Goal: Task Accomplishment & Management: Manage account settings

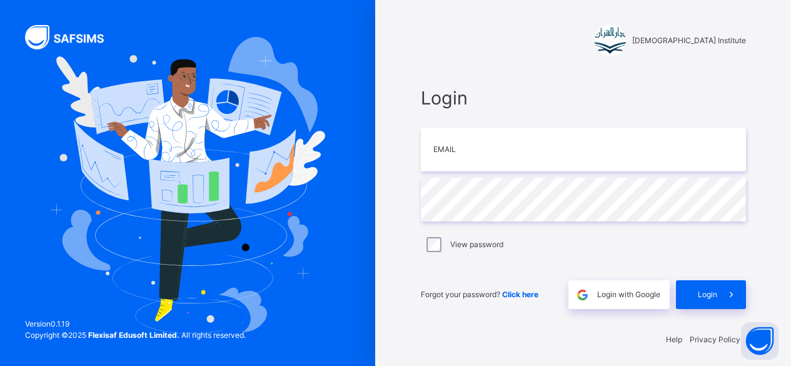
scroll to position [4, 0]
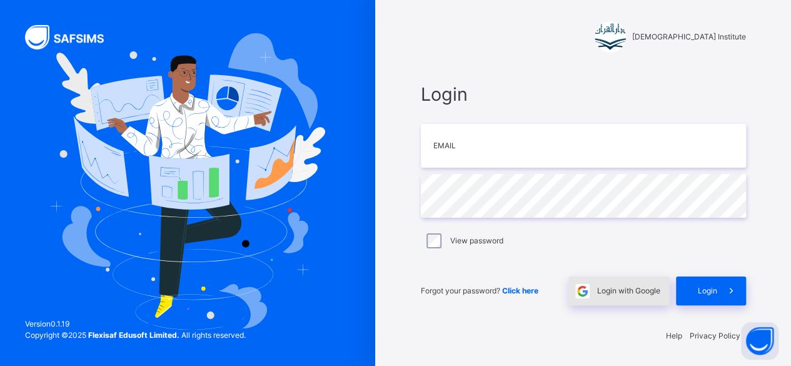
click at [652, 294] on span "Login with Google" at bounding box center [628, 290] width 63 height 11
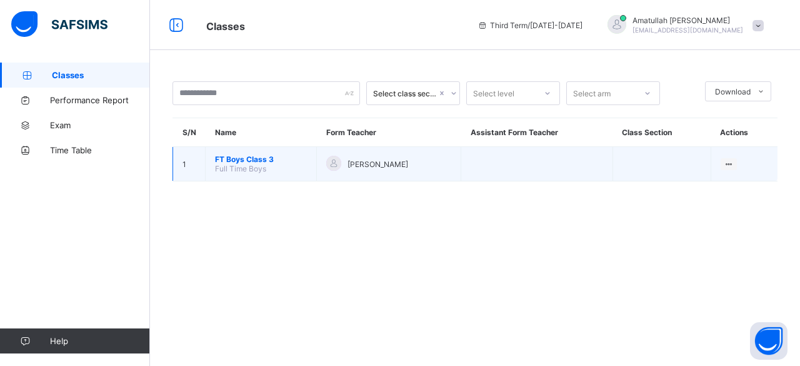
click at [234, 154] on span "FT Boys Class 3" at bounding box center [261, 158] width 92 height 9
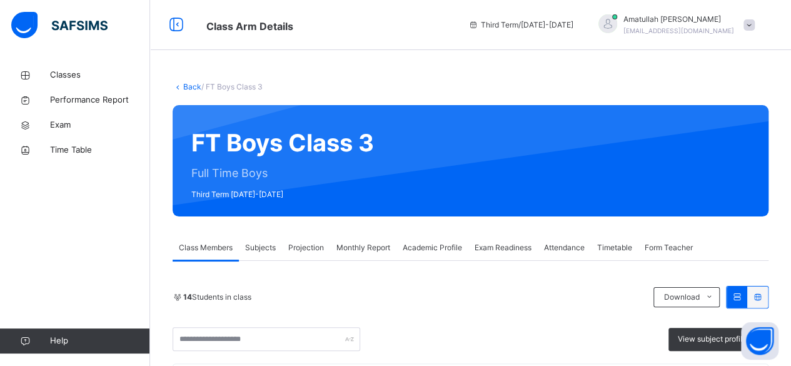
click at [309, 251] on span "Projection" at bounding box center [306, 247] width 36 height 11
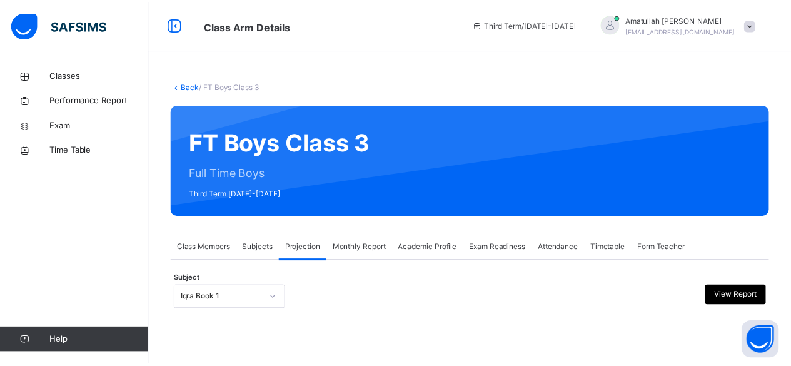
scroll to position [119, 0]
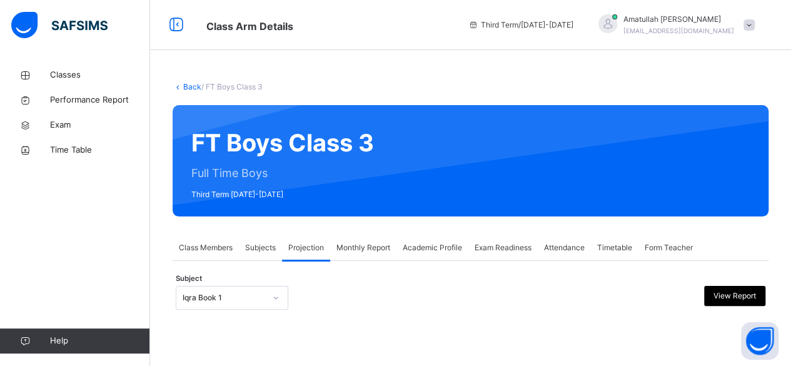
click at [221, 286] on div "Iqra Book 1" at bounding box center [232, 298] width 112 height 24
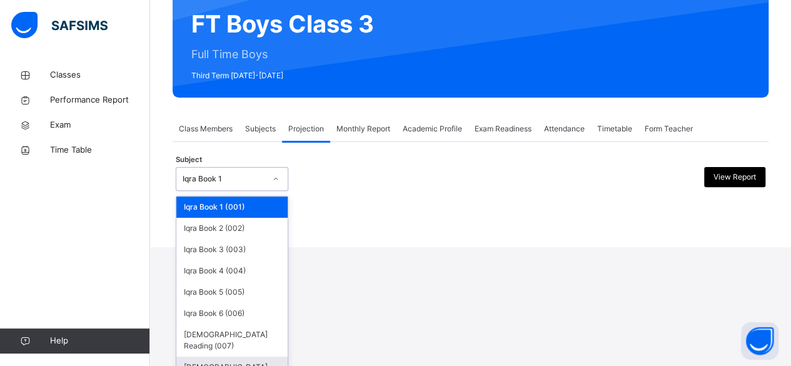
drag, startPoint x: 229, startPoint y: 356, endPoint x: 263, endPoint y: 356, distance: 34.4
click at [263, 356] on div "[DEMOGRAPHIC_DATA] Memorisation (008)" at bounding box center [231, 372] width 111 height 32
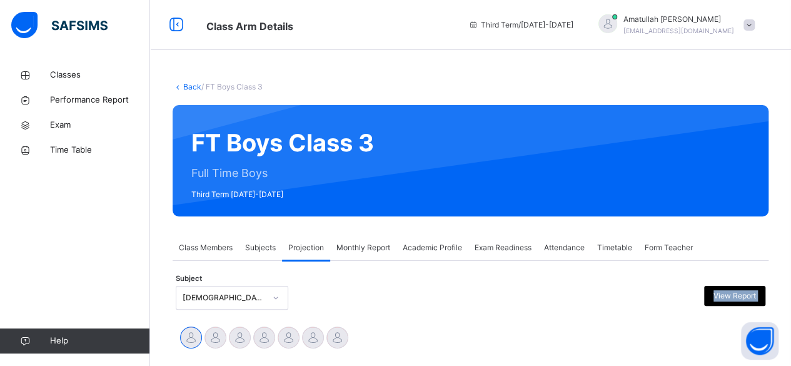
drag, startPoint x: 263, startPoint y: 356, endPoint x: 392, endPoint y: 322, distance: 133.1
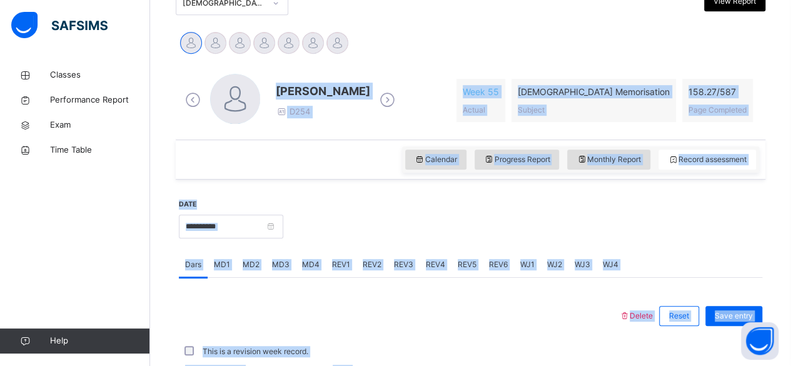
scroll to position [292, 0]
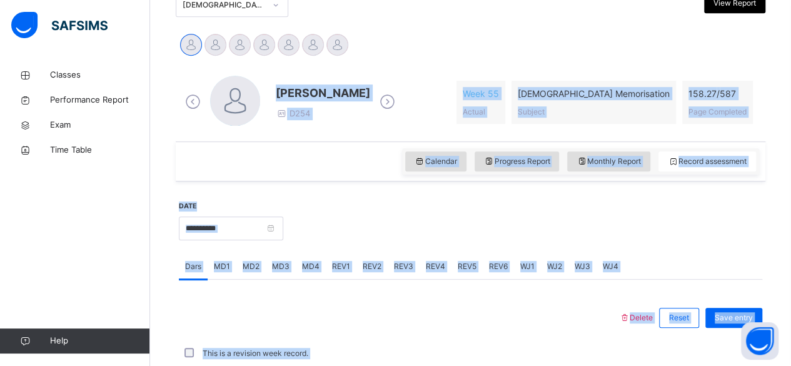
click at [380, 239] on div at bounding box center [522, 227] width 466 height 54
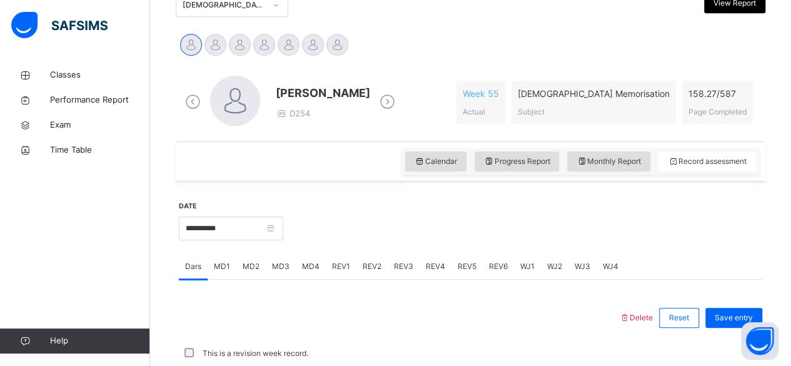
click at [380, 239] on div at bounding box center [522, 227] width 466 height 54
drag, startPoint x: 380, startPoint y: 239, endPoint x: 251, endPoint y: 164, distance: 149.0
click at [251, 164] on div "**********" at bounding box center [470, 319] width 589 height 586
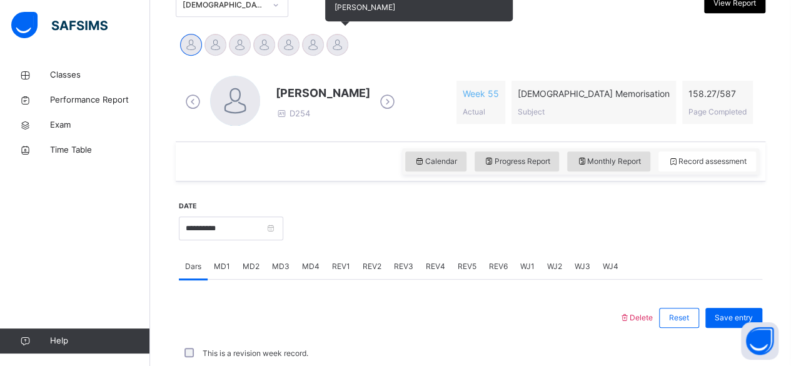
click at [331, 44] on div at bounding box center [337, 45] width 22 height 22
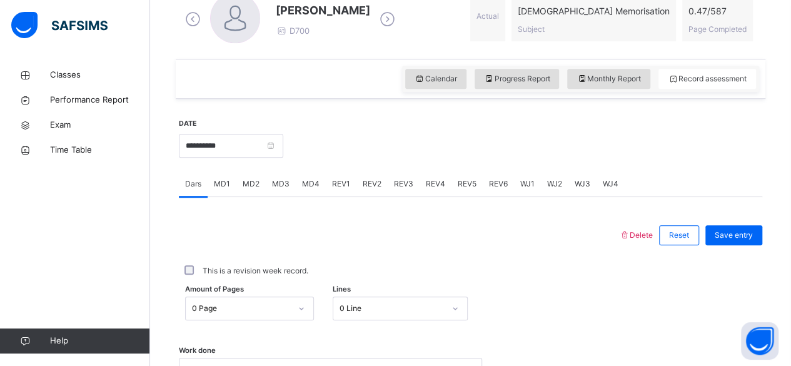
scroll to position [376, 0]
click at [307, 174] on div "MD4" at bounding box center [311, 183] width 30 height 25
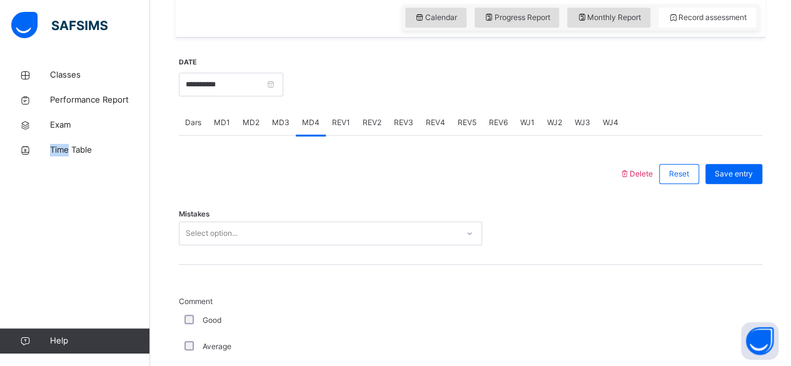
scroll to position [445, 0]
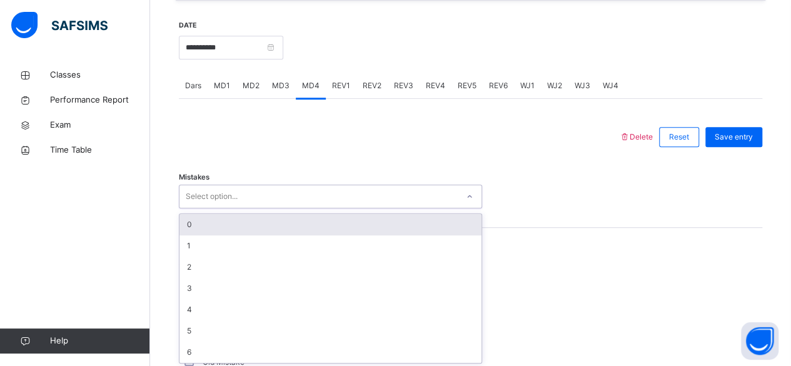
click at [321, 208] on div "option 0 focused, 1 of 7. 7 results available. Use Up and Down to choose option…" at bounding box center [330, 196] width 303 height 24
type input "*"
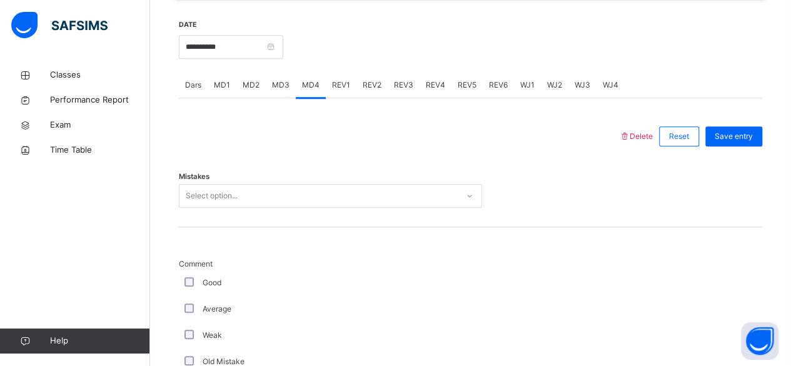
click at [308, 149] on div at bounding box center [398, 136] width 427 height 32
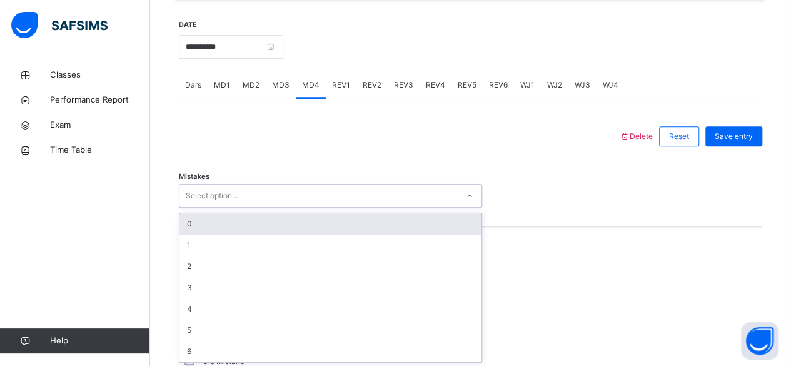
drag, startPoint x: 310, startPoint y: 199, endPoint x: 306, endPoint y: 226, distance: 27.2
click at [306, 207] on div "option 0 focused, 1 of 7. 7 results available. Use Up and Down to choose option…" at bounding box center [330, 196] width 303 height 24
drag, startPoint x: 306, startPoint y: 226, endPoint x: 524, endPoint y: 214, distance: 218.4
click at [524, 214] on div "Mistakes option 0 focused, 1 of 7. 7 results available. Use Up and Down to choo…" at bounding box center [470, 189] width 583 height 74
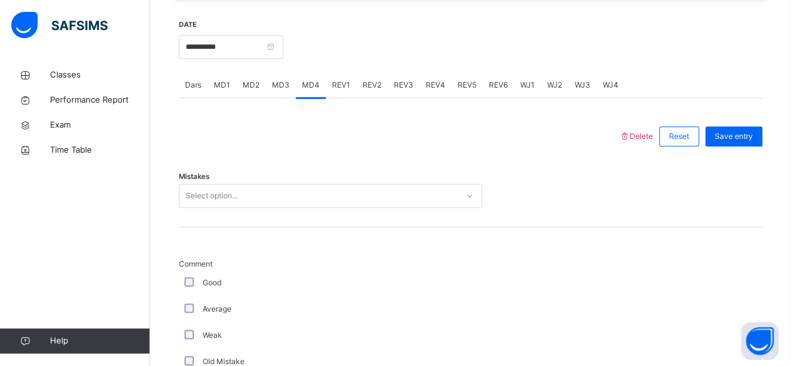
click at [524, 214] on div "Mistakes Select option..." at bounding box center [470, 189] width 583 height 74
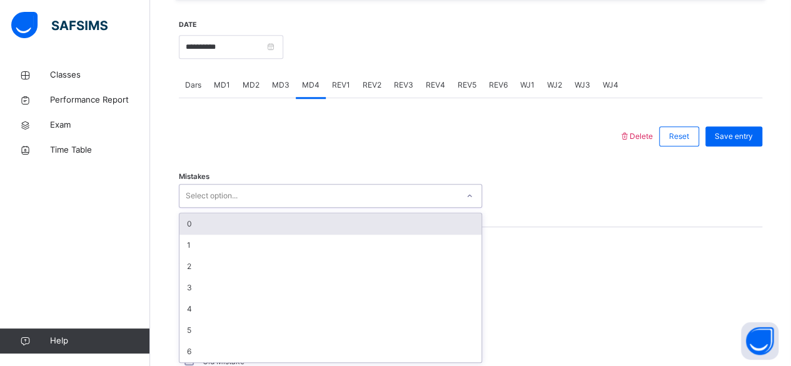
click at [351, 192] on div "Select option..." at bounding box center [318, 195] width 278 height 19
type input "*"
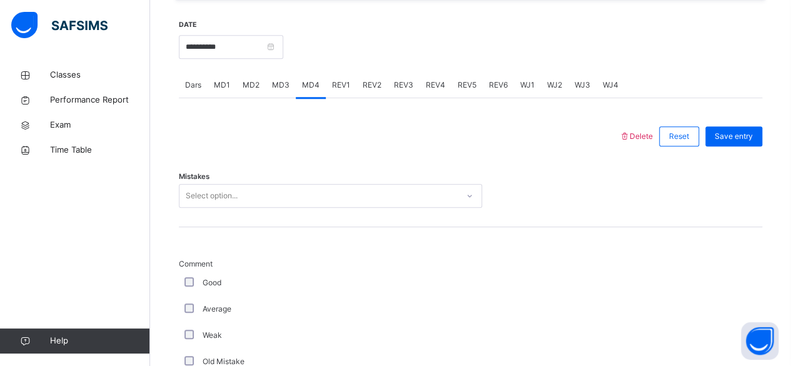
click at [596, 193] on div "Mistakes Select option..." at bounding box center [470, 196] width 583 height 24
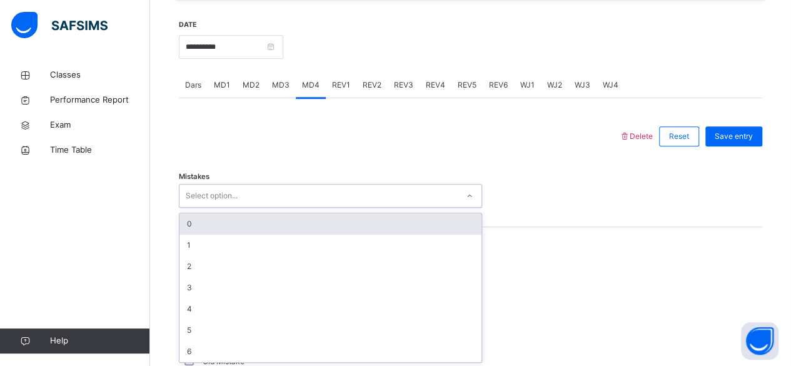
click at [311, 190] on div "Select option..." at bounding box center [318, 195] width 278 height 19
type input "*"
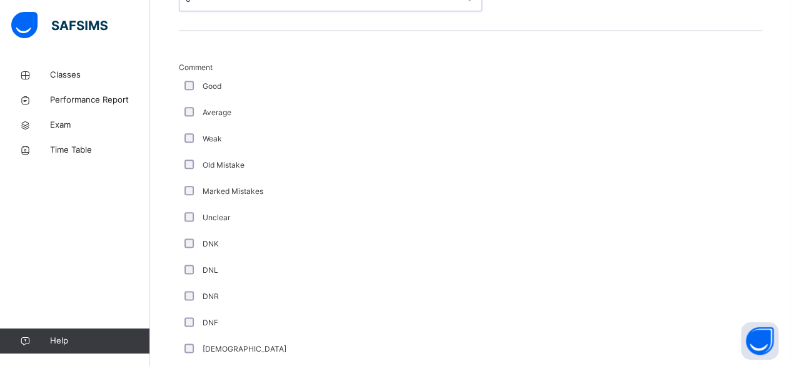
scroll to position [669, 0]
click at [156, 169] on div "Back / FT Boys Class 3 FT Boys Class 3 Full Time Boys Third Term 2024-2025 Clas…" at bounding box center [470, 193] width 641 height 1599
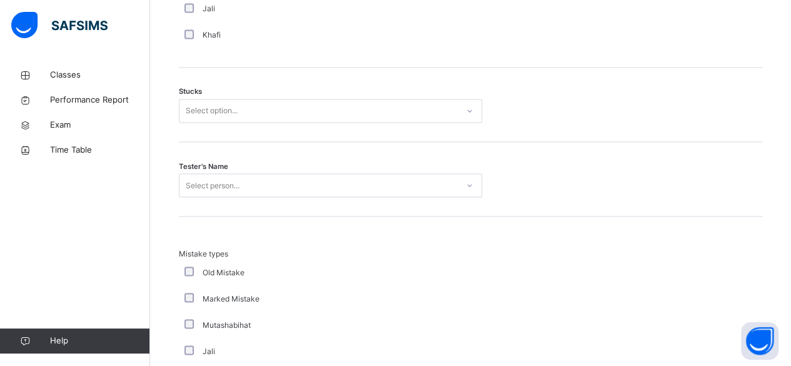
scroll to position [1036, 0]
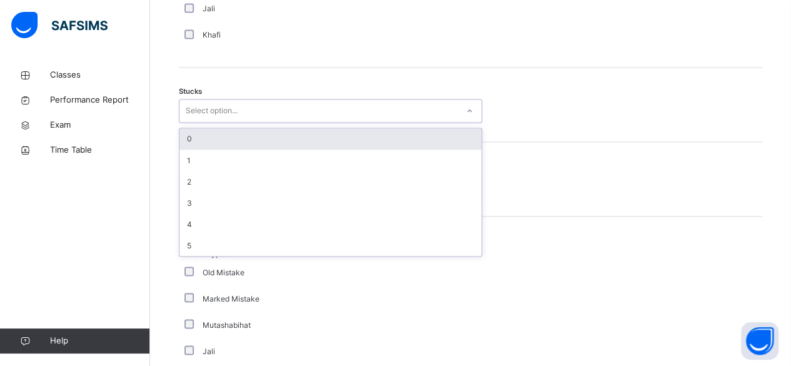
click at [282, 107] on div "Select option..." at bounding box center [318, 110] width 278 height 19
click at [286, 133] on div "0" at bounding box center [330, 138] width 302 height 21
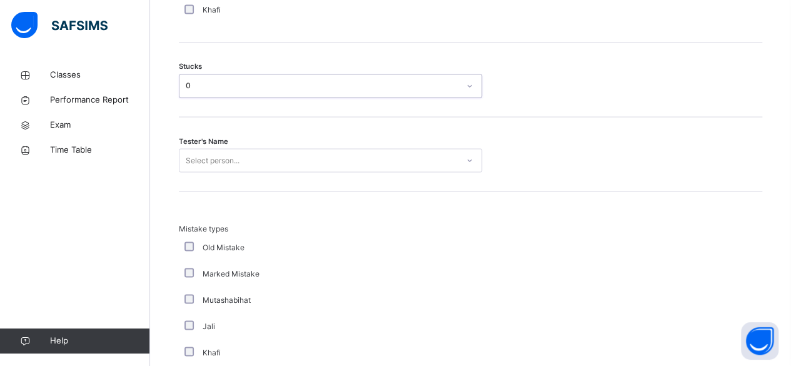
click at [275, 172] on div "Select person..." at bounding box center [330, 160] width 303 height 24
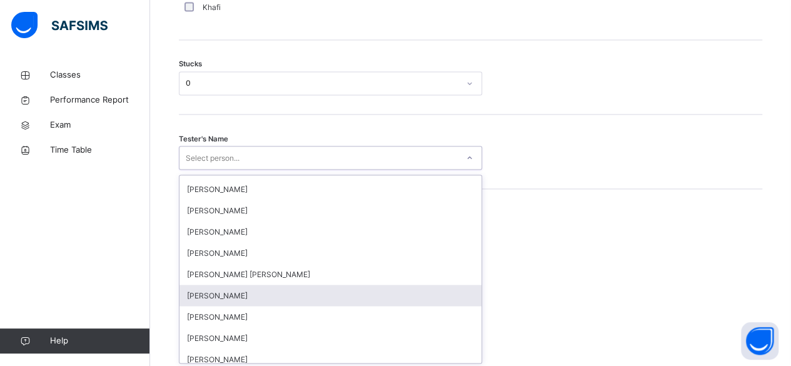
scroll to position [1060, 0]
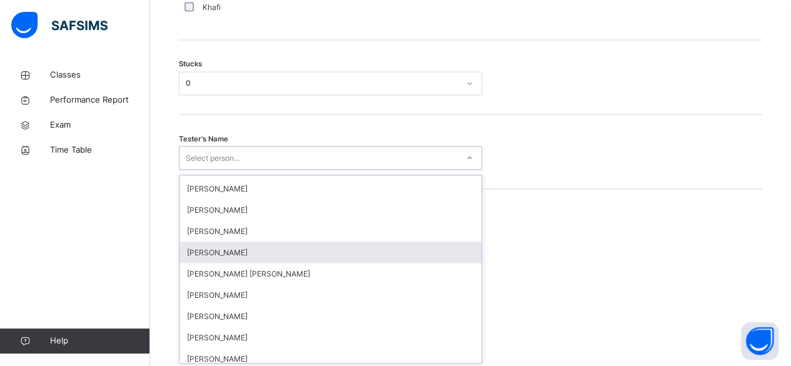
click at [267, 251] on div "[PERSON_NAME]" at bounding box center [330, 251] width 302 height 21
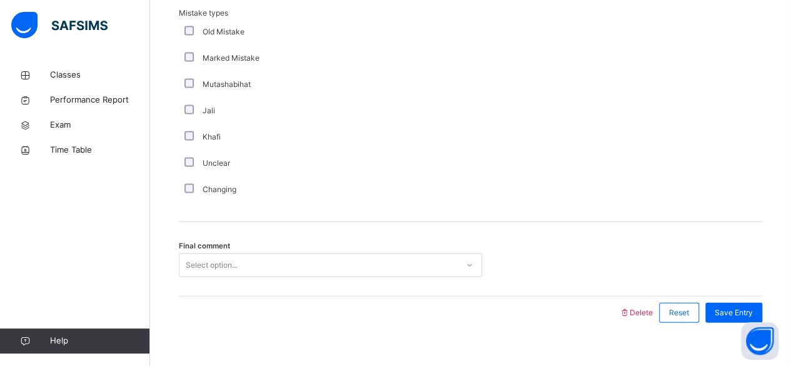
scroll to position [1292, 0]
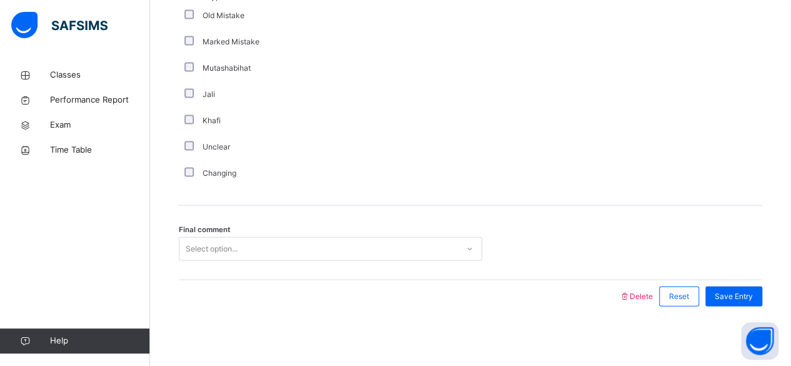
click at [266, 261] on div "Select option..." at bounding box center [330, 249] width 303 height 24
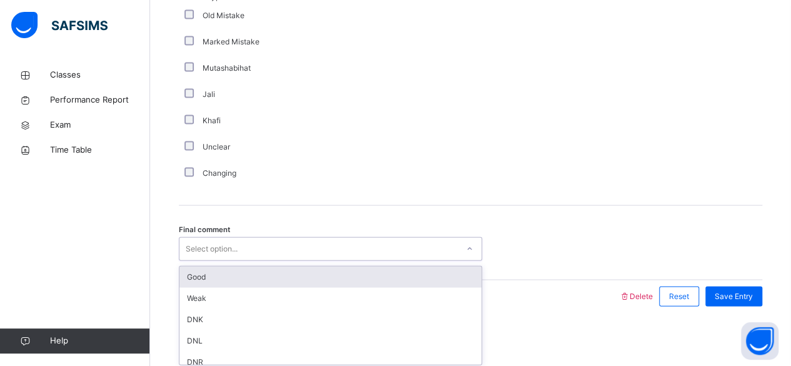
click at [268, 276] on div "Good" at bounding box center [330, 276] width 302 height 21
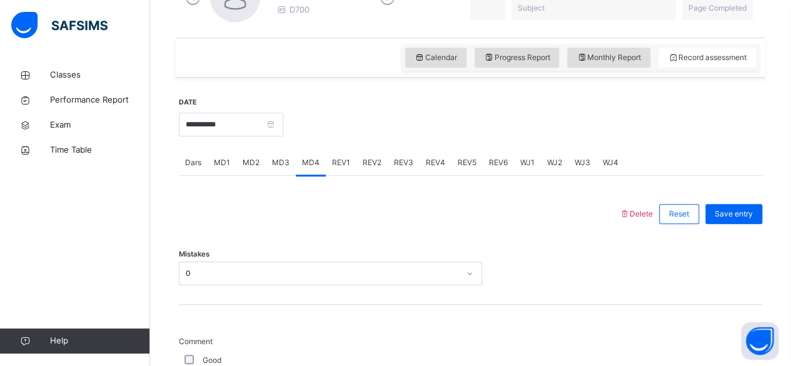
scroll to position [395, 0]
click at [762, 209] on div "Save entry" at bounding box center [733, 215] width 57 height 20
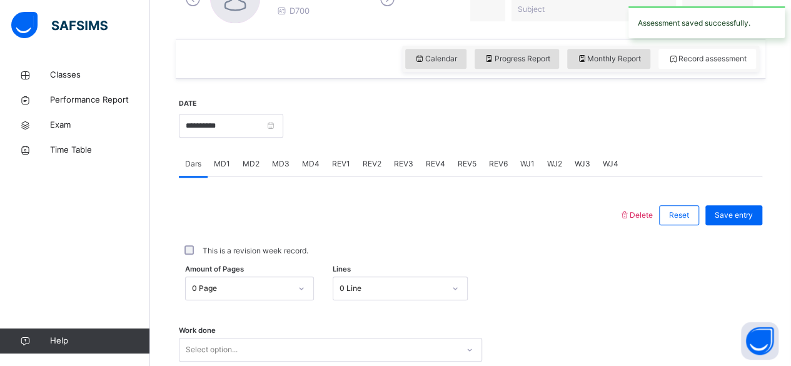
click at [196, 166] on span "Dars" at bounding box center [193, 163] width 16 height 11
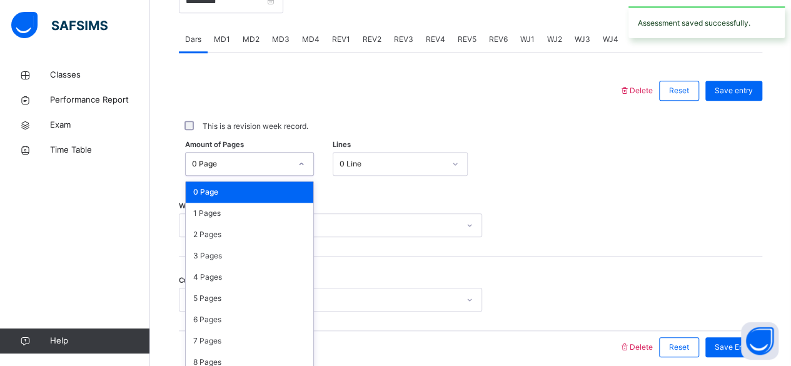
click at [254, 176] on div "option 0 Page focused, 1 of 588. 588 results available. Use Up and Down to choo…" at bounding box center [249, 164] width 129 height 24
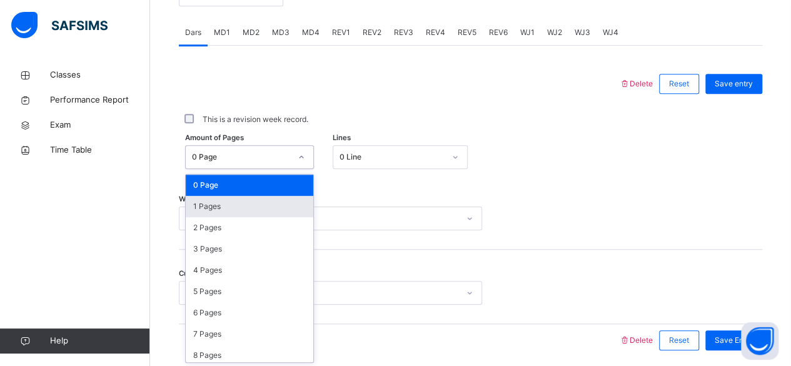
click at [369, 162] on div "0 Line" at bounding box center [388, 156] width 110 height 19
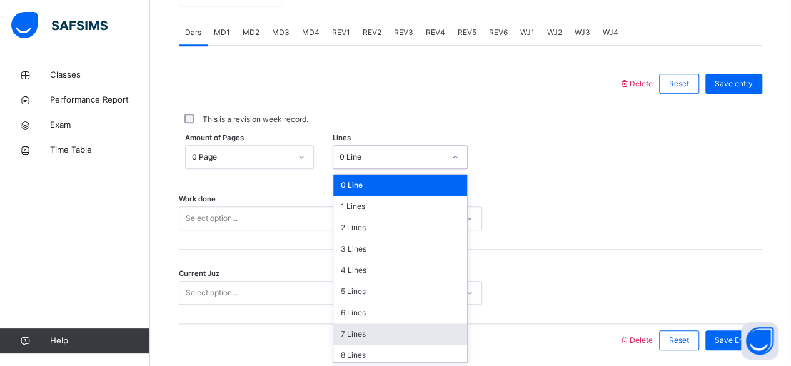
click at [387, 326] on div "7 Lines" at bounding box center [400, 333] width 134 height 21
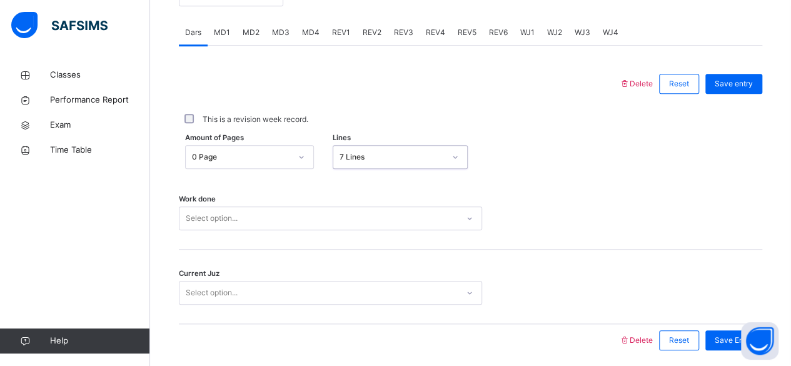
scroll to position [571, 0]
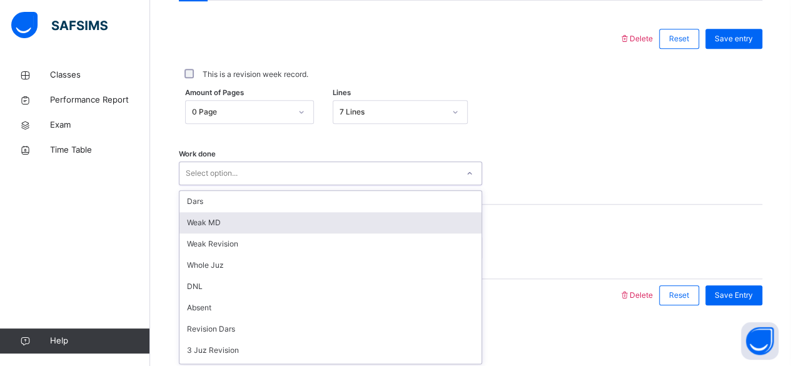
click at [292, 185] on div "option Weak MD focused, 2 of 16. 16 results available. Use Up and Down to choos…" at bounding box center [330, 173] width 303 height 24
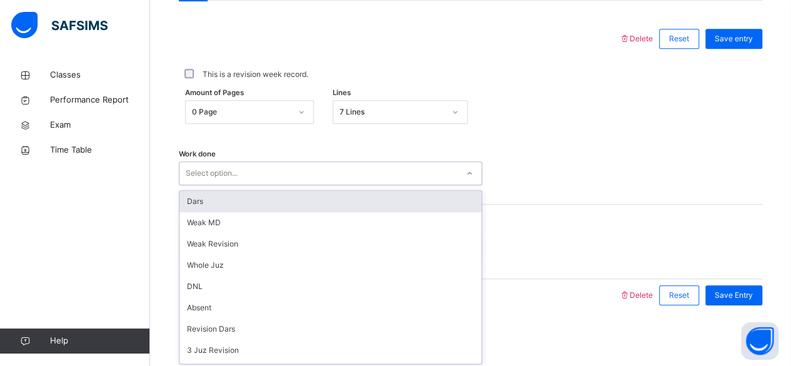
click at [295, 197] on div "Dars" at bounding box center [330, 201] width 302 height 21
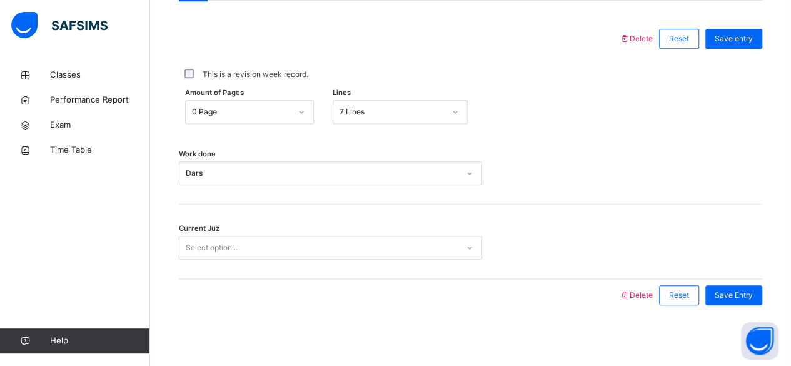
click at [295, 197] on div "Work done Dars" at bounding box center [470, 167] width 583 height 74
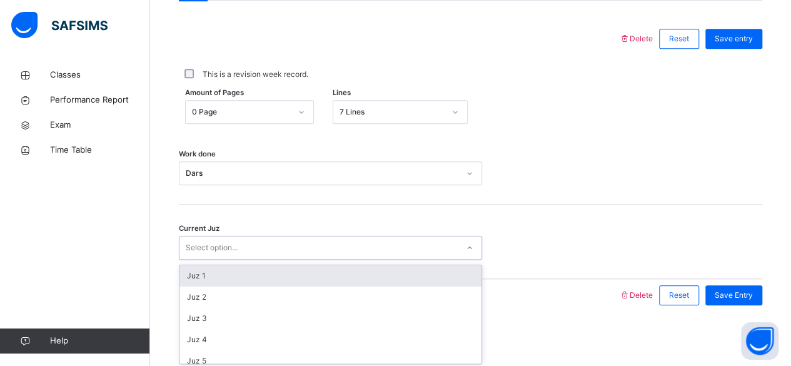
click at [283, 244] on div "Select option..." at bounding box center [318, 247] width 278 height 19
type input "**"
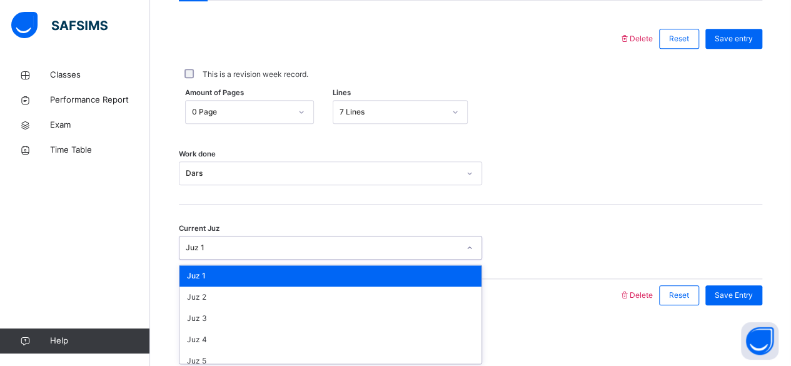
click at [244, 249] on div "Juz 1" at bounding box center [322, 247] width 273 height 11
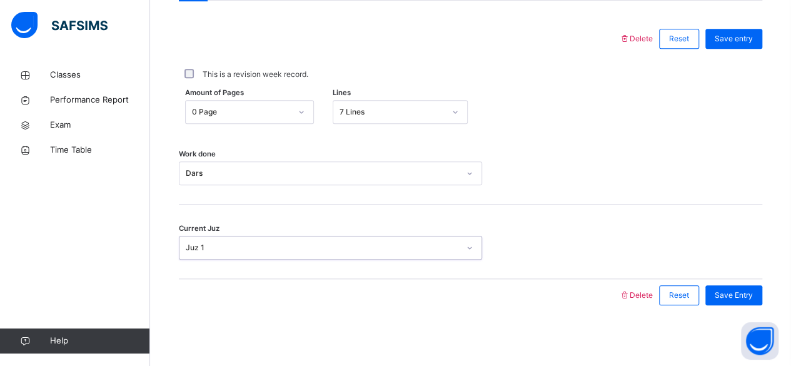
drag, startPoint x: 245, startPoint y: 242, endPoint x: 206, endPoint y: 246, distance: 39.6
click at [206, 246] on div "Juz 1" at bounding box center [322, 247] width 273 height 11
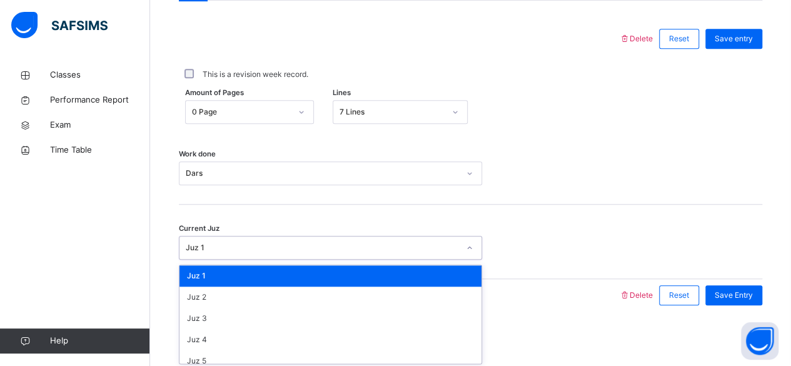
click at [206, 246] on div "Juz 1" at bounding box center [322, 247] width 273 height 11
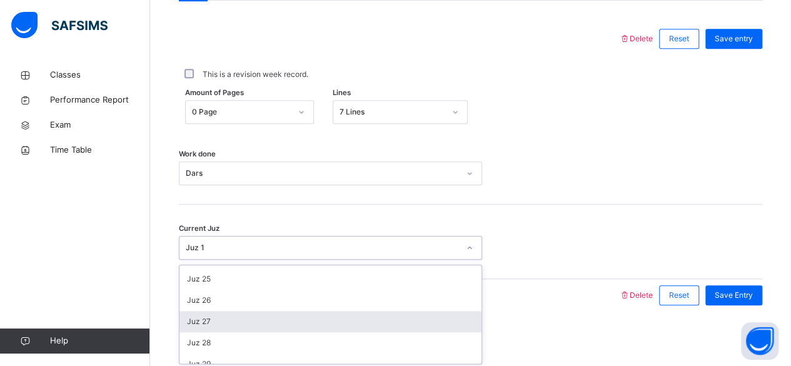
scroll to position [504, 0]
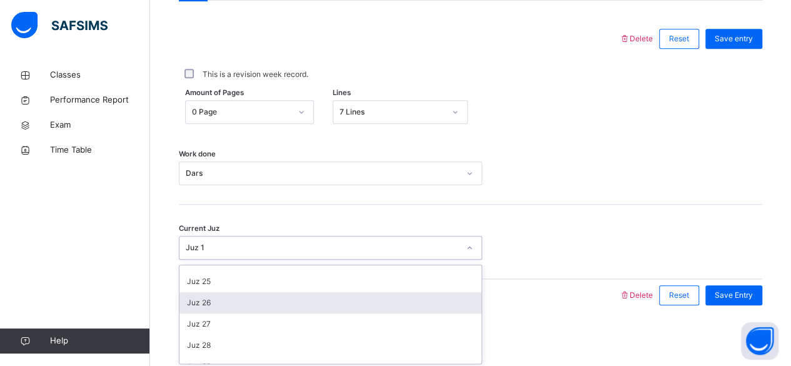
click at [212, 299] on div "Juz 26" at bounding box center [330, 302] width 302 height 21
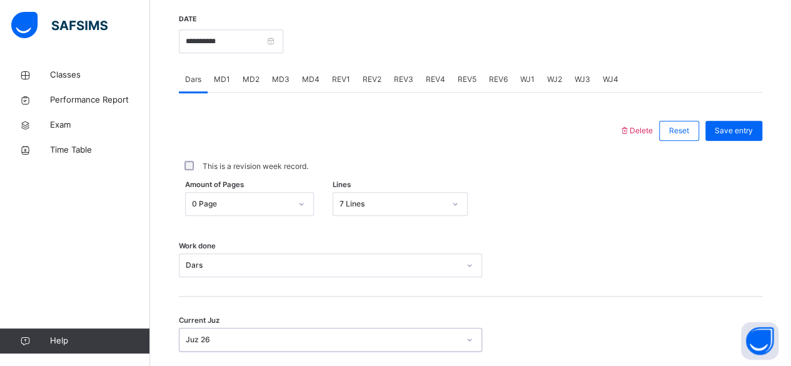
scroll to position [479, 0]
click at [731, 123] on div "Save entry" at bounding box center [733, 131] width 57 height 20
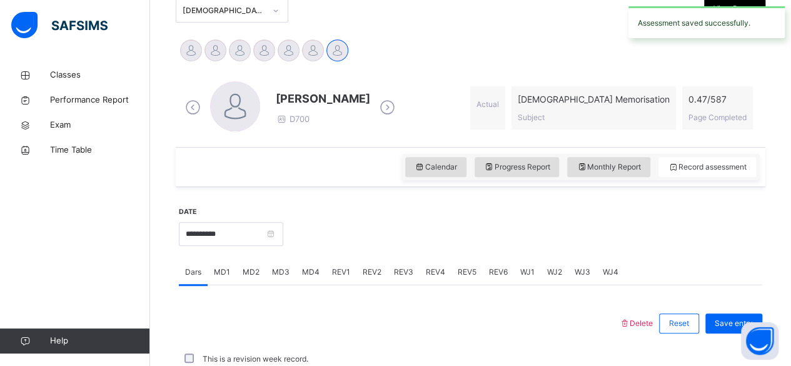
scroll to position [286, 0]
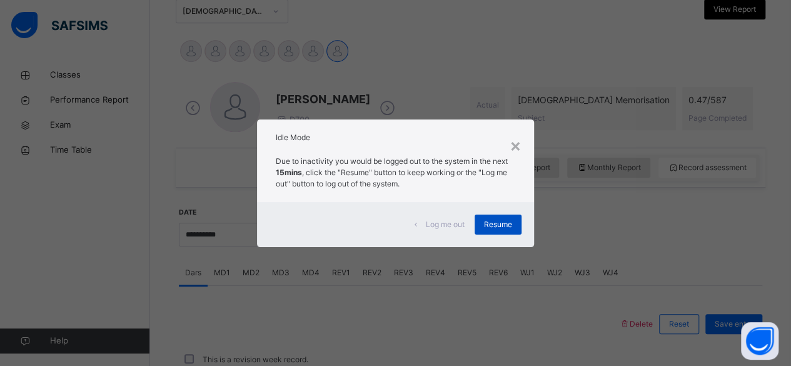
click at [502, 225] on span "Resume" at bounding box center [498, 224] width 28 height 11
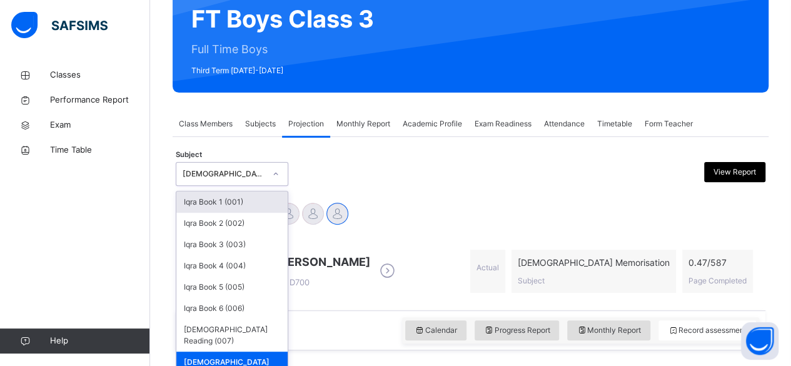
scroll to position [124, 0]
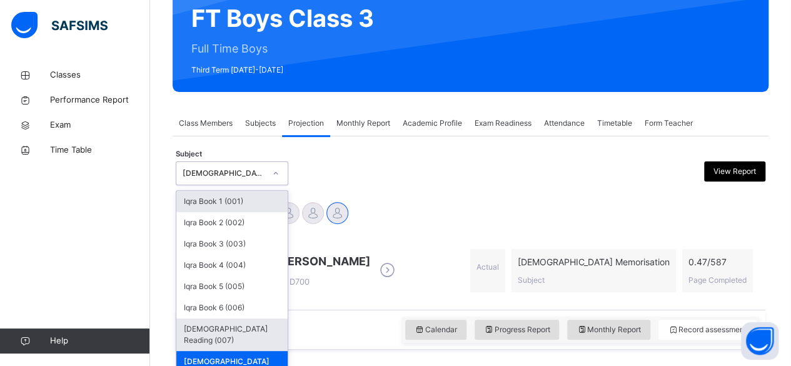
click at [232, 325] on div "[DEMOGRAPHIC_DATA] Reading (007)" at bounding box center [231, 334] width 111 height 32
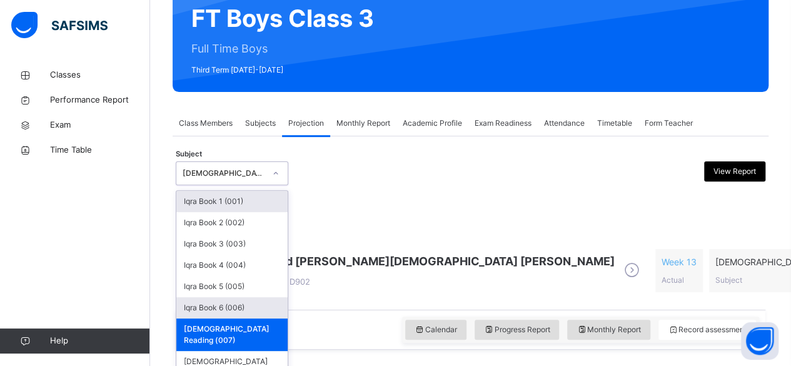
click at [197, 307] on div "Iqra Book 6 (006)" at bounding box center [231, 307] width 111 height 21
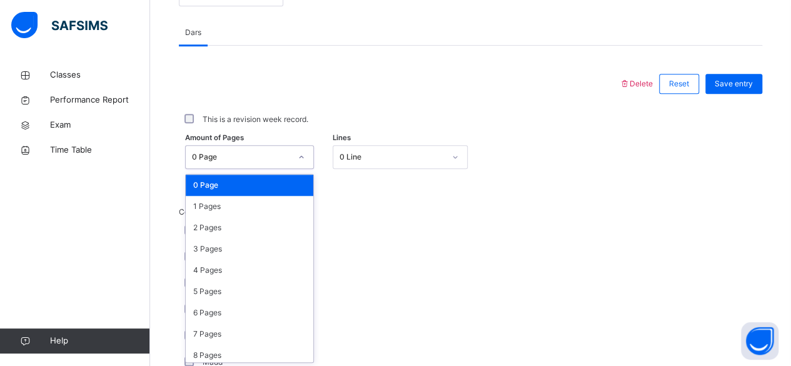
scroll to position [526, 0]
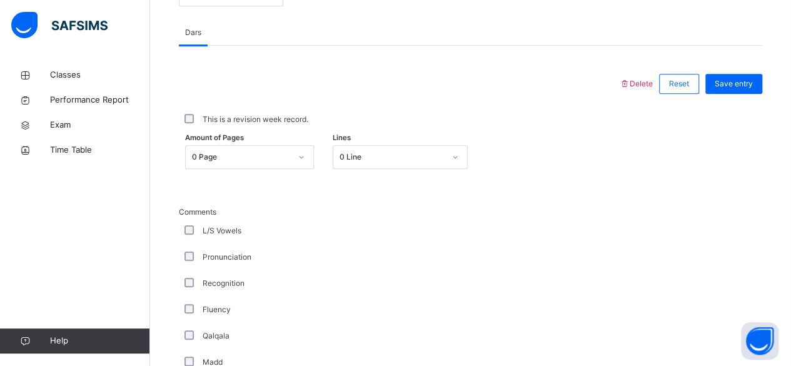
click at [325, 327] on div "Qalqala" at bounding box center [335, 335] width 312 height 26
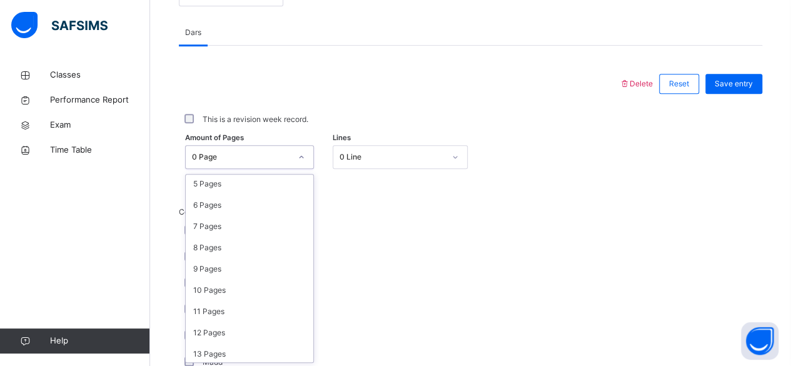
scroll to position [110, 0]
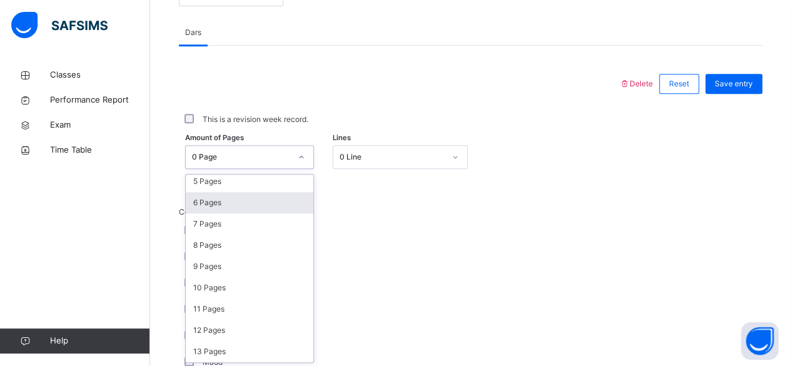
click at [204, 206] on div "6 Pages" at bounding box center [249, 202] width 127 height 21
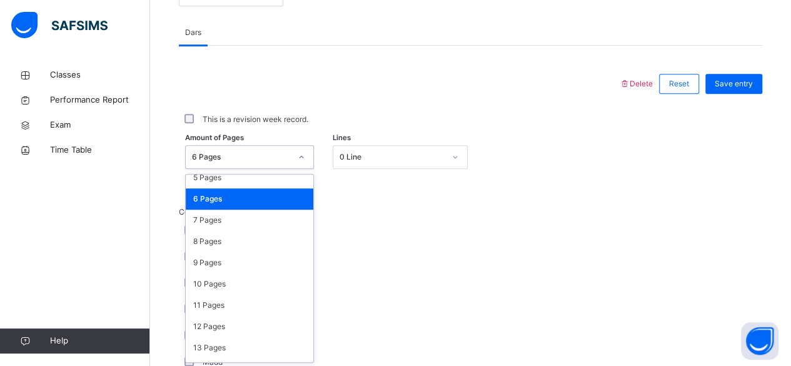
scroll to position [114, 0]
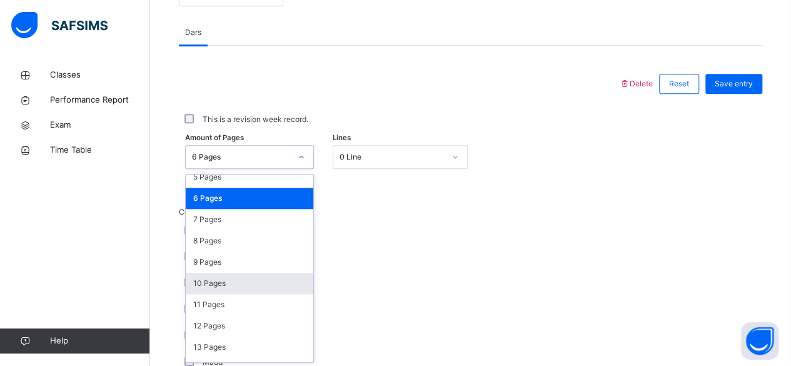
click at [204, 280] on div "10 Pages" at bounding box center [249, 282] width 127 height 21
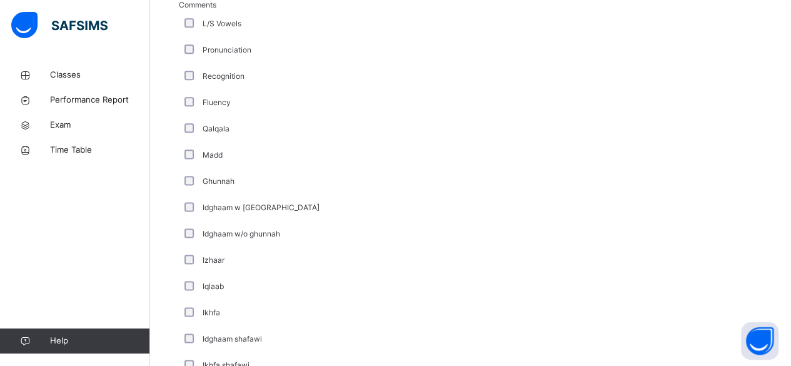
scroll to position [732, 0]
click at [190, 217] on div "Idghaam w [GEOGRAPHIC_DATA]" at bounding box center [335, 208] width 312 height 26
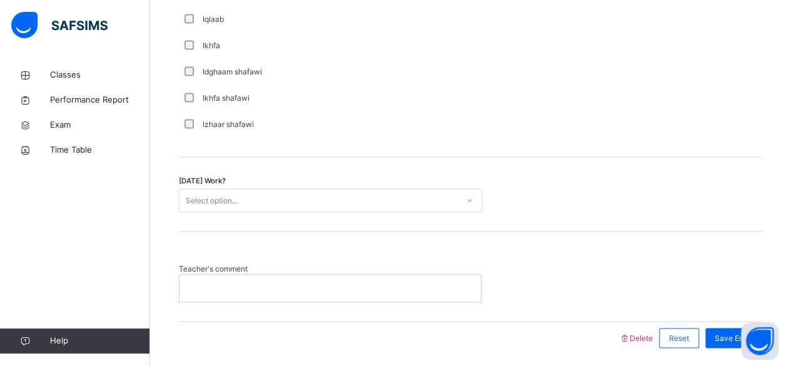
scroll to position [1022, 0]
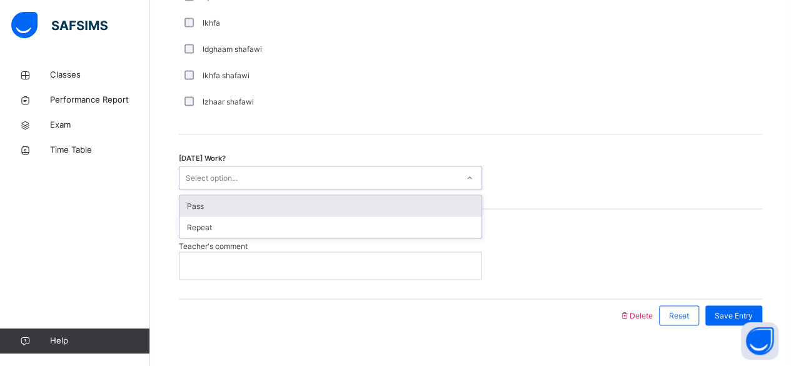
click at [202, 200] on div "Pass" at bounding box center [330, 205] width 302 height 21
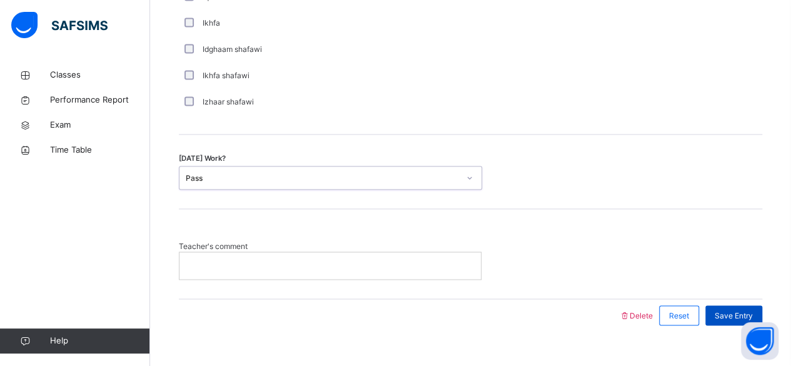
click at [732, 314] on span "Save Entry" at bounding box center [733, 314] width 38 height 11
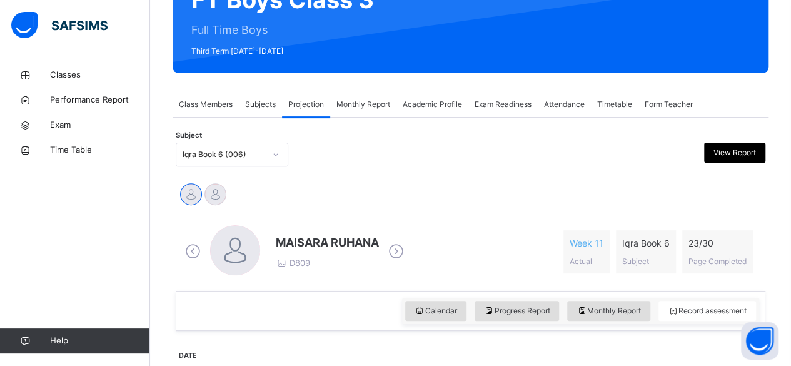
scroll to position [164, 0]
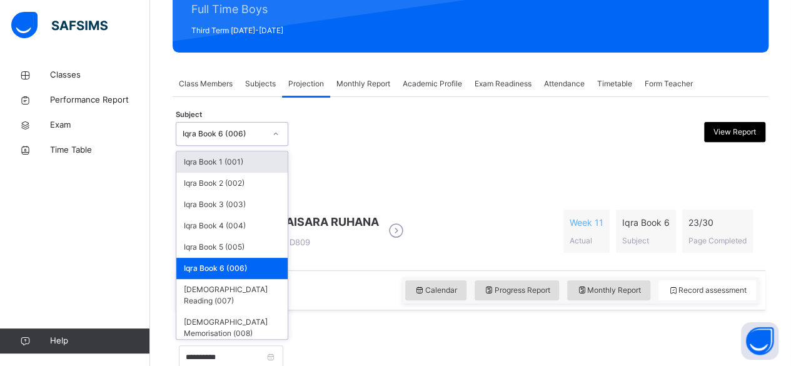
click at [247, 132] on div "Iqra Book 6 (006)" at bounding box center [223, 133] width 82 height 11
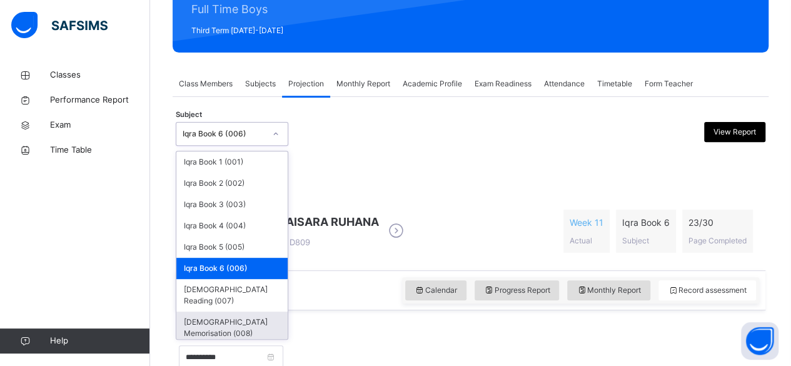
click at [231, 311] on div "[DEMOGRAPHIC_DATA] Memorisation (008)" at bounding box center [231, 327] width 111 height 32
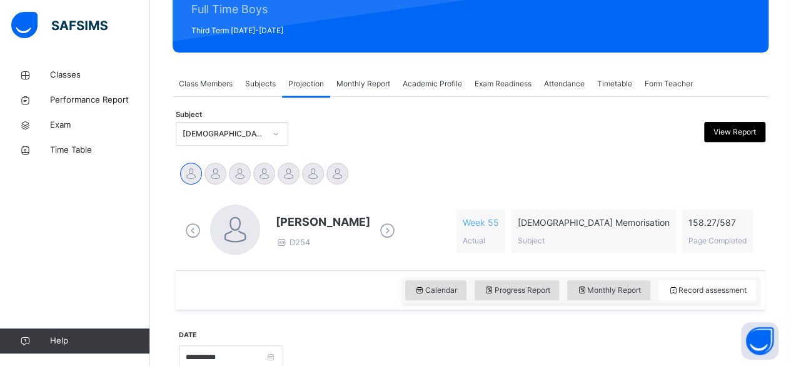
click at [386, 246] on div "Abubakr Adem Ali D254" at bounding box center [290, 230] width 216 height 53
click at [391, 236] on icon at bounding box center [387, 230] width 22 height 19
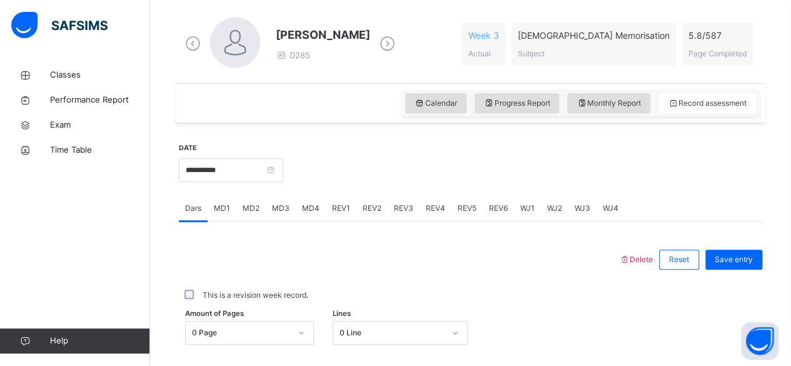
scroll to position [352, 0]
click at [308, 211] on span "MD4" at bounding box center [310, 206] width 17 height 11
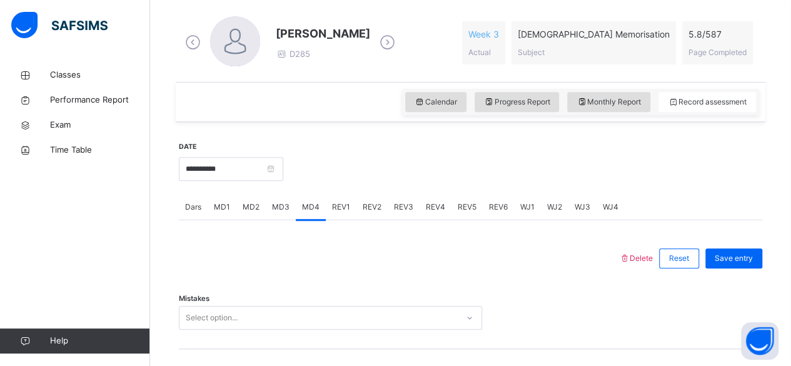
click at [191, 317] on div "Select option..." at bounding box center [330, 318] width 303 height 24
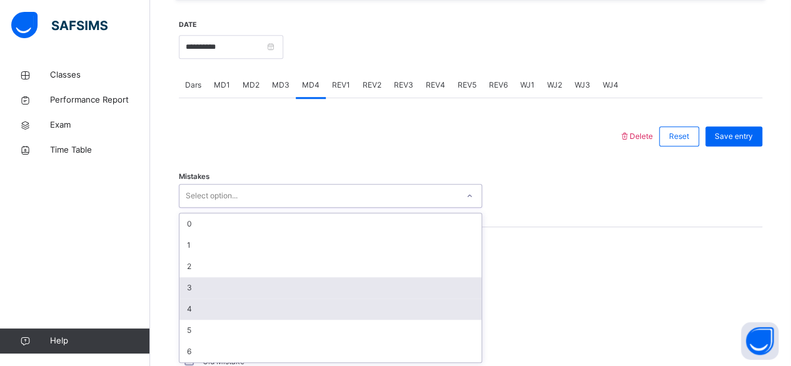
scroll to position [474, 0]
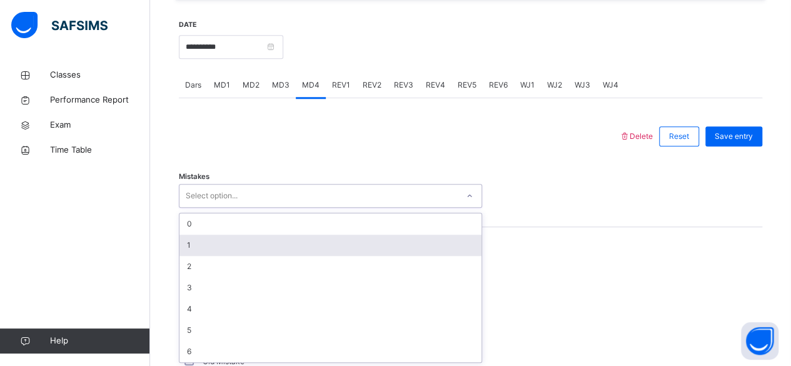
click at [196, 244] on div "1" at bounding box center [330, 244] width 302 height 21
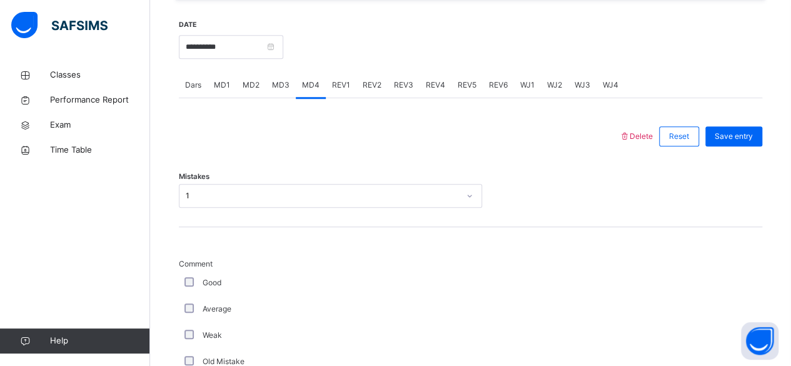
drag, startPoint x: 788, startPoint y: 165, endPoint x: 796, endPoint y: 166, distance: 8.1
click at [790, 166] on html "Class Arm Details Third Term / 2024-2025 Amatullah Ahmed shammizaman91@gmail.co…" at bounding box center [395, 356] width 791 height 1661
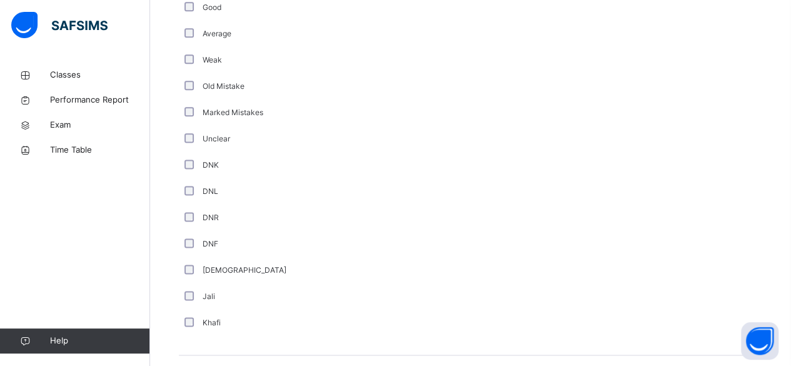
scroll to position [751, 0]
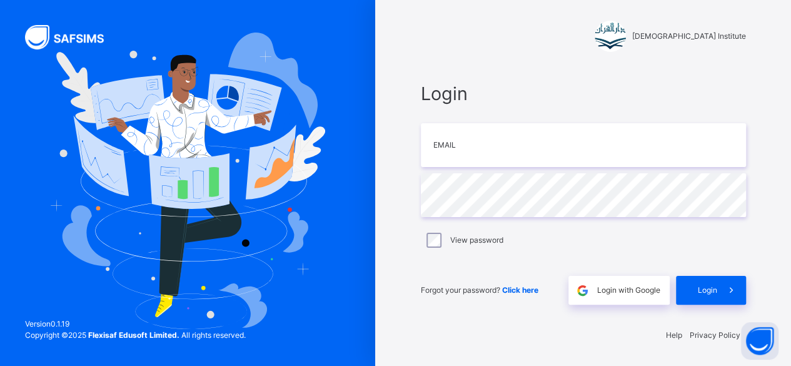
scroll to position [4, 0]
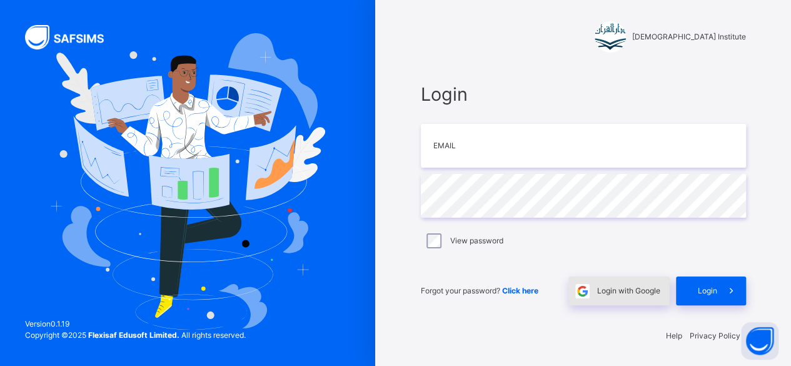
click at [627, 278] on div "Login with Google" at bounding box center [618, 290] width 101 height 29
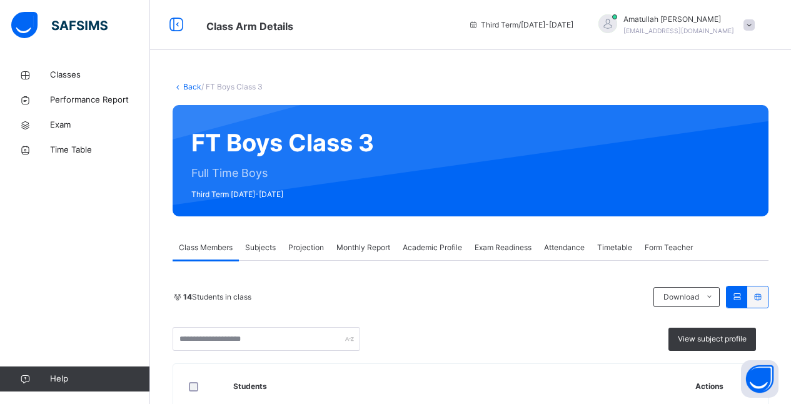
click at [302, 251] on div "Projection" at bounding box center [306, 247] width 48 height 25
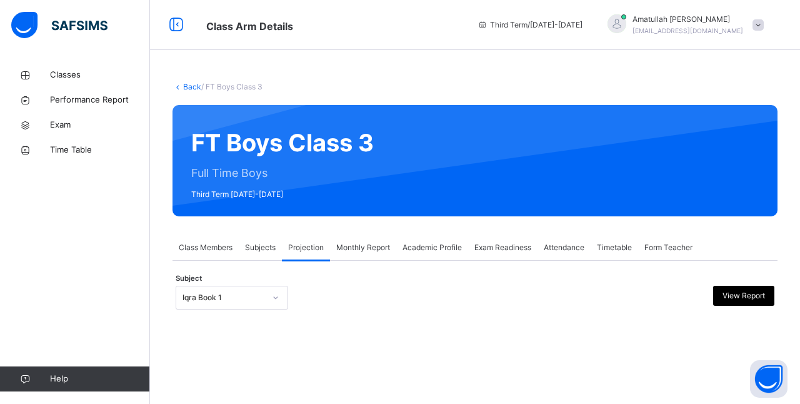
click at [257, 282] on div "Subject Iqra Book 1 View Report" at bounding box center [475, 297] width 599 height 36
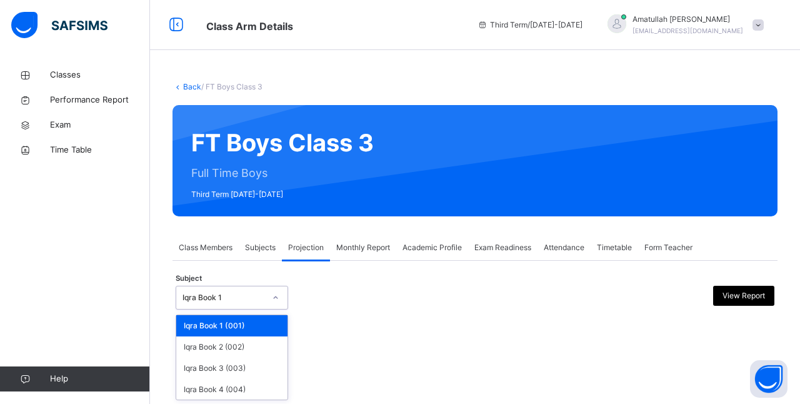
click at [246, 296] on div "Iqra Book 1" at bounding box center [223, 297] width 82 height 11
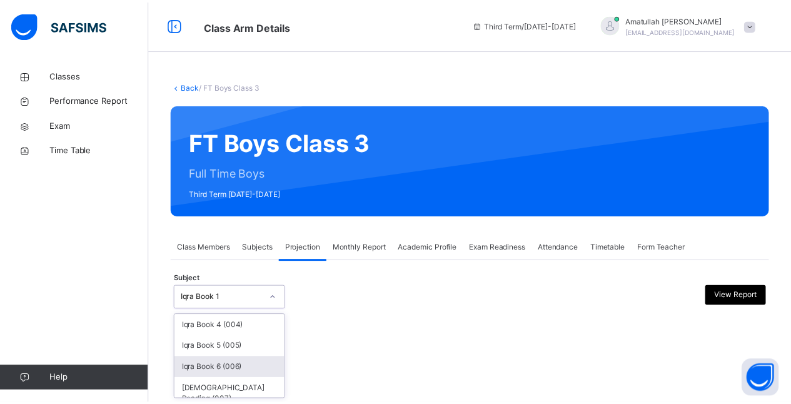
scroll to position [96, 0]
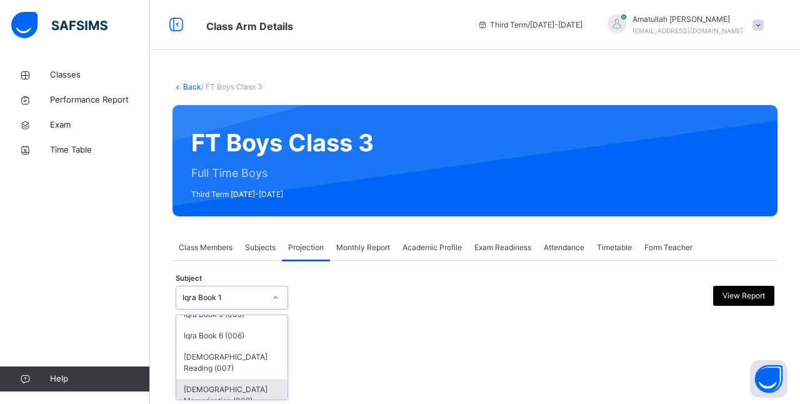
click at [237, 387] on div "Quran Memorisation (008)" at bounding box center [231, 395] width 111 height 32
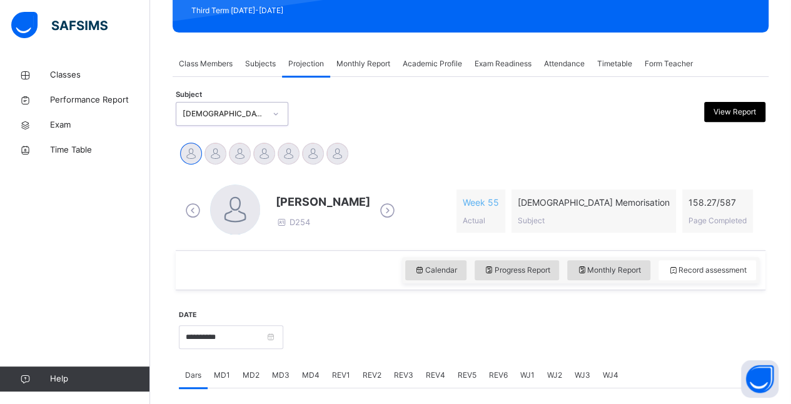
scroll to position [187, 0]
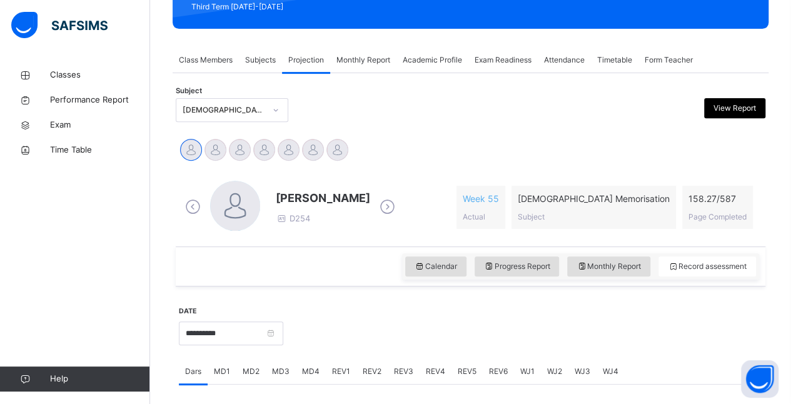
click at [392, 208] on icon at bounding box center [387, 206] width 22 height 19
drag, startPoint x: 786, startPoint y: 222, endPoint x: 799, endPoint y: 257, distance: 37.2
click at [790, 257] on html "Class Arm Details Third Term / 2024-2025 Amatullah Ahmed shammizaman91@gmail.co…" at bounding box center [395, 282] width 791 height 939
click at [604, 192] on span "Quran Memorisation" at bounding box center [593, 198] width 152 height 13
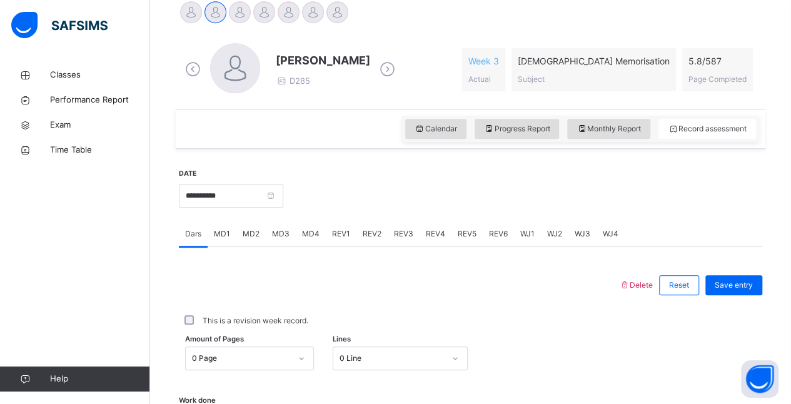
scroll to position [391, 0]
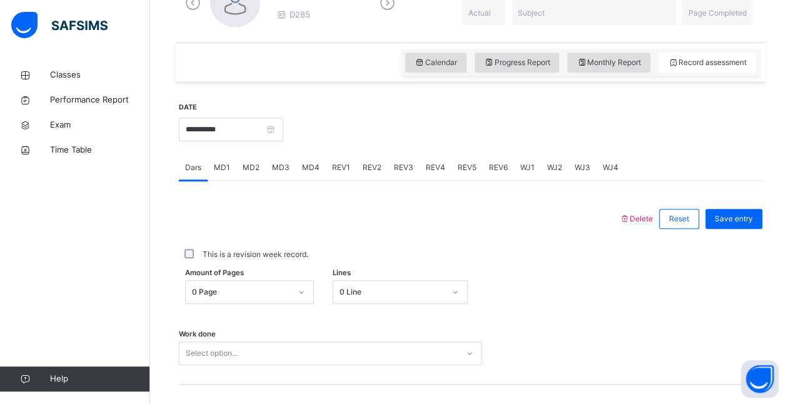
click at [302, 165] on span "MD4" at bounding box center [310, 167] width 17 height 11
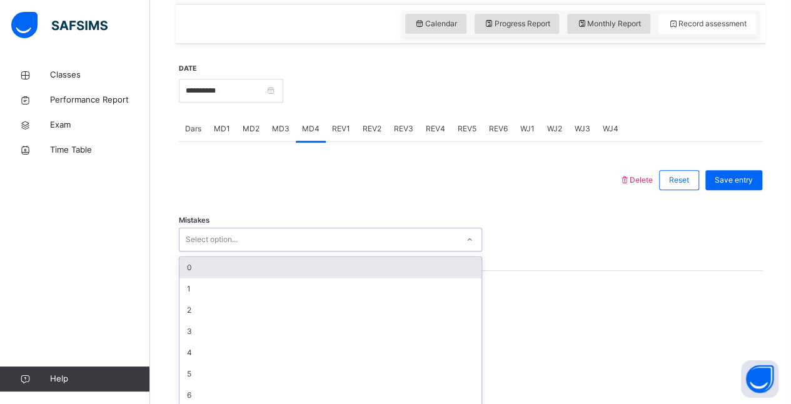
click at [275, 251] on div "option 0 focused, 1 of 7. 7 results available. Use Up and Down to choose option…" at bounding box center [330, 239] width 303 height 24
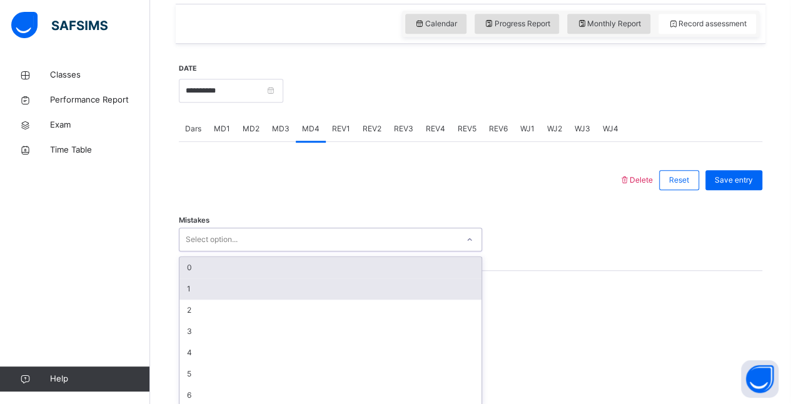
scroll to position [436, 0]
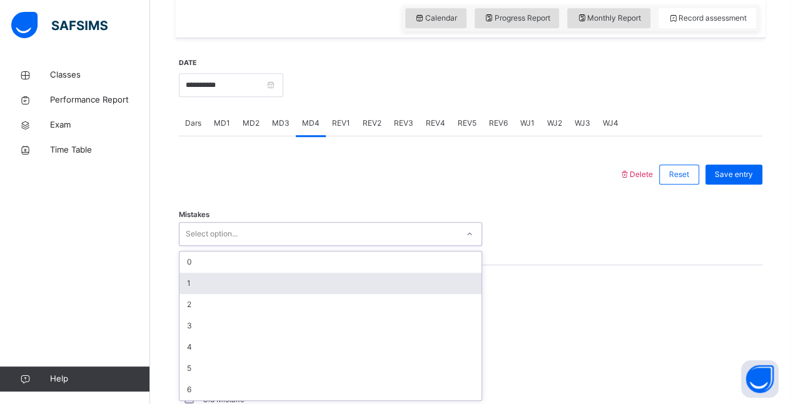
click at [184, 281] on div "1" at bounding box center [330, 282] width 302 height 21
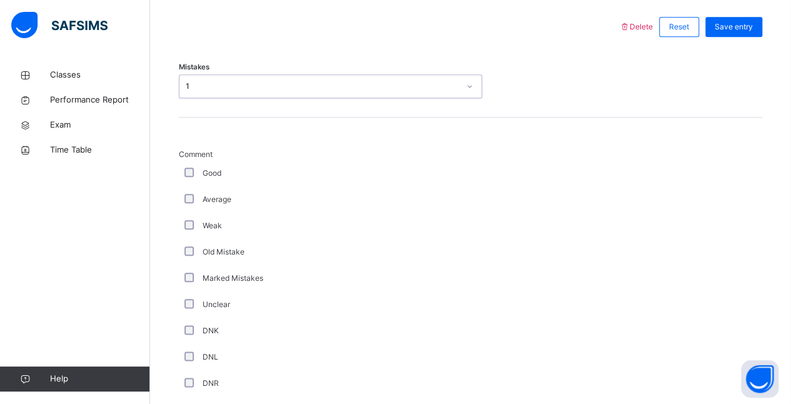
scroll to position [589, 0]
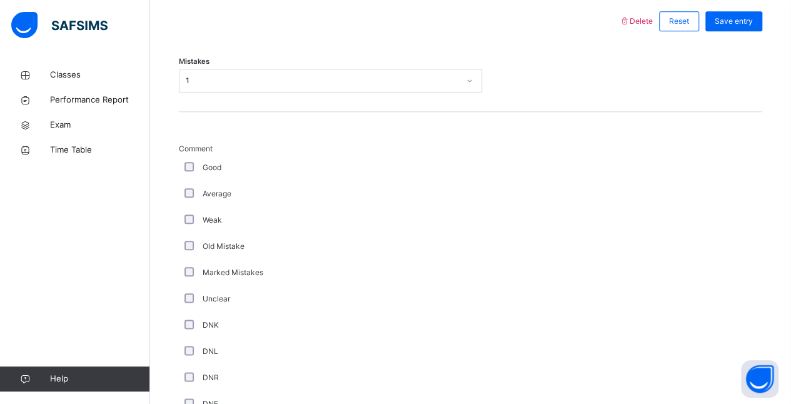
click at [187, 262] on div "Marked Mistakes" at bounding box center [335, 272] width 312 height 26
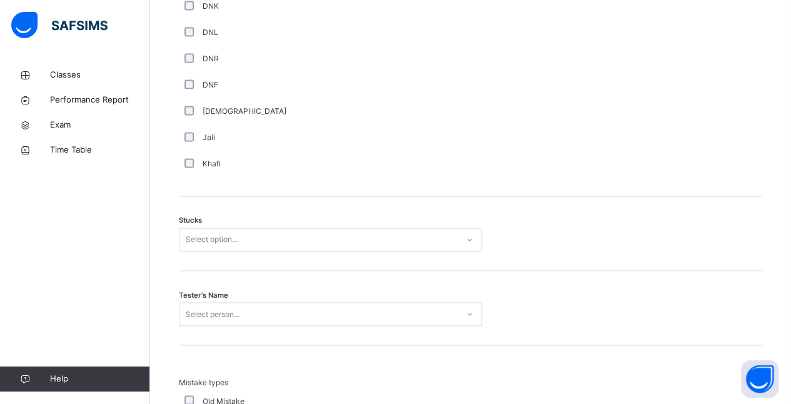
scroll to position [917, 0]
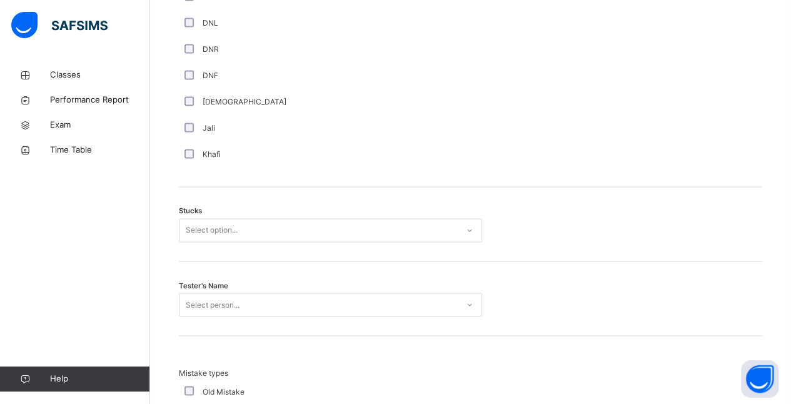
click at [399, 225] on div "Select option..." at bounding box center [318, 230] width 278 height 19
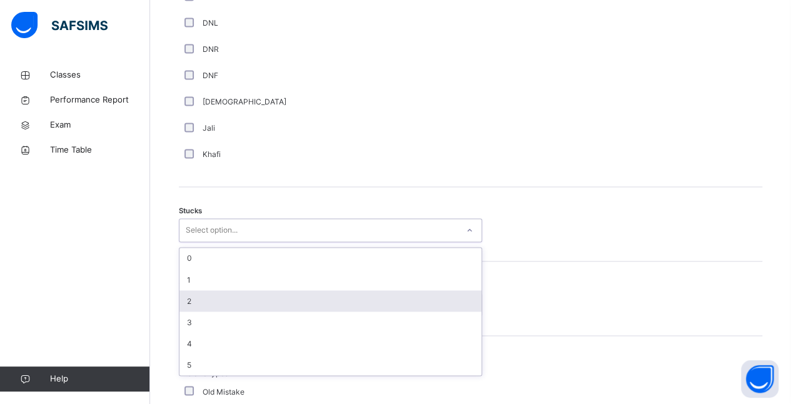
click at [190, 299] on div "2" at bounding box center [330, 300] width 302 height 21
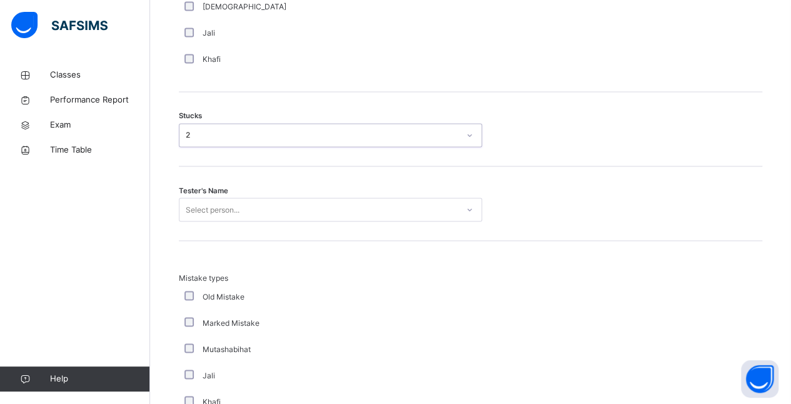
click at [191, 221] on div "Select person..." at bounding box center [330, 209] width 303 height 24
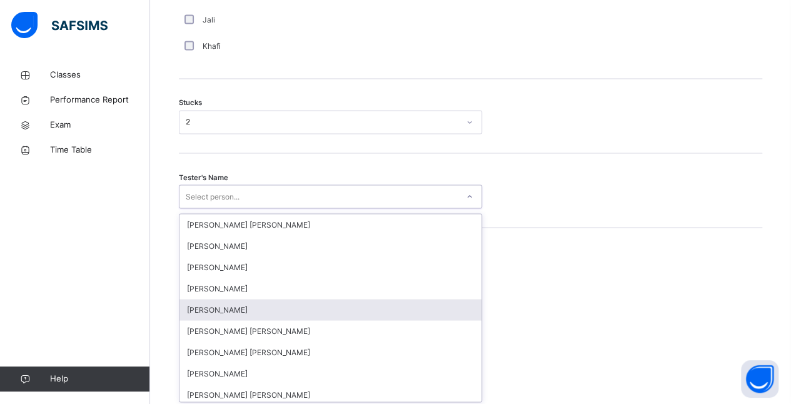
scroll to position [1026, 0]
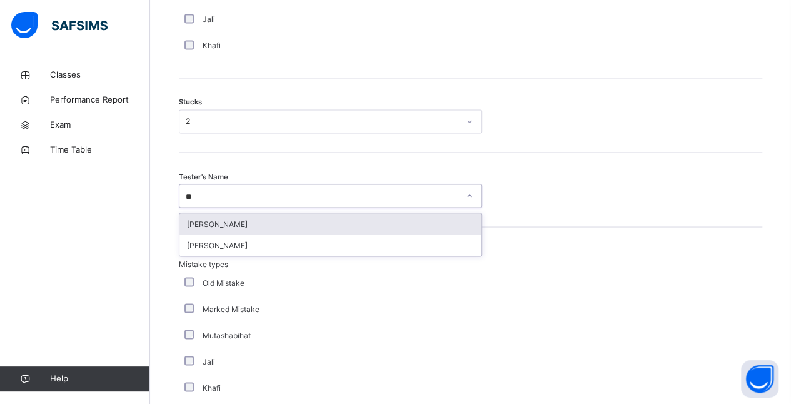
type input "*"
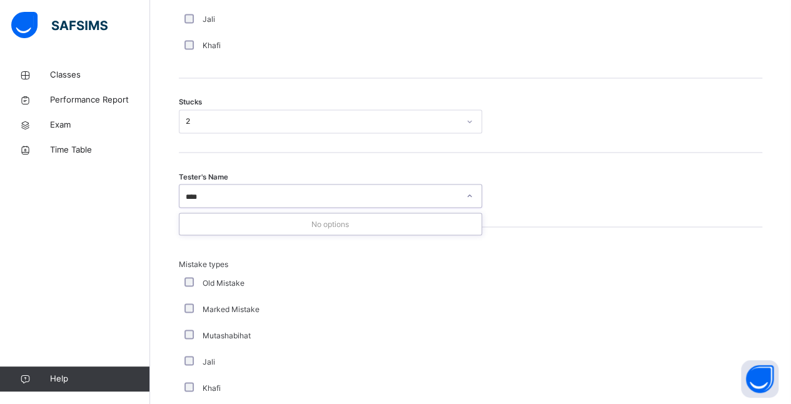
type input "***"
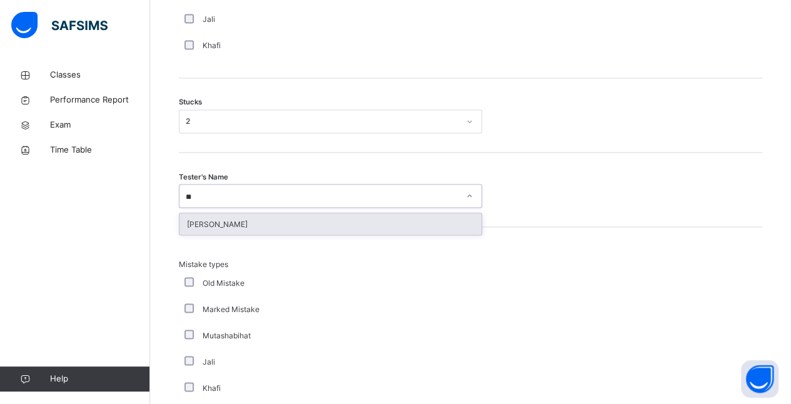
type input "*"
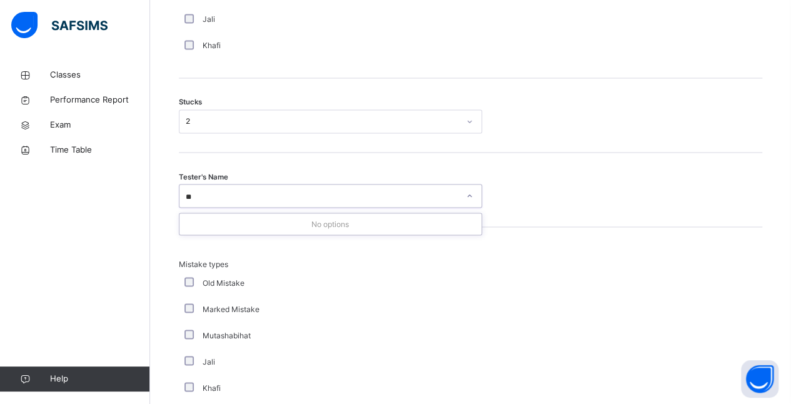
type input "*"
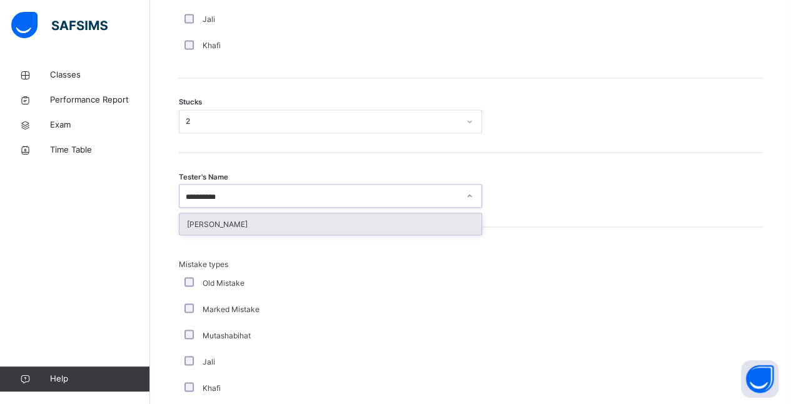
type input "**********"
click at [241, 214] on div "[PERSON_NAME]" at bounding box center [330, 223] width 302 height 21
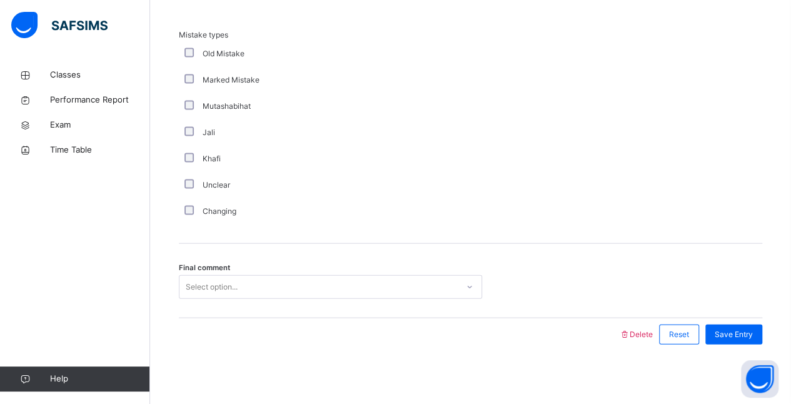
scroll to position [1255, 0]
click at [411, 282] on div "Select option..." at bounding box center [318, 286] width 278 height 19
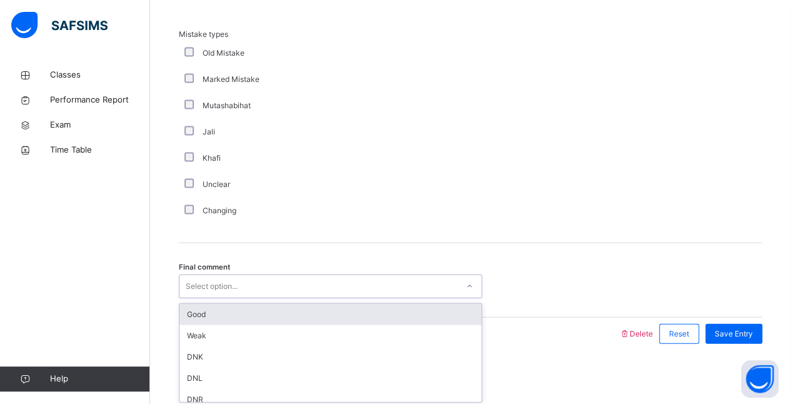
click at [329, 307] on div "Good" at bounding box center [330, 314] width 302 height 21
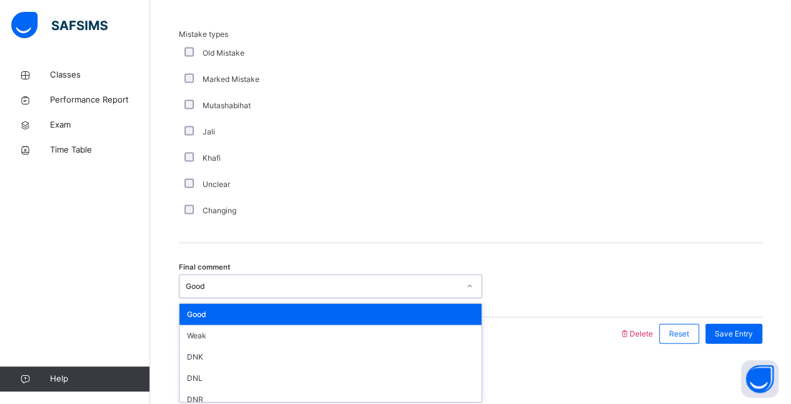
drag, startPoint x: 465, startPoint y: 282, endPoint x: 447, endPoint y: 316, distance: 38.0
click at [465, 284] on div at bounding box center [469, 286] width 21 height 20
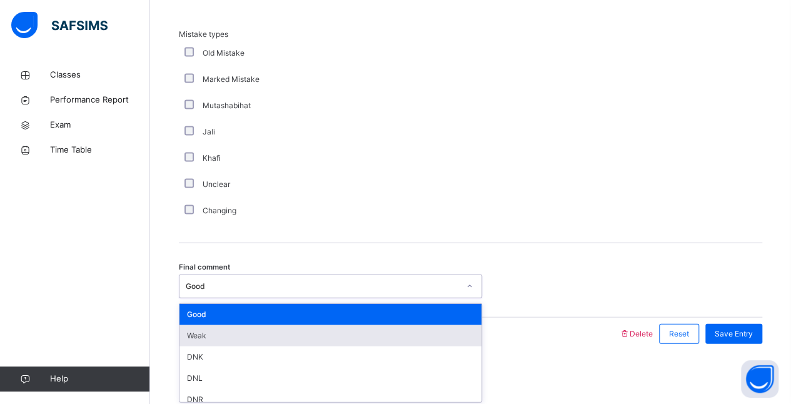
click at [422, 332] on div "Weak" at bounding box center [330, 335] width 302 height 21
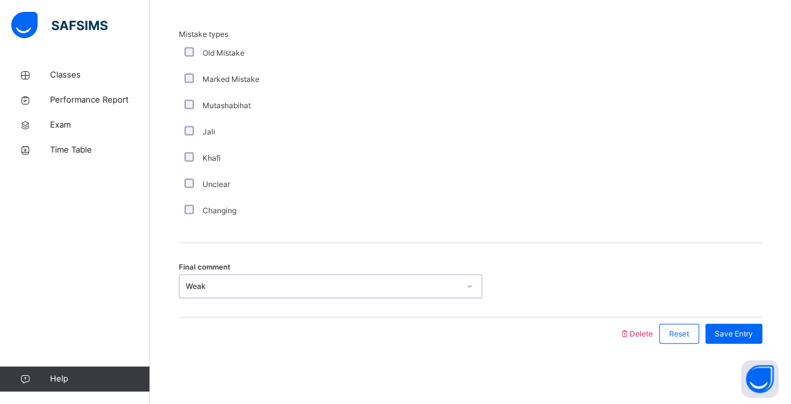
click at [735, 265] on div "Final comment option Weak, selected. 0 results available. Select is focused ,ty…" at bounding box center [470, 280] width 583 height 74
click at [747, 333] on span "Save Entry" at bounding box center [733, 333] width 38 height 11
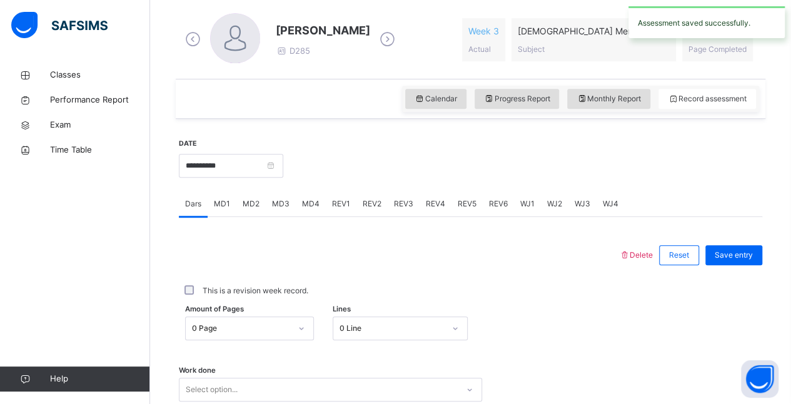
scroll to position [351, 0]
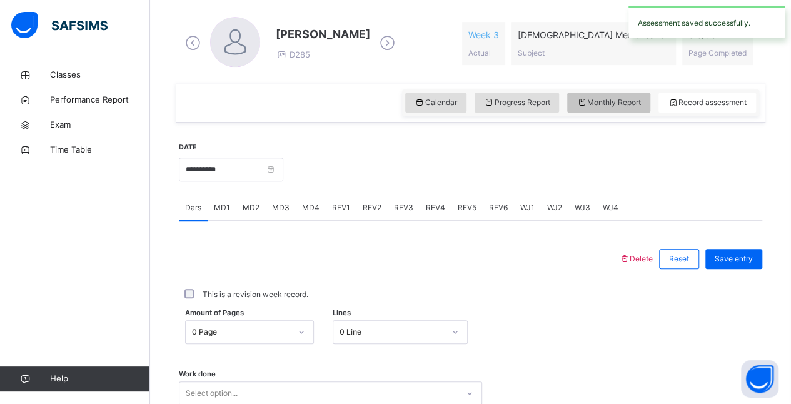
click at [641, 102] on span "Monthly Report" at bounding box center [608, 102] width 64 height 11
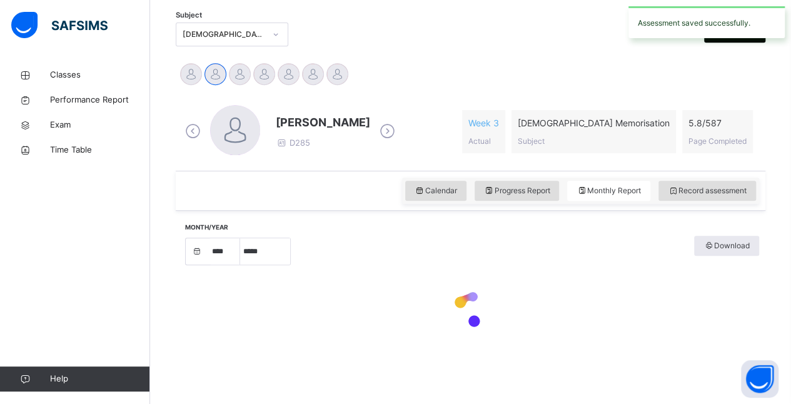
select select "****"
select select "*"
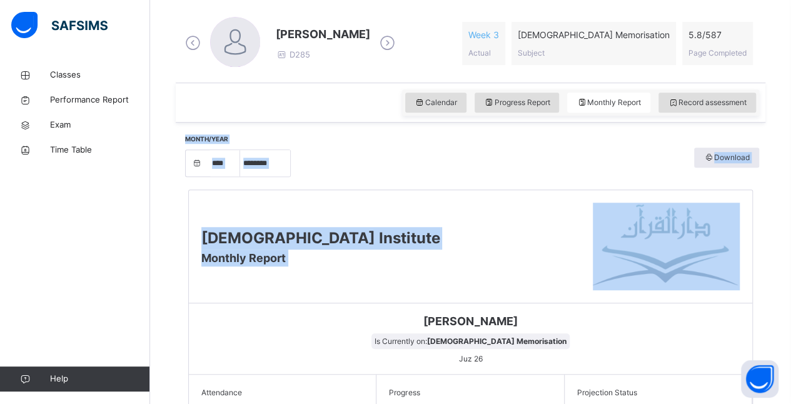
drag, startPoint x: 785, startPoint y: 195, endPoint x: 780, endPoint y: 246, distance: 51.5
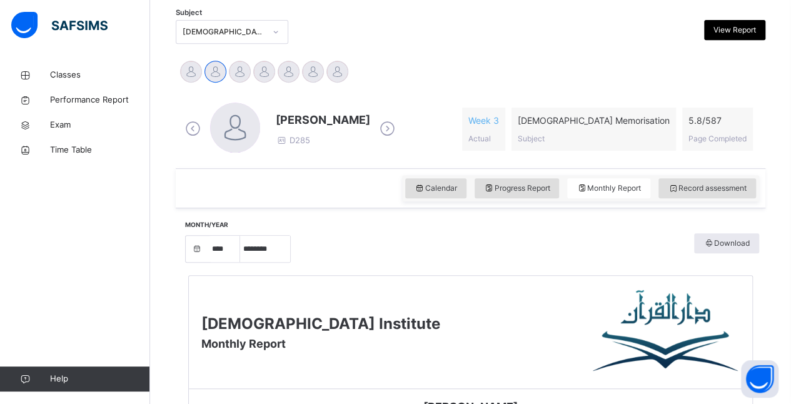
scroll to position [264, 0]
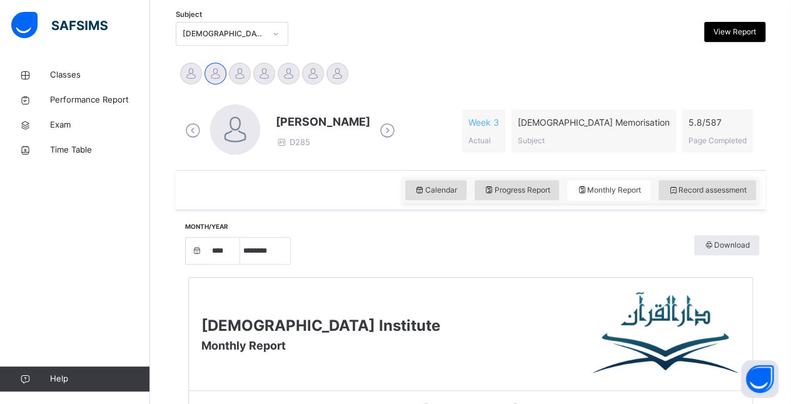
click at [718, 194] on span "Record assessment" at bounding box center [706, 189] width 79 height 11
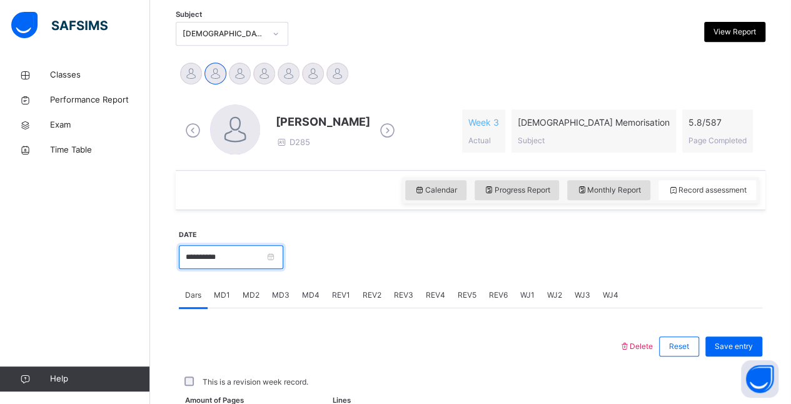
click at [243, 242] on div "**********" at bounding box center [231, 256] width 104 height 54
click at [235, 247] on input "**********" at bounding box center [231, 257] width 104 height 24
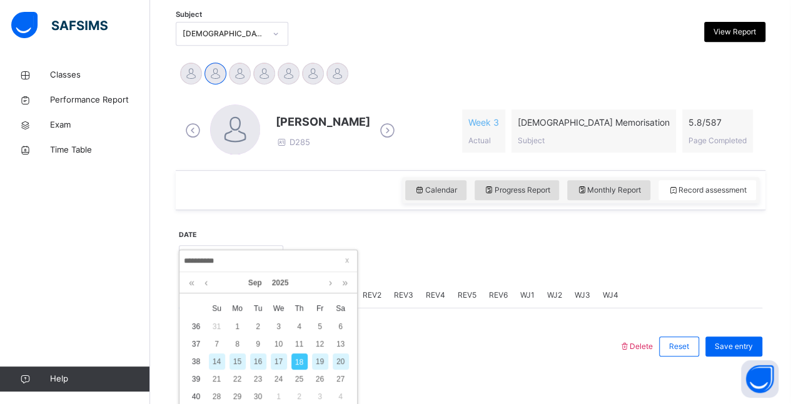
click at [222, 258] on input "**********" at bounding box center [268, 261] width 170 height 14
click at [277, 357] on div "17" at bounding box center [279, 361] width 16 height 16
type input "**********"
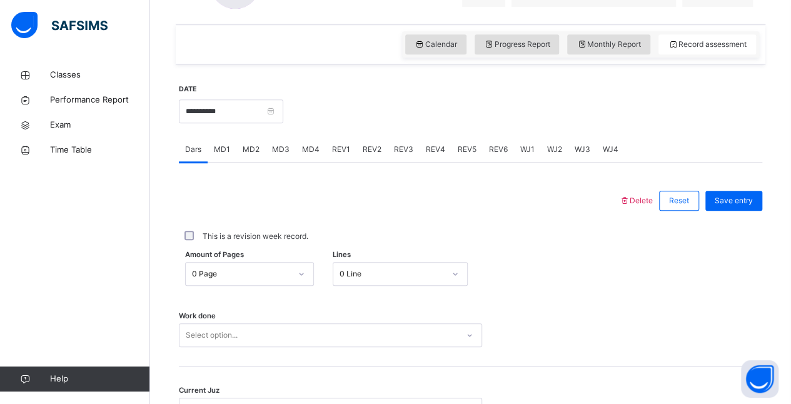
scroll to position [406, 0]
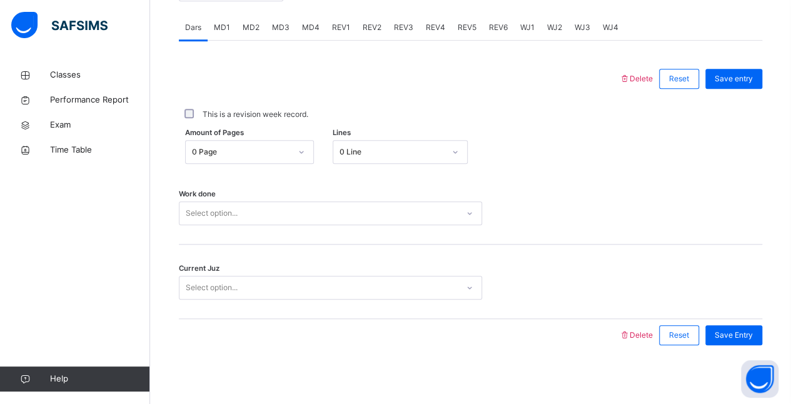
click at [393, 225] on div "Select option..." at bounding box center [330, 213] width 303 height 24
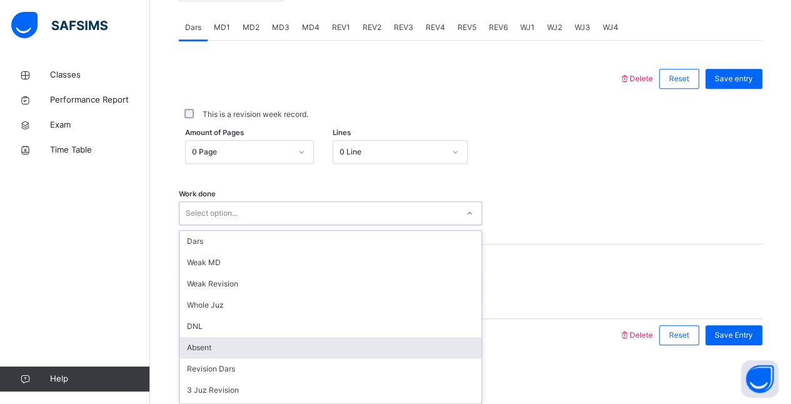
scroll to position [533, 0]
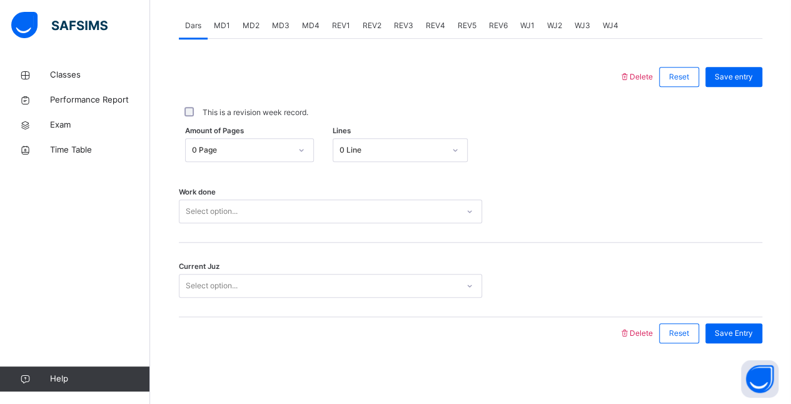
drag, startPoint x: 486, startPoint y: 265, endPoint x: 477, endPoint y: 275, distance: 13.3
click at [480, 272] on div "Current Juz Select option..." at bounding box center [470, 279] width 583 height 74
click at [402, 198] on div "Work done Select option..." at bounding box center [470, 205] width 583 height 74
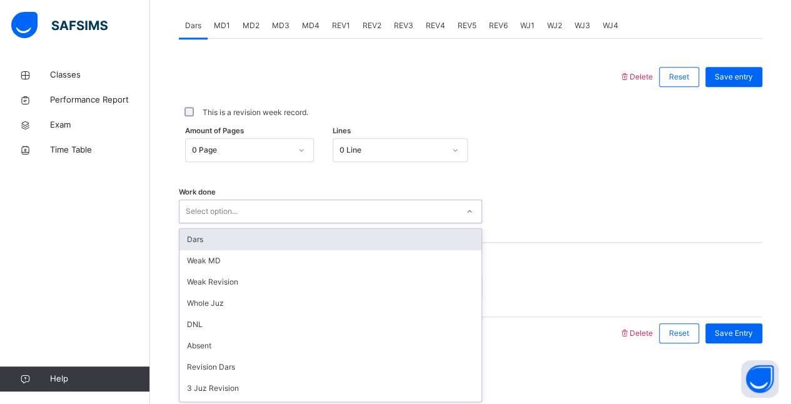
click at [395, 214] on div "Select option..." at bounding box center [318, 211] width 278 height 19
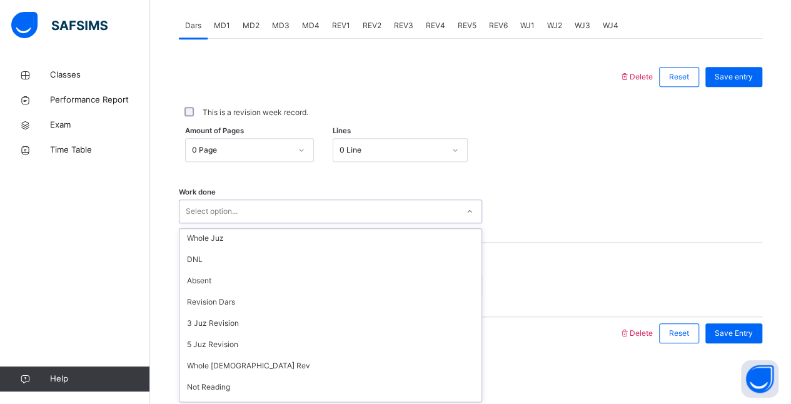
scroll to position [48, 0]
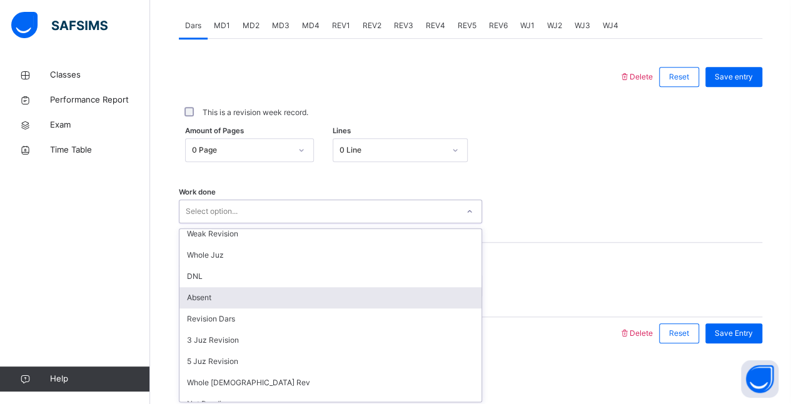
click at [272, 297] on div "Absent" at bounding box center [330, 297] width 302 height 21
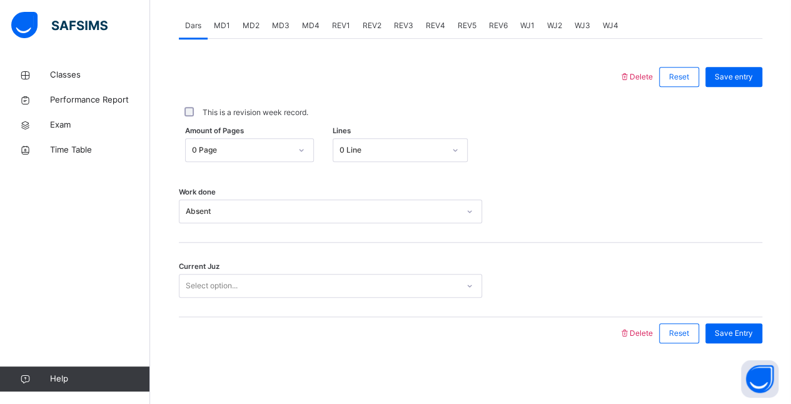
click at [691, 168] on div "Work done Absent" at bounding box center [470, 205] width 583 height 74
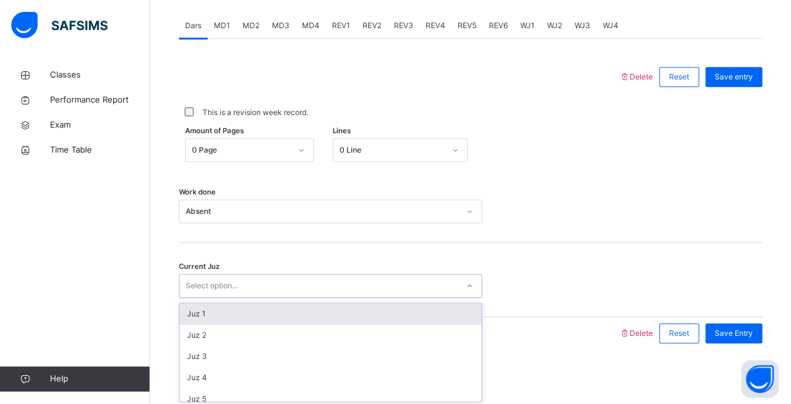
click at [343, 277] on div "Select option..." at bounding box center [318, 285] width 278 height 19
type input "*"
type input "**"
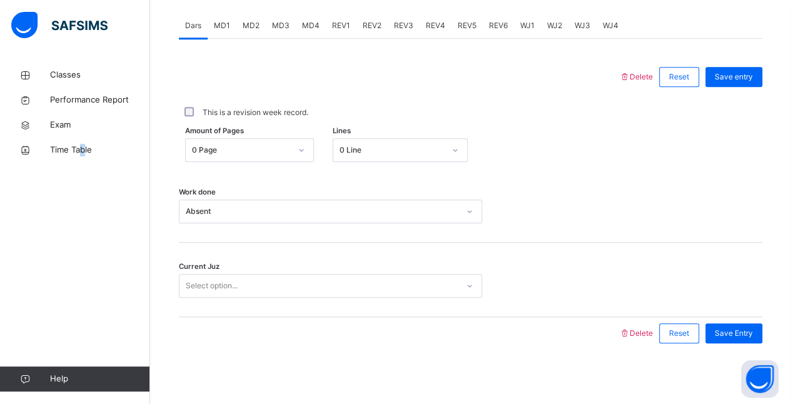
click at [84, 251] on div "Classes Performance Report Exam Time Table Help" at bounding box center [75, 227] width 150 height 354
click at [281, 271] on div "Current Juz Select option..." at bounding box center [470, 279] width 583 height 74
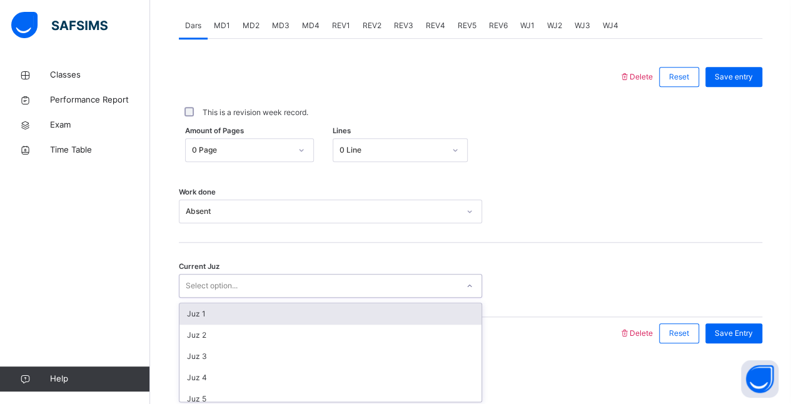
click at [281, 276] on div "Select option..." at bounding box center [318, 285] width 278 height 19
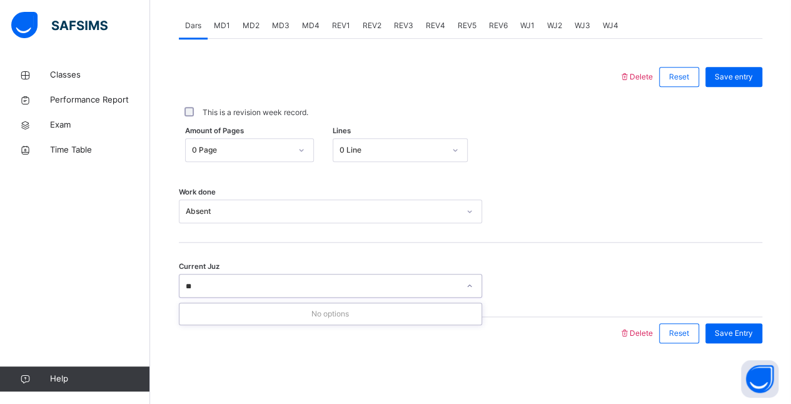
type input "*"
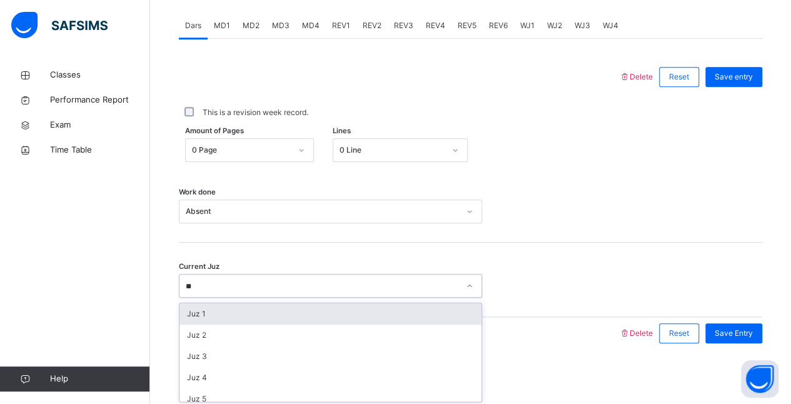
type input "**"
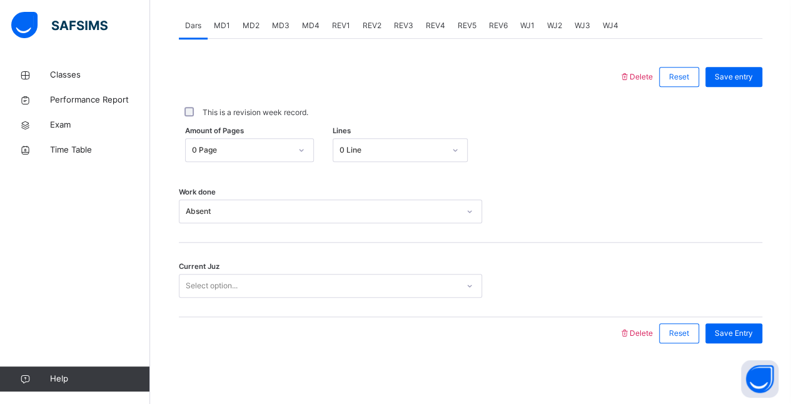
click at [27, 224] on div "Classes Performance Report Exam Time Table Help" at bounding box center [75, 227] width 150 height 354
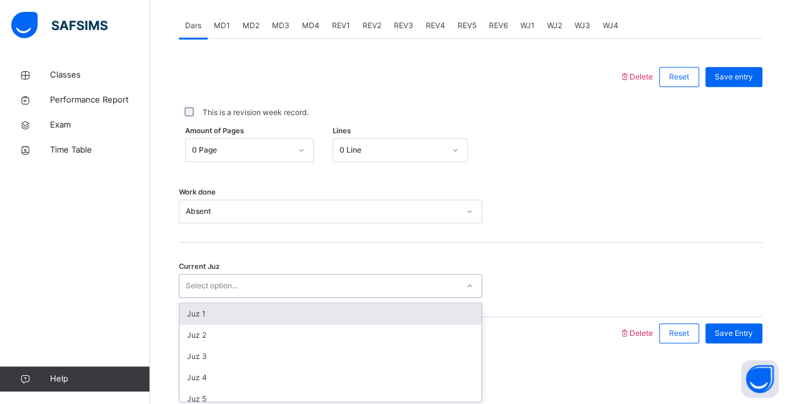
click at [252, 289] on div "Select option..." at bounding box center [318, 285] width 278 height 19
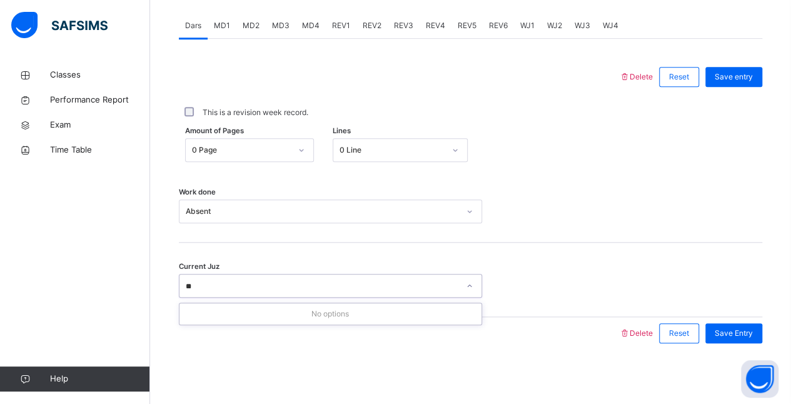
type input "*"
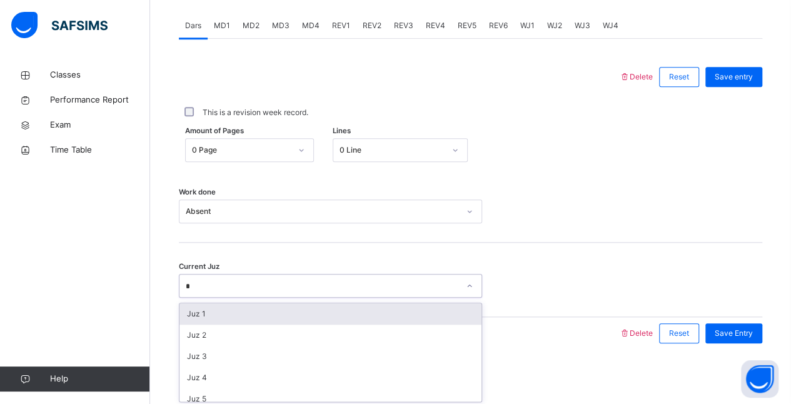
type input "**"
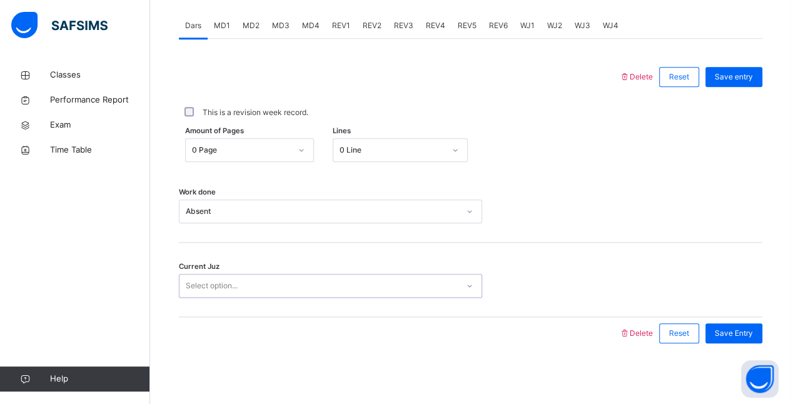
click at [252, 290] on div "Select option..." at bounding box center [318, 285] width 278 height 19
type input "*"
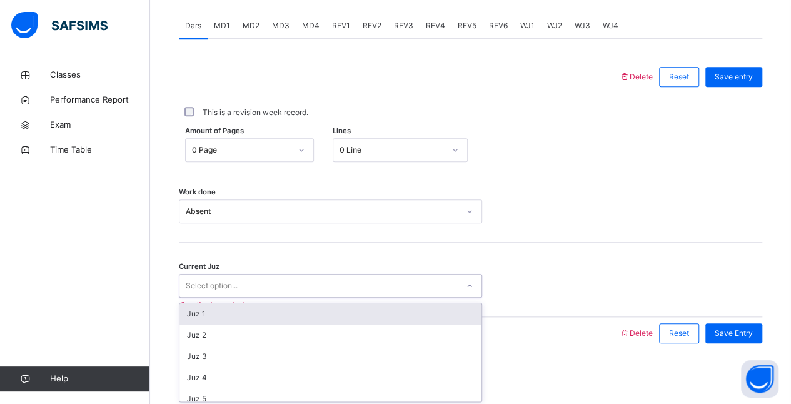
type input "*"
type input "******"
click at [215, 316] on div "Juz 26" at bounding box center [330, 313] width 302 height 21
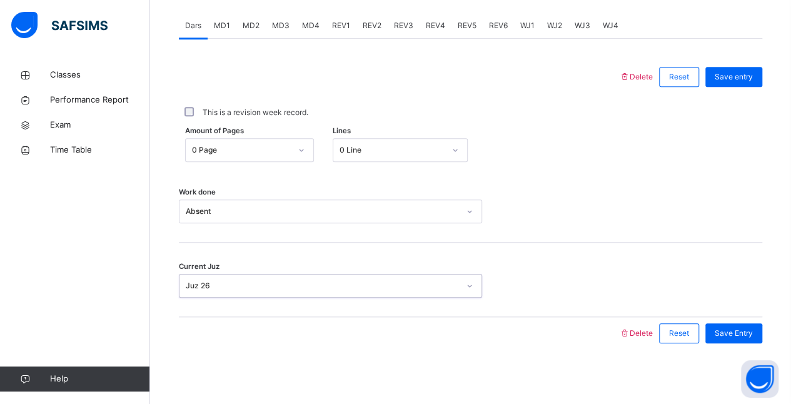
click at [471, 250] on div "Current Juz option Juz 26, selected. 0 results available. Select is focused ,ty…" at bounding box center [470, 279] width 583 height 74
click at [752, 77] on span "Save entry" at bounding box center [733, 76] width 38 height 11
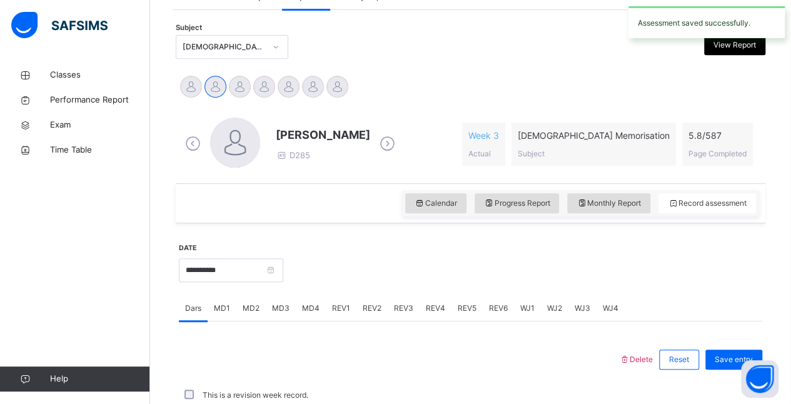
scroll to position [533, 0]
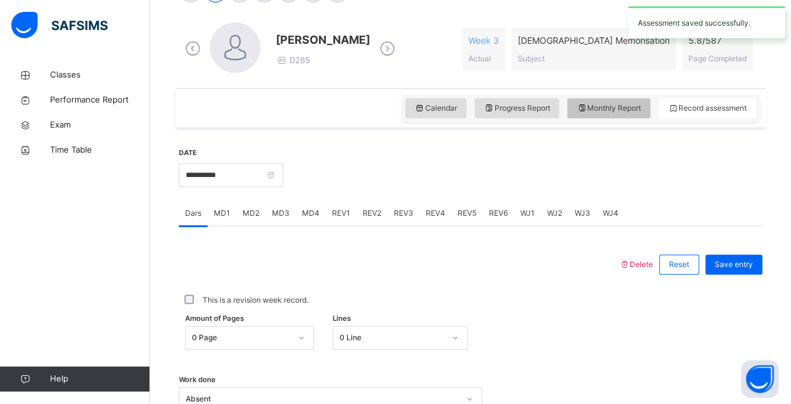
click at [612, 114] on div "Monthly Report" at bounding box center [608, 108] width 83 height 20
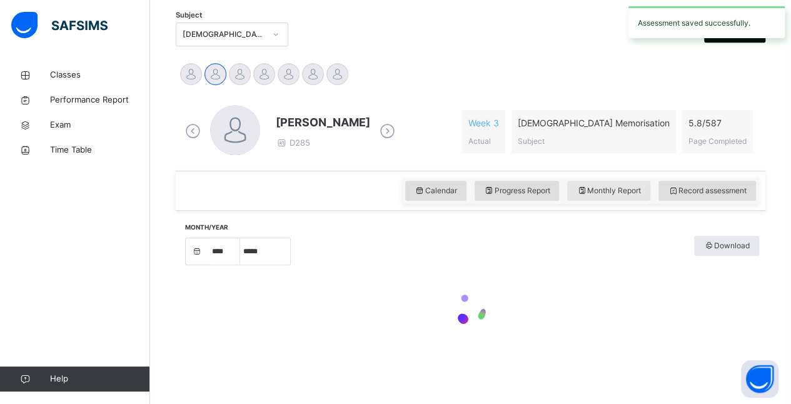
select select "****"
select select "*"
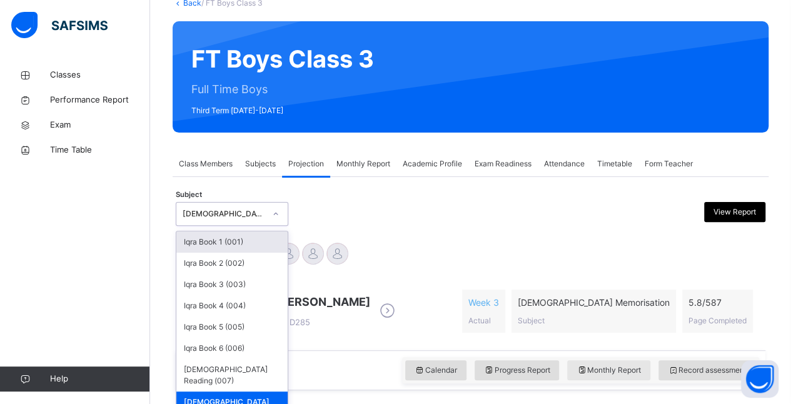
scroll to position [86, 0]
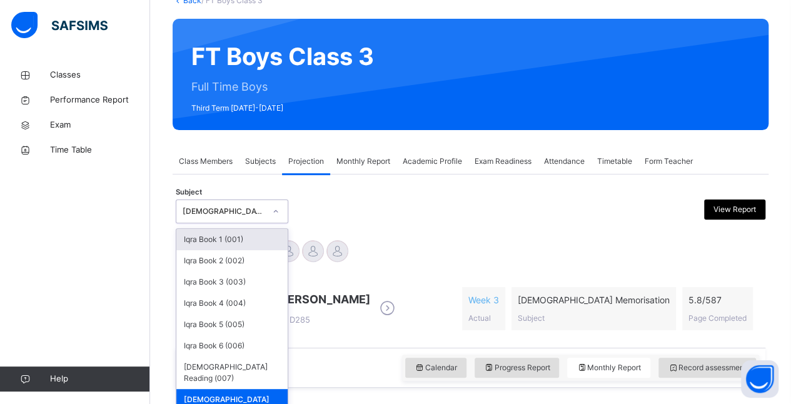
click at [402, 245] on div "Abubakr [PERSON_NAME] [PERSON_NAME] [PERSON_NAME] [PERSON_NAME] [PERSON_NAME] […" at bounding box center [470, 252] width 583 height 27
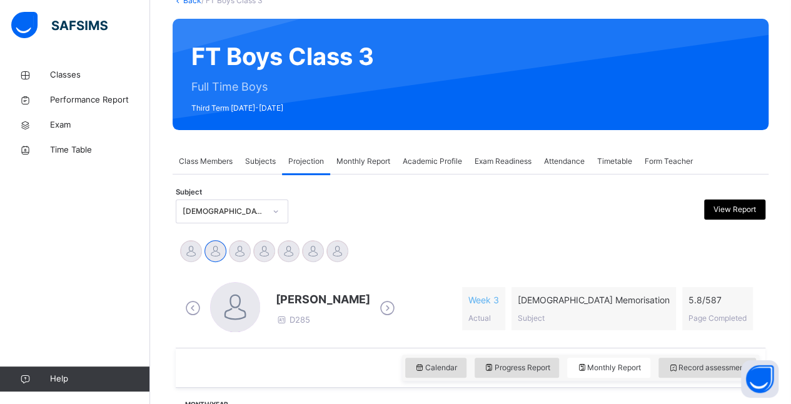
click at [376, 313] on icon at bounding box center [387, 308] width 22 height 19
click at [359, 306] on span at bounding box center [370, 309] width 22 height 24
click at [374, 310] on icon at bounding box center [370, 308] width 22 height 19
click at [372, 329] on div "Ammar Osman D796" at bounding box center [290, 308] width 216 height 53
click at [376, 314] on icon at bounding box center [387, 308] width 22 height 19
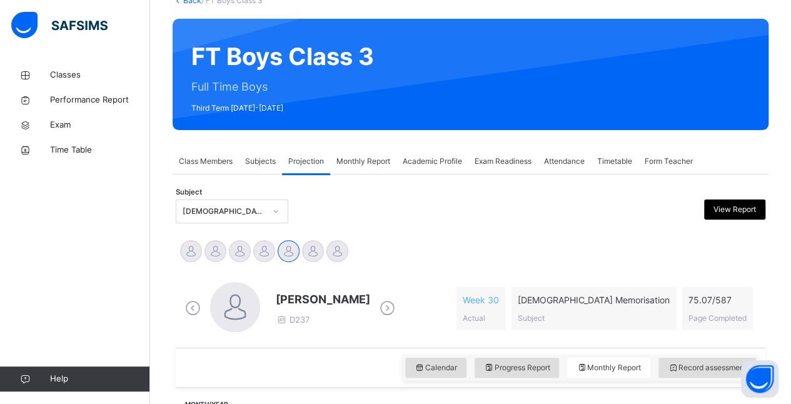
click at [379, 314] on icon at bounding box center [387, 308] width 22 height 19
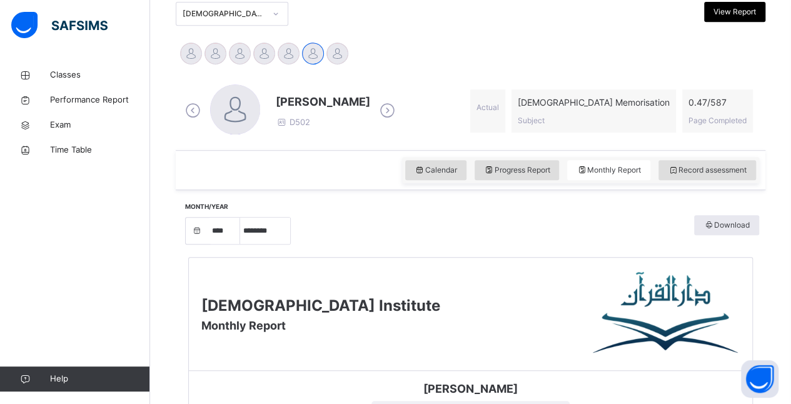
scroll to position [285, 0]
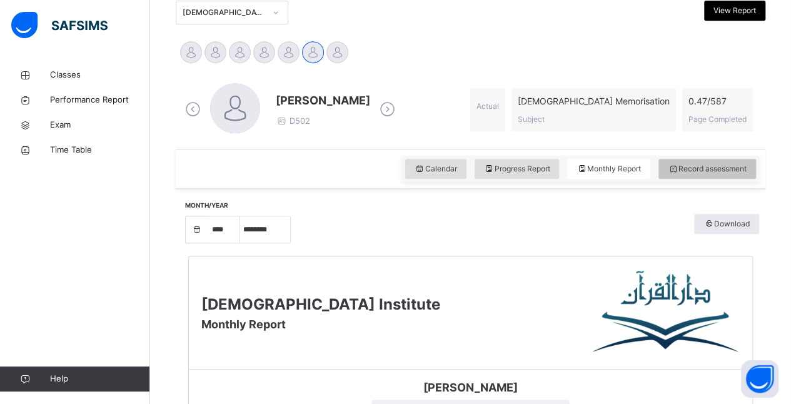
click at [694, 176] on div "Record assessment" at bounding box center [706, 169] width 97 height 20
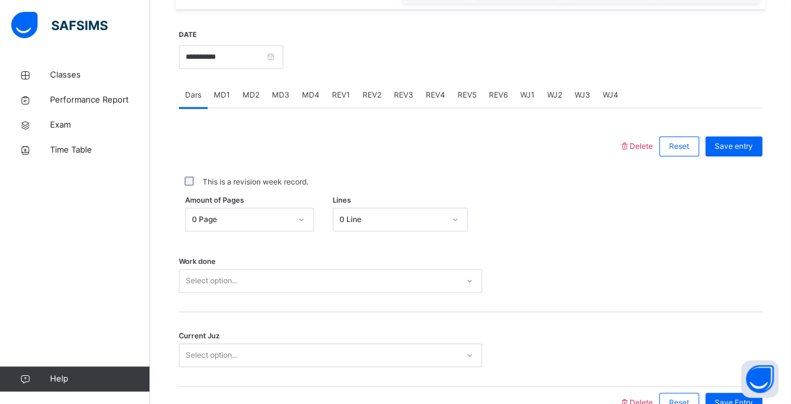
scroll to position [472, 0]
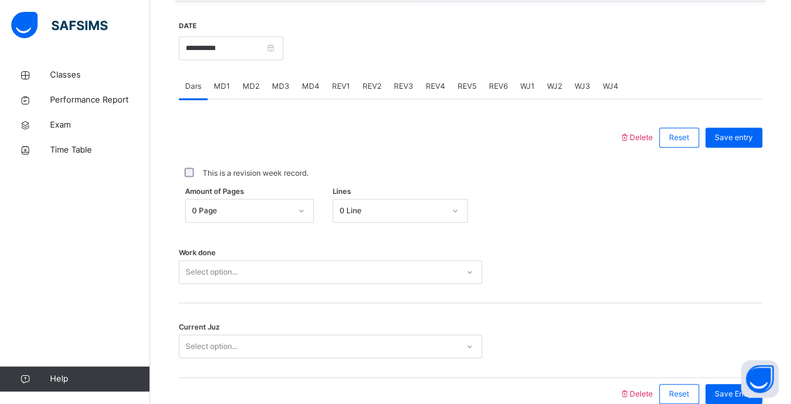
click at [307, 82] on span "MD4" at bounding box center [310, 86] width 17 height 11
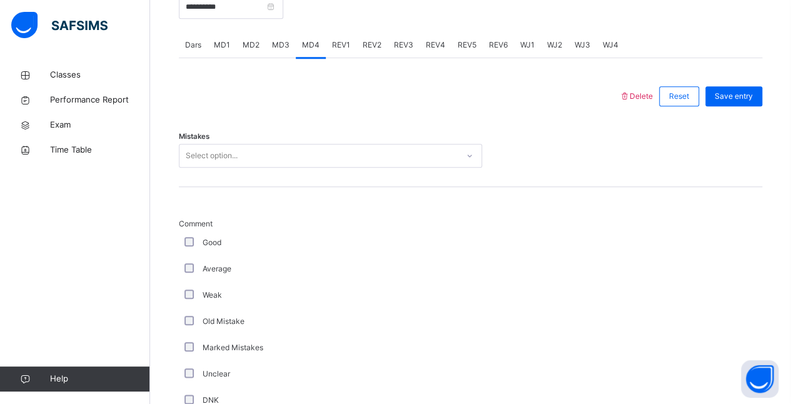
scroll to position [564, 0]
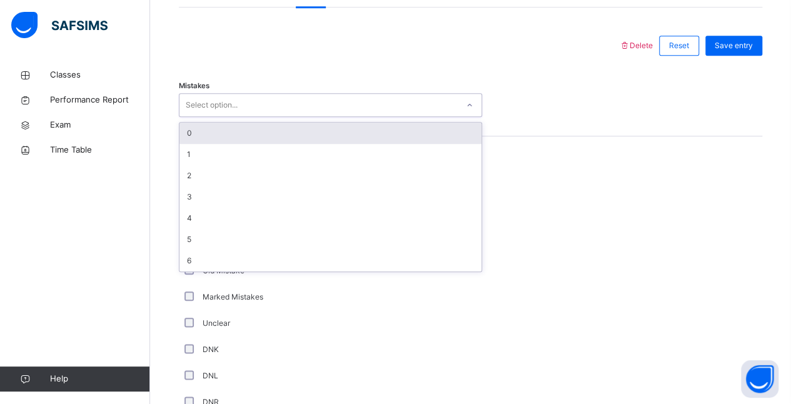
click at [247, 129] on div "0" at bounding box center [330, 132] width 302 height 21
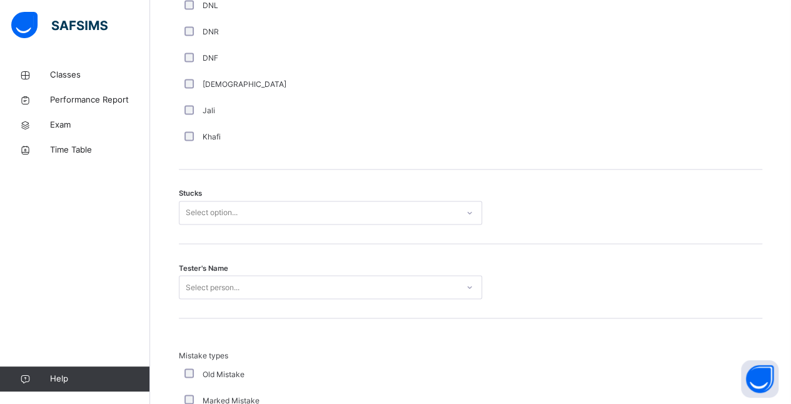
scroll to position [936, 0]
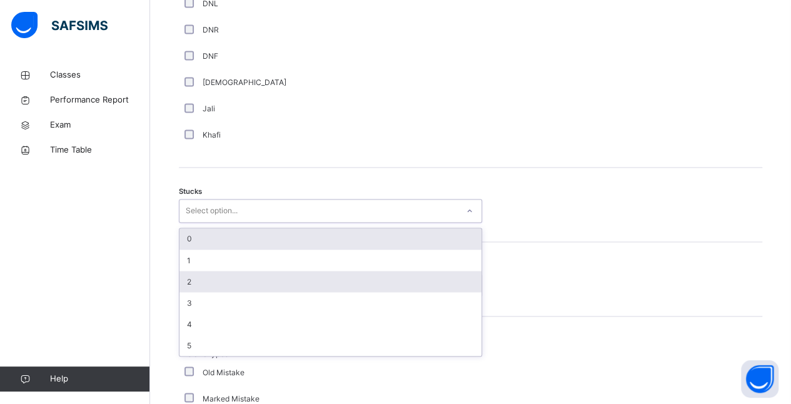
click at [218, 281] on div "2" at bounding box center [330, 281] width 302 height 21
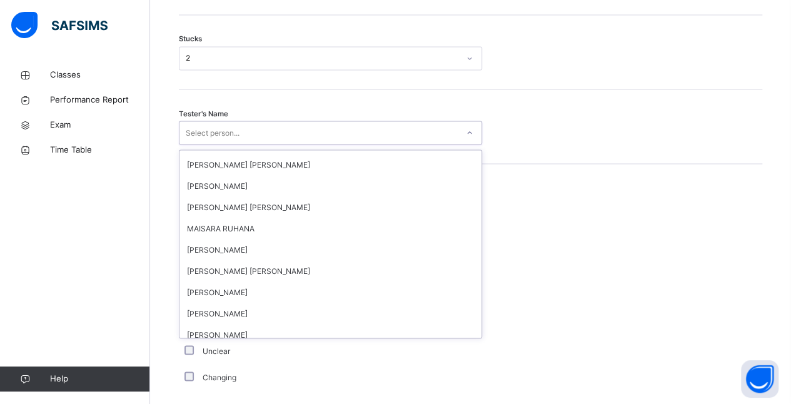
scroll to position [131, 0]
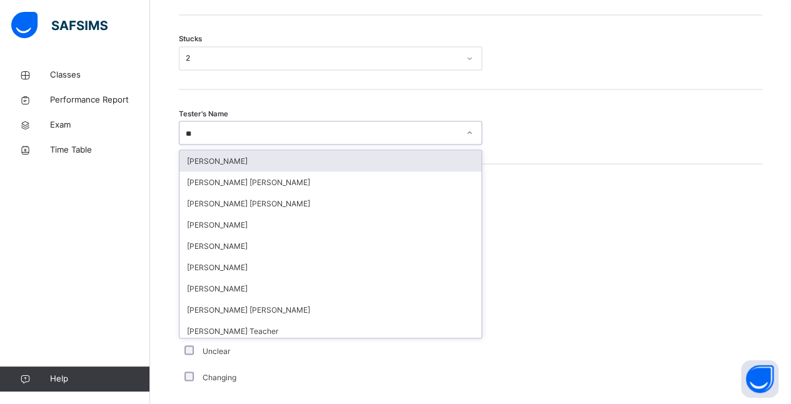
type input "***"
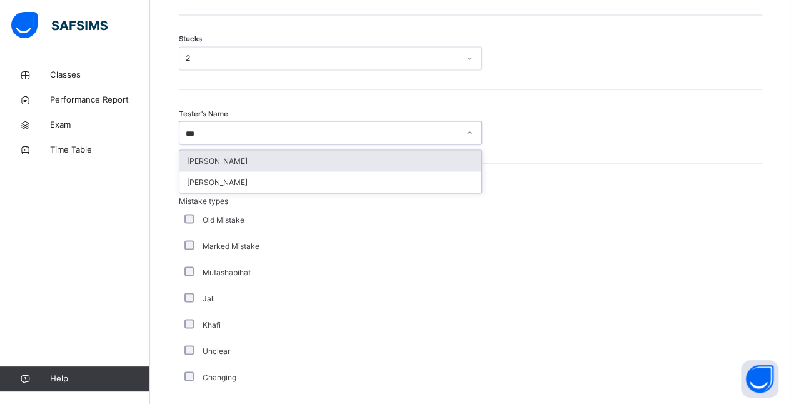
click at [239, 163] on div "[PERSON_NAME]" at bounding box center [330, 160] width 302 height 21
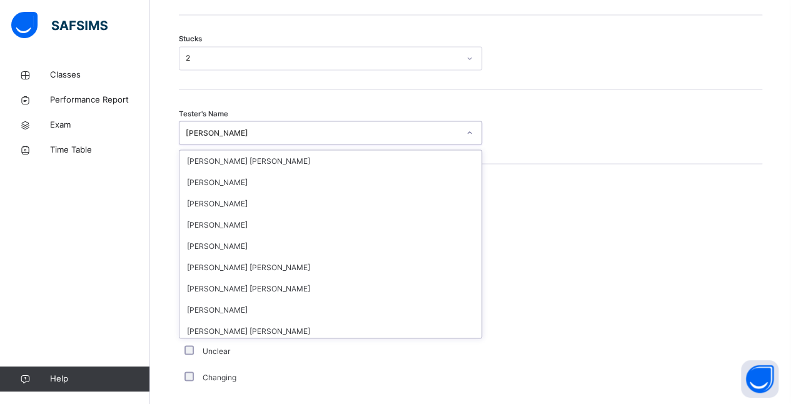
scroll to position [839, 0]
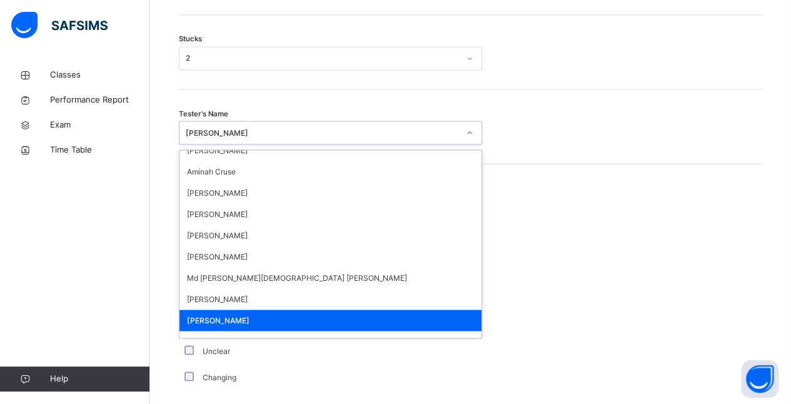
click at [252, 324] on div "[PERSON_NAME]" at bounding box center [330, 319] width 302 height 21
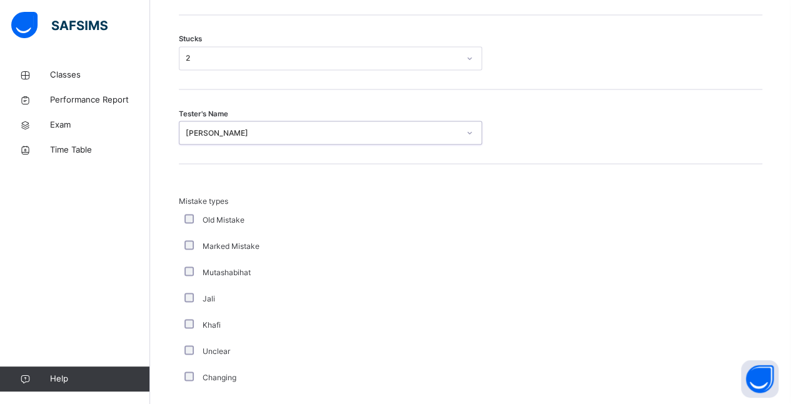
click at [537, 212] on div "Mistake types Old Mistake Marked Mistake Mutashabihat Jali Khafi Unclear Changi…" at bounding box center [470, 292] width 583 height 195
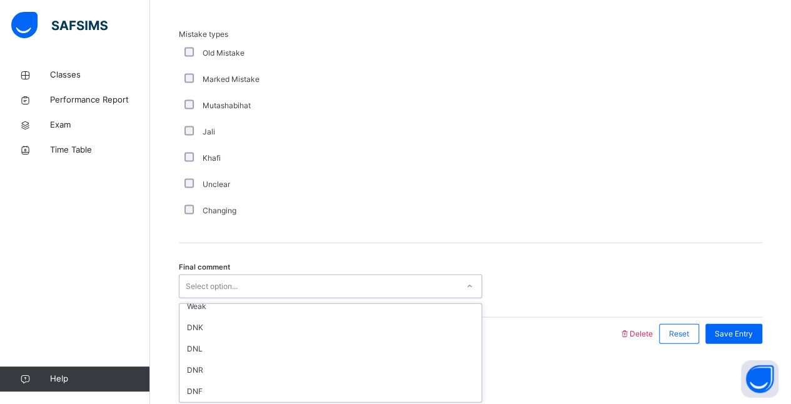
scroll to position [0, 0]
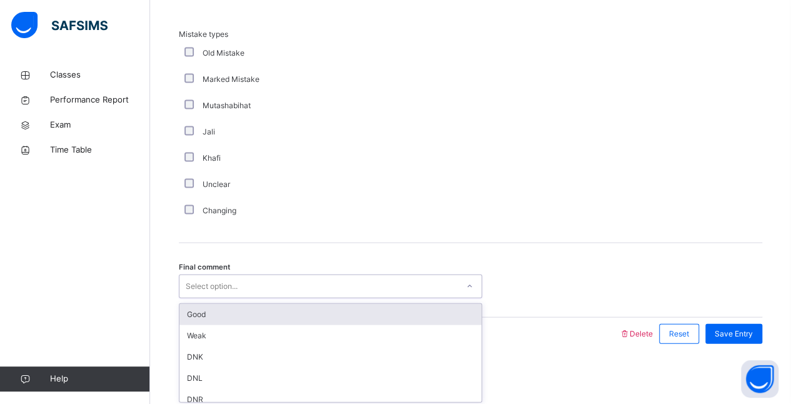
click at [224, 316] on div "Good" at bounding box center [330, 314] width 302 height 21
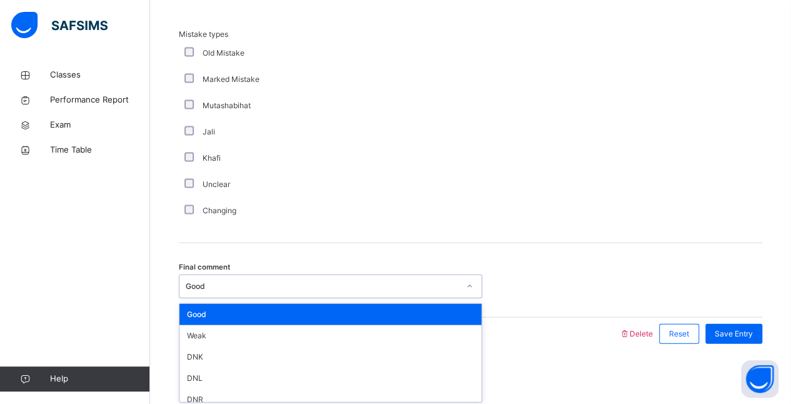
click at [274, 284] on div "Good" at bounding box center [322, 286] width 273 height 11
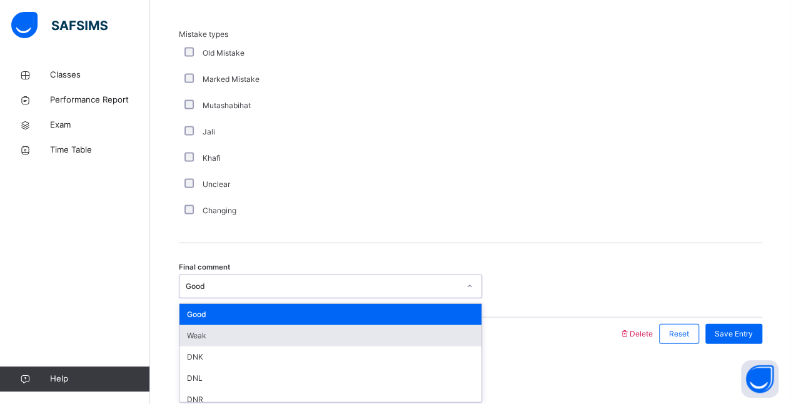
click at [249, 332] on div "Weak" at bounding box center [330, 335] width 302 height 21
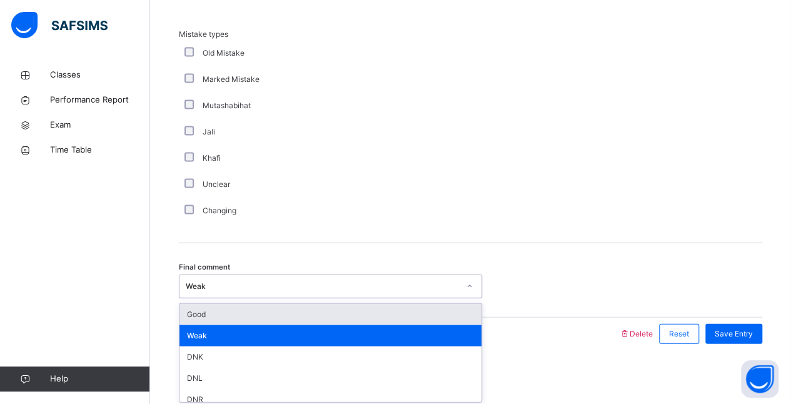
click at [320, 318] on div "Good" at bounding box center [330, 314] width 302 height 21
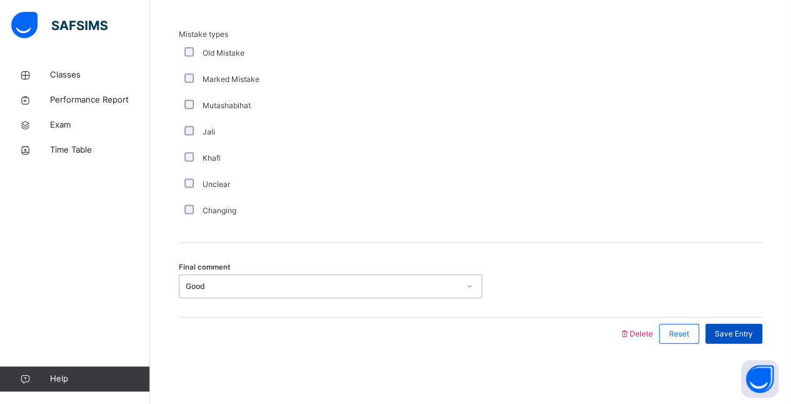
click at [746, 329] on span "Save Entry" at bounding box center [733, 333] width 38 height 11
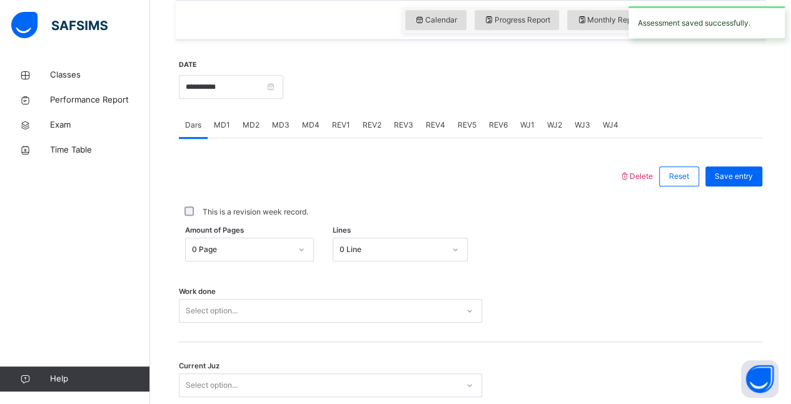
scroll to position [533, 0]
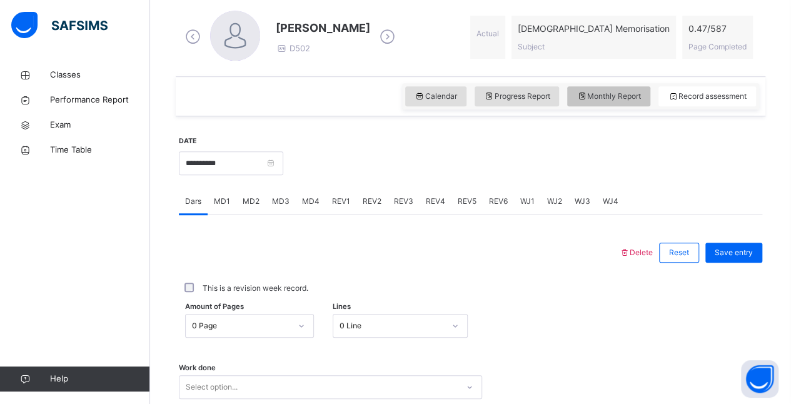
click at [634, 99] on span "Monthly Report" at bounding box center [608, 96] width 64 height 11
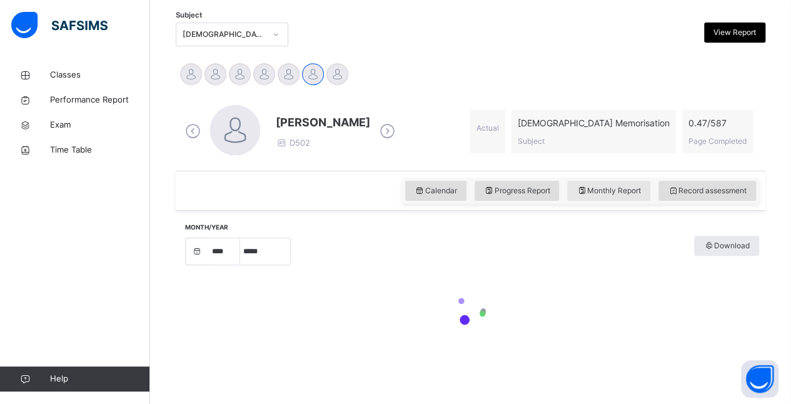
select select "****"
select select "*"
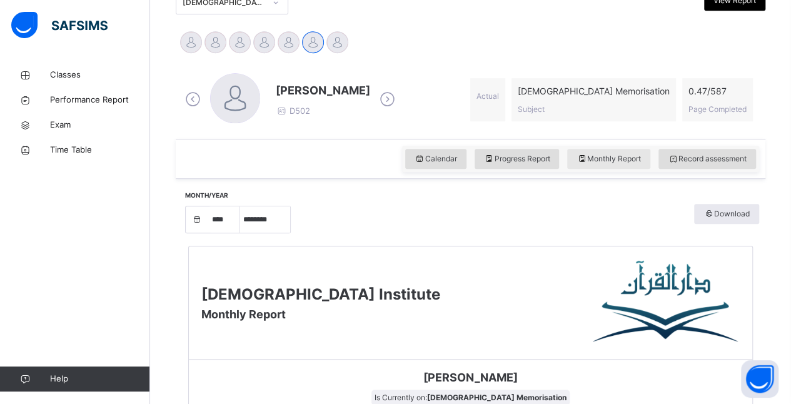
scroll to position [294, 0]
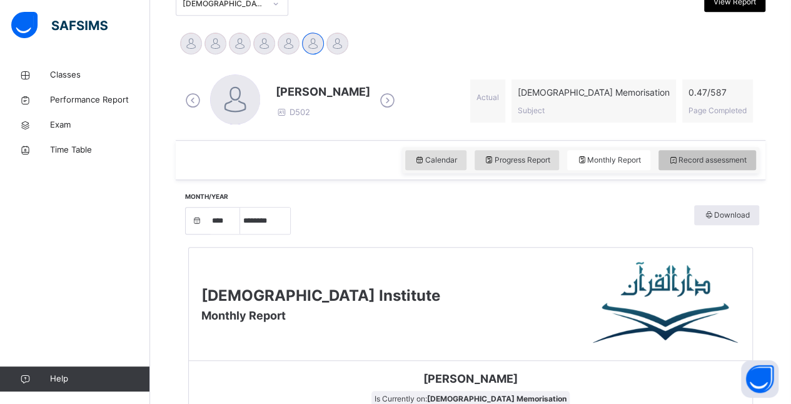
click at [702, 164] on span "Record assessment" at bounding box center [706, 159] width 79 height 11
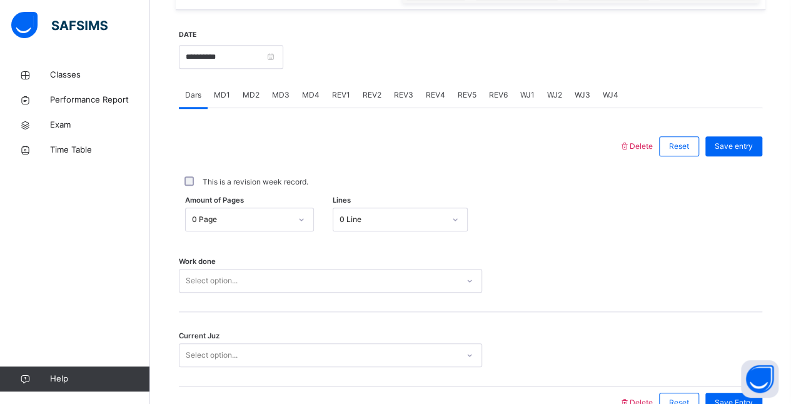
scroll to position [465, 0]
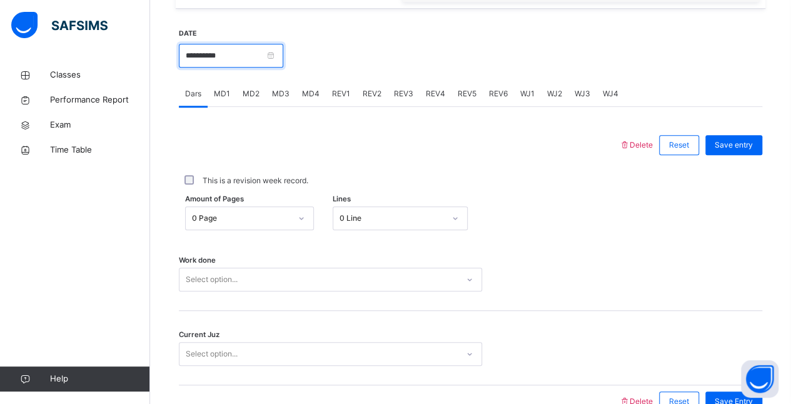
click at [283, 54] on input "**********" at bounding box center [231, 56] width 104 height 24
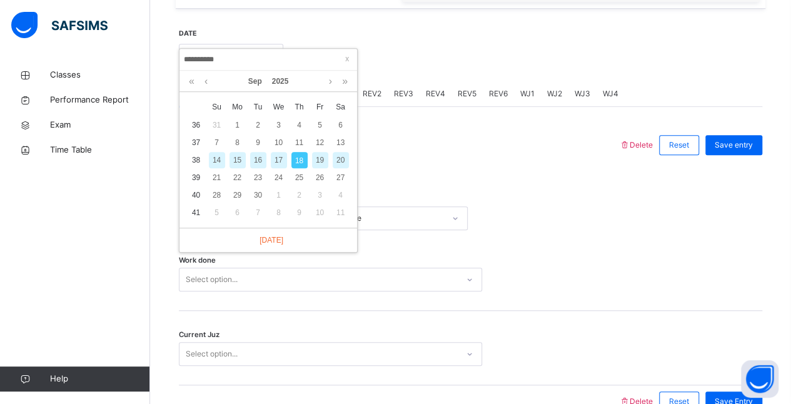
click at [280, 164] on div "17" at bounding box center [279, 160] width 16 height 16
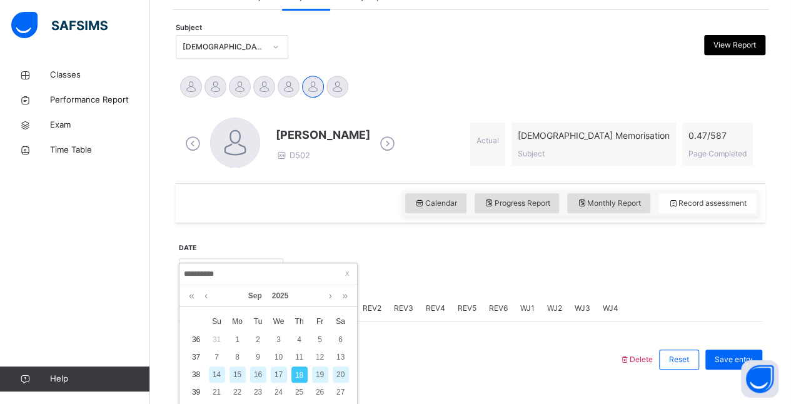
type input "**********"
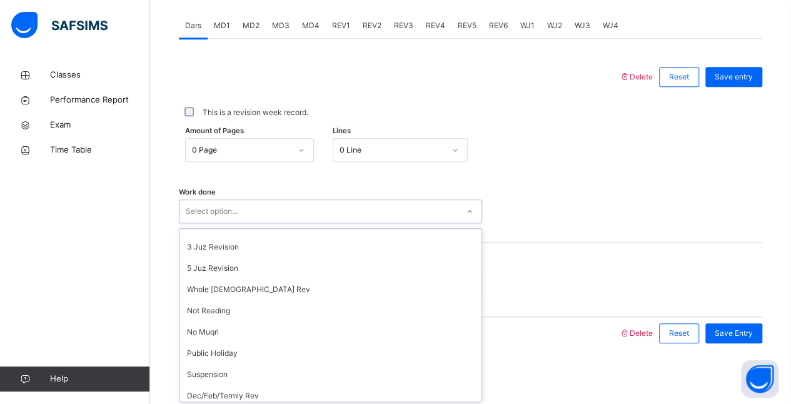
scroll to position [167, 0]
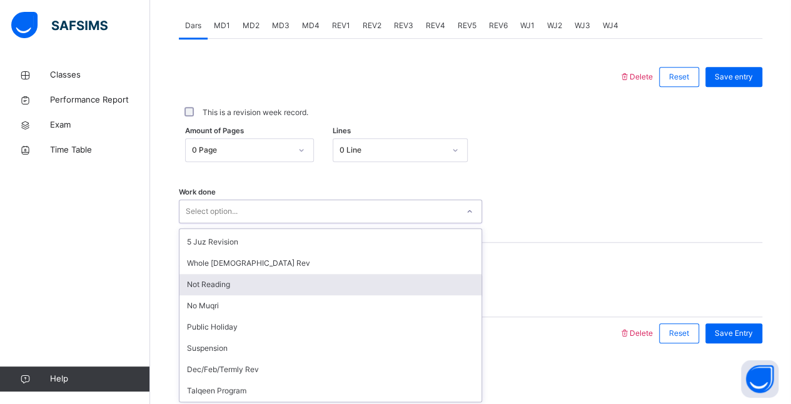
click at [263, 279] on div "Not Reading" at bounding box center [330, 284] width 302 height 21
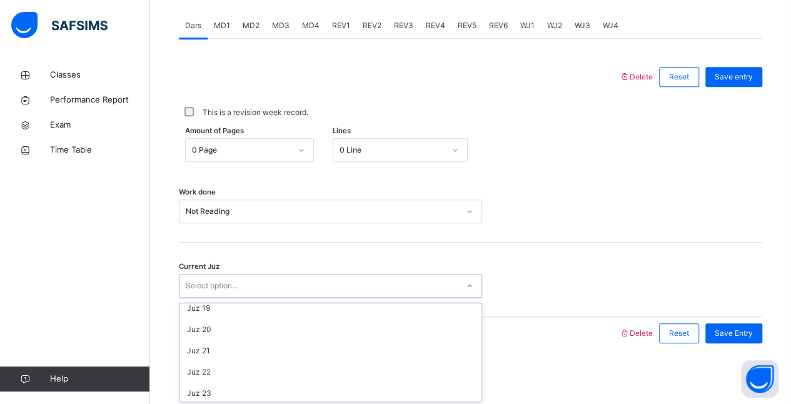
scroll to position [539, 0]
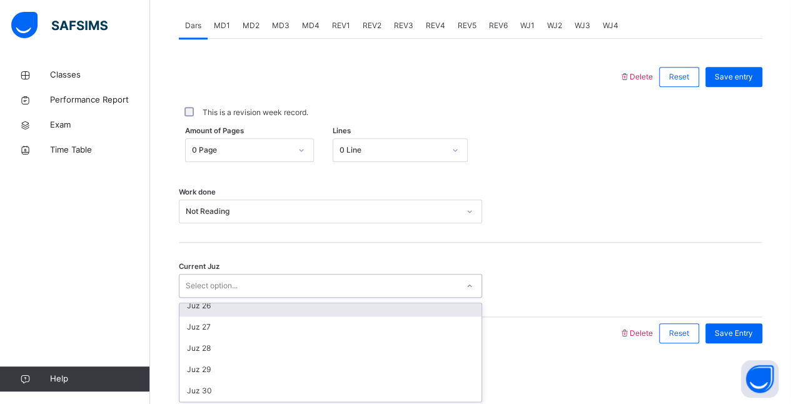
click at [265, 307] on div "Juz 26" at bounding box center [330, 305] width 302 height 21
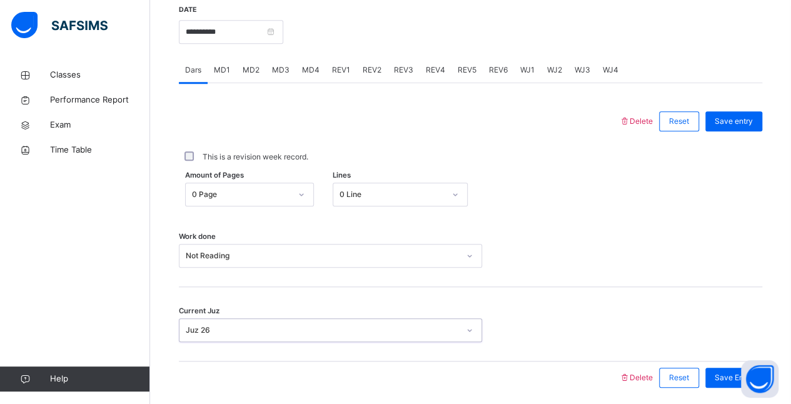
scroll to position [533, 0]
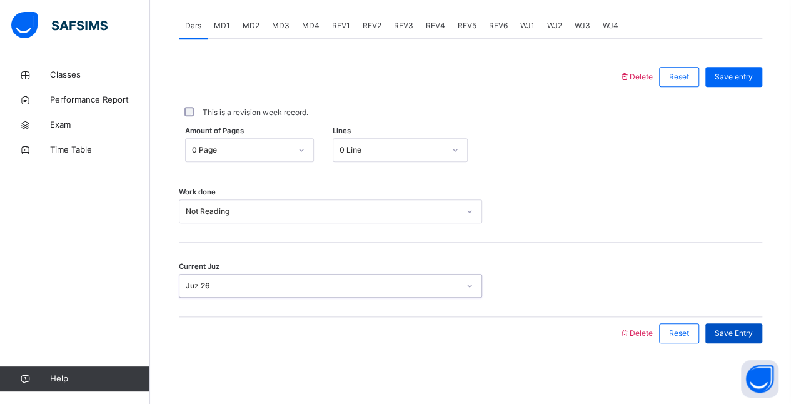
click at [731, 334] on span "Save Entry" at bounding box center [733, 332] width 38 height 11
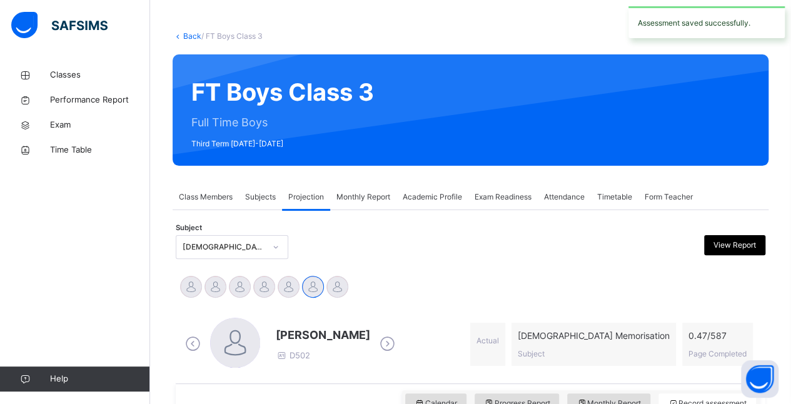
scroll to position [23, 0]
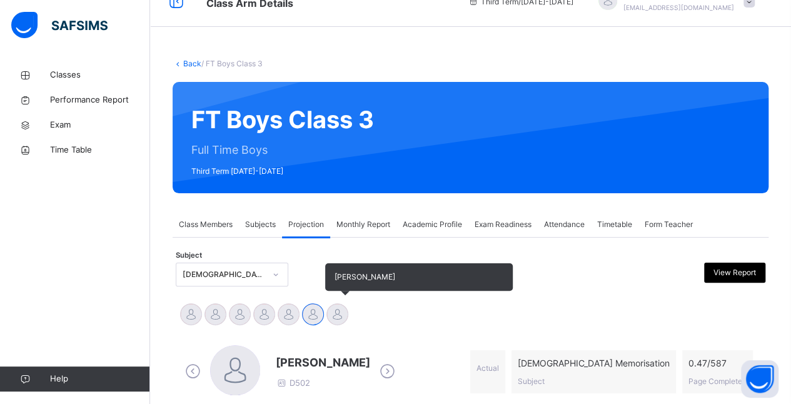
click at [339, 314] on div at bounding box center [337, 314] width 22 height 22
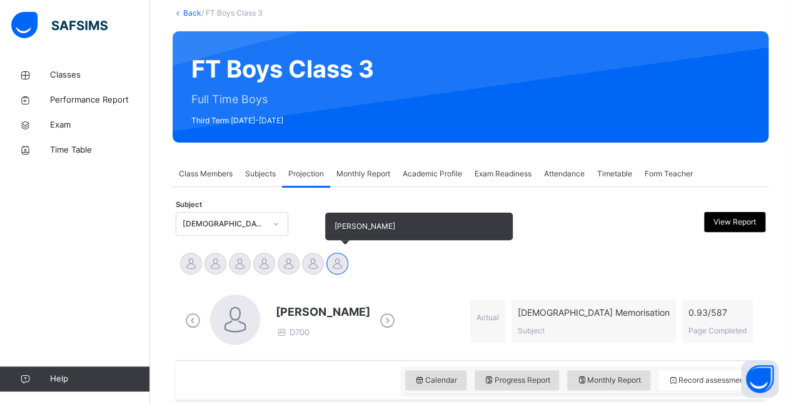
scroll to position [106, 0]
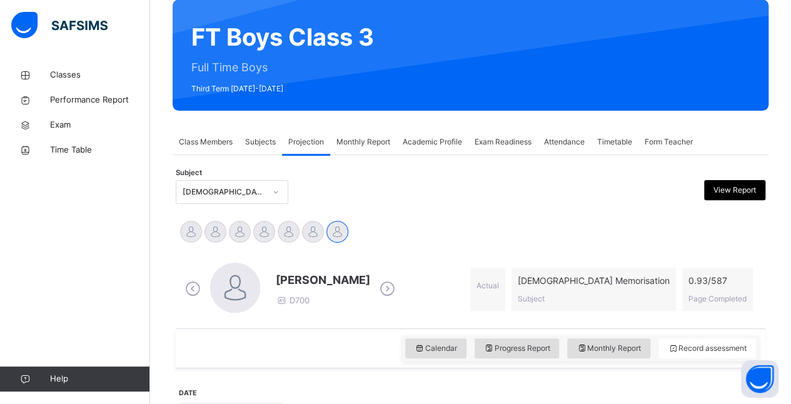
click at [362, 153] on div "Monthly Report" at bounding box center [363, 141] width 66 height 25
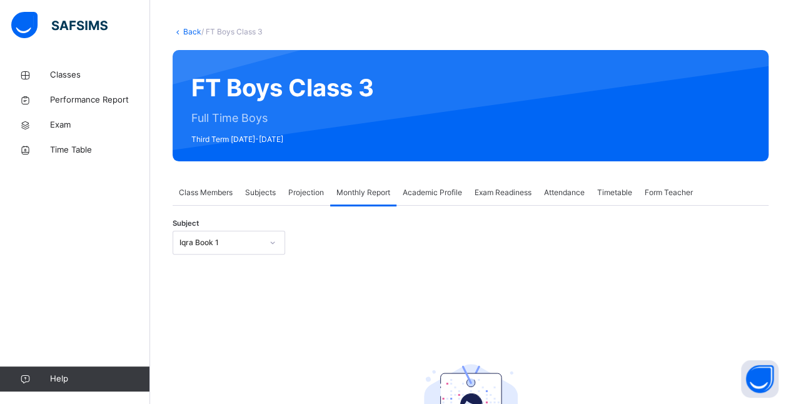
scroll to position [52, 0]
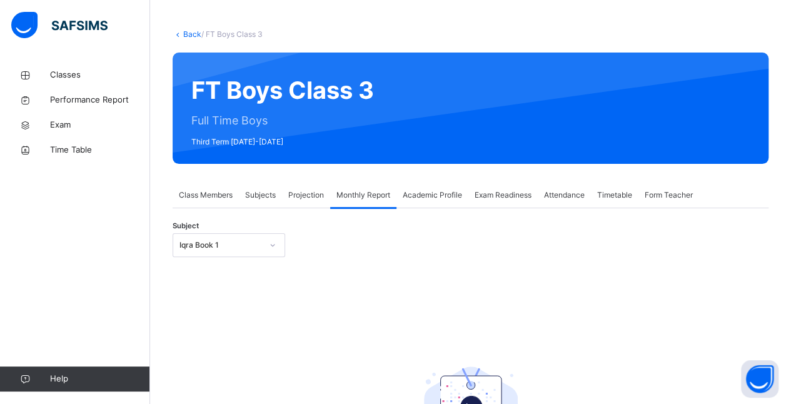
click at [312, 188] on div "Projection" at bounding box center [306, 194] width 48 height 25
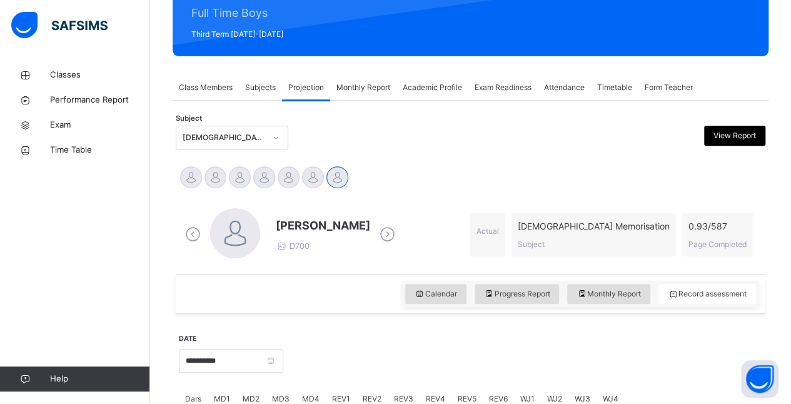
scroll to position [161, 0]
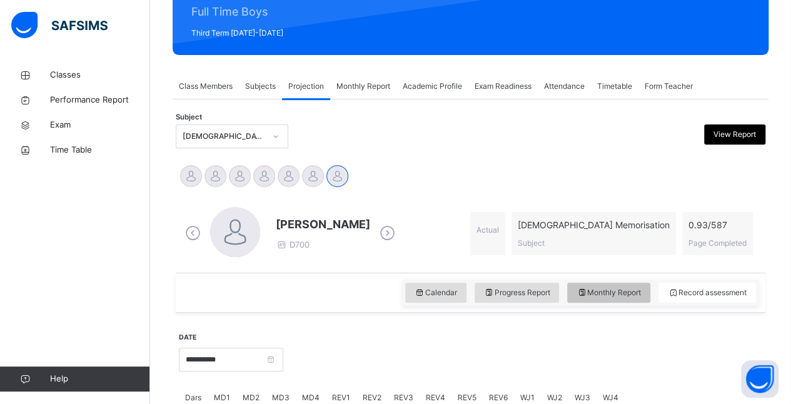
click at [607, 294] on span "Monthly Report" at bounding box center [608, 292] width 64 height 11
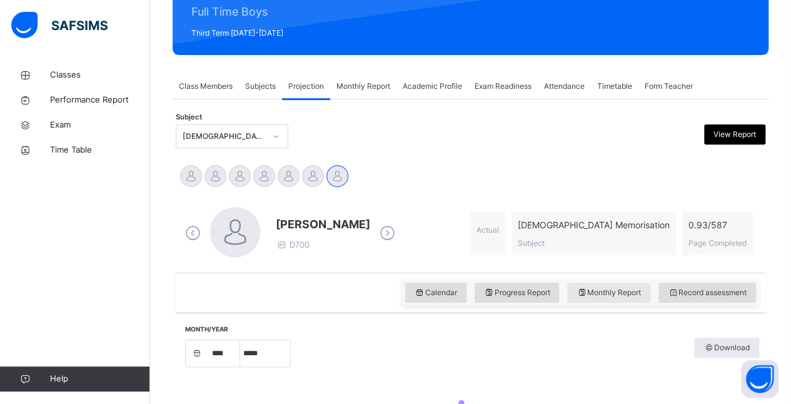
select select "****"
select select "*"
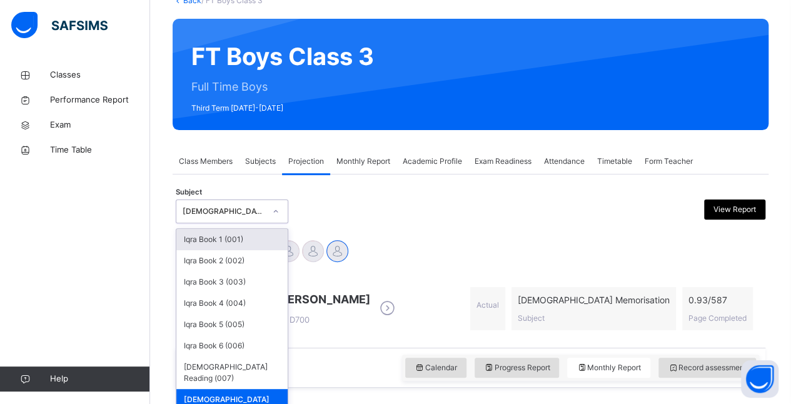
scroll to position [89, 0]
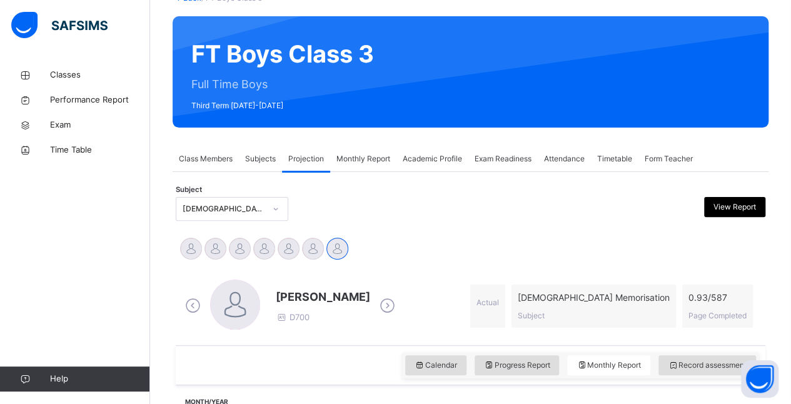
click at [6, 349] on div "Classes Performance Report Exam Time Table Help" at bounding box center [75, 227] width 150 height 354
click at [601, 222] on div "Subject Quran Memorisation (008) View Report" at bounding box center [470, 209] width 589 height 36
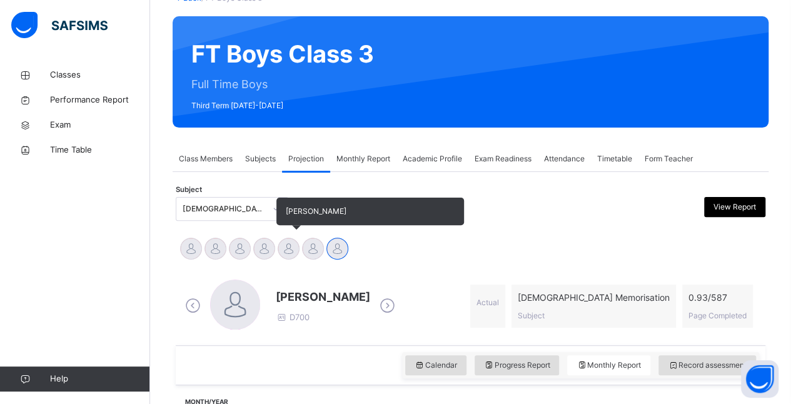
click at [287, 255] on div at bounding box center [288, 248] width 22 height 22
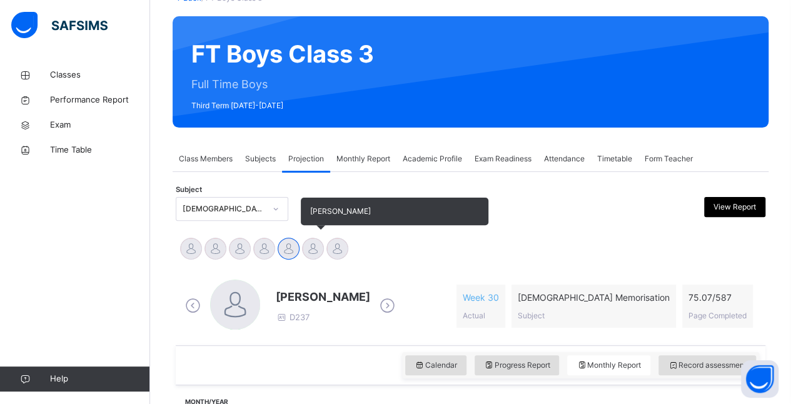
click at [306, 252] on div at bounding box center [313, 248] width 22 height 22
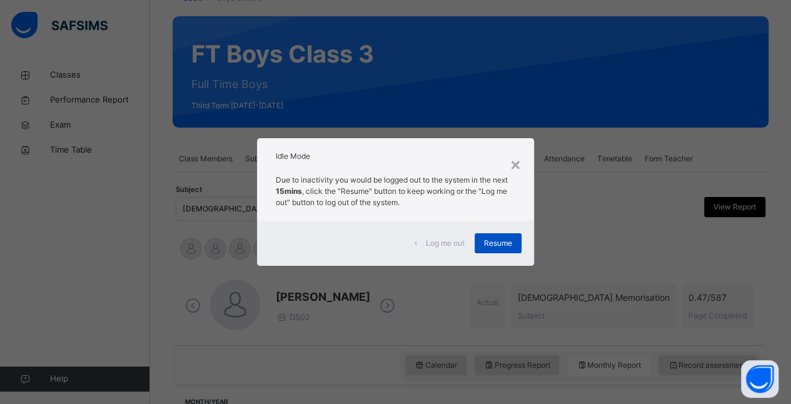
click at [499, 246] on span "Resume" at bounding box center [498, 242] width 28 height 11
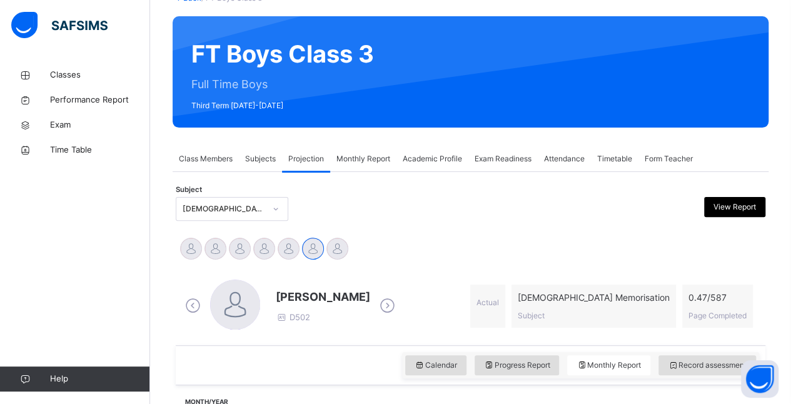
click at [185, 210] on div "[DEMOGRAPHIC_DATA] Memorisation (008)" at bounding box center [223, 208] width 82 height 11
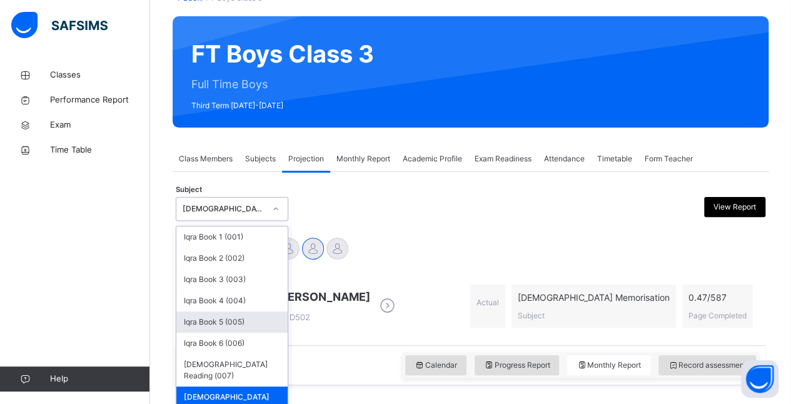
click at [201, 316] on div "Iqra Book 5 (005)" at bounding box center [231, 321] width 111 height 21
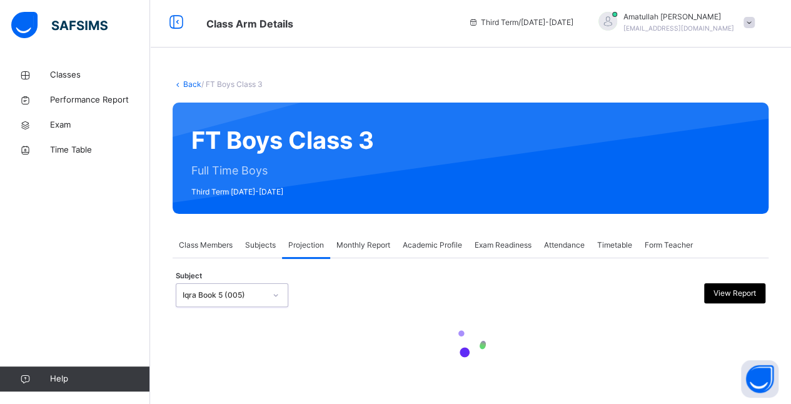
scroll to position [2, 0]
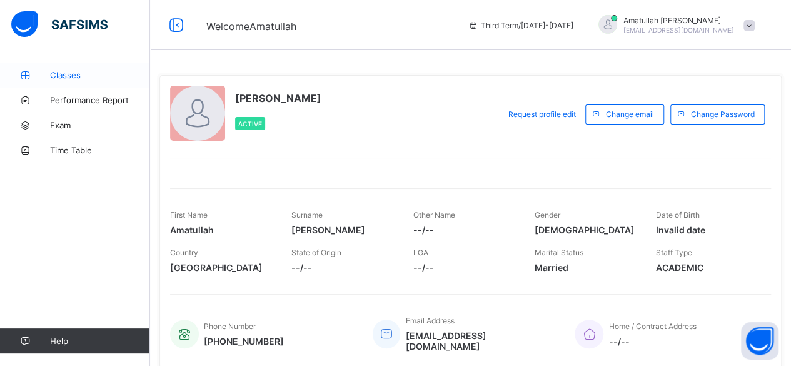
click at [96, 79] on span "Classes" at bounding box center [100, 75] width 100 height 10
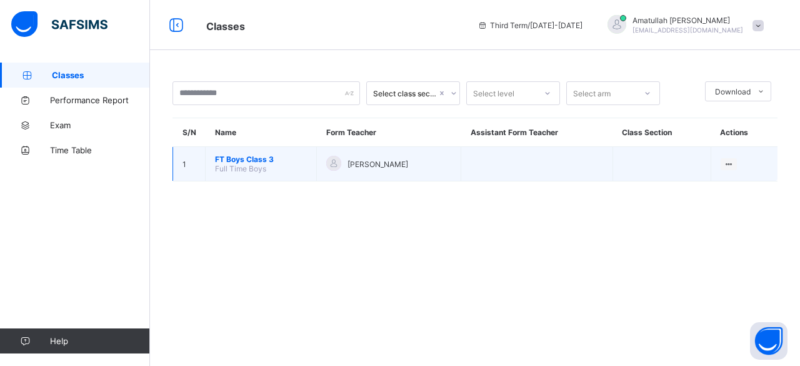
click at [244, 164] on span "Full Time Boys" at bounding box center [240, 168] width 51 height 9
click at [242, 157] on span "FT Boys Class 3" at bounding box center [261, 158] width 92 height 9
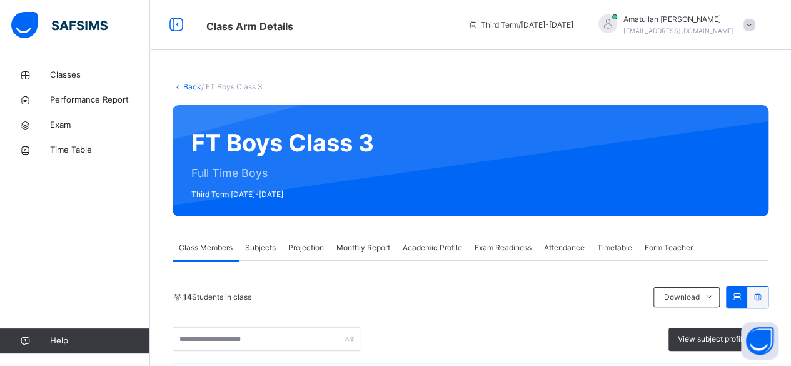
click at [308, 253] on div "Projection" at bounding box center [306, 247] width 48 height 25
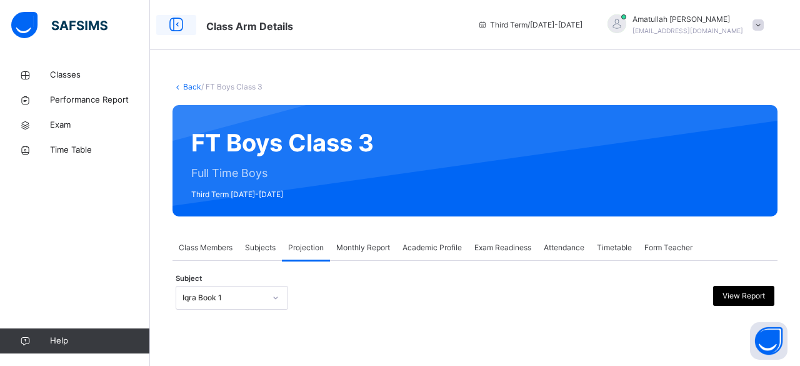
click at [173, 20] on icon at bounding box center [176, 25] width 21 height 22
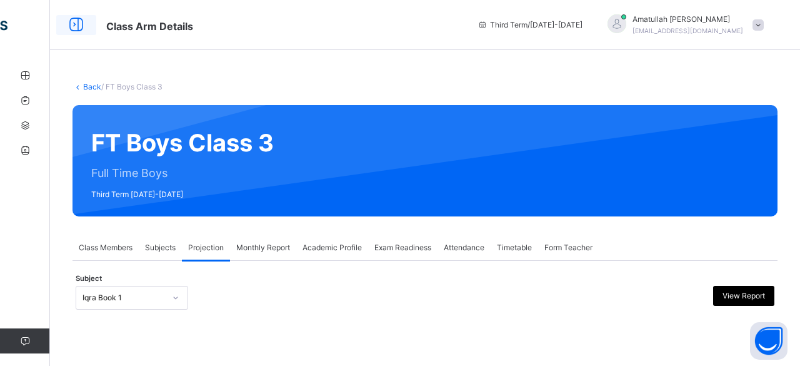
click at [75, 30] on icon at bounding box center [76, 25] width 21 height 22
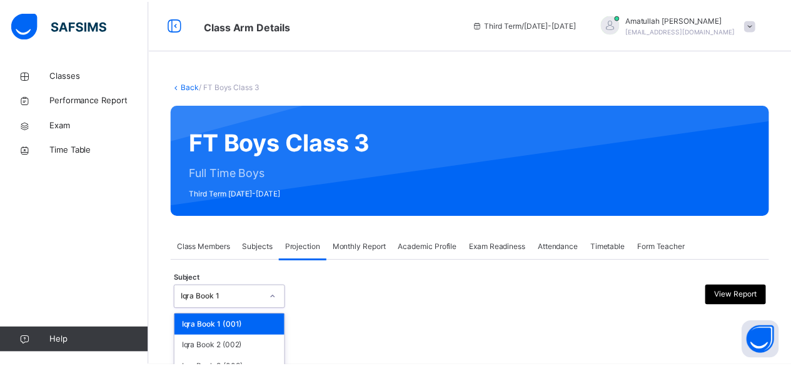
scroll to position [119, 0]
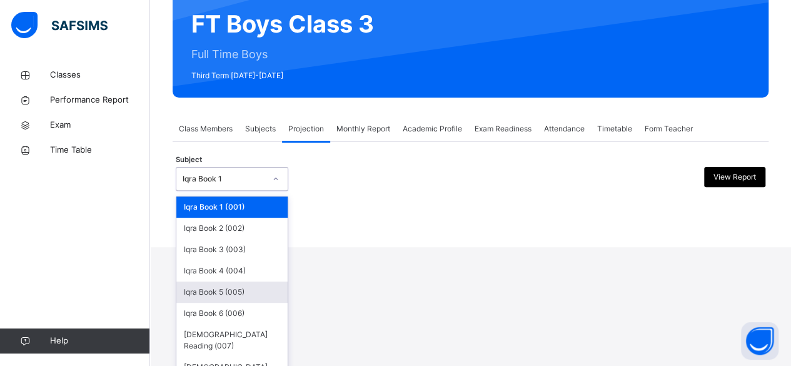
click at [233, 191] on div "option Iqra Book 5 (005) focused, 5 of 8. 8 results available. Use Up and Down …" at bounding box center [232, 179] width 112 height 24
click at [232, 288] on div "Iqra Book 5 (005)" at bounding box center [231, 291] width 111 height 21
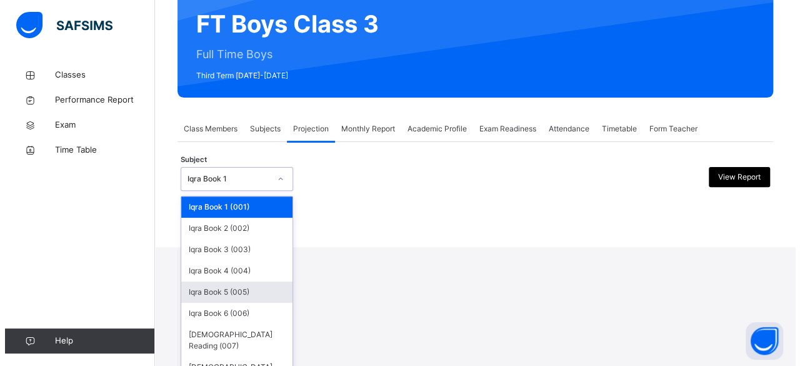
scroll to position [0, 0]
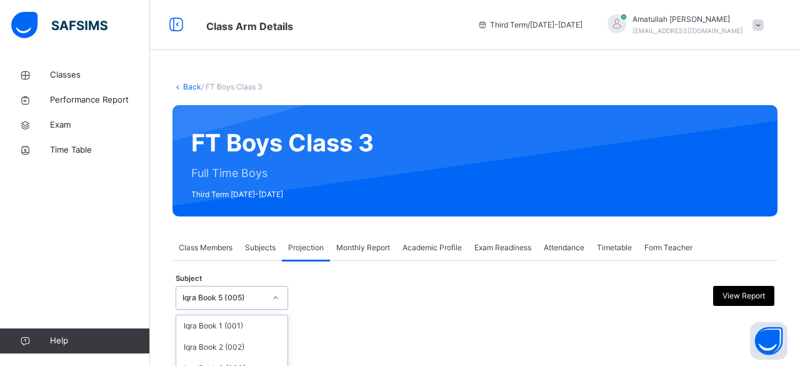
click at [217, 300] on div "option Iqra Book 5 (005), selected. option Iqra Book 5 (005) focused, 5 of 8. 8…" at bounding box center [232, 298] width 112 height 24
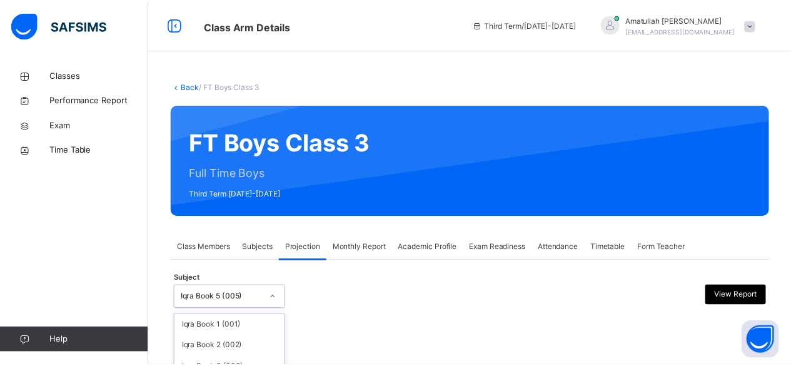
scroll to position [119, 0]
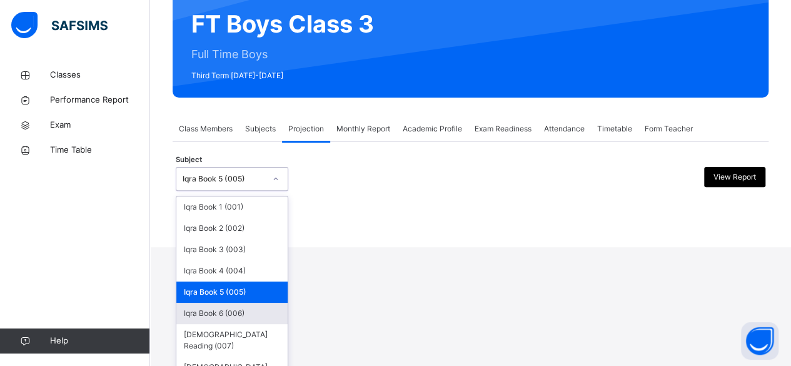
click at [222, 311] on div "Iqra Book 6 (006)" at bounding box center [231, 312] width 111 height 21
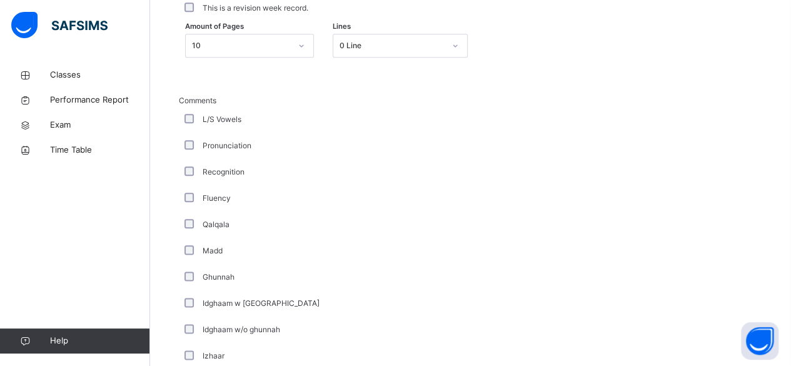
scroll to position [317, 0]
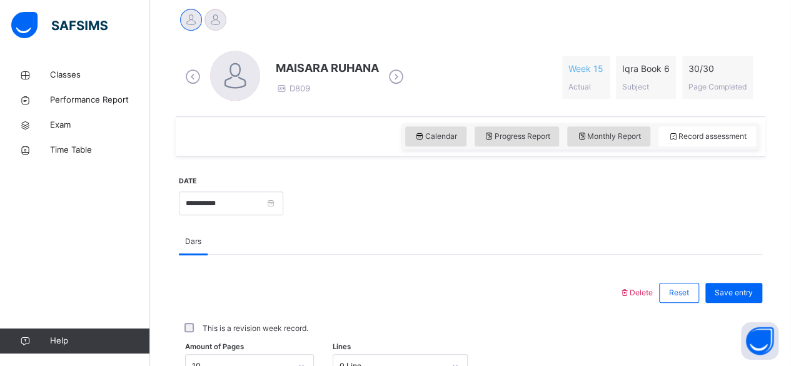
click at [396, 74] on icon at bounding box center [396, 76] width 22 height 19
click at [341, 68] on span "Mohammed Zufar Khan" at bounding box center [371, 67] width 191 height 17
click at [341, 67] on span "Mohammed Zufar Khan" at bounding box center [371, 67] width 191 height 17
click at [340, 66] on span "Mohammed Zufar Khan" at bounding box center [371, 67] width 191 height 17
click at [340, 64] on span "Mohammed Zufar Khan" at bounding box center [371, 67] width 191 height 17
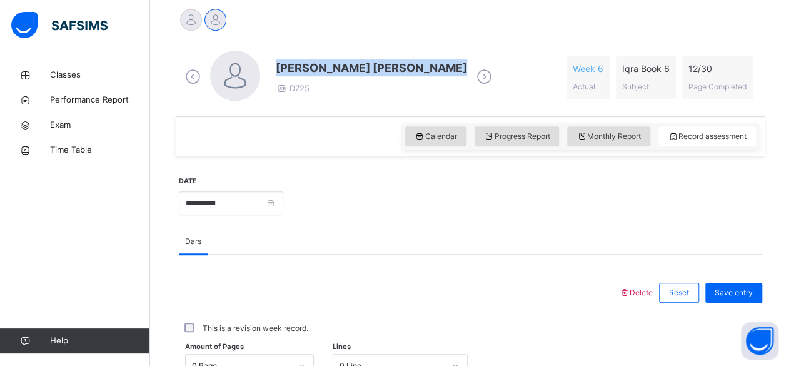
click at [341, 67] on span "Mohammed Zufar Khan" at bounding box center [371, 67] width 191 height 17
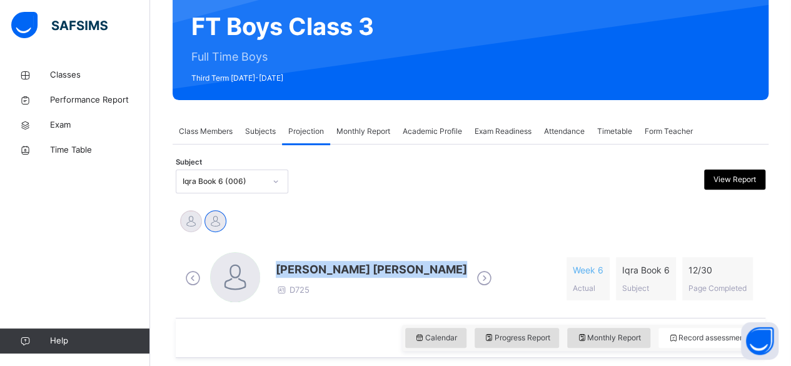
scroll to position [117, 0]
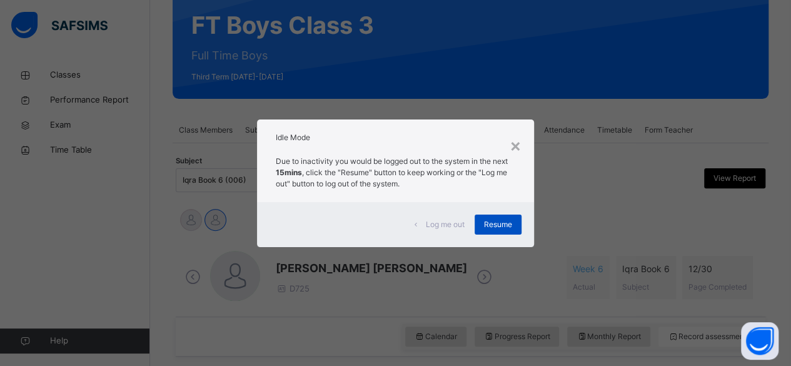
click at [496, 229] on div "Resume" at bounding box center [497, 224] width 47 height 20
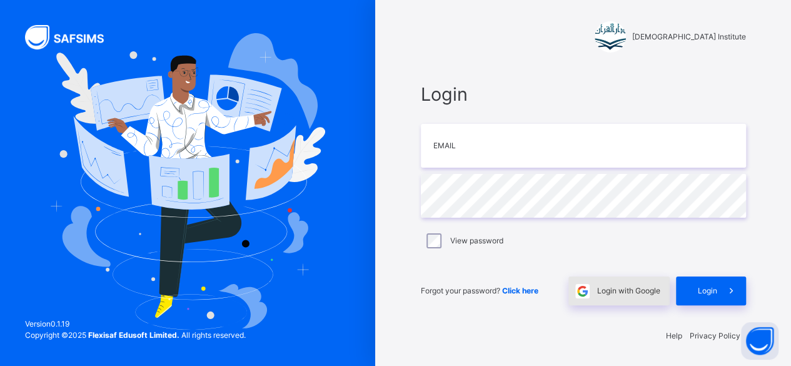
click at [597, 299] on span at bounding box center [582, 290] width 29 height 29
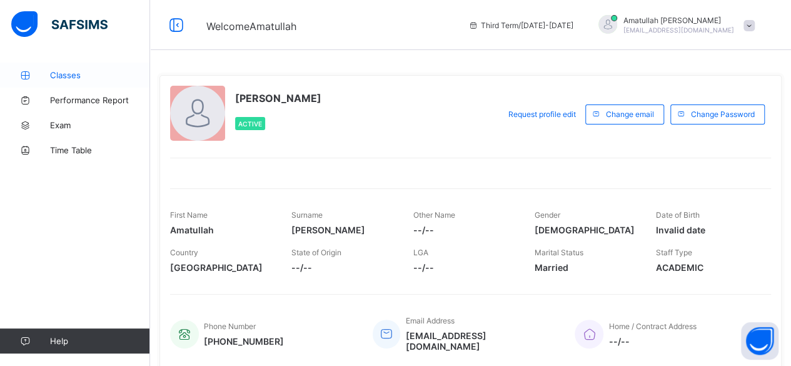
click at [81, 68] on link "Classes" at bounding box center [75, 74] width 150 height 25
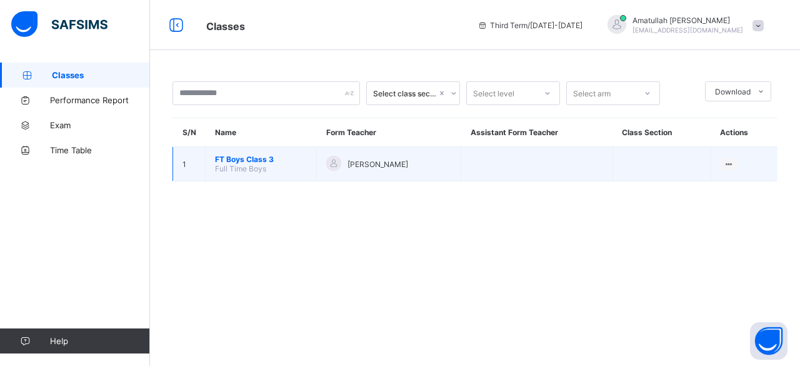
click at [267, 154] on span "FT Boys Class 3" at bounding box center [261, 158] width 92 height 9
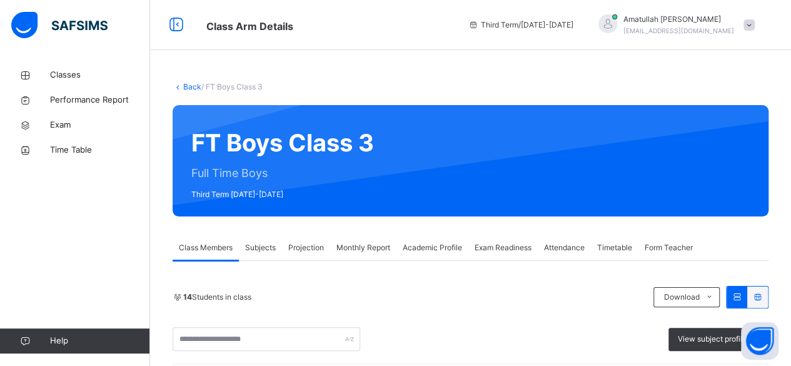
click at [311, 244] on span "Projection" at bounding box center [306, 247] width 36 height 11
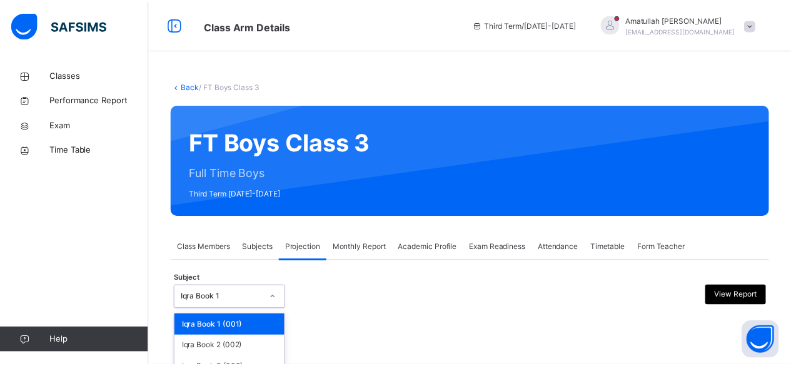
scroll to position [119, 0]
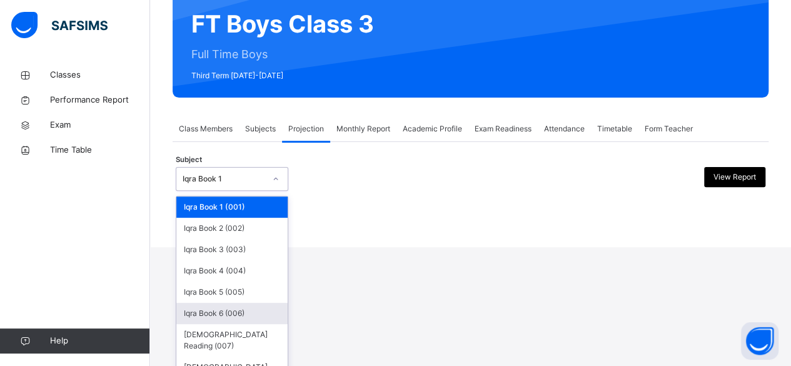
click at [236, 191] on div "option Iqra Book 6 (006) focused, 6 of 8. 8 results available. Use Up and Down …" at bounding box center [232, 179] width 112 height 24
click at [238, 307] on div "Iqra Book 6 (006)" at bounding box center [231, 312] width 111 height 21
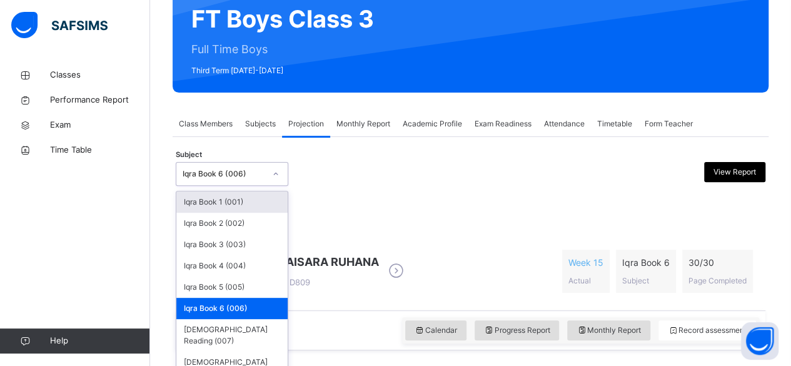
scroll to position [124, 0]
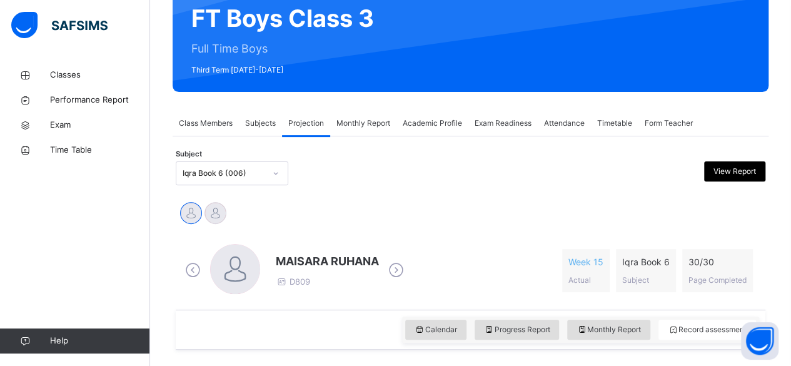
click at [362, 258] on span "MAISARA RUHANA" at bounding box center [327, 260] width 103 height 17
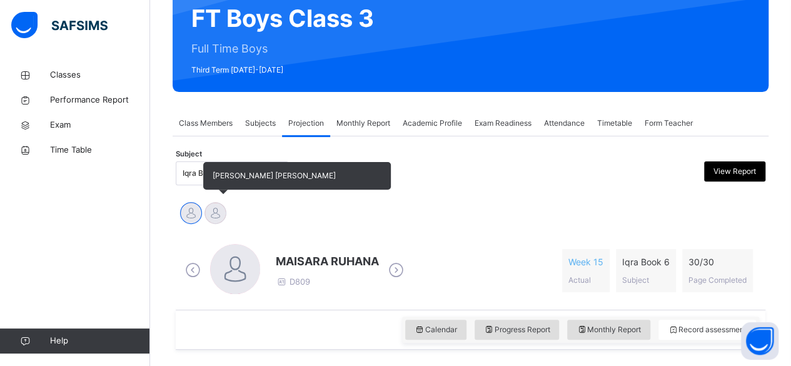
click at [215, 212] on div at bounding box center [215, 213] width 22 height 22
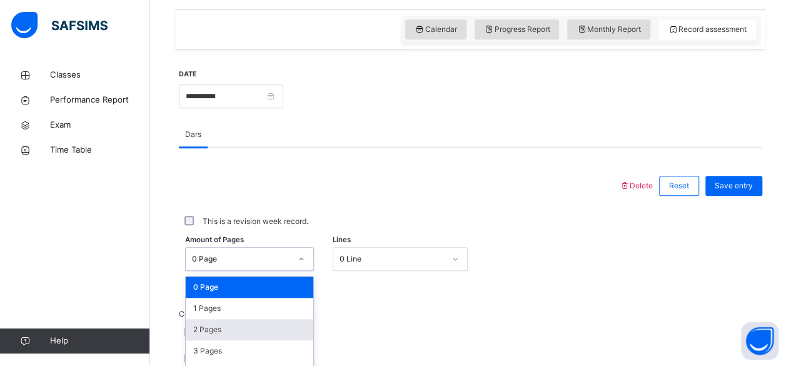
scroll to position [526, 0]
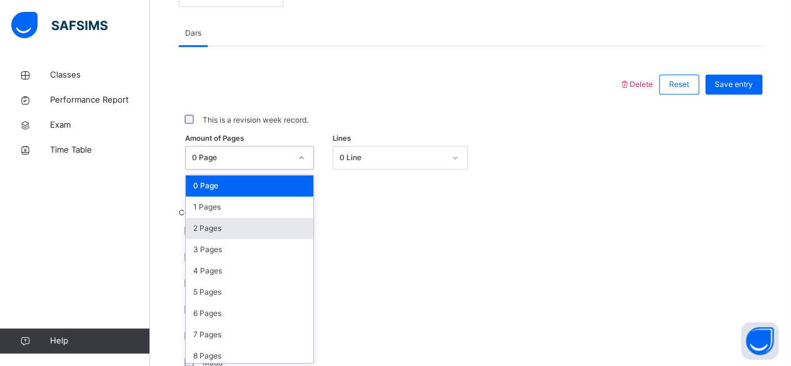
click at [222, 169] on div "option 2 Pages focused, 3 of 31. 31 results available. Use Up and Down to choos…" at bounding box center [249, 158] width 129 height 24
click at [226, 221] on div "2 Pages" at bounding box center [249, 227] width 127 height 21
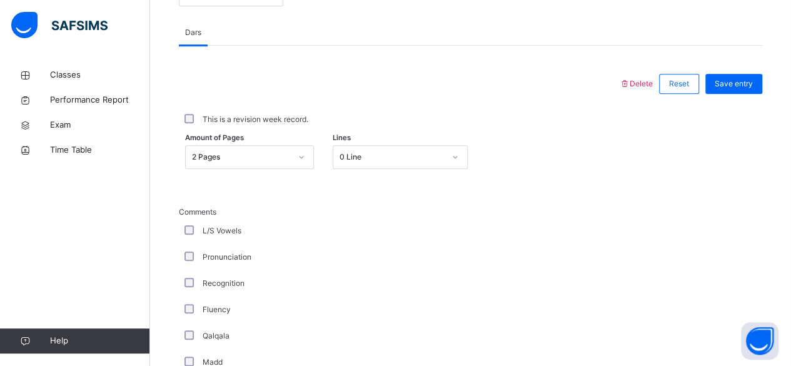
click at [456, 211] on span "Comments" at bounding box center [335, 211] width 312 height 11
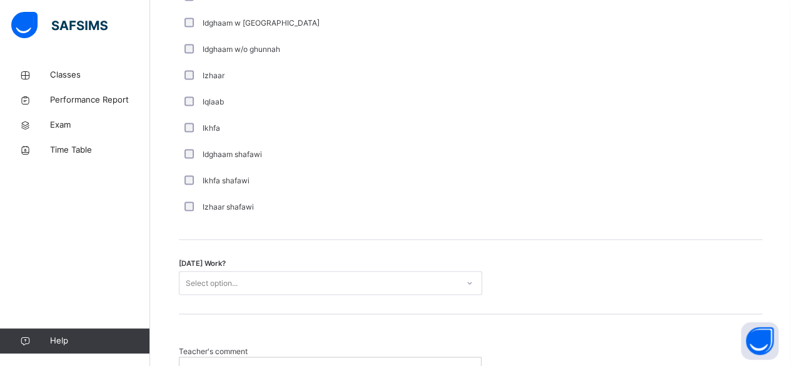
scroll to position [919, 0]
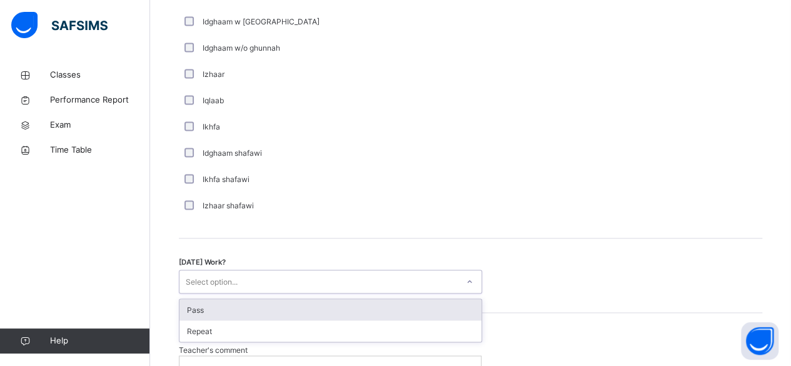
click at [287, 283] on div "Select option..." at bounding box center [318, 281] width 278 height 19
click at [279, 306] on div "Pass" at bounding box center [330, 309] width 302 height 21
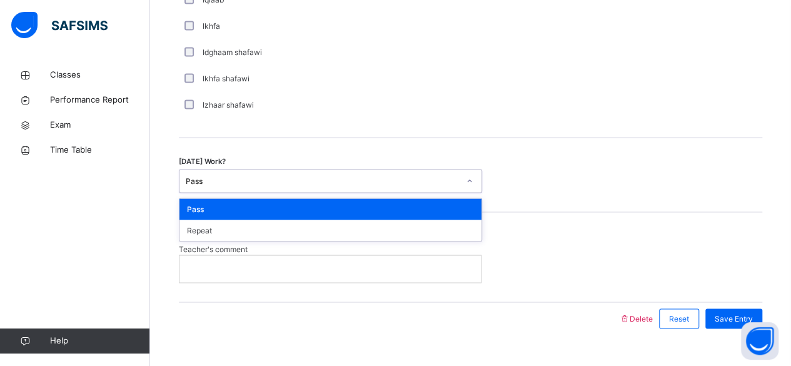
scroll to position [1041, 0]
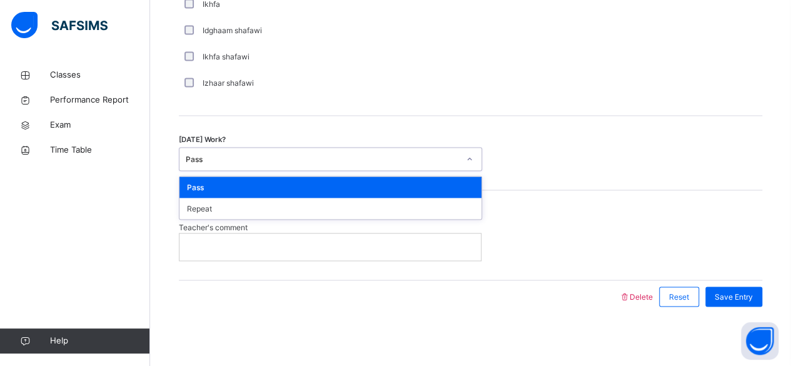
click at [228, 250] on div at bounding box center [329, 246] width 301 height 26
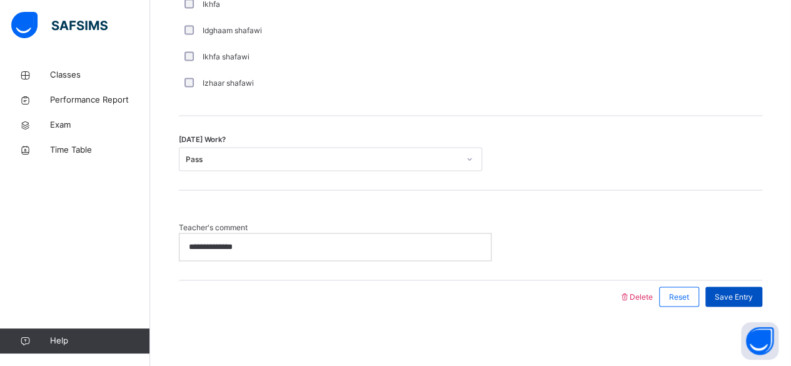
click at [747, 293] on span "Save Entry" at bounding box center [733, 296] width 38 height 11
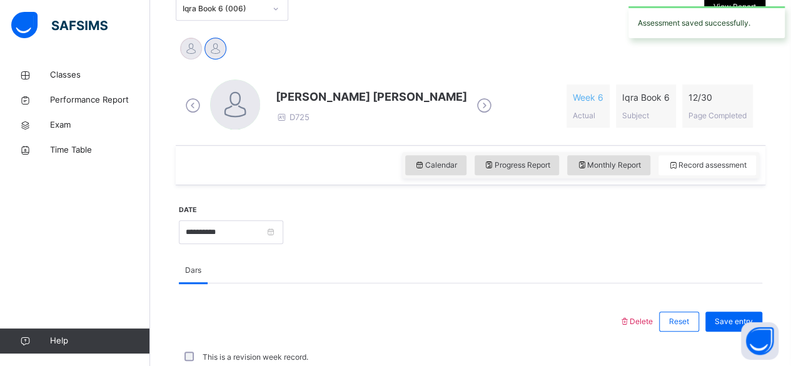
scroll to position [285, 0]
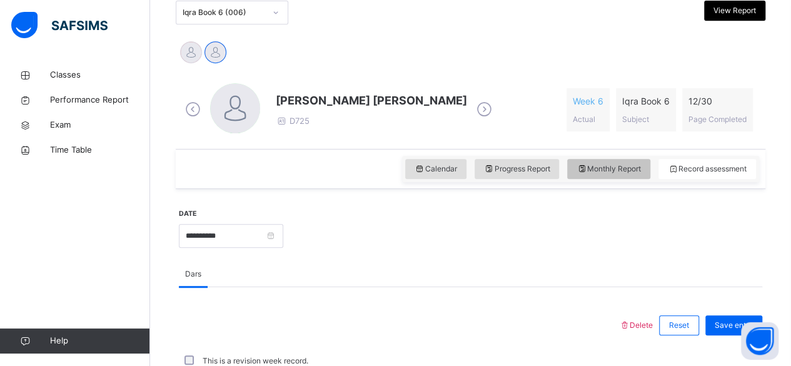
click at [624, 172] on span "Monthly Report" at bounding box center [608, 168] width 64 height 11
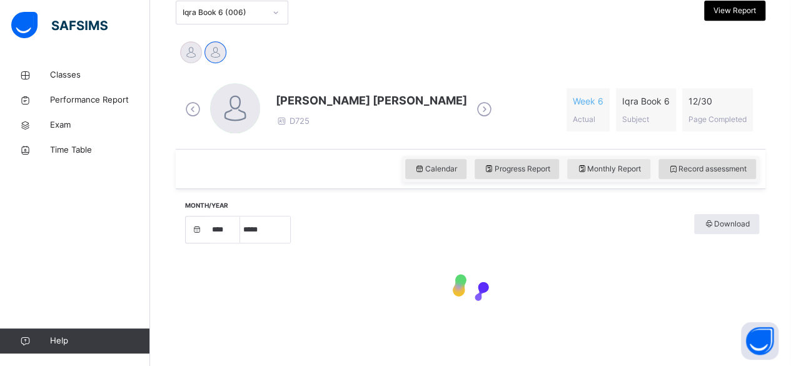
select select "****"
select select "*"
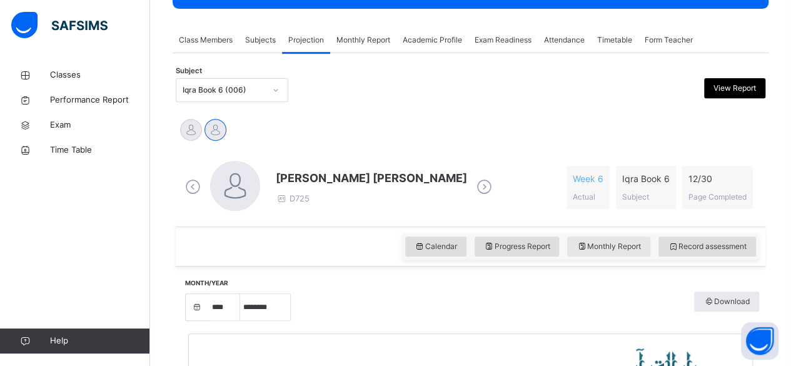
scroll to position [209, 0]
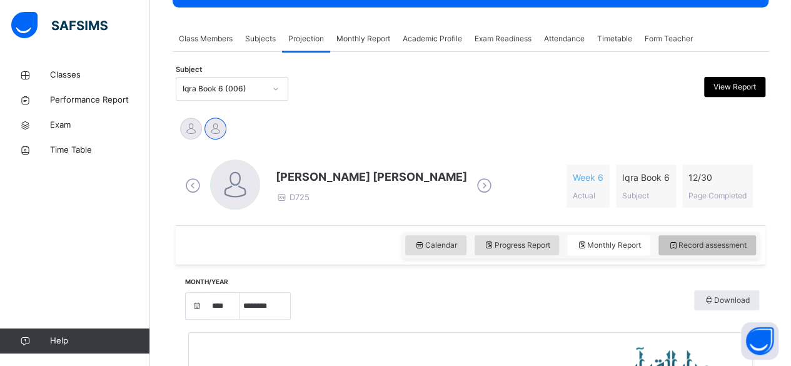
click at [711, 241] on span "Record assessment" at bounding box center [706, 244] width 79 height 11
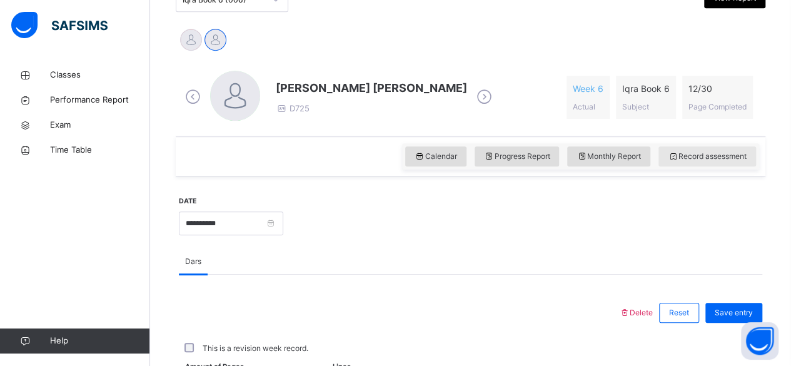
scroll to position [296, 0]
click at [743, 155] on span "Record assessment" at bounding box center [706, 157] width 79 height 11
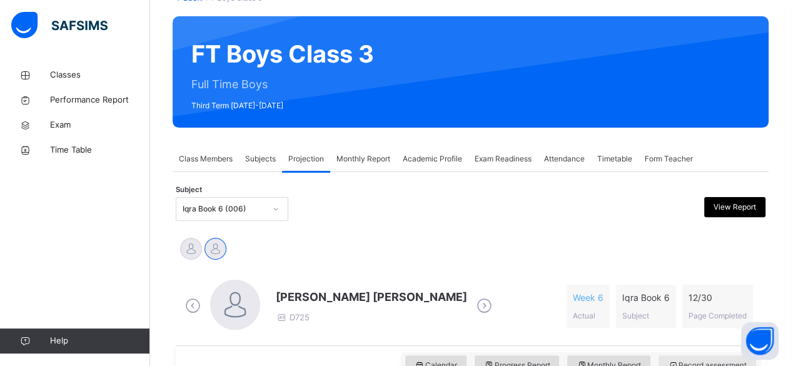
scroll to position [88, 0]
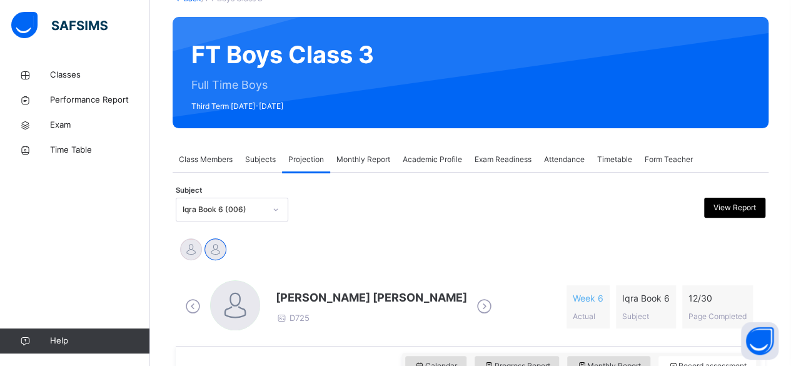
click at [574, 166] on div "Attendance" at bounding box center [563, 159] width 53 height 25
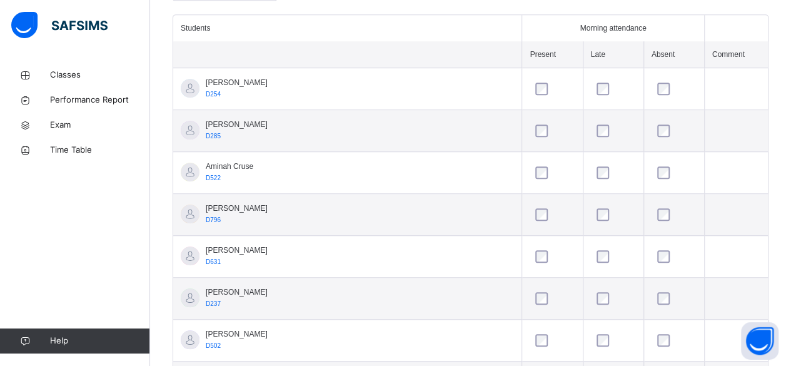
scroll to position [288, 0]
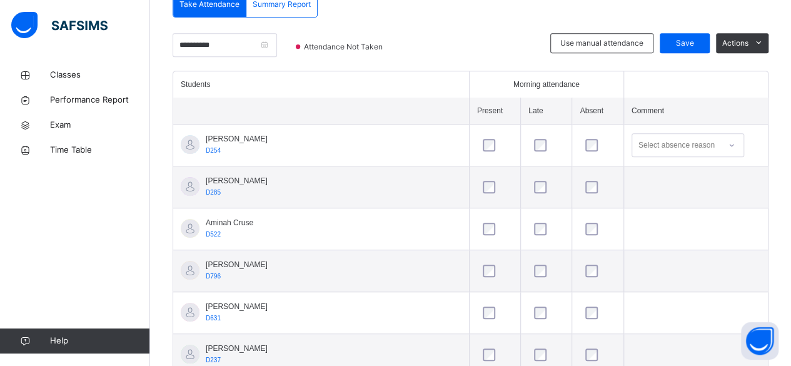
click at [469, 241] on td at bounding box center [494, 229] width 51 height 42
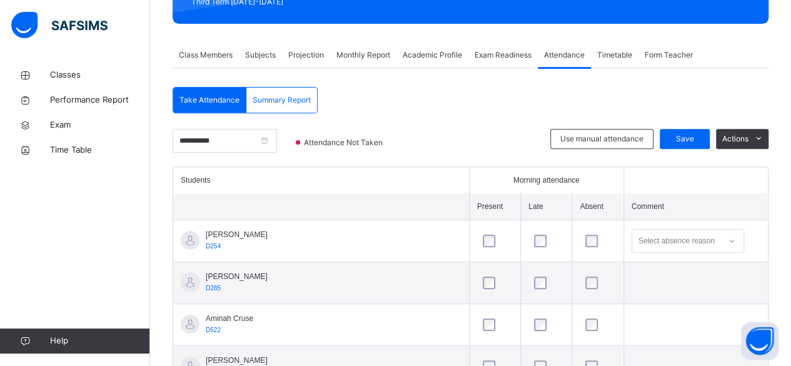
scroll to position [138, 0]
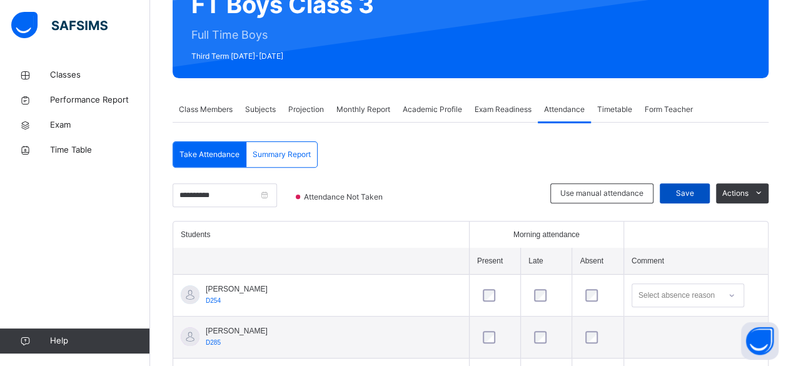
click at [682, 189] on span "Save" at bounding box center [684, 192] width 31 height 11
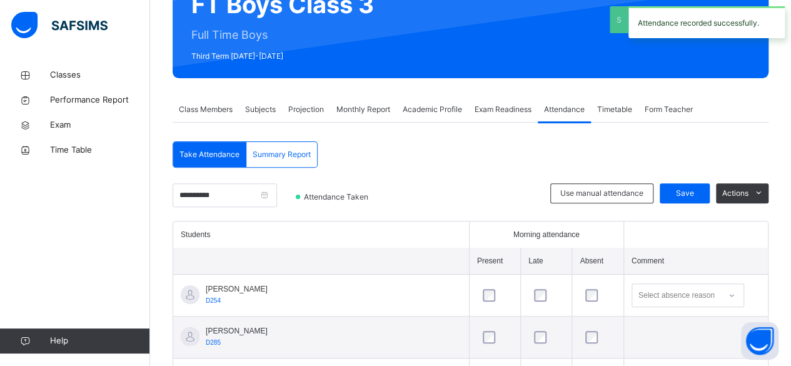
click at [303, 107] on span "Projection" at bounding box center [306, 109] width 36 height 11
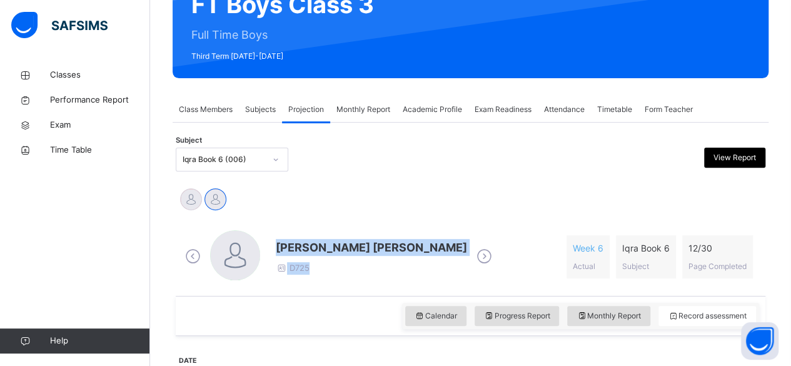
drag, startPoint x: 280, startPoint y: 249, endPoint x: 459, endPoint y: 261, distance: 179.1
click at [459, 261] on div "[PERSON_NAME] [PERSON_NAME] D725 Week 6 Actual Iqra Book 6 Subject 12 / 30 Page…" at bounding box center [470, 256] width 577 height 53
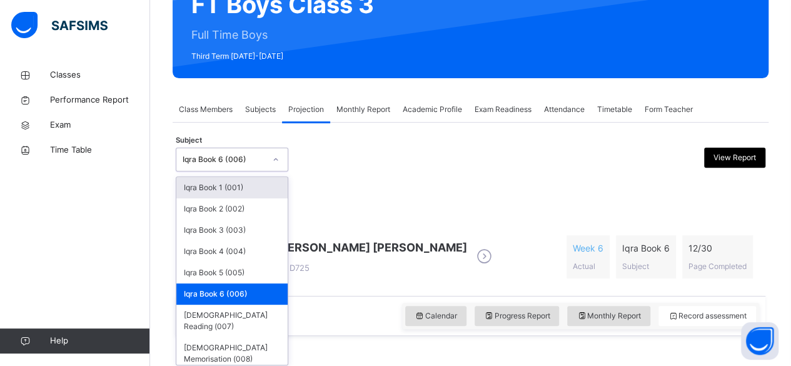
click at [230, 158] on div "Iqra Book 6 (006)" at bounding box center [223, 159] width 82 height 11
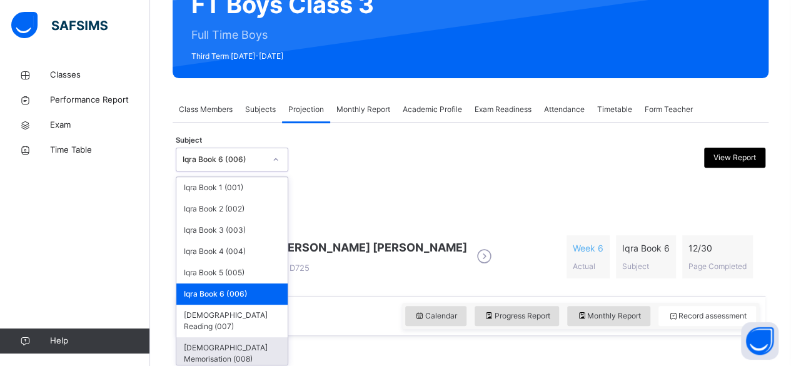
click at [241, 337] on div "[DEMOGRAPHIC_DATA] Memorisation (008)" at bounding box center [231, 353] width 111 height 32
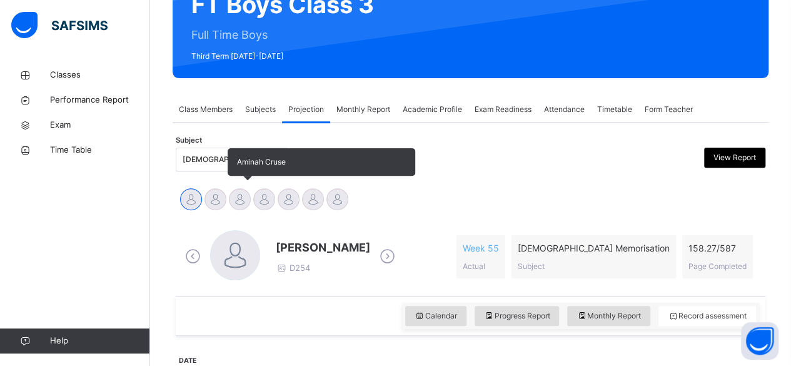
click at [239, 201] on div at bounding box center [240, 199] width 22 height 22
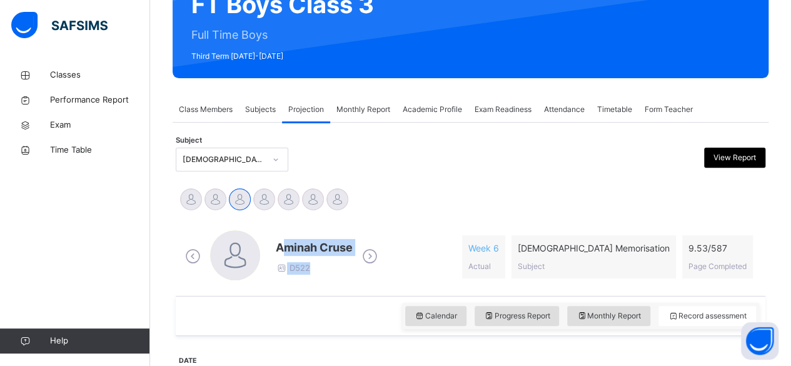
drag, startPoint x: 281, startPoint y: 242, endPoint x: 436, endPoint y: 254, distance: 156.0
click at [436, 254] on div "[PERSON_NAME] D522 Week 6 Actual [DEMOGRAPHIC_DATA] Memorisation Subject 9.53 /…" at bounding box center [470, 256] width 577 height 53
click at [272, 247] on div "[PERSON_NAME] D522" at bounding box center [281, 256] width 199 height 53
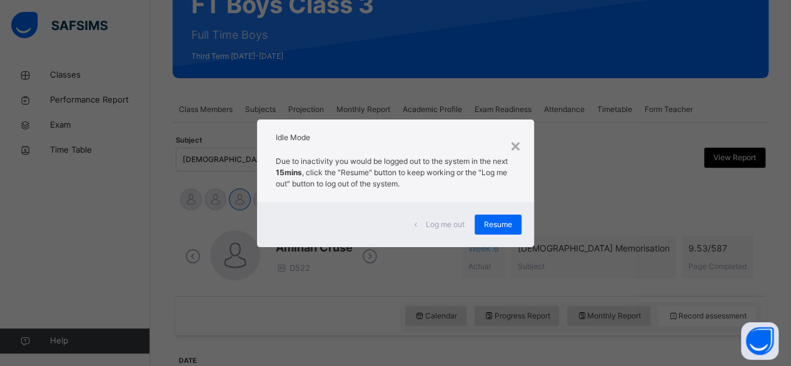
click at [560, 209] on div "× Idle Mode Due to inactivity you would be logged out to the system in the next…" at bounding box center [395, 183] width 791 height 366
click at [515, 143] on div "×" at bounding box center [515, 145] width 12 height 26
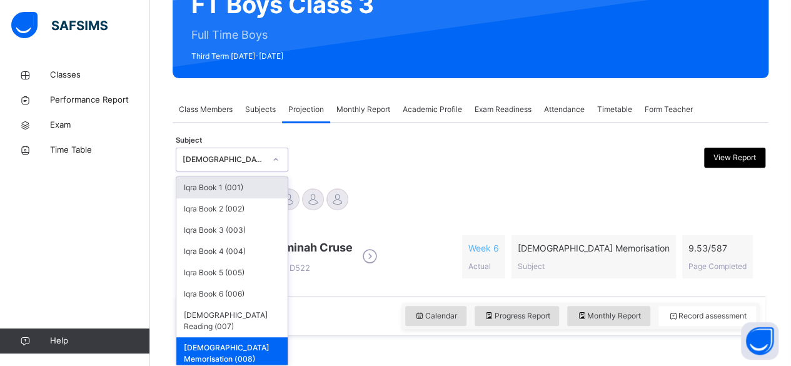
click at [241, 156] on div "[DEMOGRAPHIC_DATA] Memorisation (008)" at bounding box center [223, 159] width 82 height 11
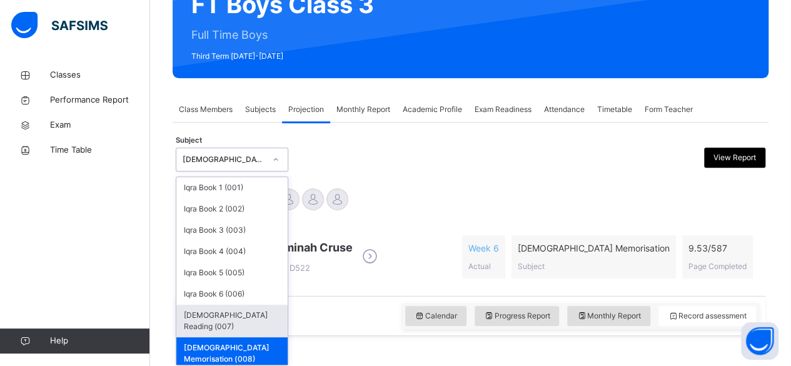
click at [199, 316] on div "[DEMOGRAPHIC_DATA] Reading (007)" at bounding box center [231, 320] width 111 height 32
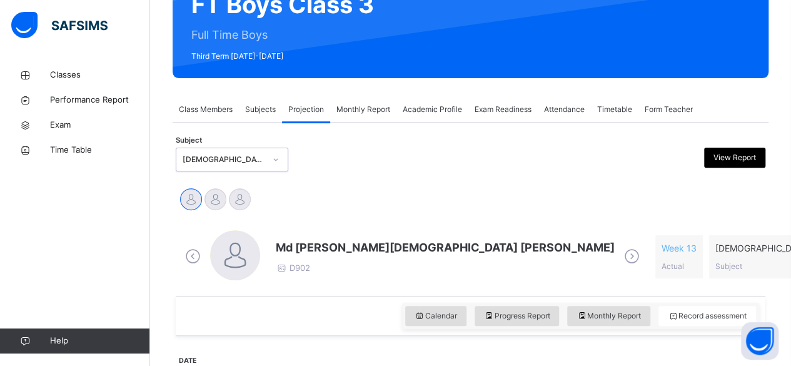
click at [621, 255] on icon at bounding box center [632, 256] width 22 height 19
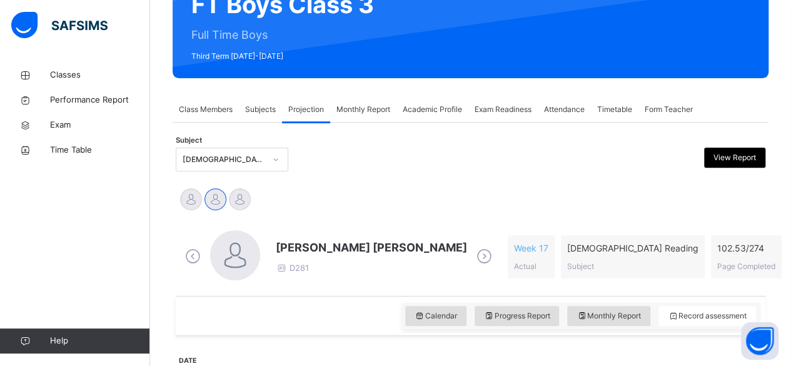
click at [473, 259] on icon at bounding box center [484, 256] width 22 height 19
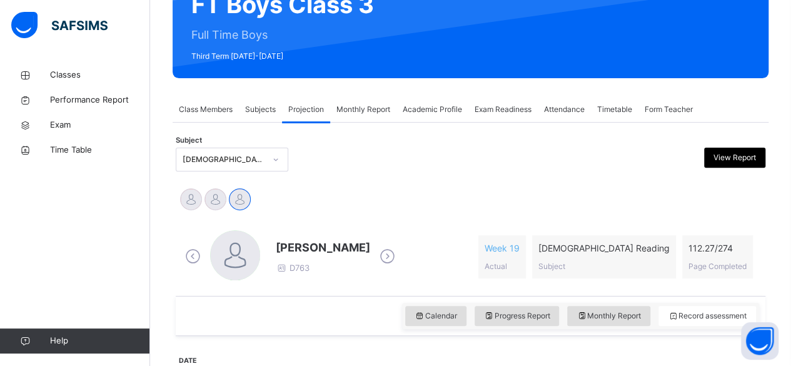
click at [342, 246] on span "[PERSON_NAME]" at bounding box center [323, 247] width 94 height 17
click at [270, 157] on div at bounding box center [275, 159] width 21 height 20
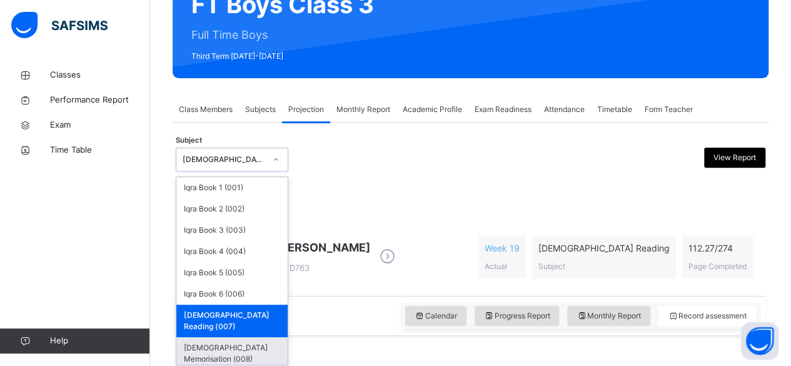
click at [193, 337] on div "[DEMOGRAPHIC_DATA] Memorisation (008)" at bounding box center [231, 353] width 111 height 32
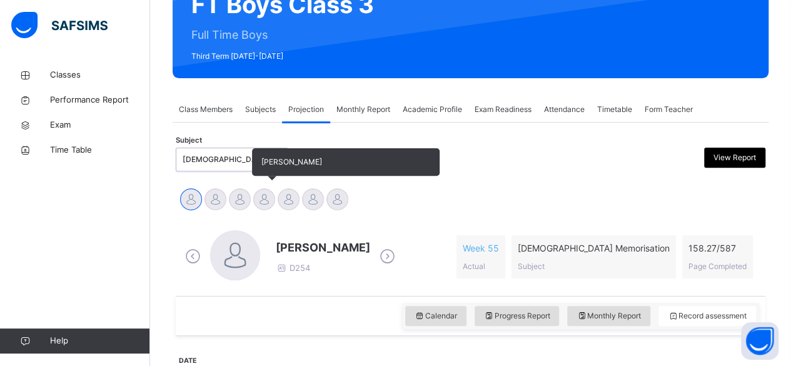
click at [268, 209] on div at bounding box center [264, 199] width 22 height 22
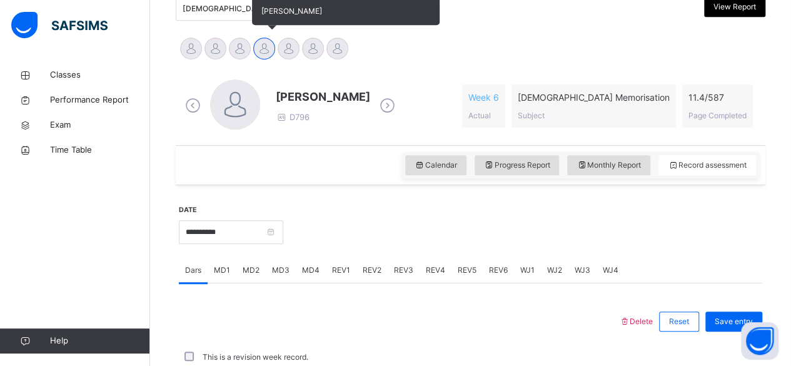
scroll to position [237, 0]
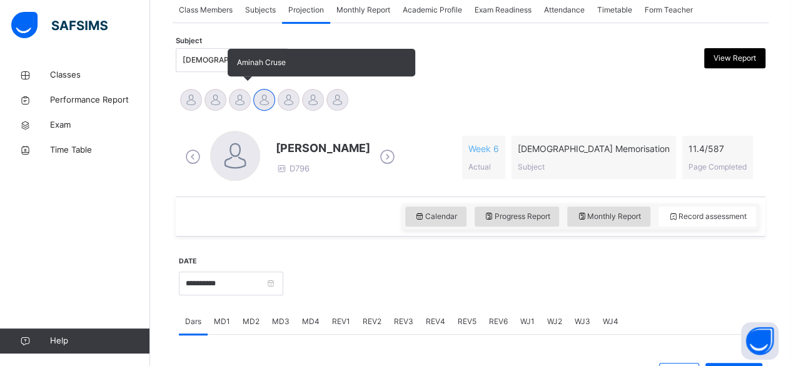
click at [237, 101] on div at bounding box center [240, 100] width 22 height 22
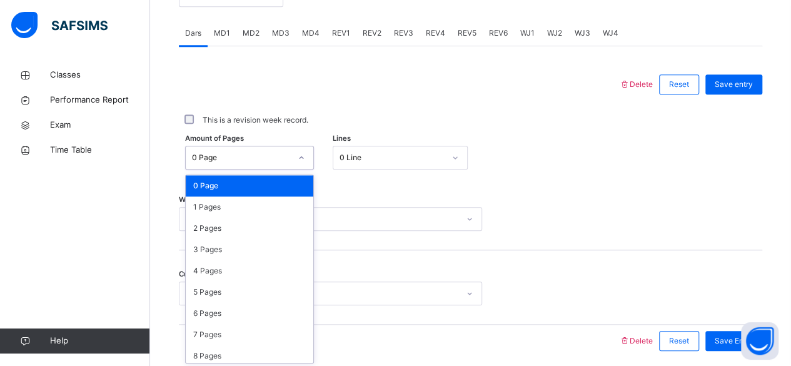
scroll to position [526, 0]
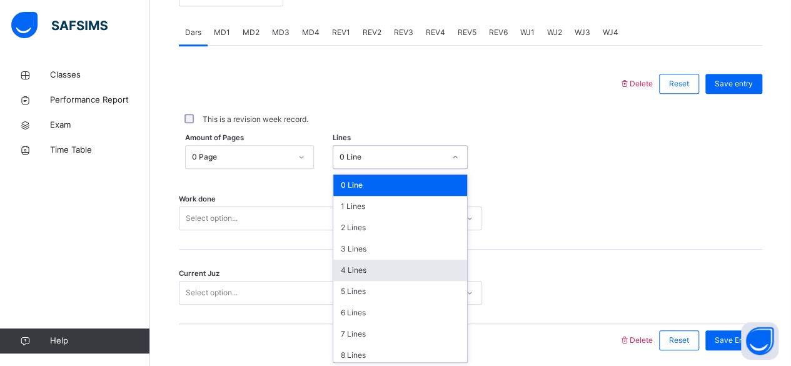
click at [352, 267] on div "4 Lines" at bounding box center [400, 269] width 134 height 21
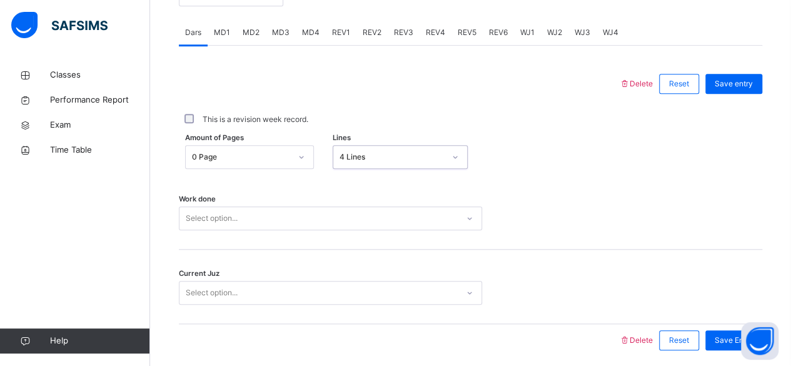
scroll to position [571, 0]
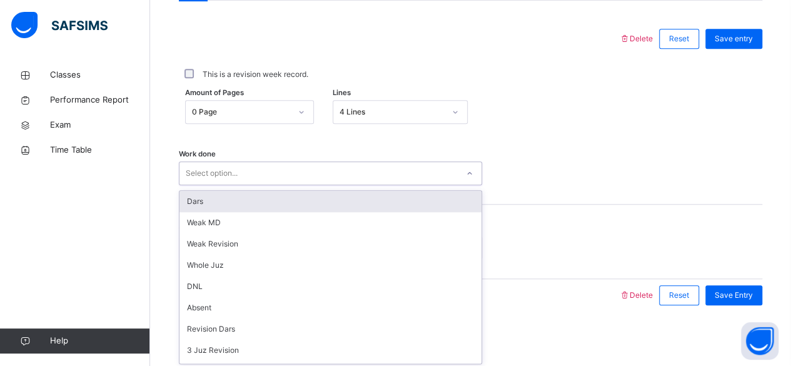
click at [201, 200] on div "Dars" at bounding box center [330, 201] width 302 height 21
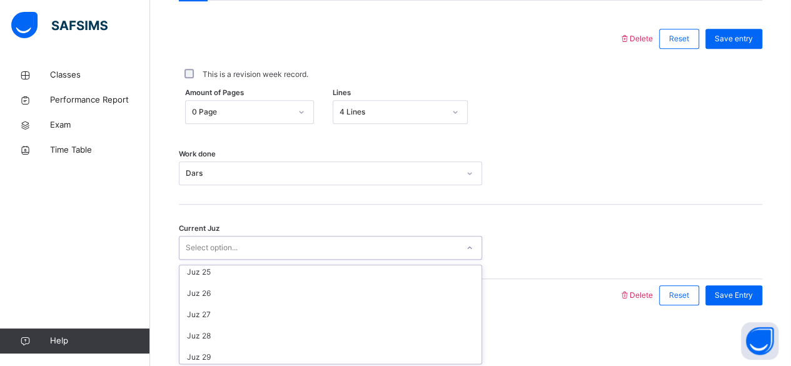
scroll to position [539, 0]
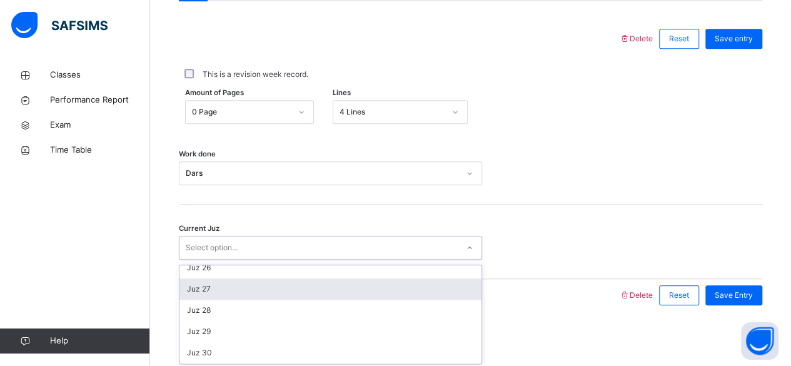
click at [206, 284] on div "Juz 27" at bounding box center [330, 288] width 302 height 21
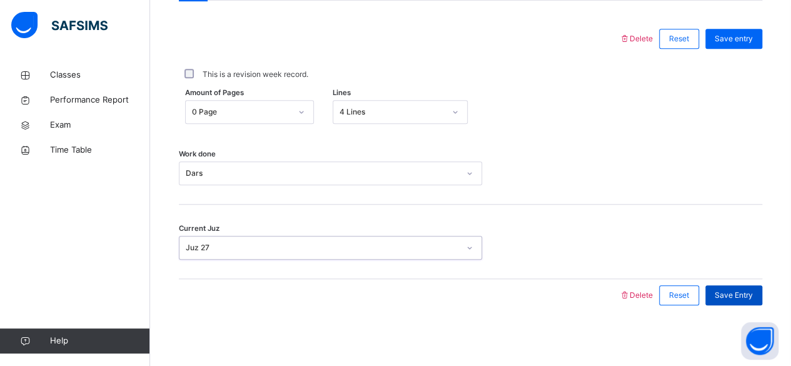
click at [749, 293] on span "Save Entry" at bounding box center [733, 294] width 38 height 11
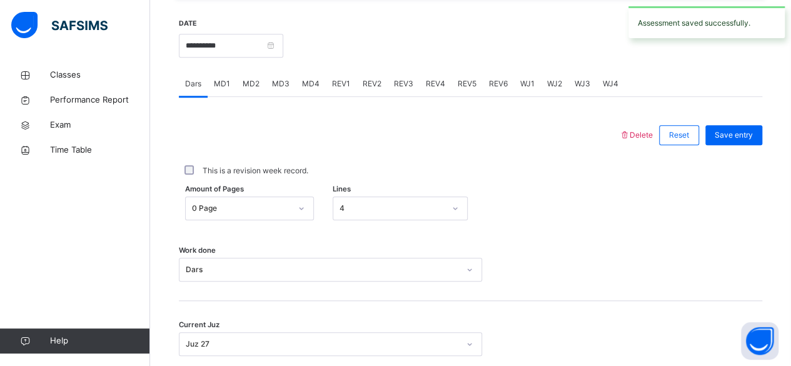
scroll to position [474, 0]
click at [277, 79] on span "MD3" at bounding box center [280, 84] width 17 height 11
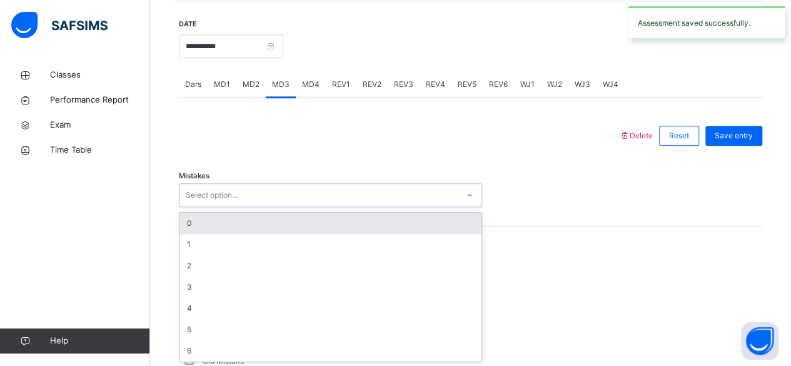
click at [189, 221] on div "0" at bounding box center [330, 222] width 302 height 21
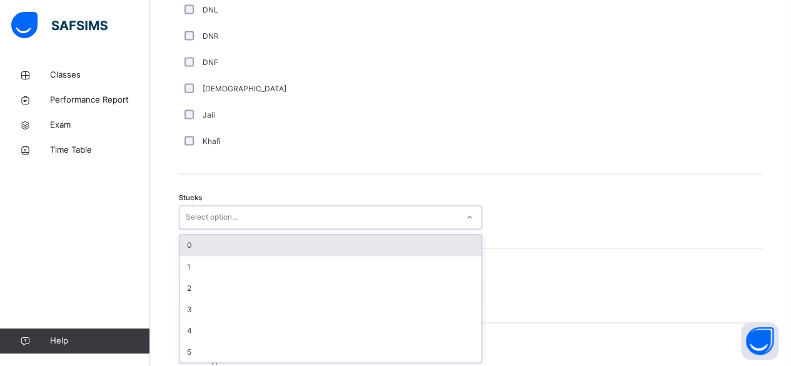
click at [189, 241] on div "0" at bounding box center [330, 244] width 302 height 21
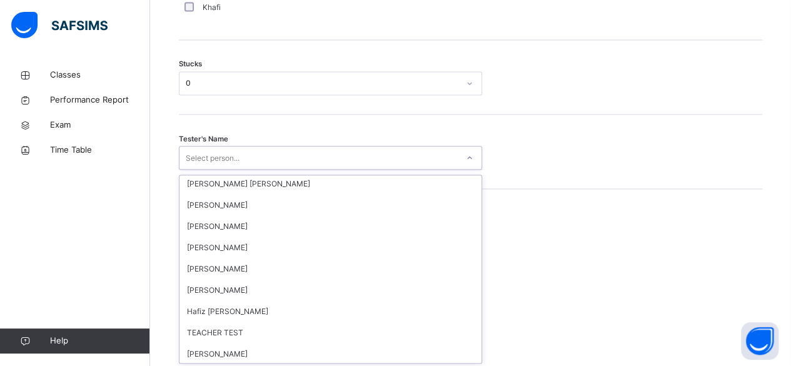
scroll to position [1151, 0]
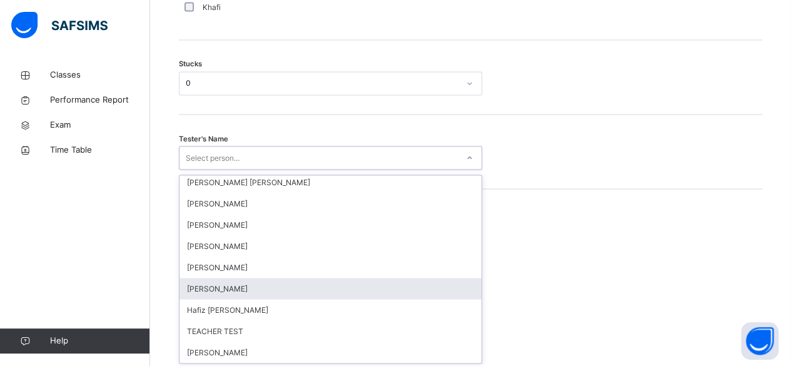
click at [237, 285] on div "[PERSON_NAME]" at bounding box center [330, 287] width 302 height 21
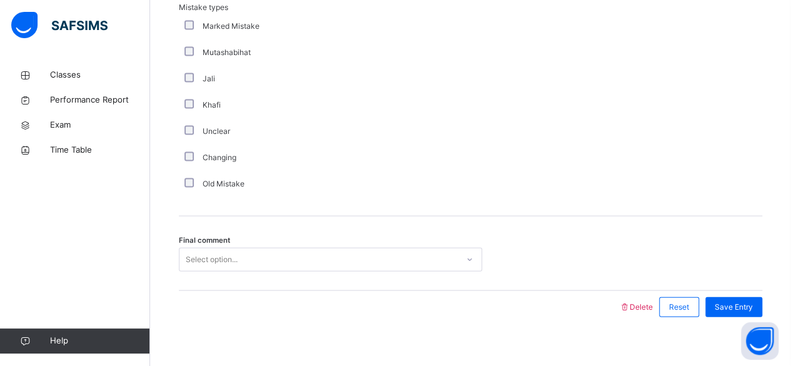
scroll to position [1292, 0]
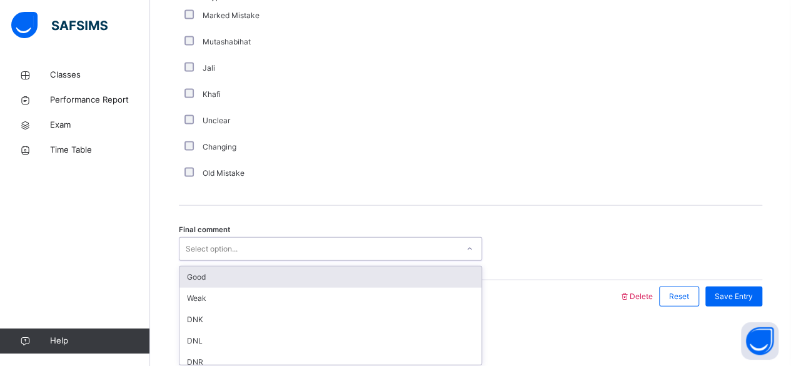
click at [186, 270] on div "Good" at bounding box center [330, 276] width 302 height 21
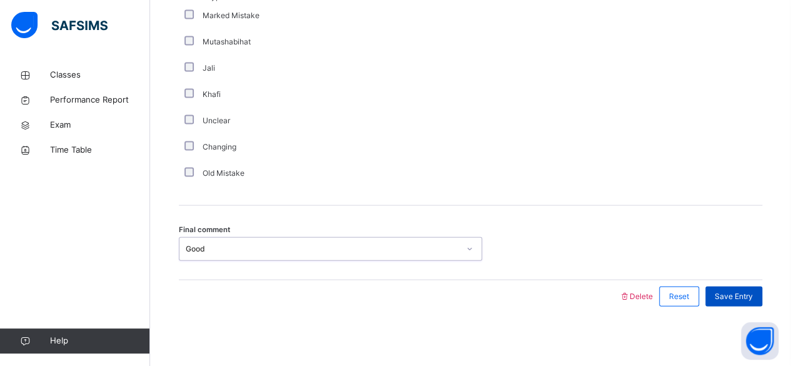
click at [751, 293] on span "Save Entry" at bounding box center [733, 296] width 38 height 11
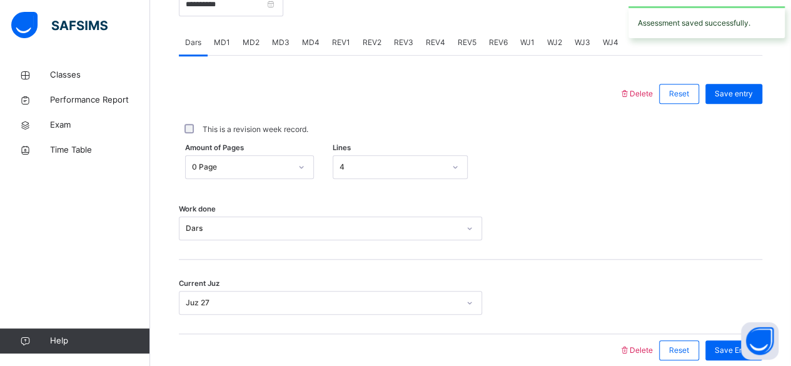
scroll to position [518, 0]
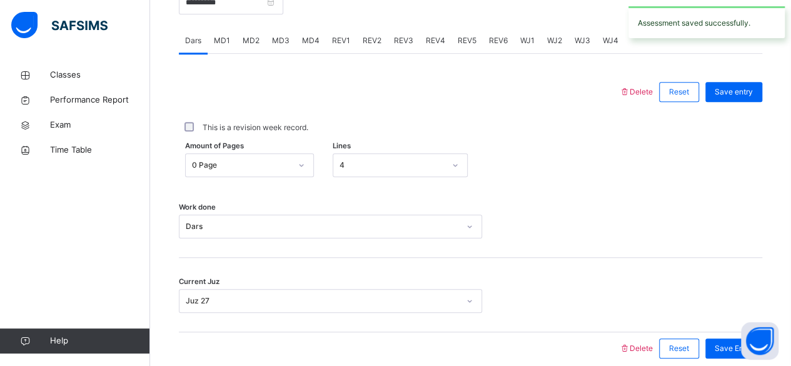
click at [310, 42] on span "MD4" at bounding box center [310, 40] width 17 height 11
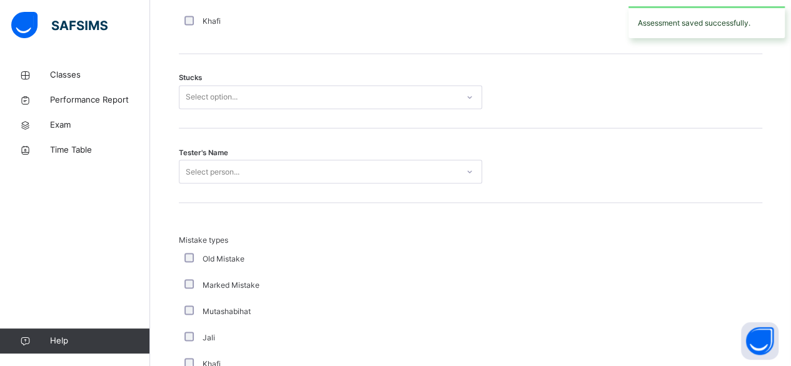
scroll to position [1059, 0]
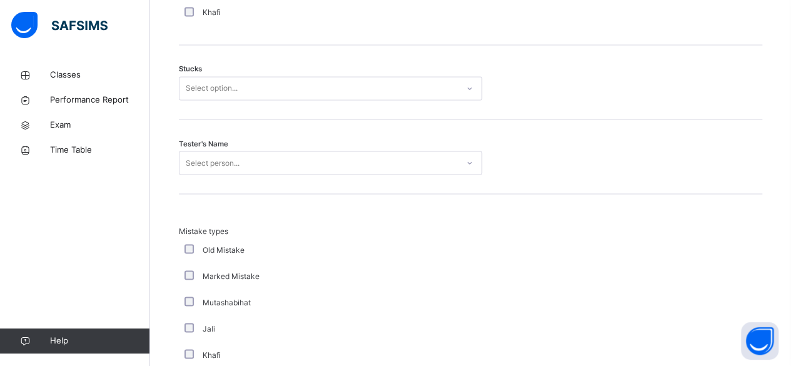
click at [182, 125] on div "Tester's Name Select person..." at bounding box center [470, 156] width 583 height 74
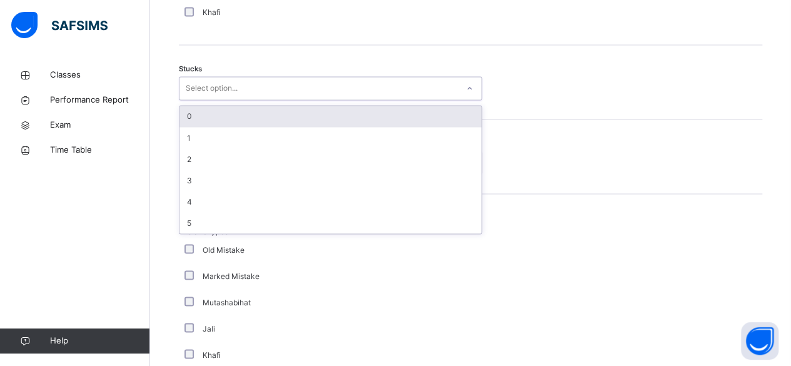
click at [187, 111] on div "0" at bounding box center [330, 116] width 302 height 21
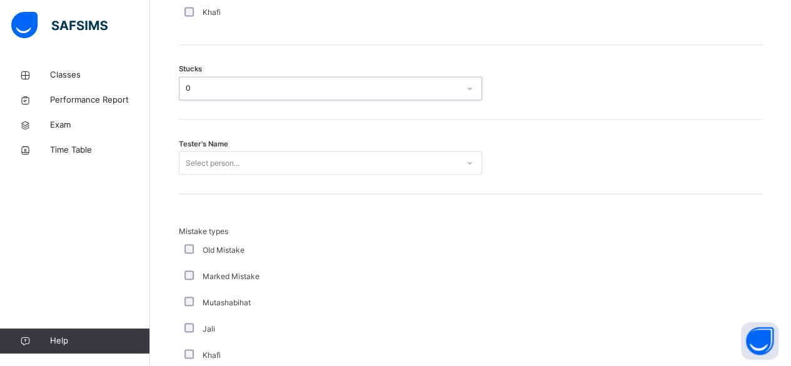
click at [187, 184] on div "Tester's Name Select person..." at bounding box center [470, 156] width 583 height 74
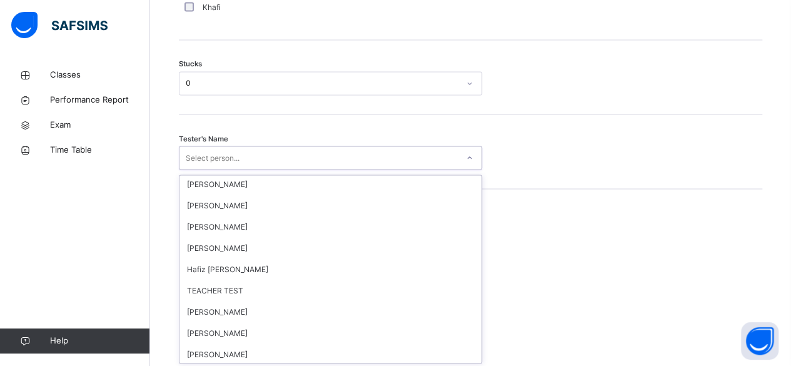
scroll to position [1186, 0]
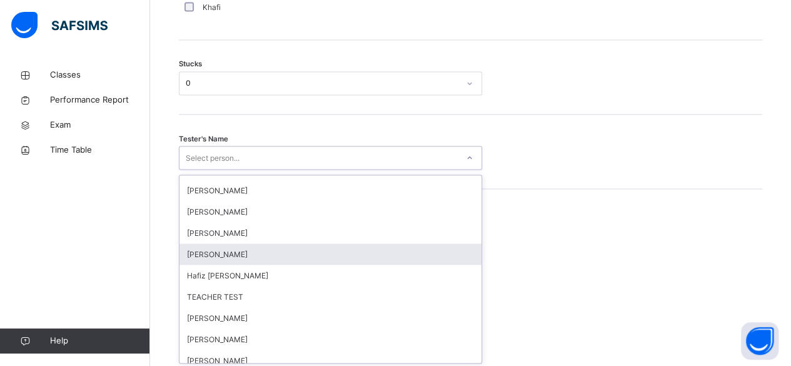
click at [211, 254] on div "[PERSON_NAME]" at bounding box center [330, 253] width 302 height 21
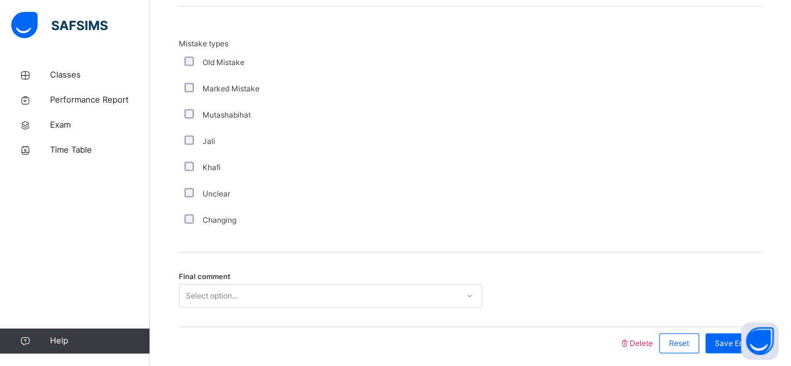
scroll to position [1292, 0]
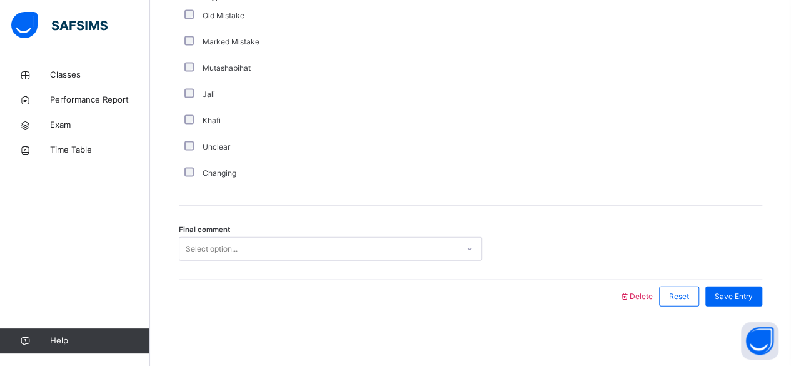
click at [191, 227] on span "Final comment" at bounding box center [204, 229] width 51 height 11
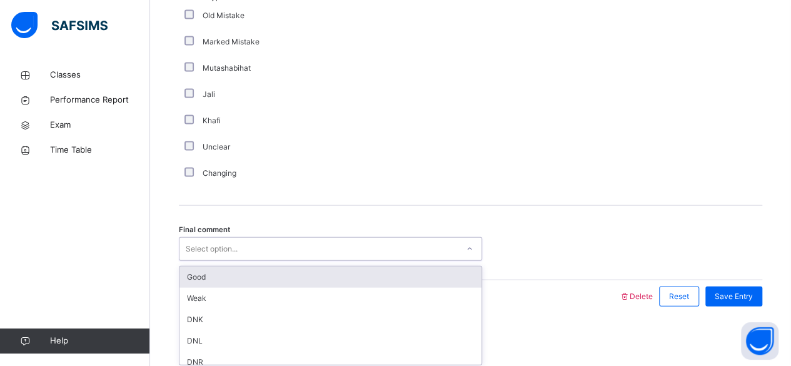
click at [189, 274] on div "Good" at bounding box center [330, 276] width 302 height 21
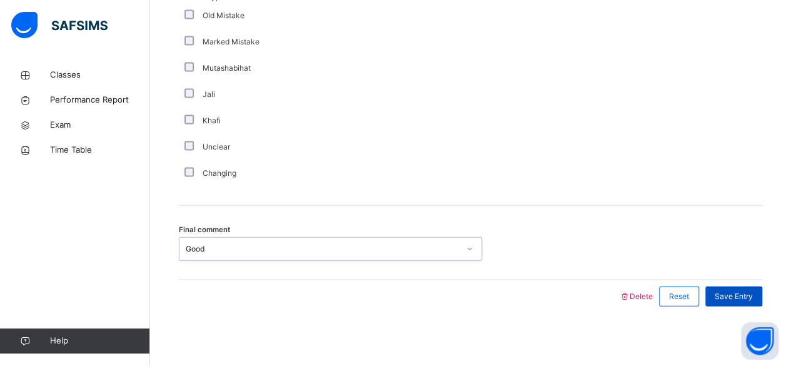
click at [752, 292] on span "Save Entry" at bounding box center [733, 296] width 38 height 11
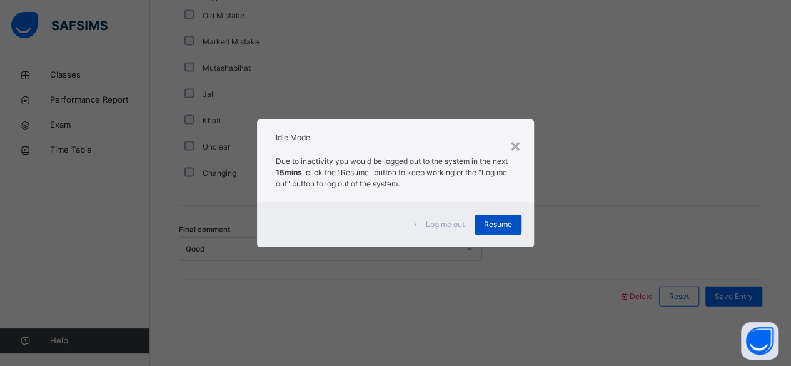
click at [507, 214] on div "Resume" at bounding box center [497, 224] width 47 height 20
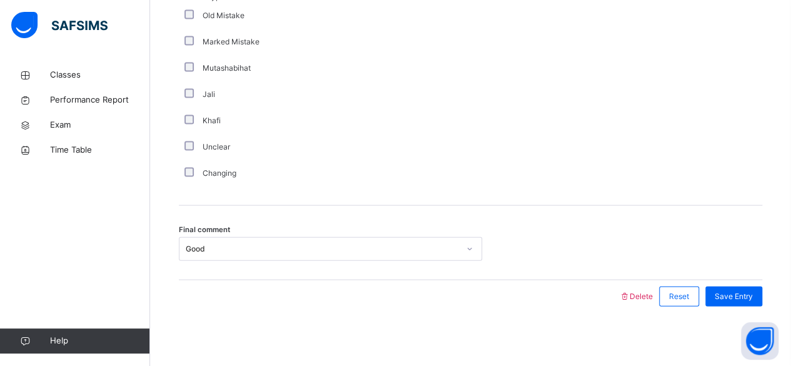
click at [497, 227] on div "Final comment Good" at bounding box center [470, 243] width 583 height 74
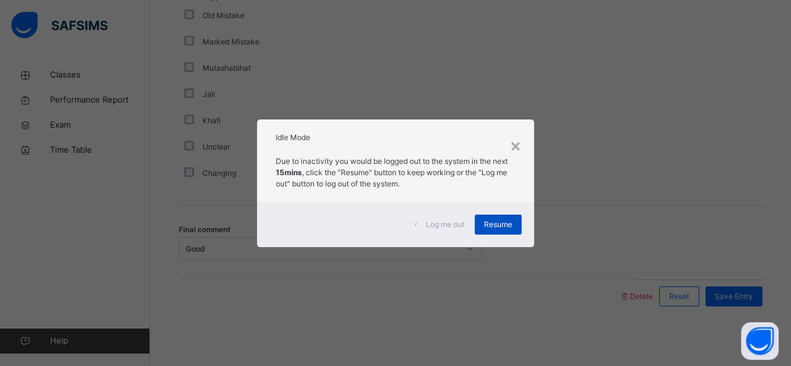
click at [509, 222] on span "Resume" at bounding box center [498, 224] width 28 height 11
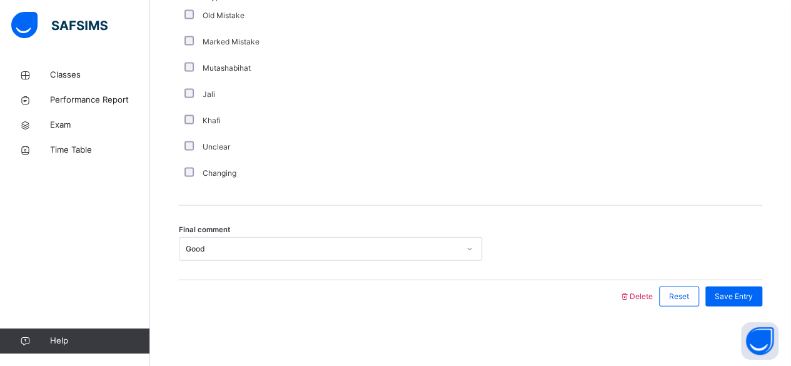
click at [509, 226] on div "Final comment Good" at bounding box center [470, 243] width 583 height 74
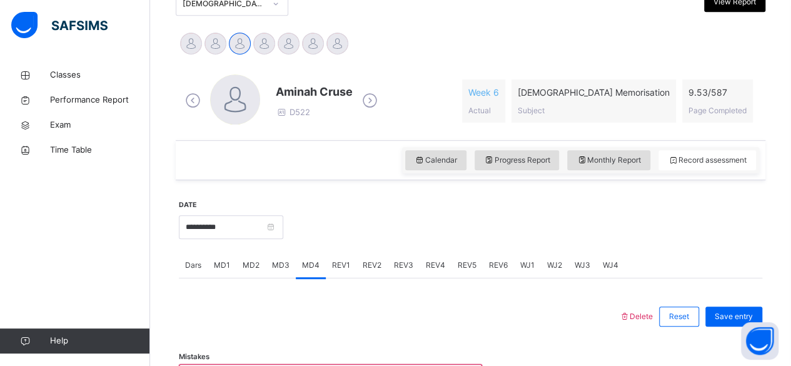
scroll to position [286, 0]
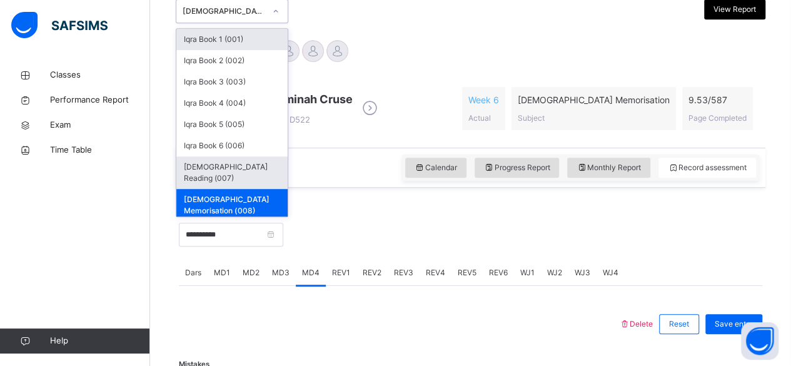
click at [191, 172] on div "[DEMOGRAPHIC_DATA] Reading (007)" at bounding box center [231, 172] width 111 height 32
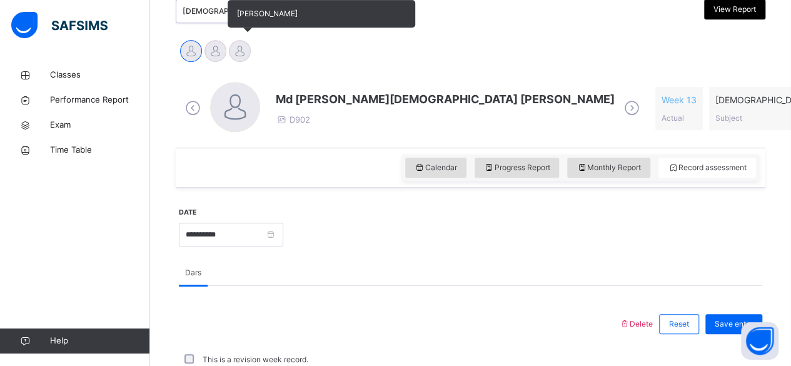
click at [244, 57] on div at bounding box center [240, 51] width 22 height 22
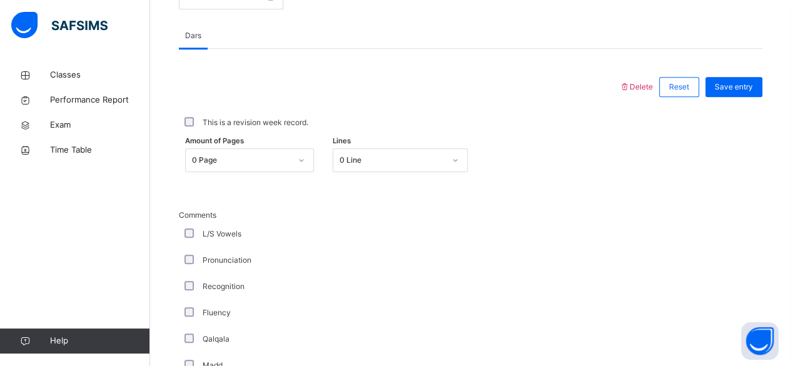
scroll to position [529, 0]
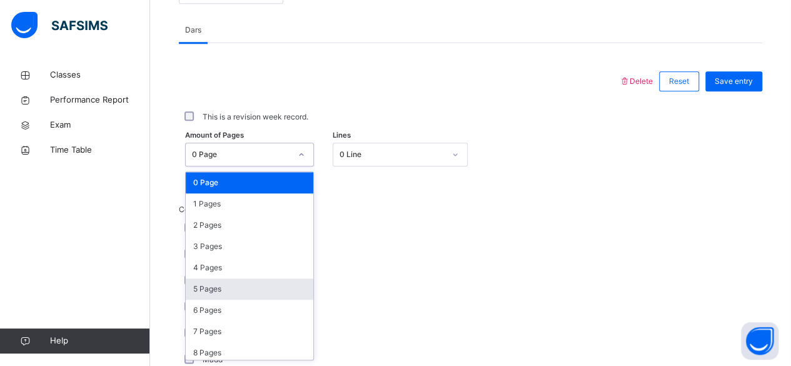
click at [195, 289] on div "5 Pages" at bounding box center [249, 288] width 127 height 21
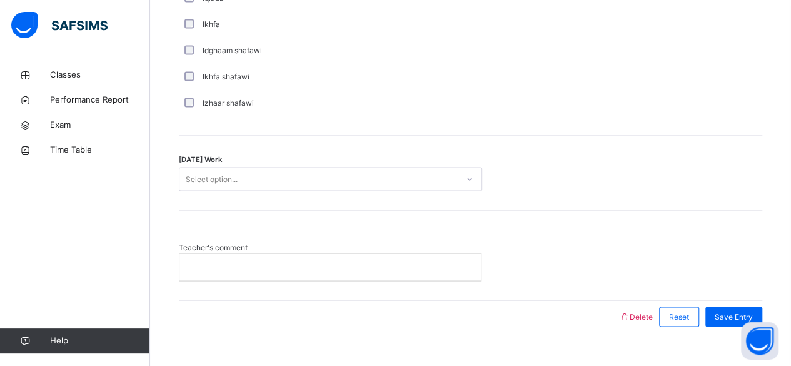
scroll to position [1041, 0]
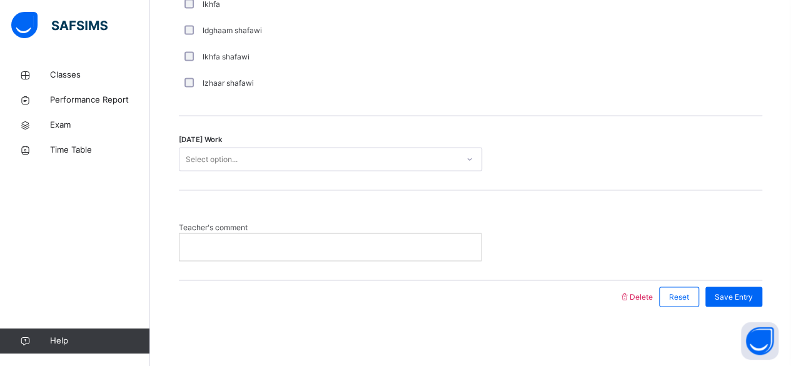
click at [511, 160] on div "[DATE] Work Select option..." at bounding box center [470, 159] width 583 height 24
click at [494, 156] on div "[DATE] Work Select option..." at bounding box center [470, 159] width 583 height 24
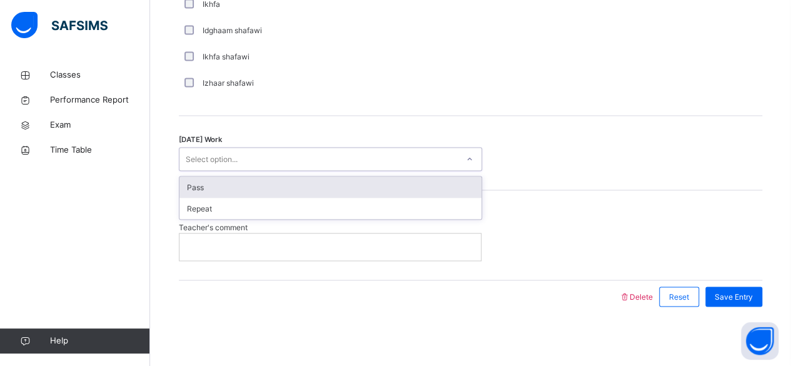
click at [459, 191] on div "Pass" at bounding box center [330, 186] width 302 height 21
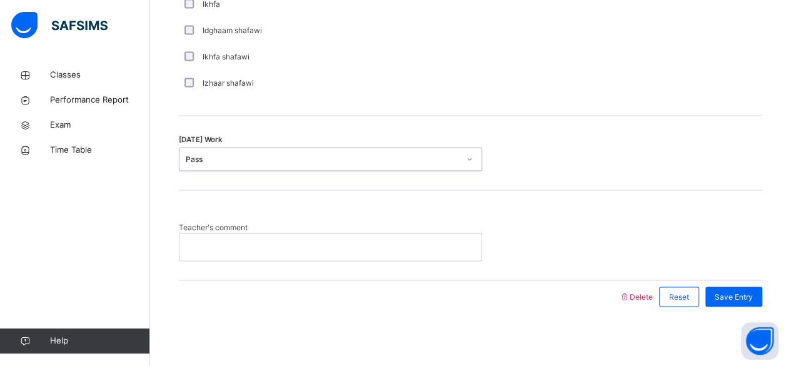
click at [430, 237] on div at bounding box center [329, 246] width 301 height 26
click at [752, 291] on span "Save Entry" at bounding box center [733, 296] width 38 height 11
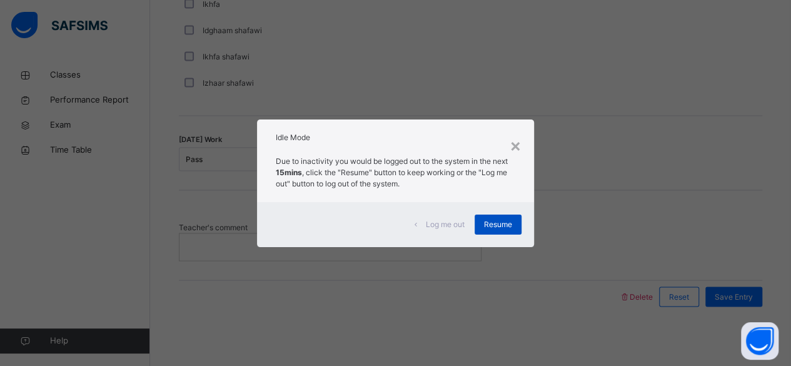
click at [513, 229] on div "Resume" at bounding box center [497, 224] width 47 height 20
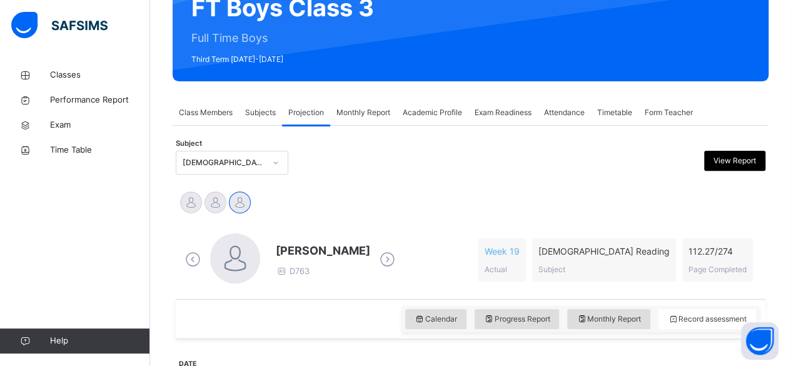
scroll to position [136, 0]
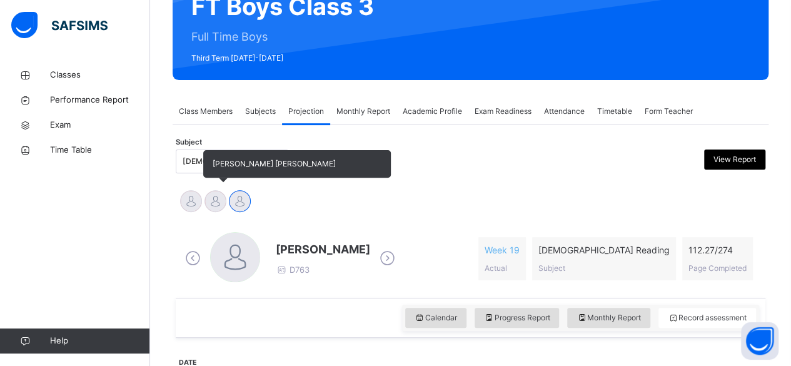
click at [218, 206] on div at bounding box center [215, 201] width 22 height 22
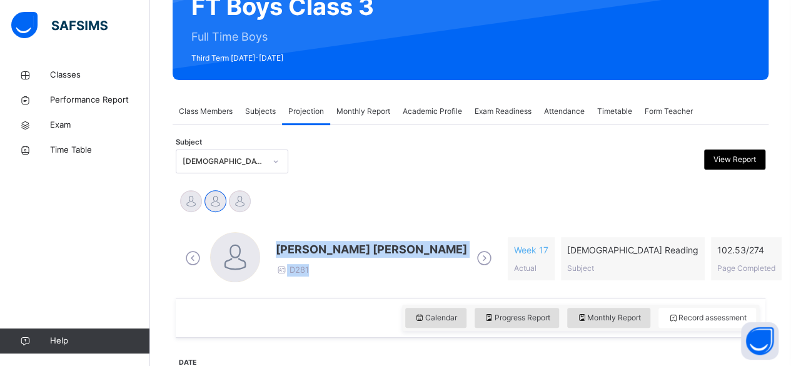
drag, startPoint x: 279, startPoint y: 250, endPoint x: 466, endPoint y: 251, distance: 187.5
click at [466, 251] on div "[PERSON_NAME] [PERSON_NAME] D281" at bounding box center [338, 258] width 313 height 53
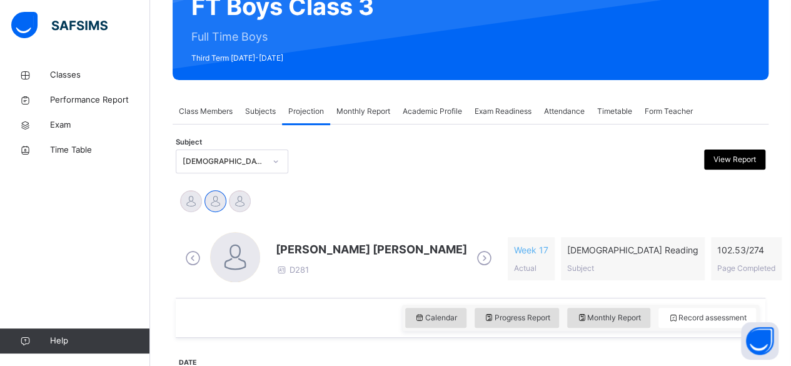
click at [430, 209] on div "Md [PERSON_NAME][DEMOGRAPHIC_DATA] [PERSON_NAME] [PERSON_NAME] [PERSON_NAME]" at bounding box center [470, 202] width 583 height 27
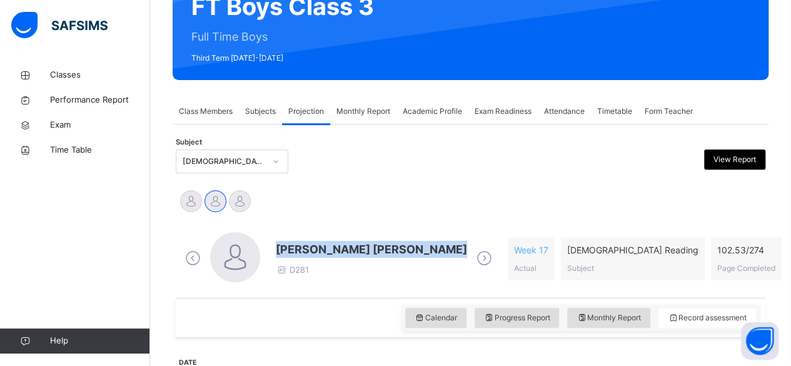
drag, startPoint x: 277, startPoint y: 242, endPoint x: 391, endPoint y: 258, distance: 114.8
click at [391, 258] on div "[PERSON_NAME] [PERSON_NAME] D281" at bounding box center [371, 259] width 191 height 36
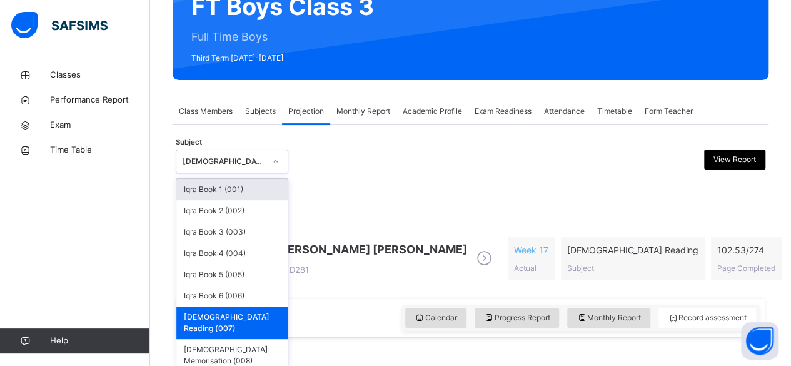
click at [252, 156] on div "[DEMOGRAPHIC_DATA] Reading (007)" at bounding box center [223, 161] width 82 height 11
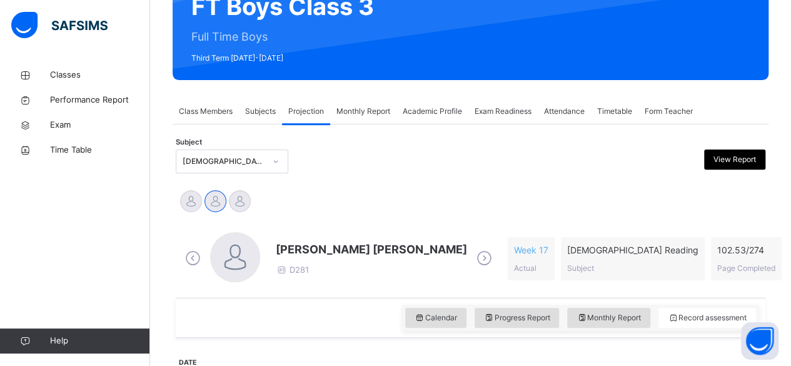
click at [286, 243] on span "[PERSON_NAME] [PERSON_NAME]" at bounding box center [371, 249] width 191 height 17
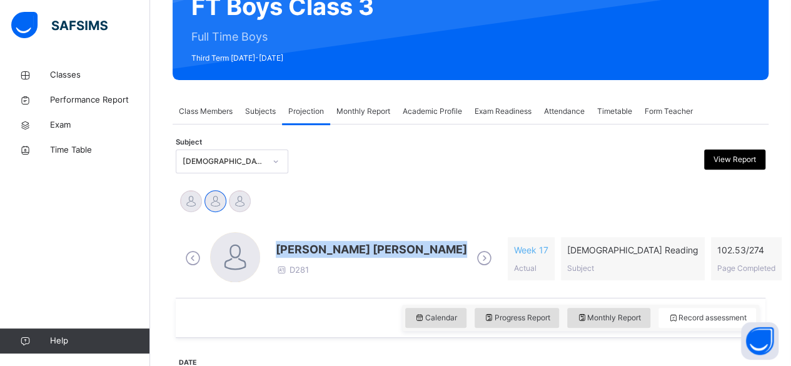
click at [286, 243] on span "[PERSON_NAME] [PERSON_NAME]" at bounding box center [371, 249] width 191 height 17
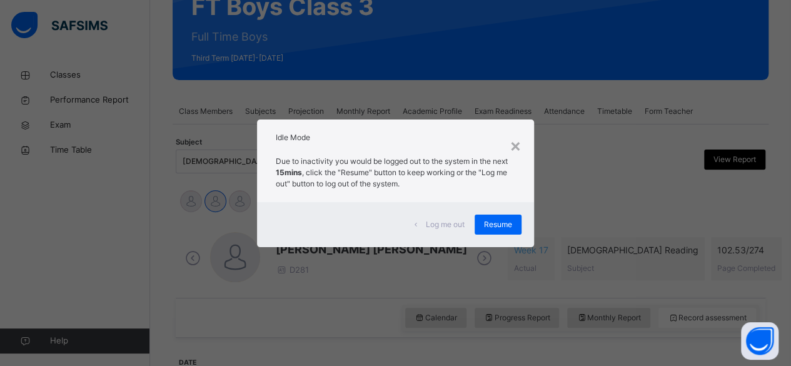
click at [507, 227] on span "Resume" at bounding box center [498, 224] width 28 height 11
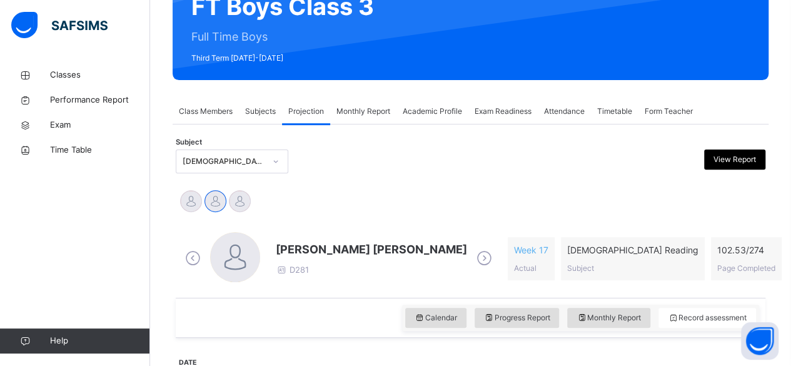
click at [351, 251] on span "[PERSON_NAME] [PERSON_NAME]" at bounding box center [371, 249] width 191 height 17
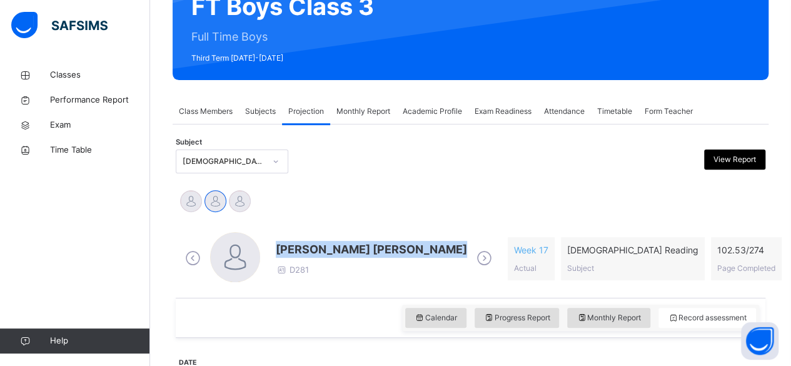
drag, startPoint x: 351, startPoint y: 251, endPoint x: 378, endPoint y: 210, distance: 49.1
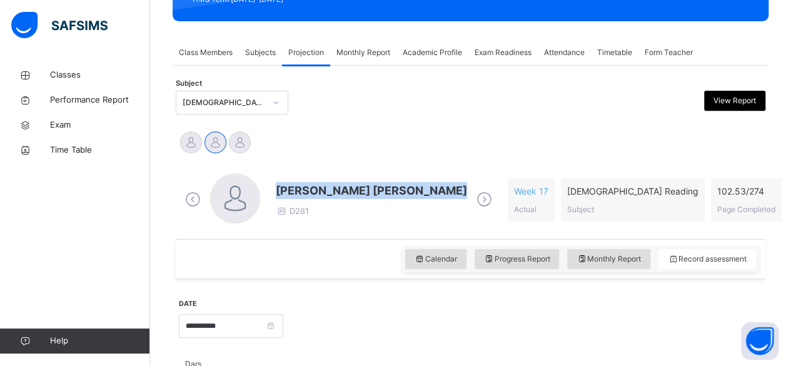
scroll to position [196, 0]
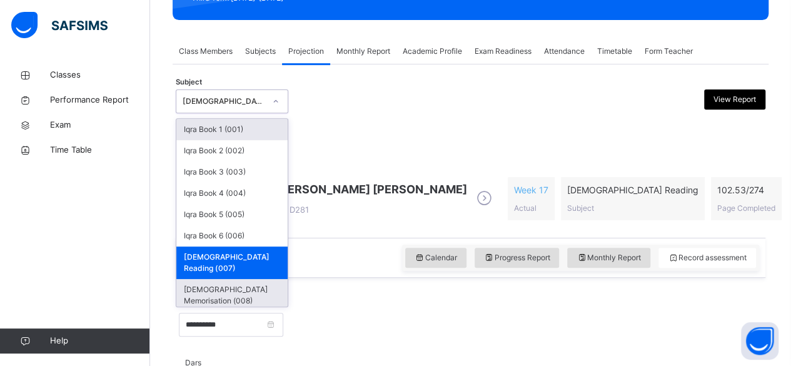
click at [251, 287] on div "[DEMOGRAPHIC_DATA] Memorisation (008)" at bounding box center [231, 295] width 111 height 32
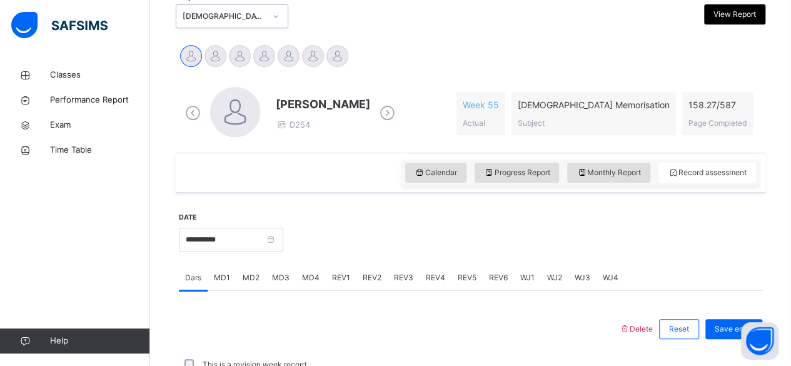
scroll to position [275, 0]
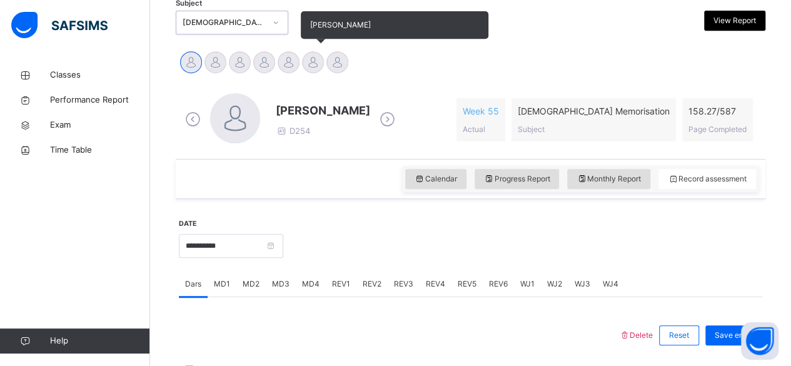
click at [310, 70] on div at bounding box center [313, 62] width 22 height 22
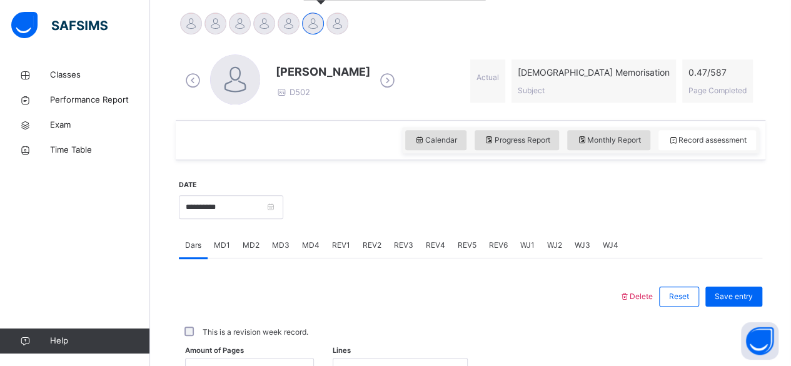
scroll to position [317, 0]
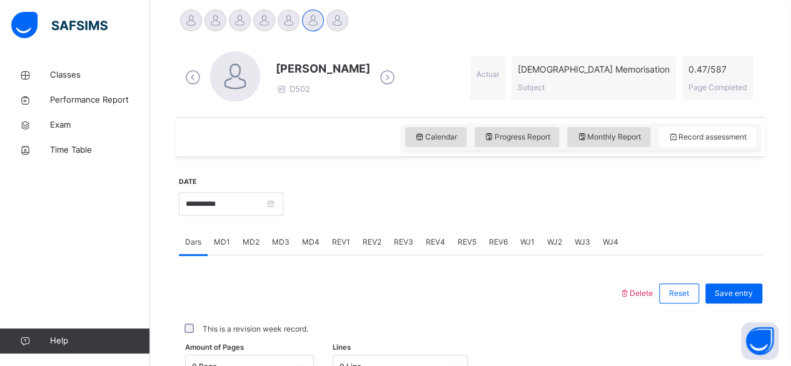
click at [316, 249] on div "MD4" at bounding box center [311, 241] width 30 height 25
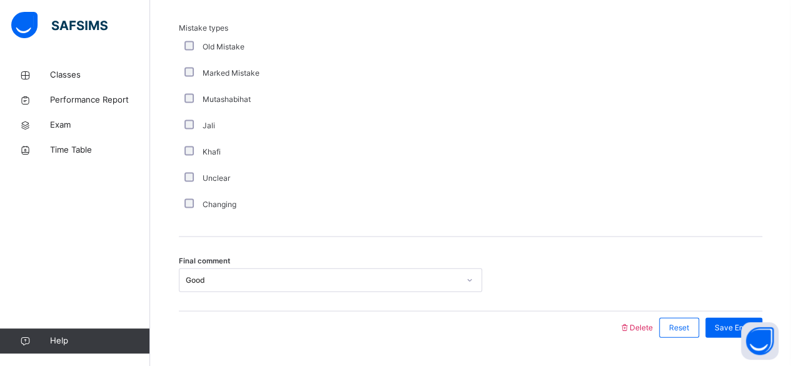
scroll to position [1272, 0]
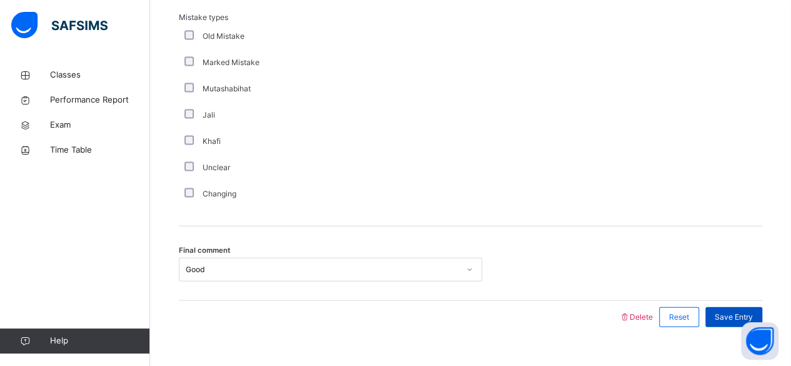
click at [731, 316] on span "Save Entry" at bounding box center [733, 316] width 38 height 11
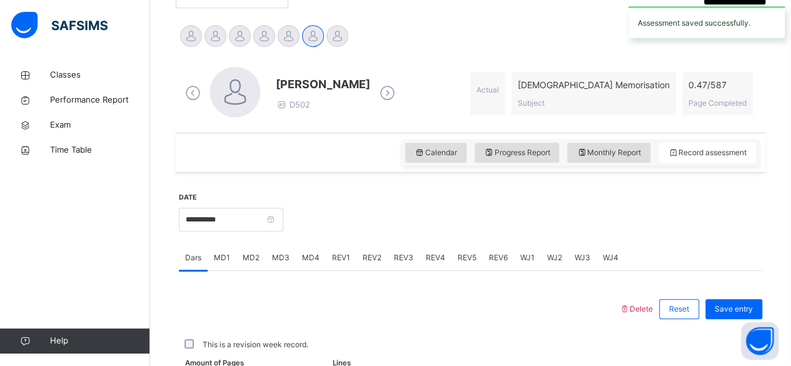
scroll to position [302, 0]
click at [633, 156] on span "Monthly Report" at bounding box center [608, 151] width 64 height 11
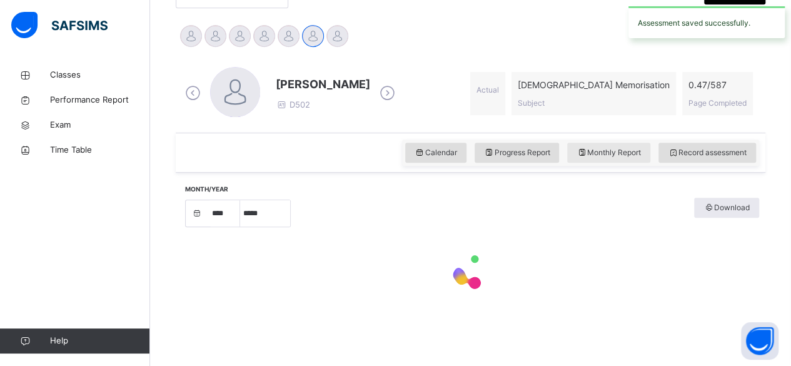
select select "****"
select select "*"
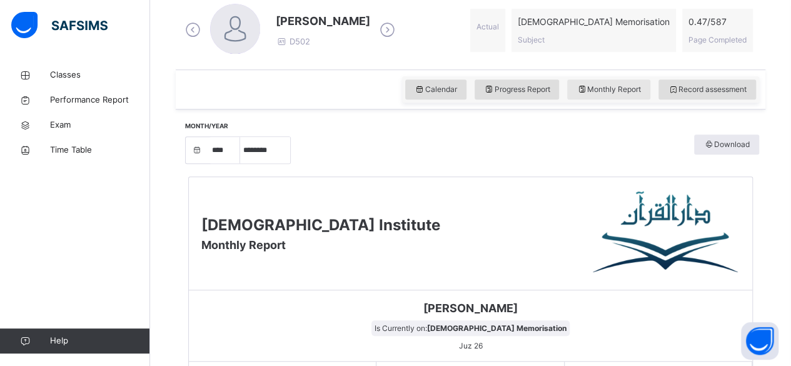
scroll to position [316, 0]
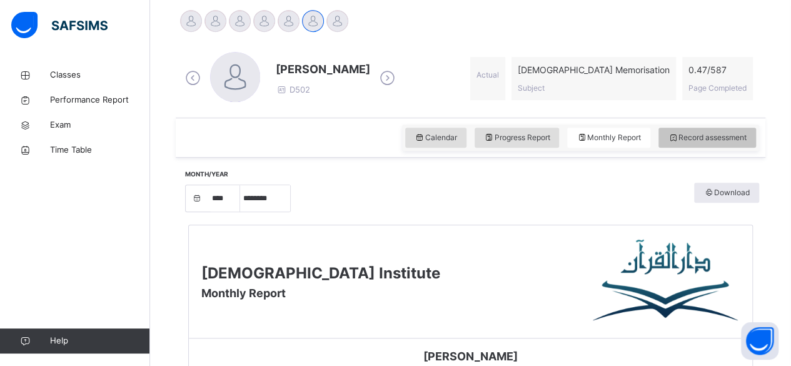
click at [712, 136] on span "Record assessment" at bounding box center [706, 137] width 79 height 11
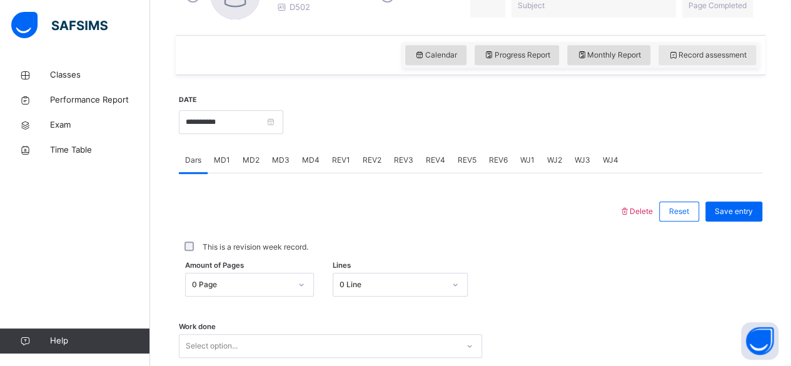
scroll to position [399, 0]
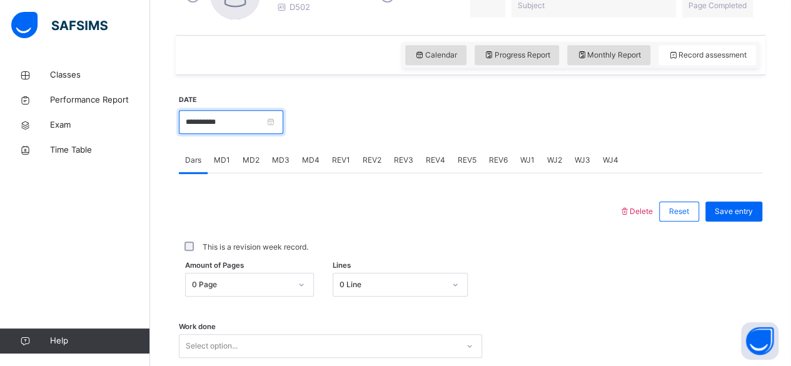
click at [276, 115] on input "**********" at bounding box center [231, 122] width 104 height 24
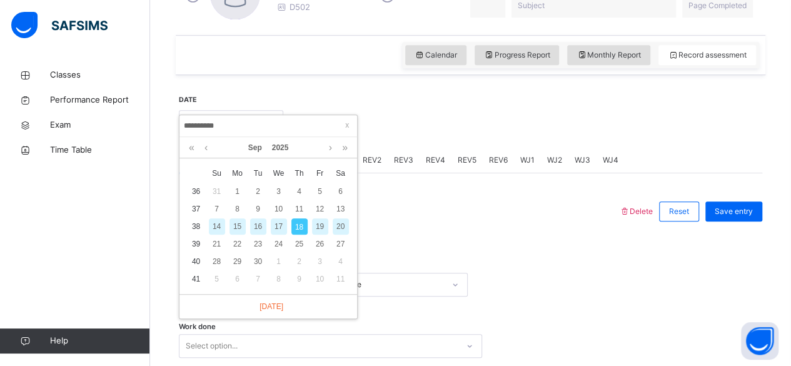
click at [278, 225] on div "17" at bounding box center [279, 226] width 16 height 16
type input "**********"
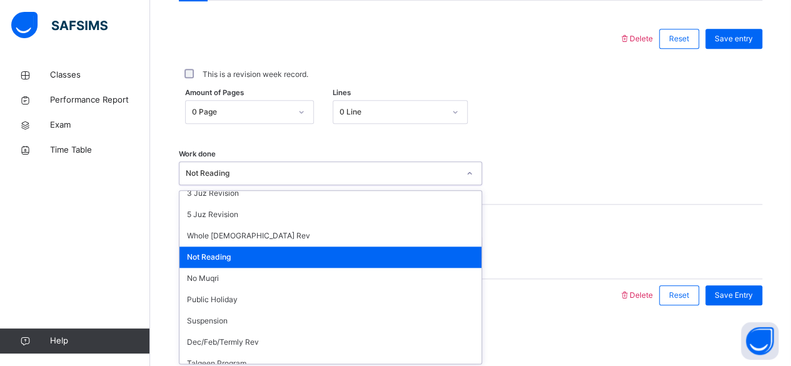
scroll to position [166, 0]
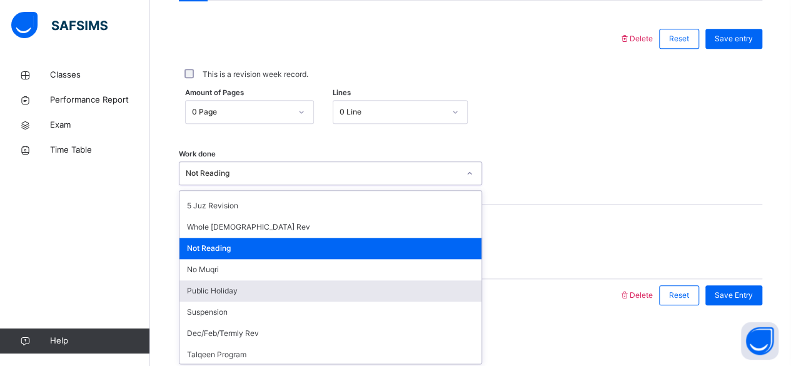
click at [239, 287] on div "Public Holiday" at bounding box center [330, 290] width 302 height 21
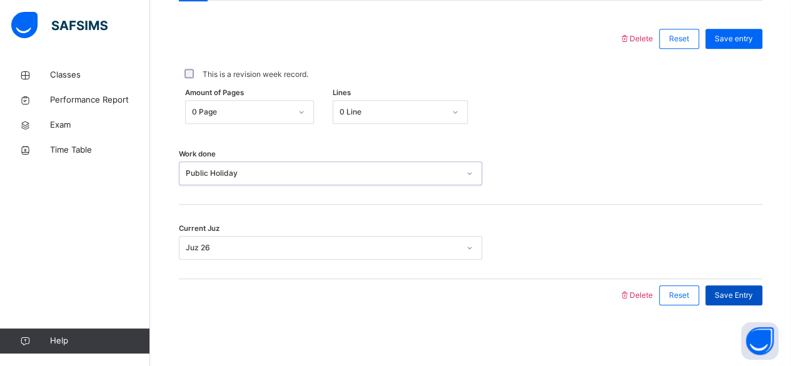
click at [741, 294] on span "Save Entry" at bounding box center [733, 294] width 38 height 11
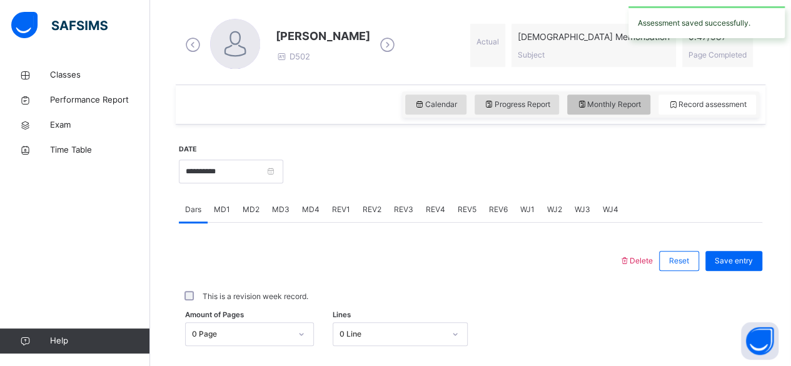
click at [632, 112] on div "Monthly Report" at bounding box center [608, 104] width 83 height 20
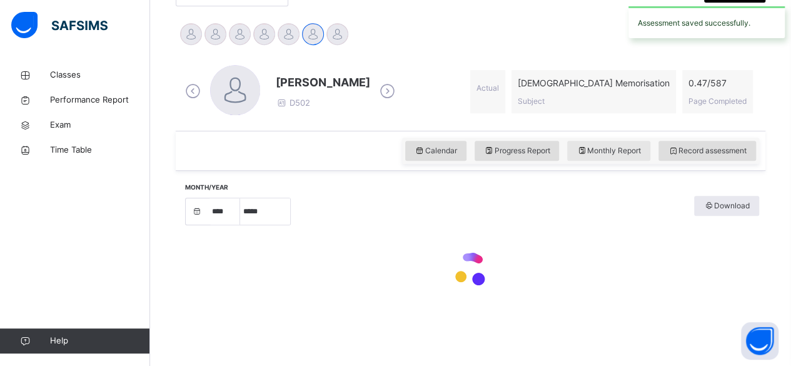
select select "****"
select select "*"
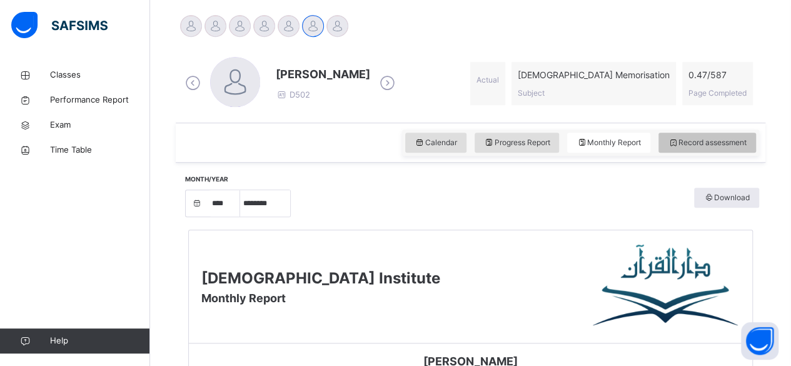
click at [746, 149] on div "Record assessment" at bounding box center [706, 142] width 97 height 20
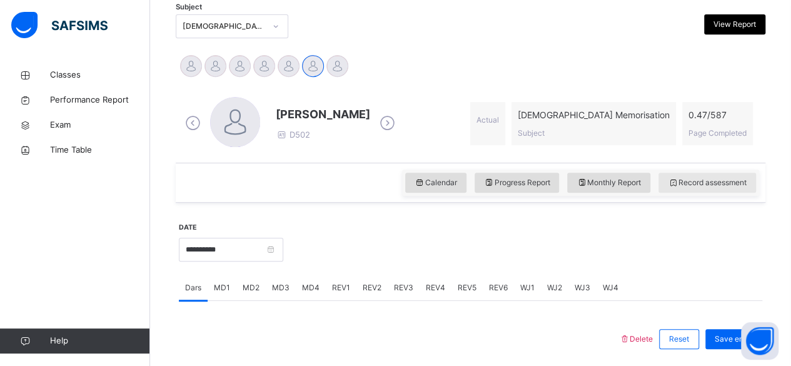
scroll to position [242, 0]
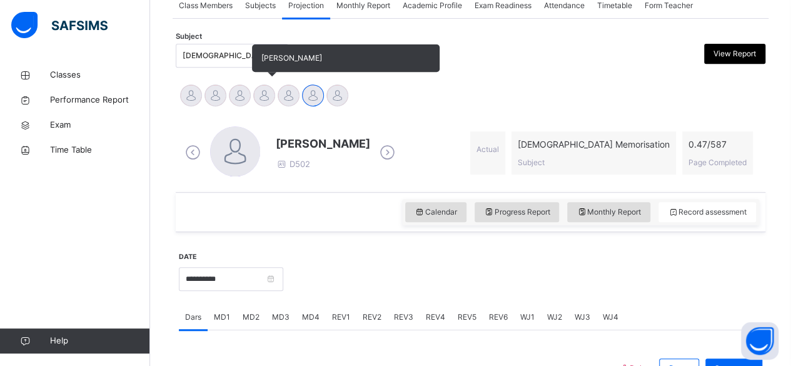
click at [261, 100] on div at bounding box center [264, 95] width 22 height 22
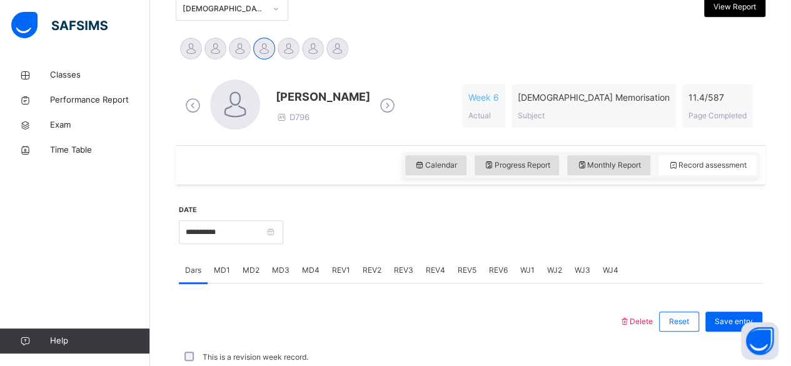
click at [231, 305] on div at bounding box center [398, 321] width 427 height 32
click at [313, 274] on span "MD4" at bounding box center [310, 269] width 17 height 11
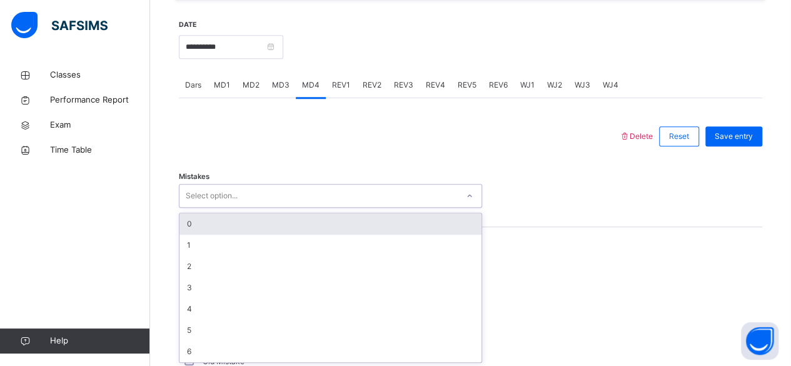
scroll to position [474, 0]
click at [332, 217] on div "0" at bounding box center [330, 223] width 302 height 21
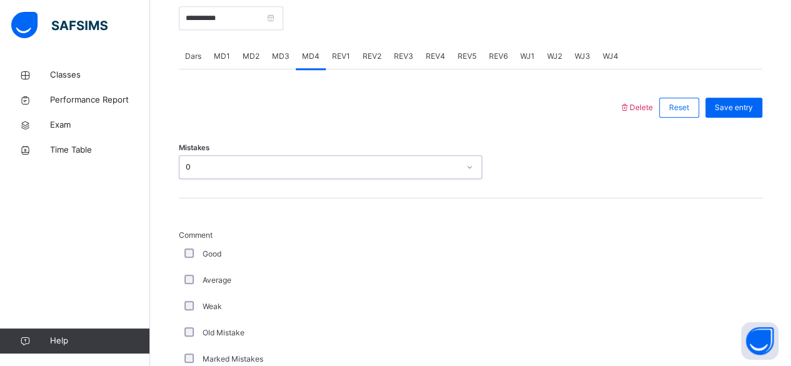
scroll to position [526, 0]
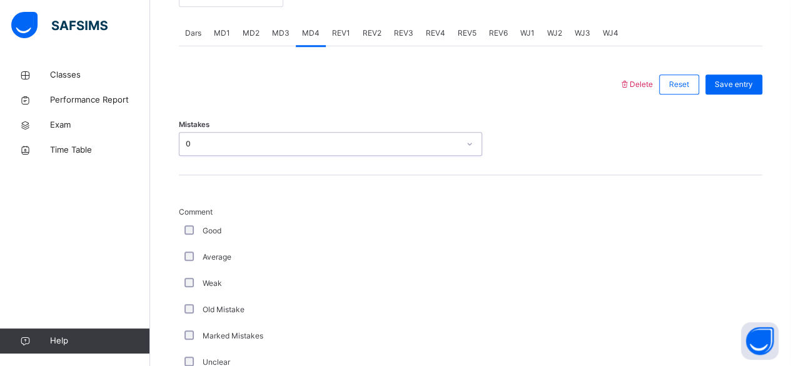
click at [190, 241] on div "Good" at bounding box center [335, 230] width 312 height 26
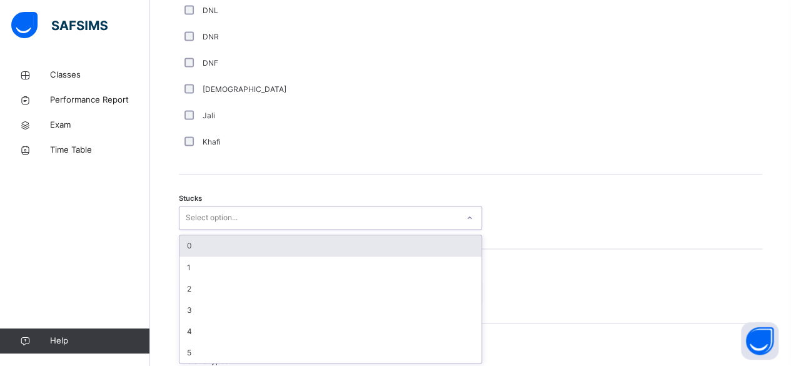
scroll to position [930, 0]
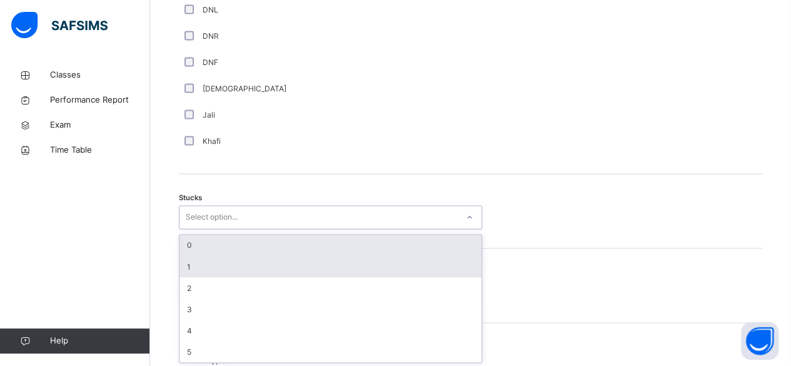
click at [254, 269] on div "1" at bounding box center [330, 266] width 302 height 21
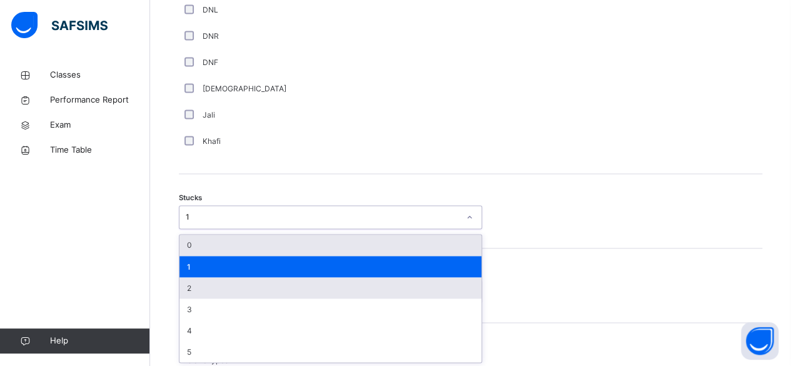
click at [234, 290] on div "2" at bounding box center [330, 287] width 302 height 21
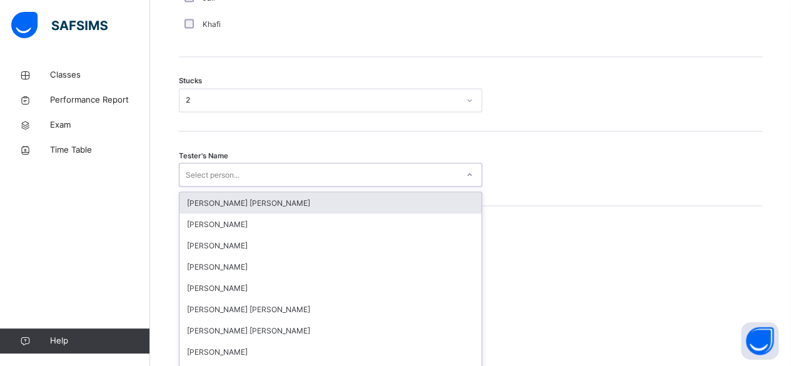
scroll to position [1064, 0]
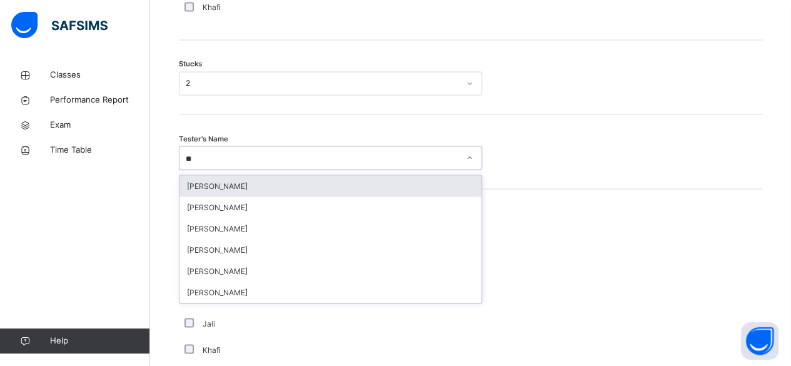
type input "***"
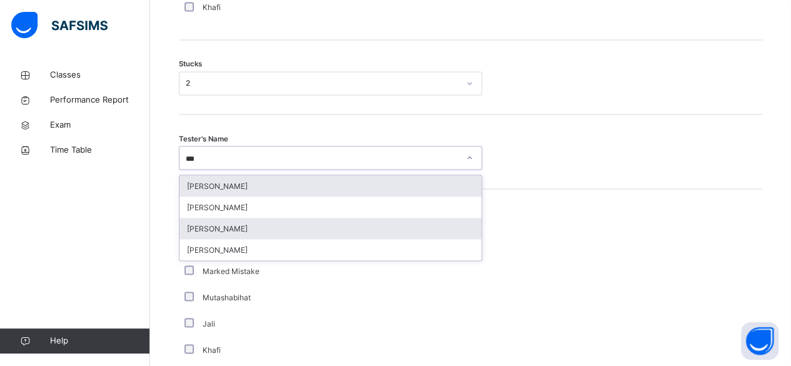
click at [288, 232] on div "[PERSON_NAME]" at bounding box center [330, 227] width 302 height 21
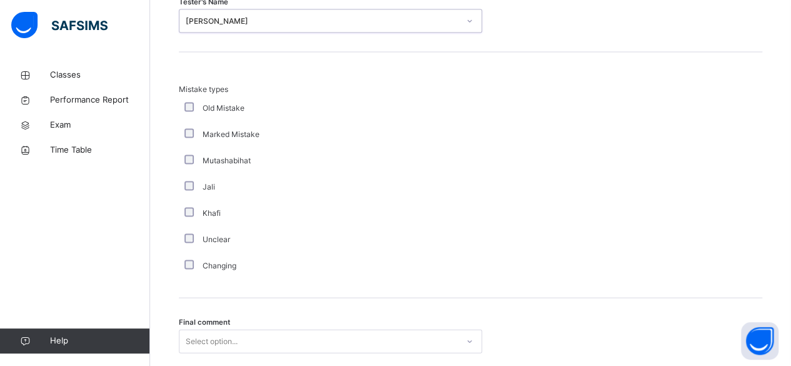
scroll to position [1292, 0]
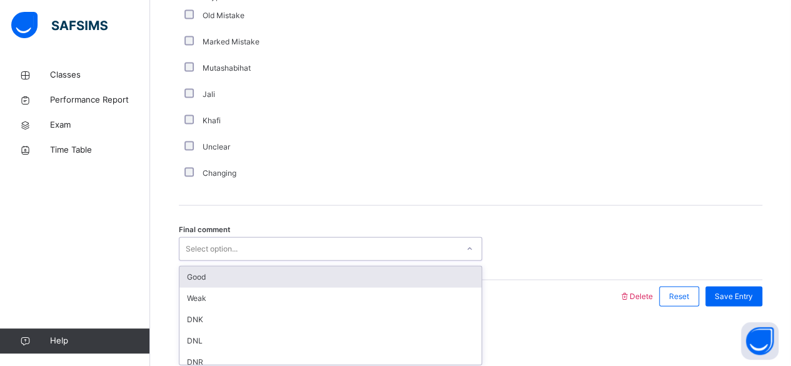
click at [317, 277] on div "Good" at bounding box center [330, 276] width 302 height 21
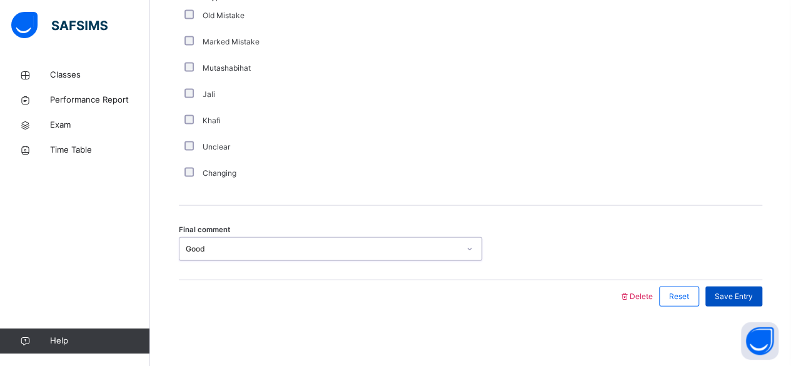
click at [741, 295] on span "Save Entry" at bounding box center [733, 296] width 38 height 11
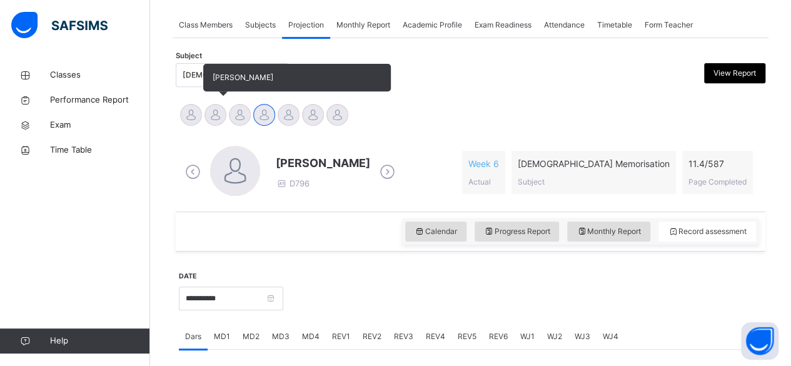
scroll to position [221, 0]
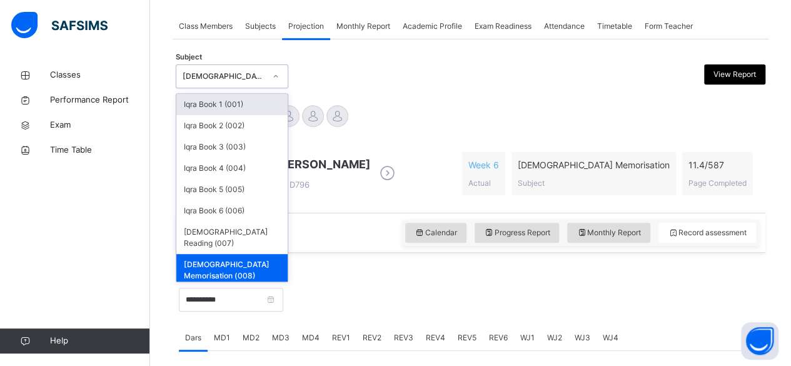
click at [186, 74] on div "[DEMOGRAPHIC_DATA] Memorisation (008)" at bounding box center [223, 76] width 82 height 11
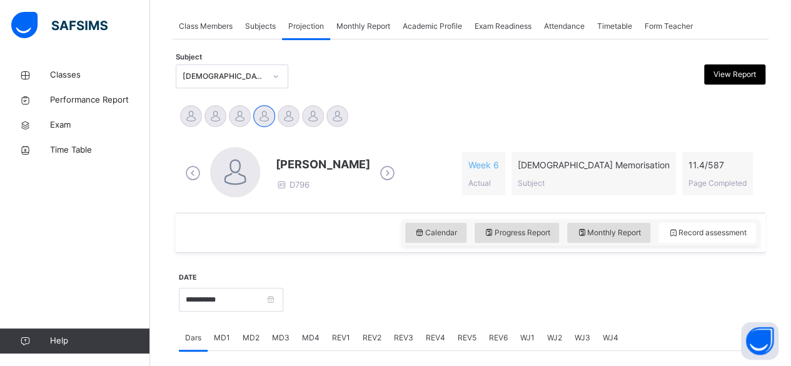
click at [381, 109] on div "Abubakr [PERSON_NAME] [PERSON_NAME] [PERSON_NAME] [PERSON_NAME] [PERSON_NAME] […" at bounding box center [470, 117] width 583 height 27
click at [256, 73] on div "[DEMOGRAPHIC_DATA] Memorisation (008)" at bounding box center [223, 76] width 82 height 11
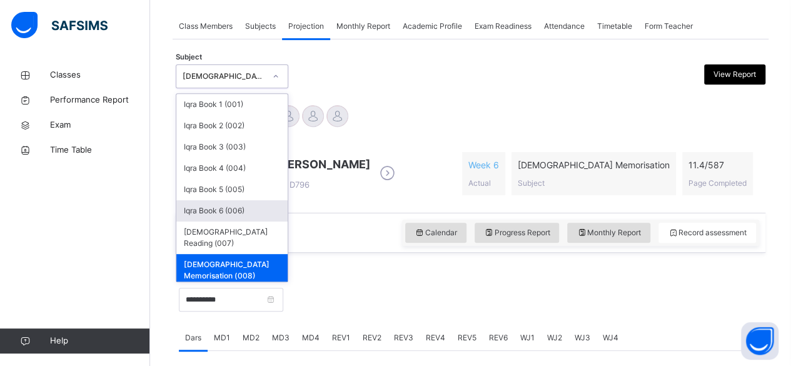
click at [268, 200] on div "Iqra Book 6 (006)" at bounding box center [231, 210] width 111 height 21
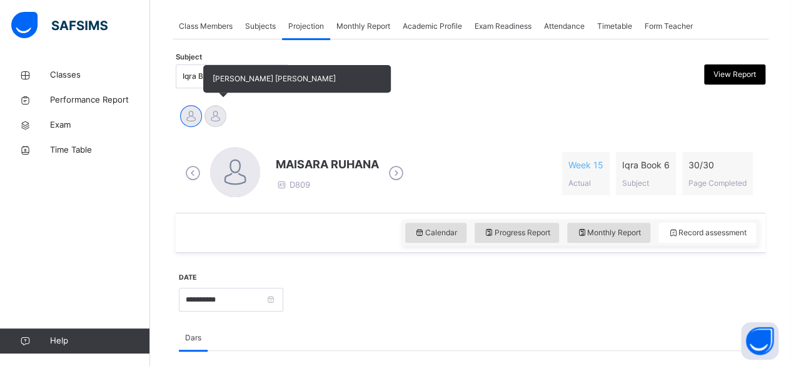
click at [226, 108] on div "[PERSON_NAME] [PERSON_NAME]" at bounding box center [215, 117] width 24 height 27
click at [220, 108] on div at bounding box center [215, 116] width 22 height 22
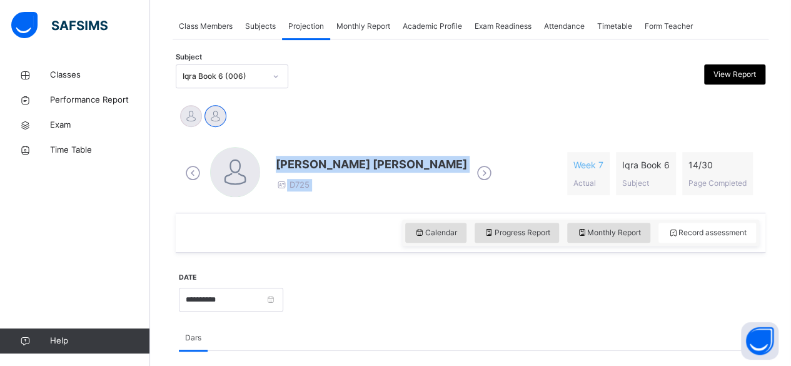
drag, startPoint x: 276, startPoint y: 161, endPoint x: 552, endPoint y: 154, distance: 276.3
click at [552, 154] on div "[PERSON_NAME] [PERSON_NAME] D725 Week 7 Actual Iqra Book 6 Subject 14 / 30 Page…" at bounding box center [470, 173] width 577 height 53
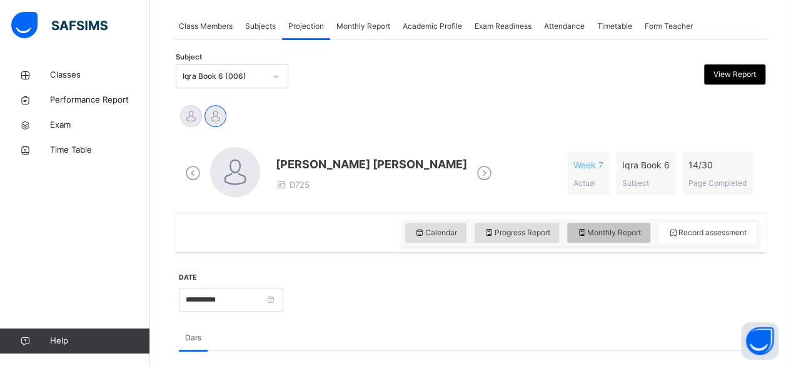
click at [641, 233] on span "Monthly Report" at bounding box center [608, 232] width 64 height 11
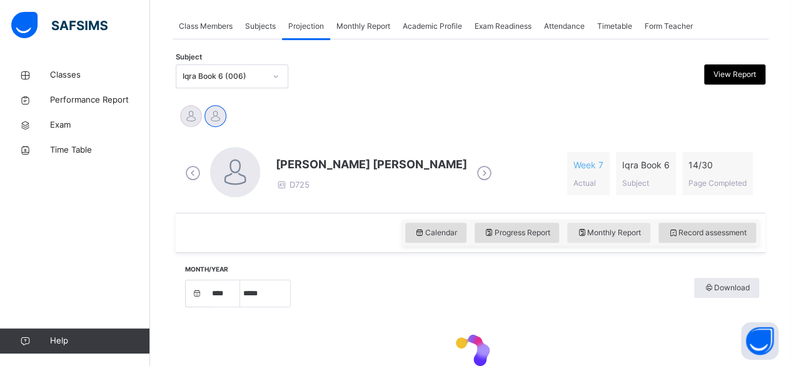
select select "****"
select select "*"
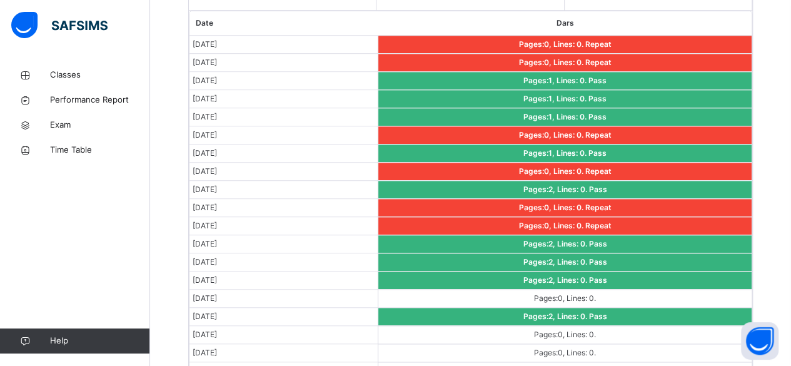
scroll to position [796, 0]
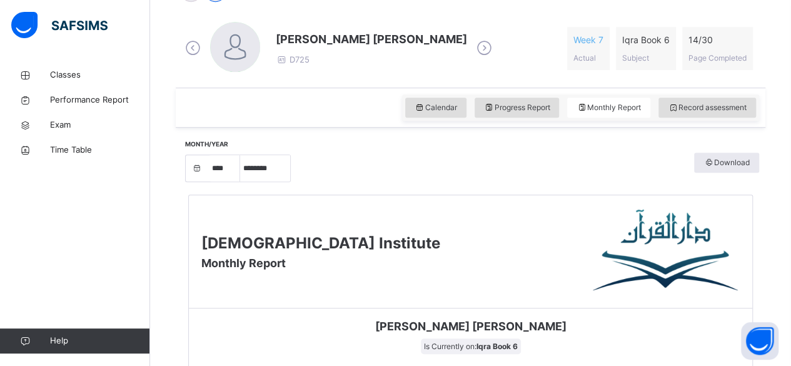
click at [492, 279] on div "Darul Quran Institute Monthly Report" at bounding box center [470, 251] width 563 height 113
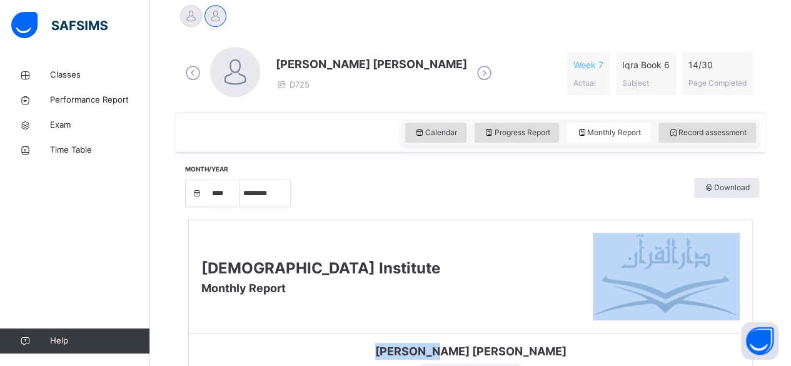
click at [492, 279] on div "Darul Quran Institute Monthly Report" at bounding box center [470, 276] width 563 height 113
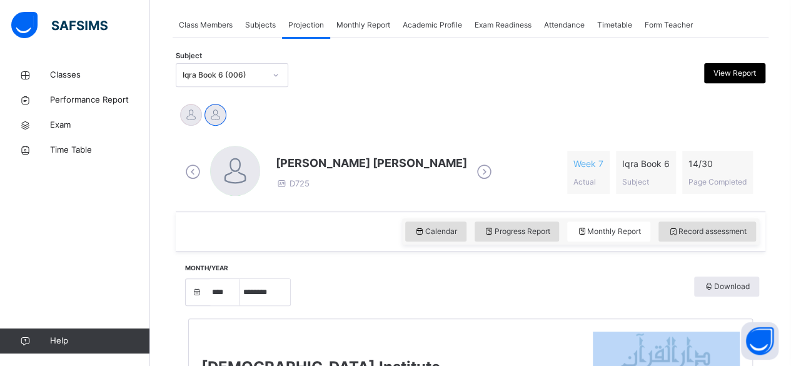
scroll to position [221, 0]
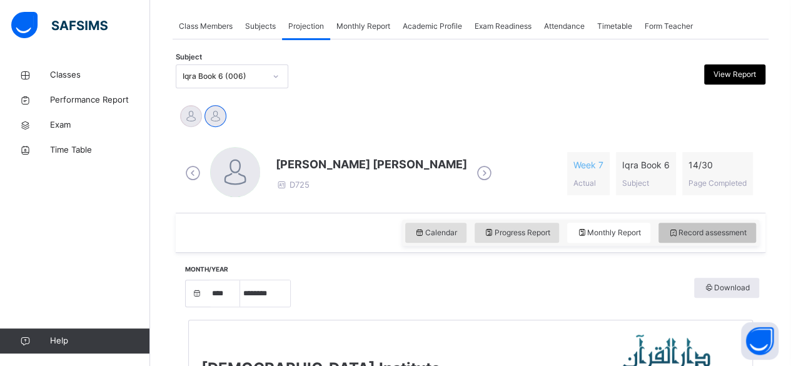
click at [689, 236] on span "Record assessment" at bounding box center [706, 232] width 79 height 11
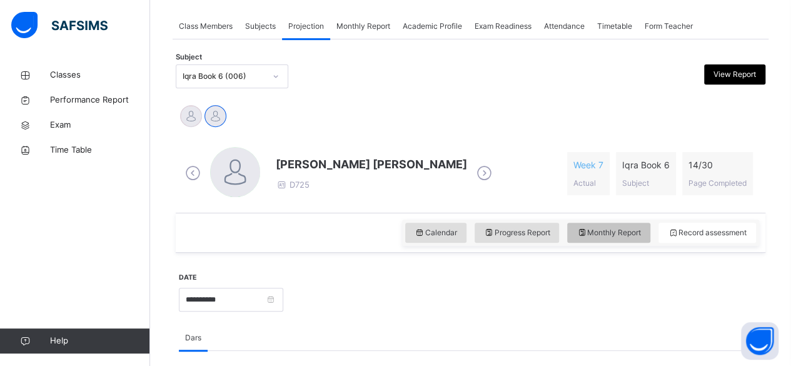
click at [605, 229] on span "Monthly Report" at bounding box center [608, 232] width 64 height 11
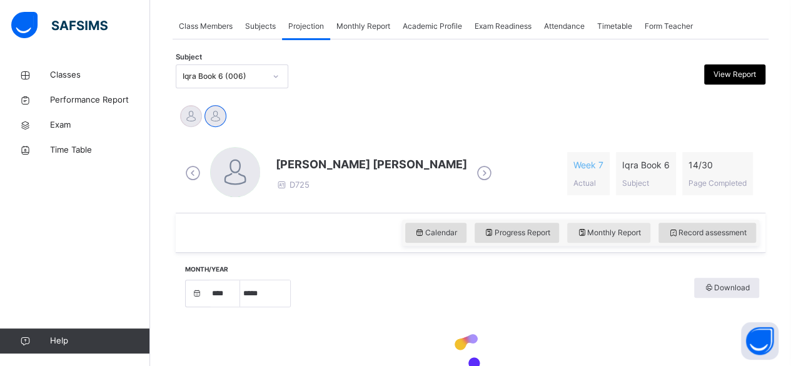
select select "****"
select select "*"
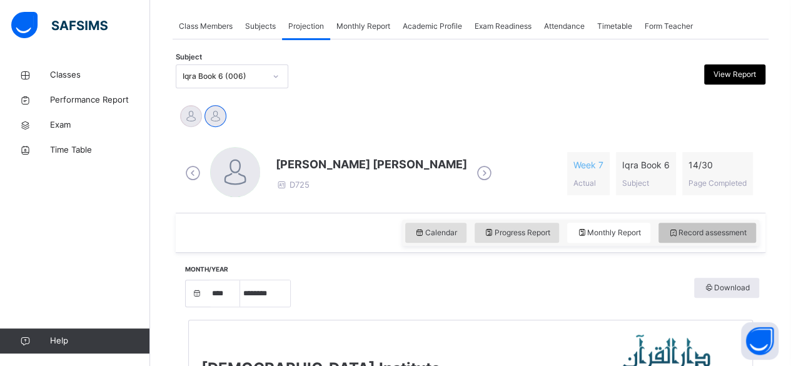
click at [690, 234] on span "Record assessment" at bounding box center [706, 232] width 79 height 11
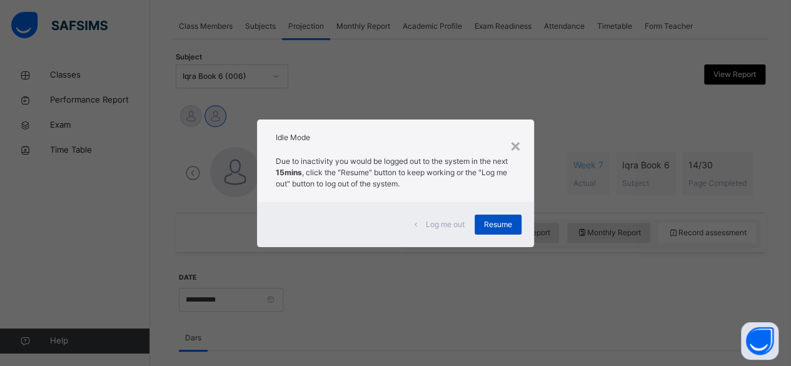
click at [491, 226] on span "Resume" at bounding box center [498, 224] width 28 height 11
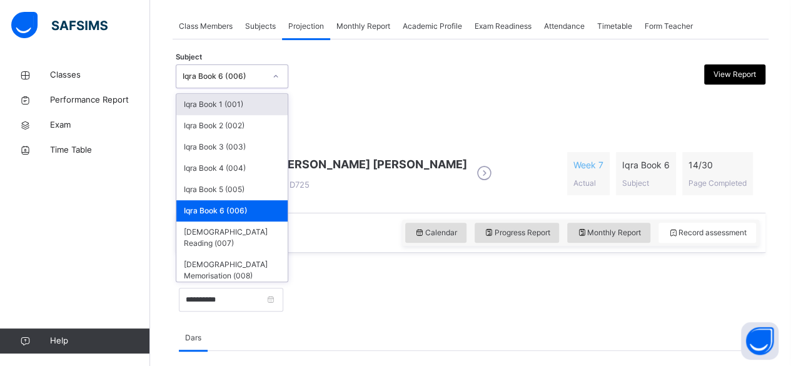
click at [272, 79] on div at bounding box center [275, 76] width 21 height 20
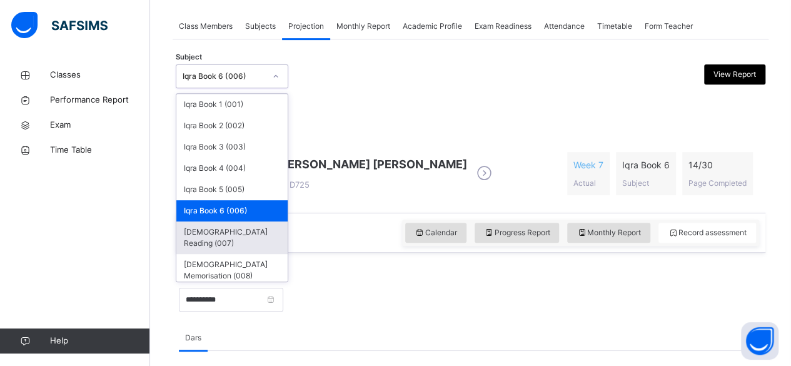
click at [239, 239] on div "[DEMOGRAPHIC_DATA] Reading (007)" at bounding box center [231, 237] width 111 height 32
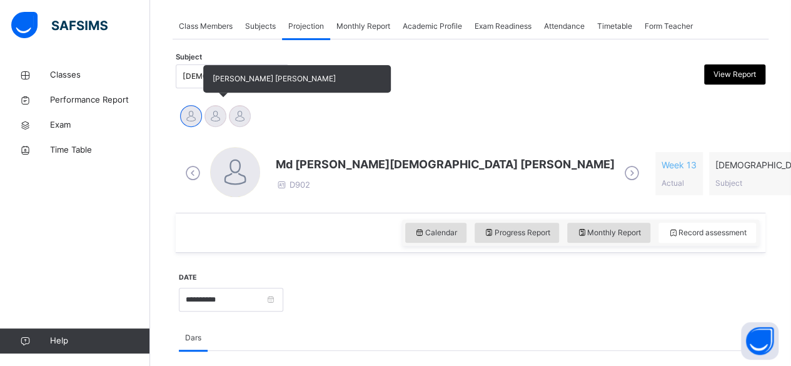
click at [216, 118] on div at bounding box center [215, 116] width 22 height 22
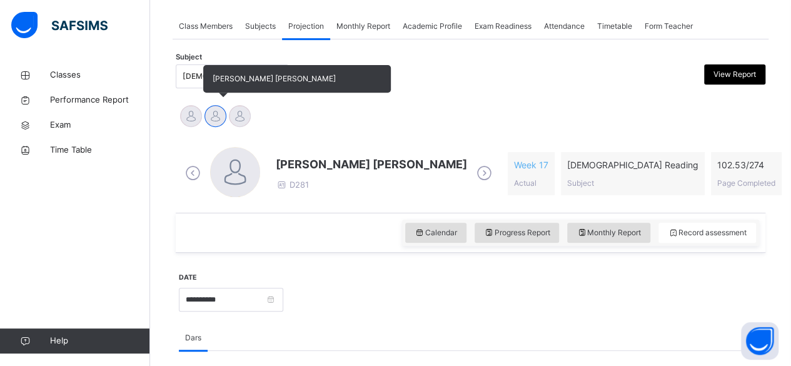
click at [216, 118] on div at bounding box center [215, 116] width 22 height 22
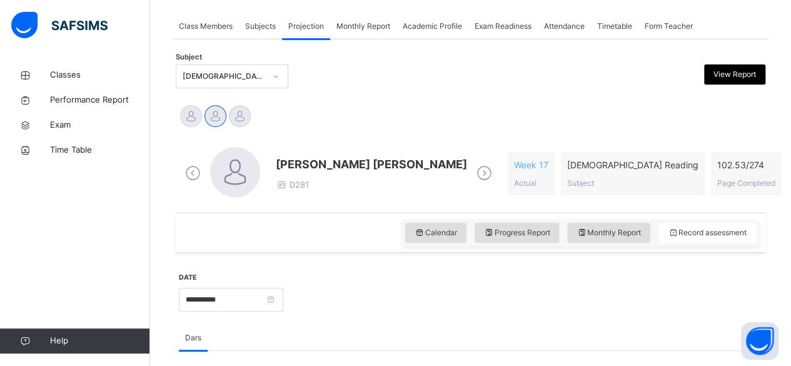
click at [290, 157] on span "[PERSON_NAME] [PERSON_NAME]" at bounding box center [371, 164] width 191 height 17
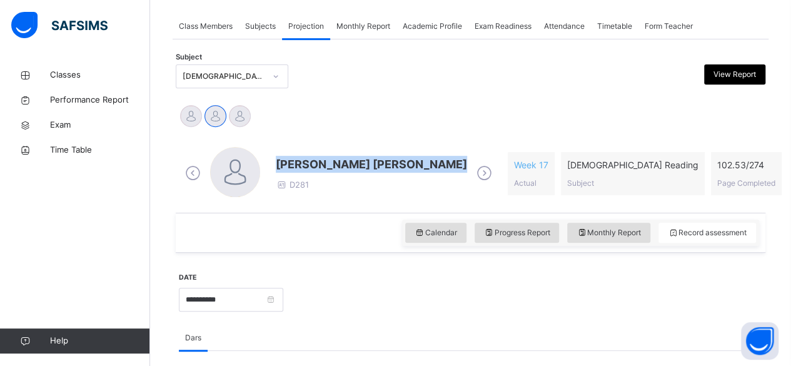
click at [290, 157] on span "[PERSON_NAME] [PERSON_NAME]" at bounding box center [371, 164] width 191 height 17
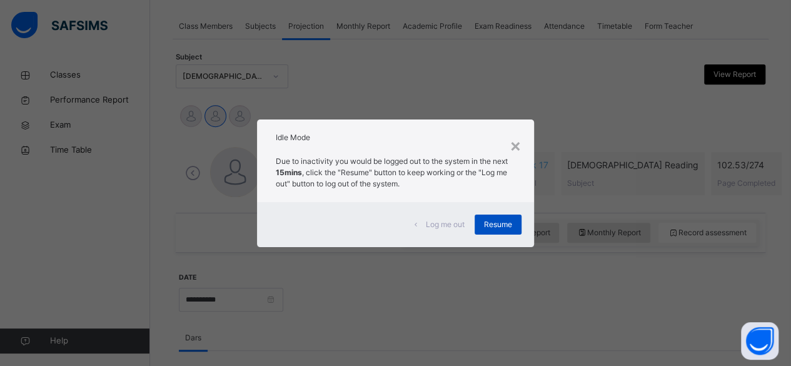
click at [506, 226] on span "Resume" at bounding box center [498, 224] width 28 height 11
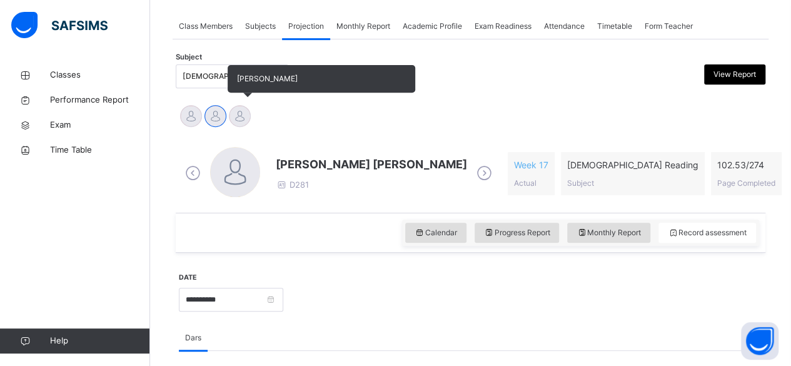
click at [233, 116] on div at bounding box center [240, 116] width 22 height 22
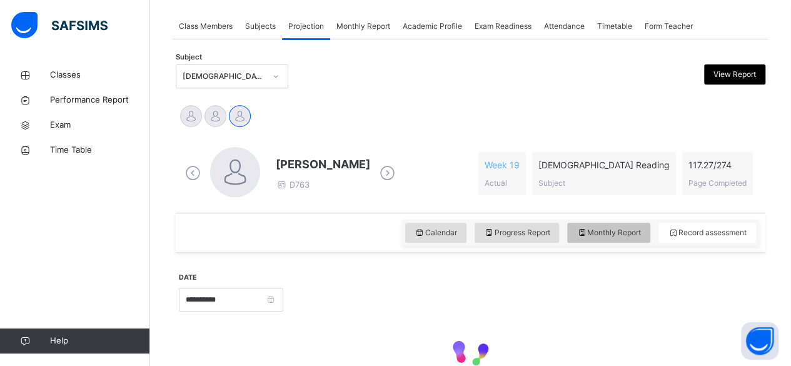
click at [599, 232] on span "Monthly Report" at bounding box center [608, 232] width 64 height 11
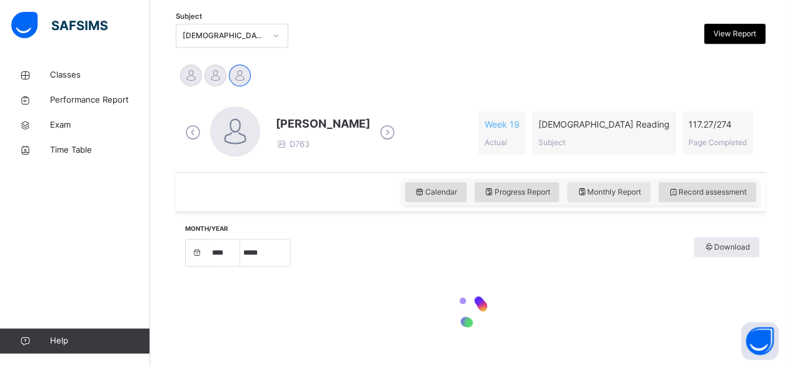
select select "****"
select select "*"
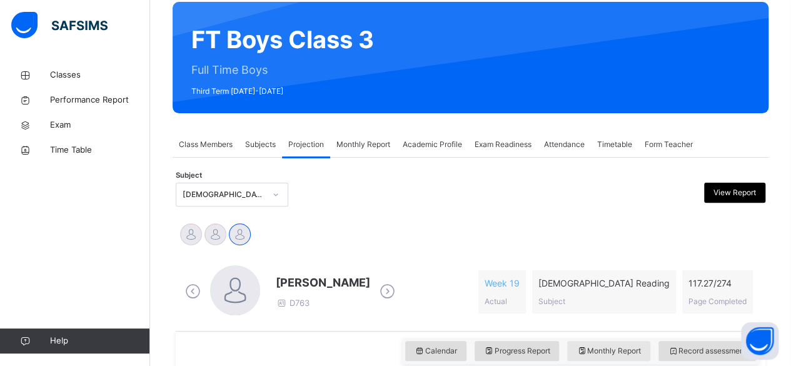
scroll to position [138, 0]
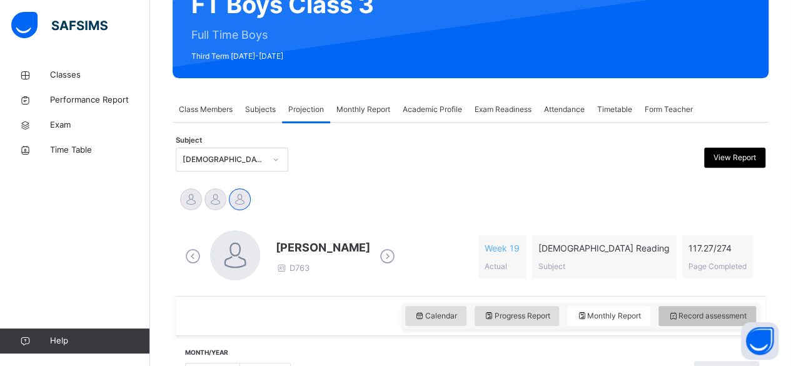
click at [715, 316] on span "Record assessment" at bounding box center [706, 315] width 79 height 11
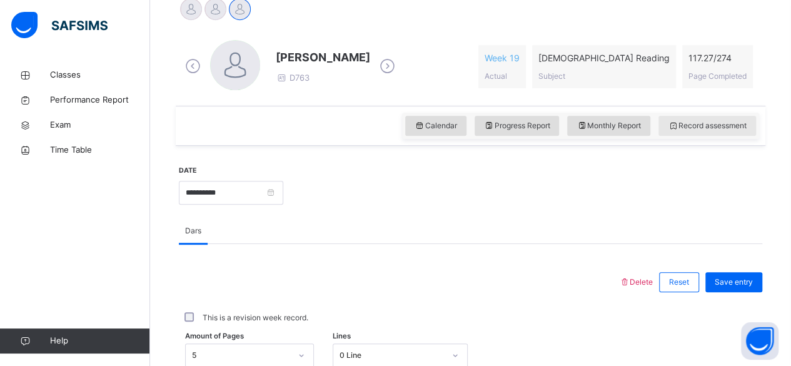
scroll to position [332, 0]
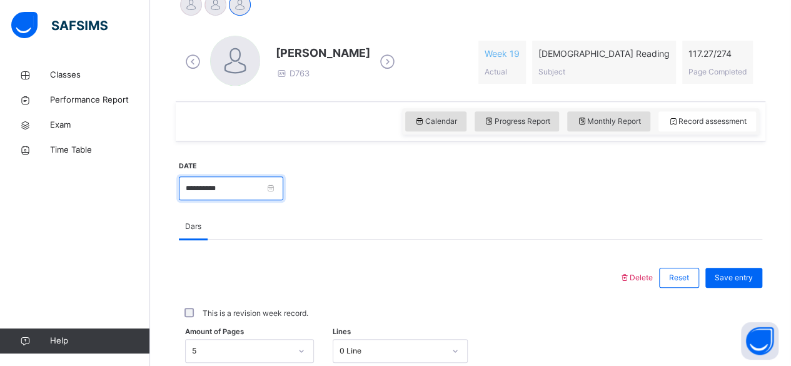
click at [209, 194] on input "**********" at bounding box center [231, 188] width 104 height 24
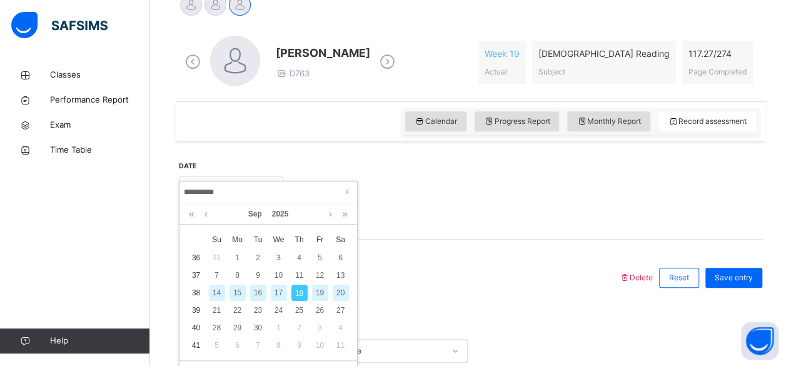
click at [278, 291] on div "17" at bounding box center [279, 292] width 16 height 16
type input "**********"
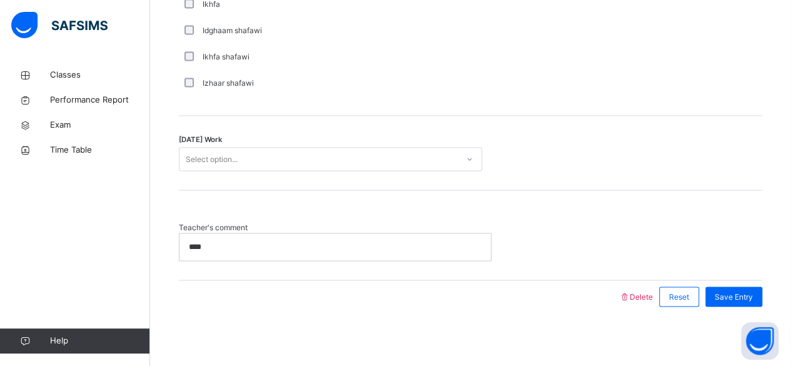
scroll to position [1041, 0]
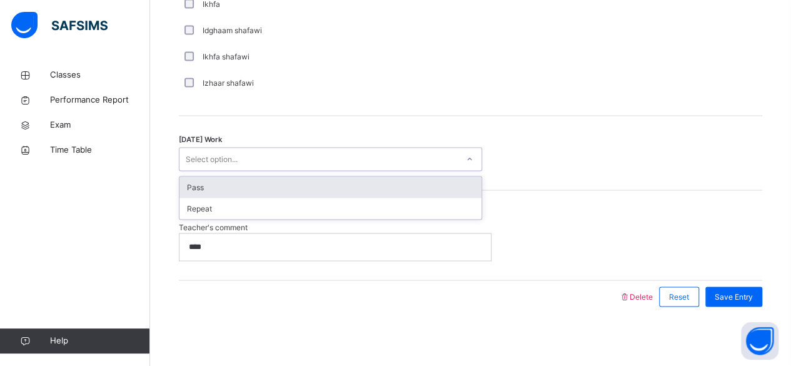
click at [740, 181] on div "[DATE] Work option Pass focused, 1 of 2. 2 results available. Use Up and Down t…" at bounding box center [470, 153] width 583 height 74
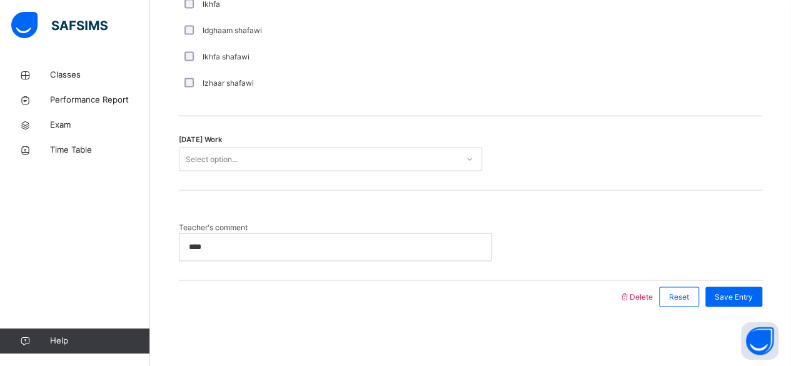
click at [225, 247] on p "****" at bounding box center [335, 246] width 292 height 11
click at [739, 296] on span "Save Entry" at bounding box center [733, 296] width 38 height 11
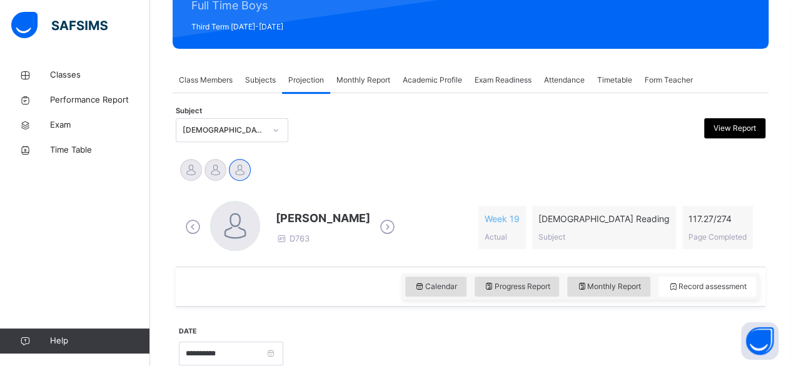
scroll to position [164, 0]
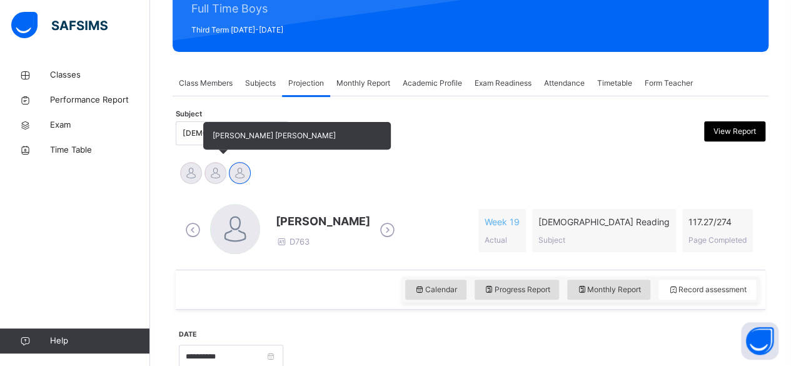
click at [210, 177] on div at bounding box center [215, 173] width 22 height 22
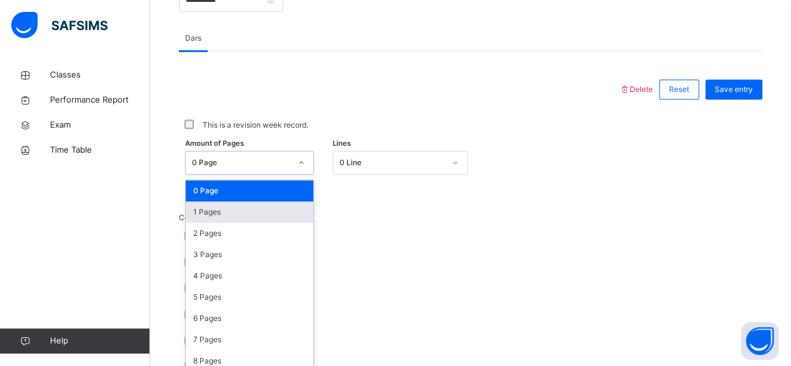
click at [262, 174] on div "option 1 Pages focused, 2 of 275. 275 results available. Use Up and Down to cho…" at bounding box center [249, 163] width 129 height 24
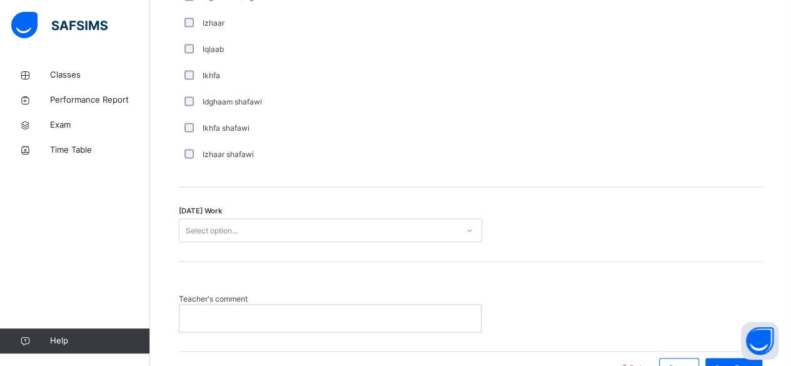
scroll to position [981, 0]
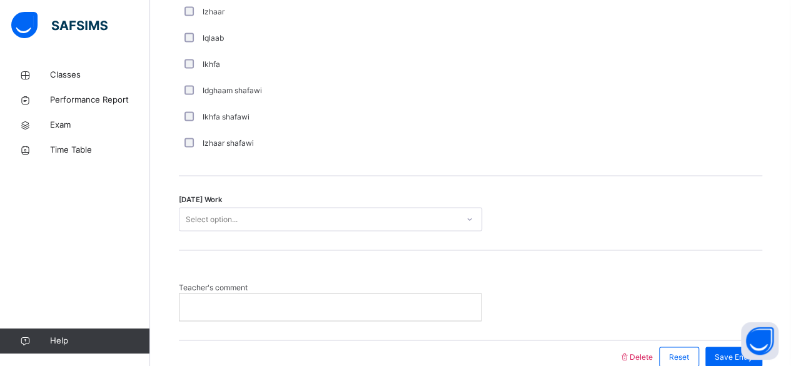
click at [344, 229] on div "[DATE] Work Select option..." at bounding box center [470, 213] width 583 height 74
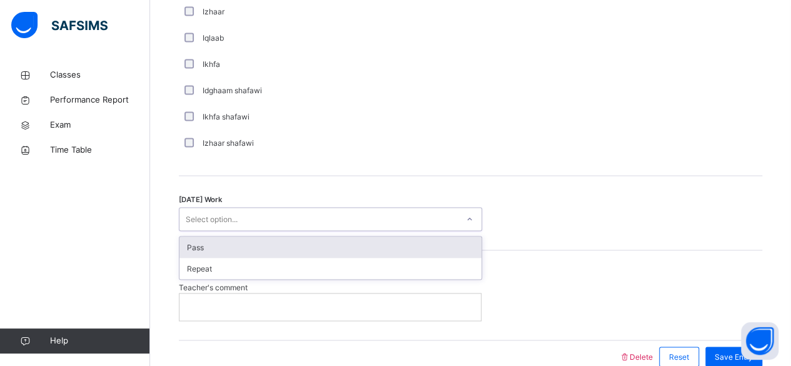
click at [344, 222] on div "Select option..." at bounding box center [318, 218] width 278 height 19
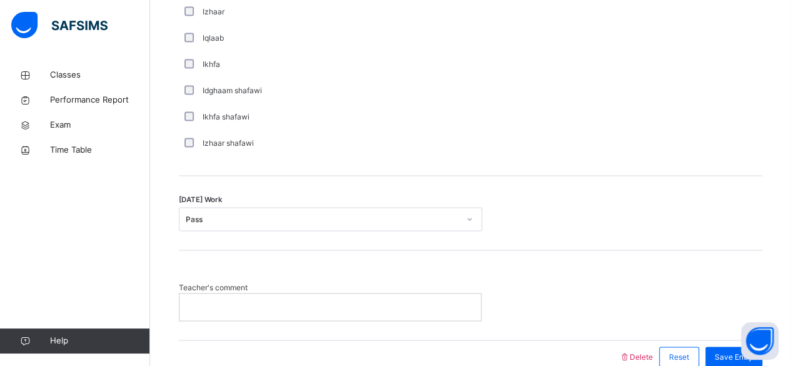
click at [328, 289] on span "Teacher's comment" at bounding box center [330, 286] width 302 height 11
click at [329, 301] on p at bounding box center [330, 306] width 282 height 11
click at [714, 352] on div "Save Entry" at bounding box center [730, 356] width 63 height 32
drag, startPoint x: 722, startPoint y: 356, endPoint x: 531, endPoint y: 217, distance: 236.3
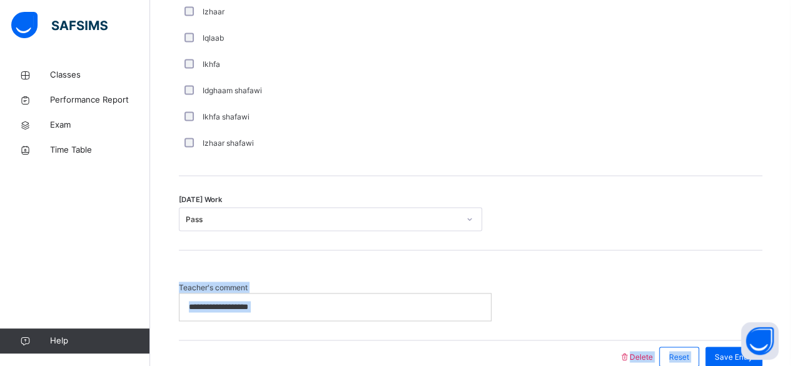
click at [731, 299] on div "**********" at bounding box center [470, 300] width 583 height 39
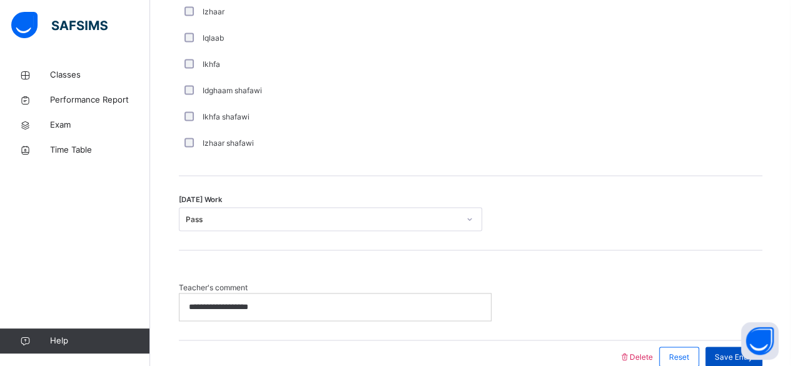
click at [729, 351] on span "Save Entry" at bounding box center [733, 356] width 38 height 11
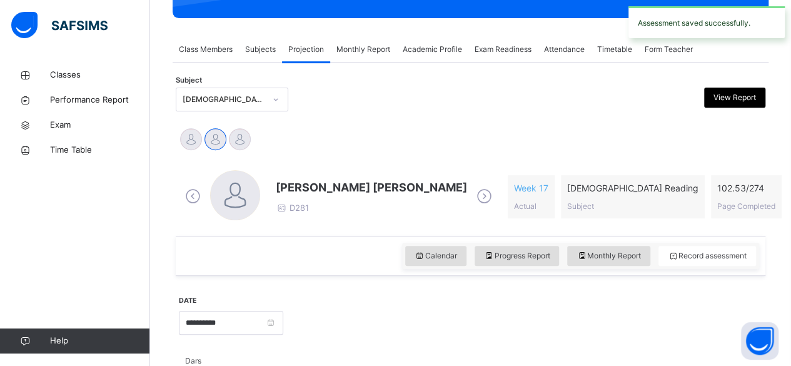
scroll to position [201, 0]
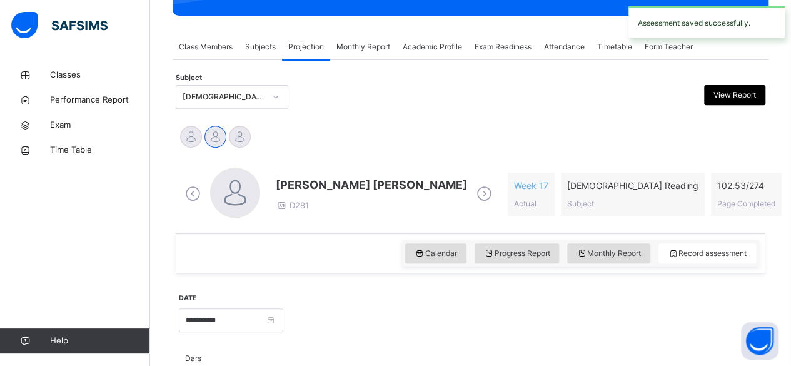
click at [335, 177] on span "[PERSON_NAME] [PERSON_NAME]" at bounding box center [371, 184] width 191 height 17
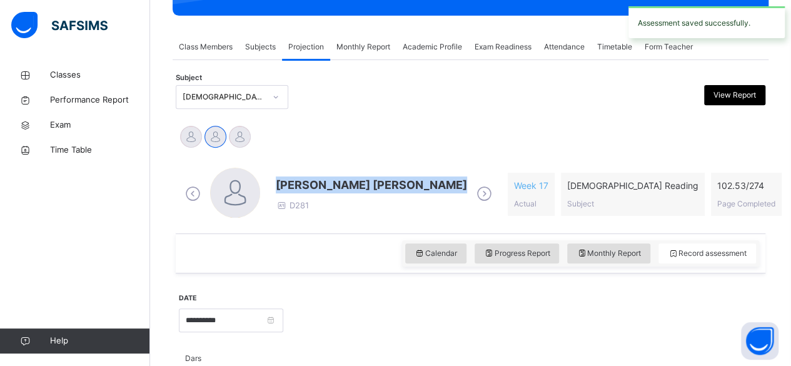
click at [335, 177] on span "[PERSON_NAME] [PERSON_NAME]" at bounding box center [371, 184] width 191 height 17
drag, startPoint x: 335, startPoint y: 177, endPoint x: 354, endPoint y: 146, distance: 36.8
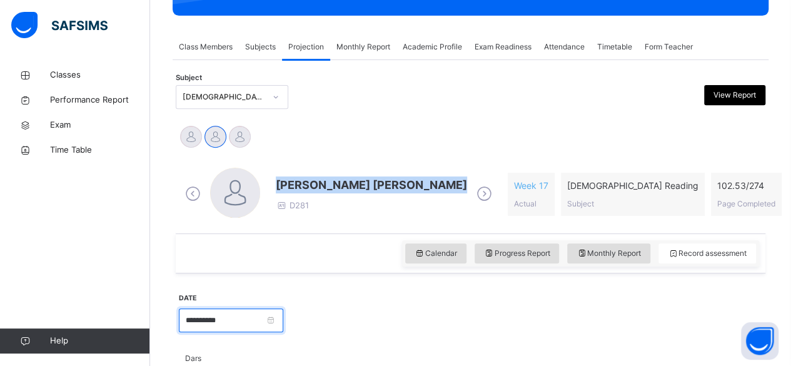
click at [241, 322] on input "**********" at bounding box center [231, 320] width 104 height 24
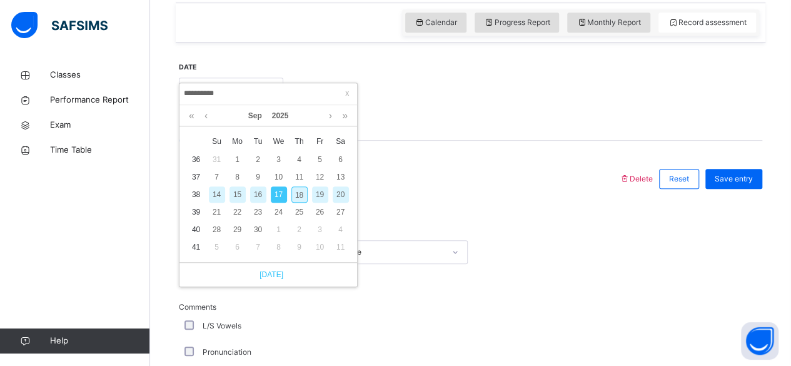
click at [277, 276] on link "[DATE]" at bounding box center [268, 274] width 30 height 11
type input "**********"
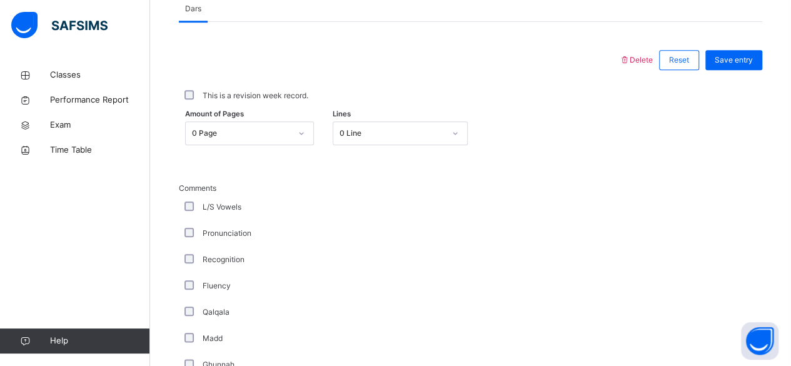
scroll to position [551, 0]
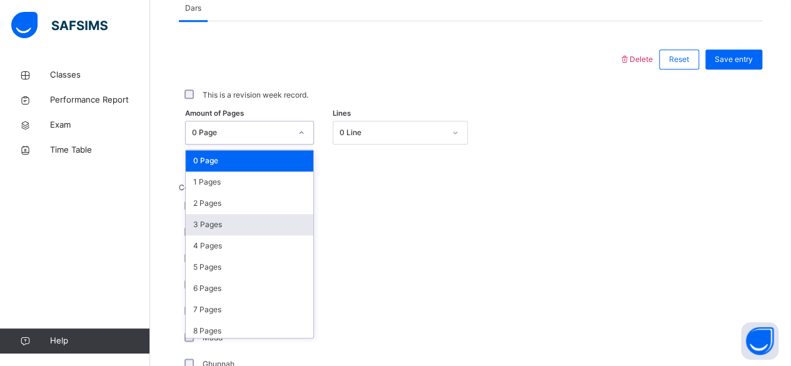
click at [237, 229] on div "3 Pages" at bounding box center [249, 224] width 127 height 21
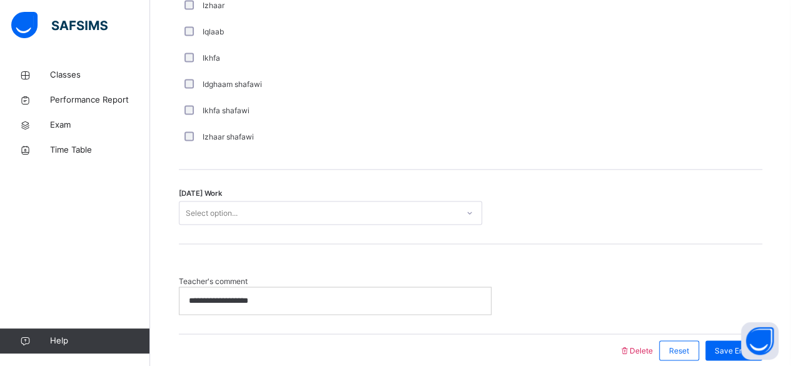
scroll to position [992, 0]
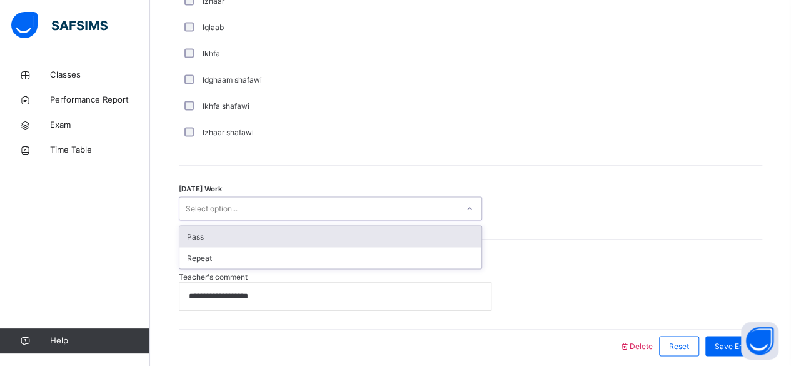
click at [286, 240] on div "Pass" at bounding box center [330, 236] width 302 height 21
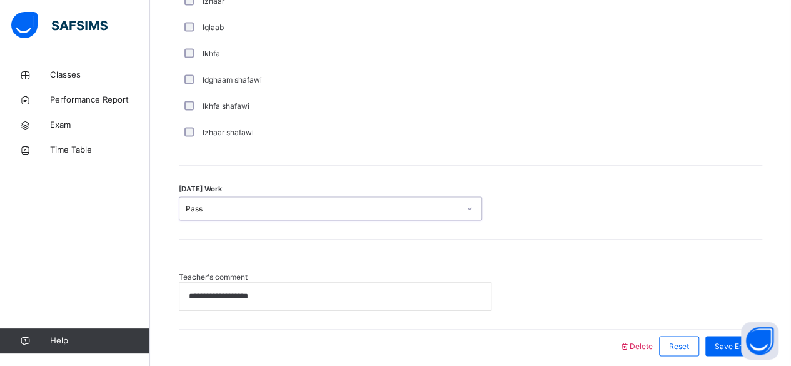
click at [291, 295] on p "**********" at bounding box center [335, 295] width 293 height 11
click at [732, 342] on span "Save Entry" at bounding box center [733, 345] width 38 height 11
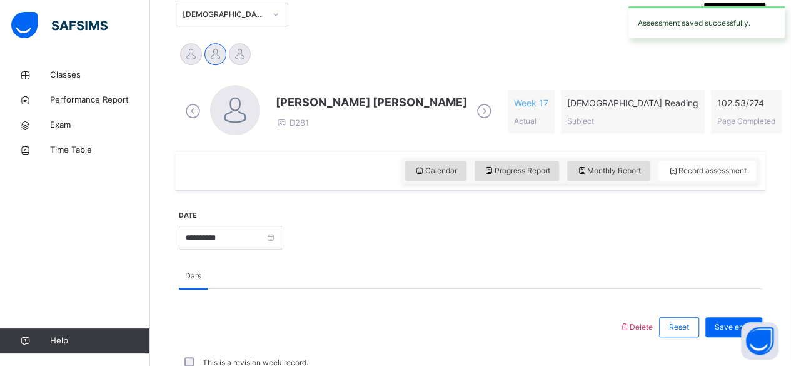
scroll to position [107, 0]
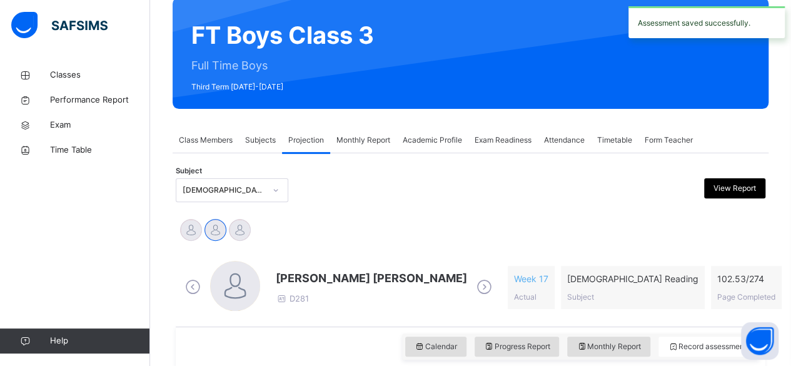
click at [295, 279] on span "[PERSON_NAME] [PERSON_NAME]" at bounding box center [371, 277] width 191 height 17
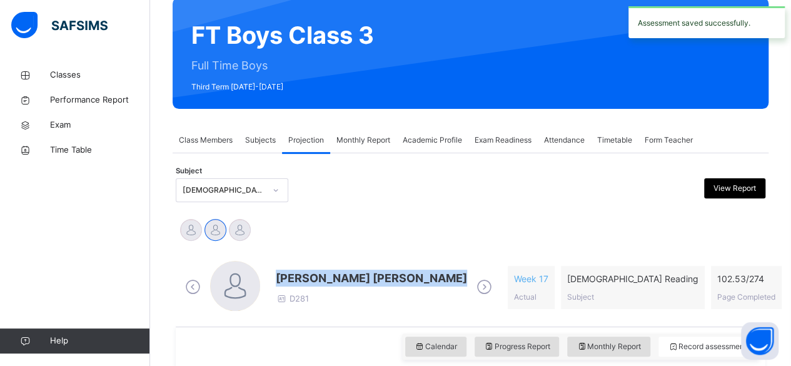
click at [295, 279] on span "[PERSON_NAME] [PERSON_NAME]" at bounding box center [371, 277] width 191 height 17
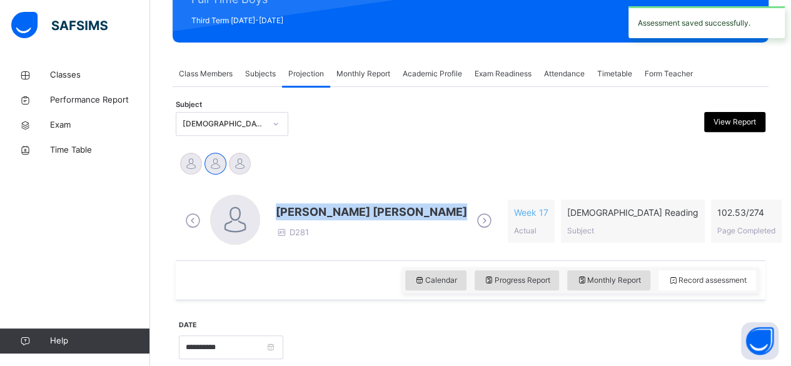
scroll to position [175, 0]
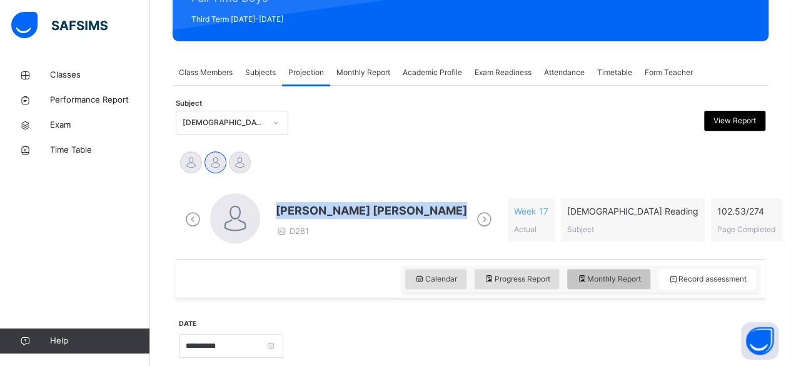
click at [626, 281] on span "Monthly Report" at bounding box center [608, 278] width 64 height 11
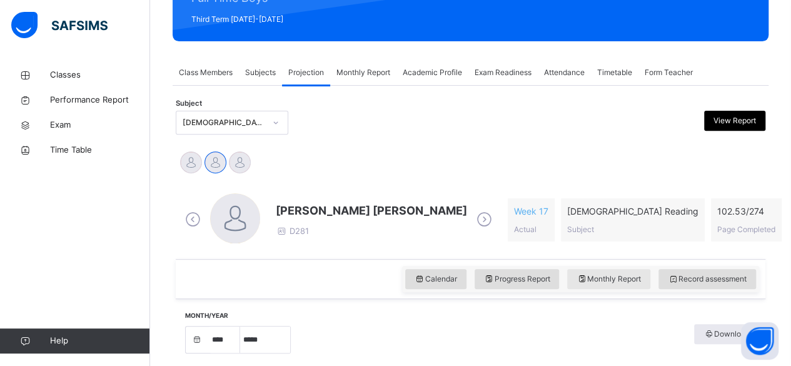
select select "****"
select select "*"
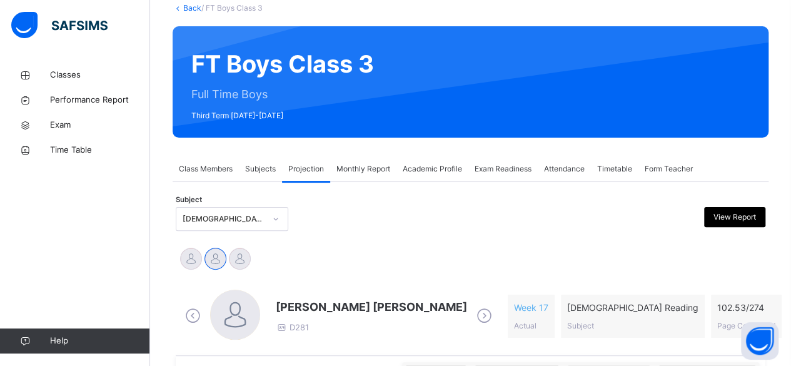
scroll to position [141, 0]
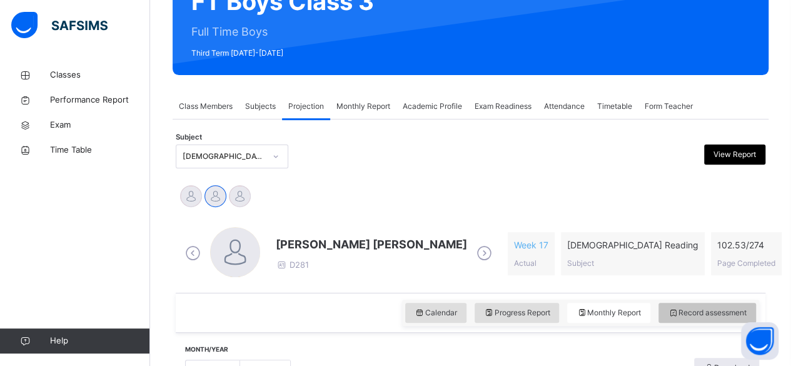
click at [699, 312] on span "Record assessment" at bounding box center [706, 312] width 79 height 11
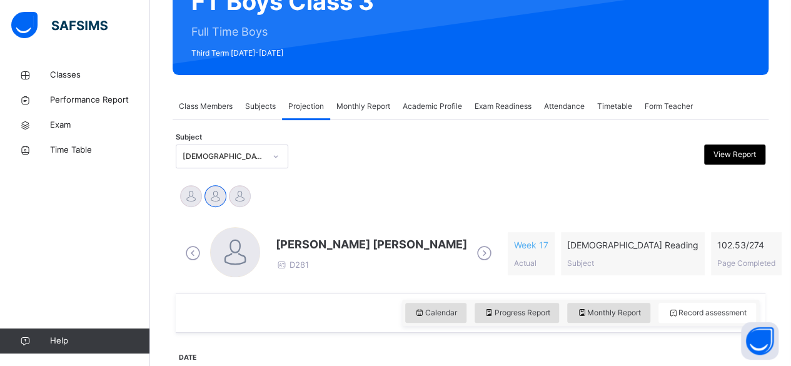
drag, startPoint x: 301, startPoint y: 232, endPoint x: 301, endPoint y: 239, distance: 7.5
click at [301, 239] on div "[PERSON_NAME] [PERSON_NAME] D281" at bounding box center [338, 253] width 313 height 53
click at [301, 239] on span "[PERSON_NAME] [PERSON_NAME]" at bounding box center [371, 244] width 191 height 17
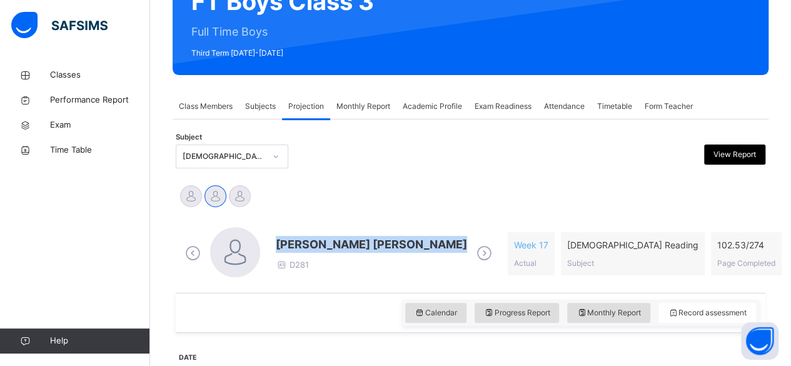
drag, startPoint x: 301, startPoint y: 239, endPoint x: 390, endPoint y: 178, distance: 107.8
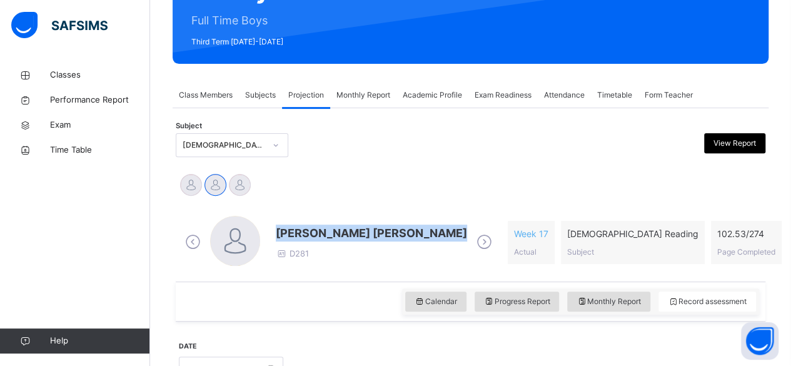
scroll to position [150, 0]
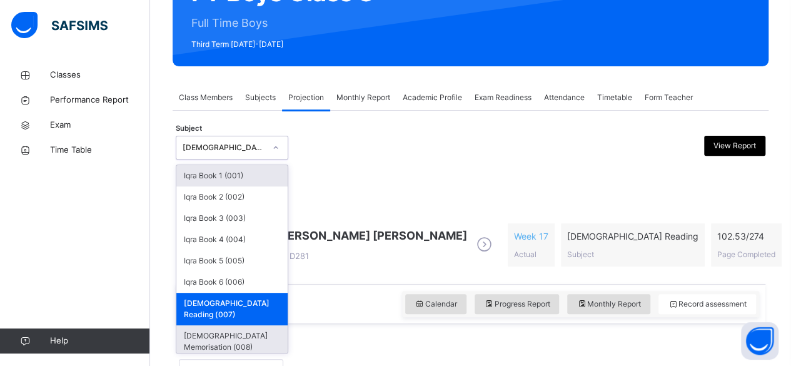
click at [216, 325] on div "[DEMOGRAPHIC_DATA] Memorisation (008)" at bounding box center [231, 341] width 111 height 32
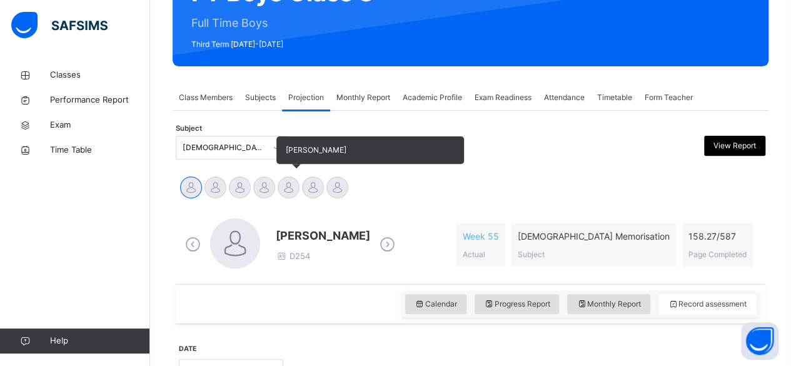
click at [288, 185] on div at bounding box center [288, 187] width 22 height 22
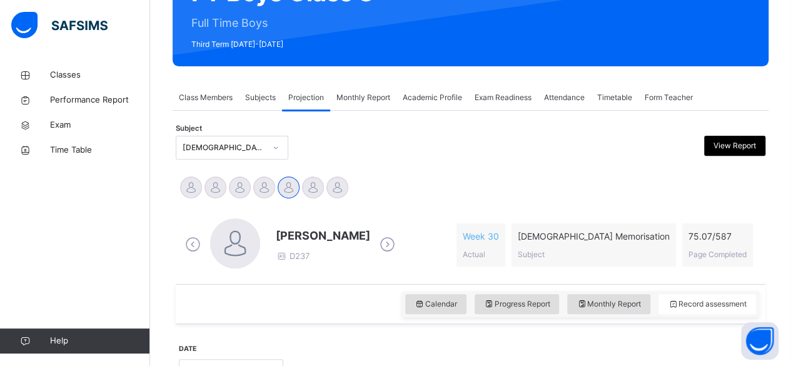
click at [300, 236] on span "[PERSON_NAME]" at bounding box center [323, 235] width 94 height 17
drag, startPoint x: 300, startPoint y: 236, endPoint x: 441, endPoint y: 163, distance: 159.0
